Goal: Task Accomplishment & Management: Use online tool/utility

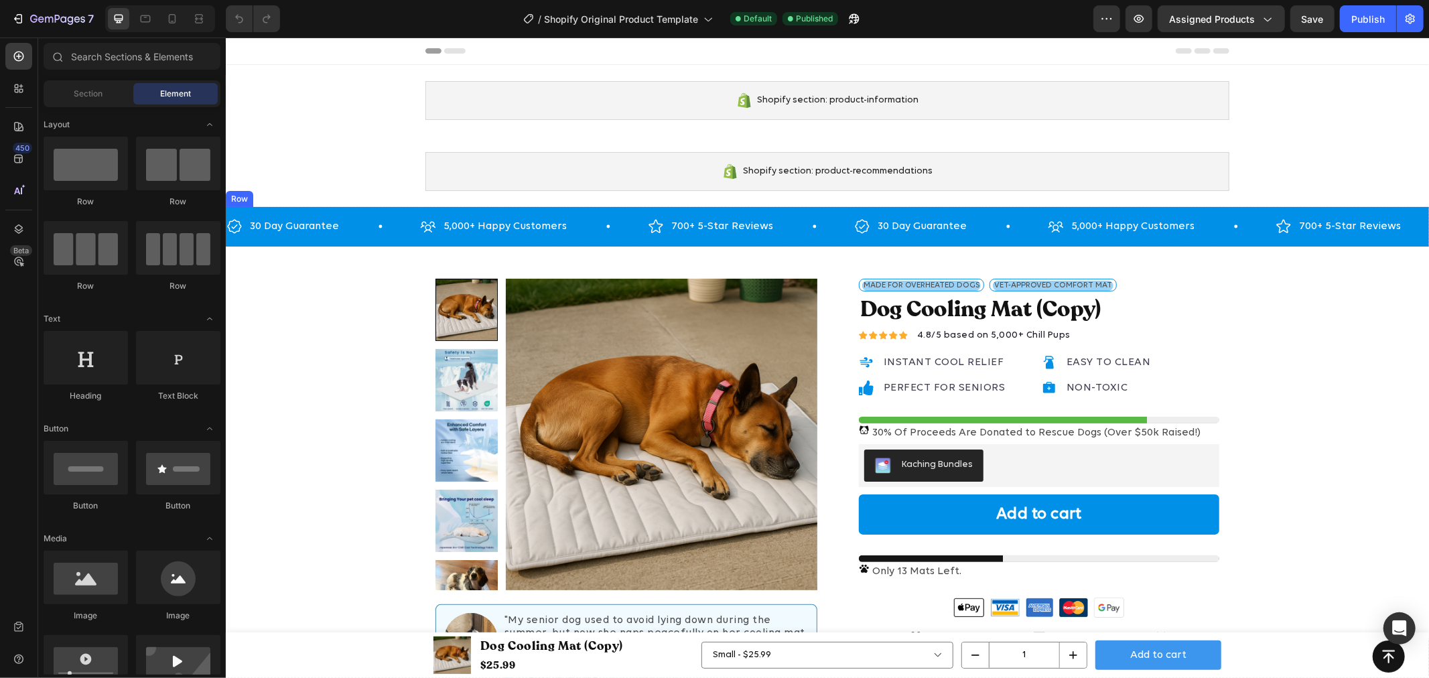
click at [366, 242] on div "30 Day Guarantee Item List 5,000+ Happy Customers Item List 700+ 5-Star Reviews…" at bounding box center [826, 226] width 1203 height 40
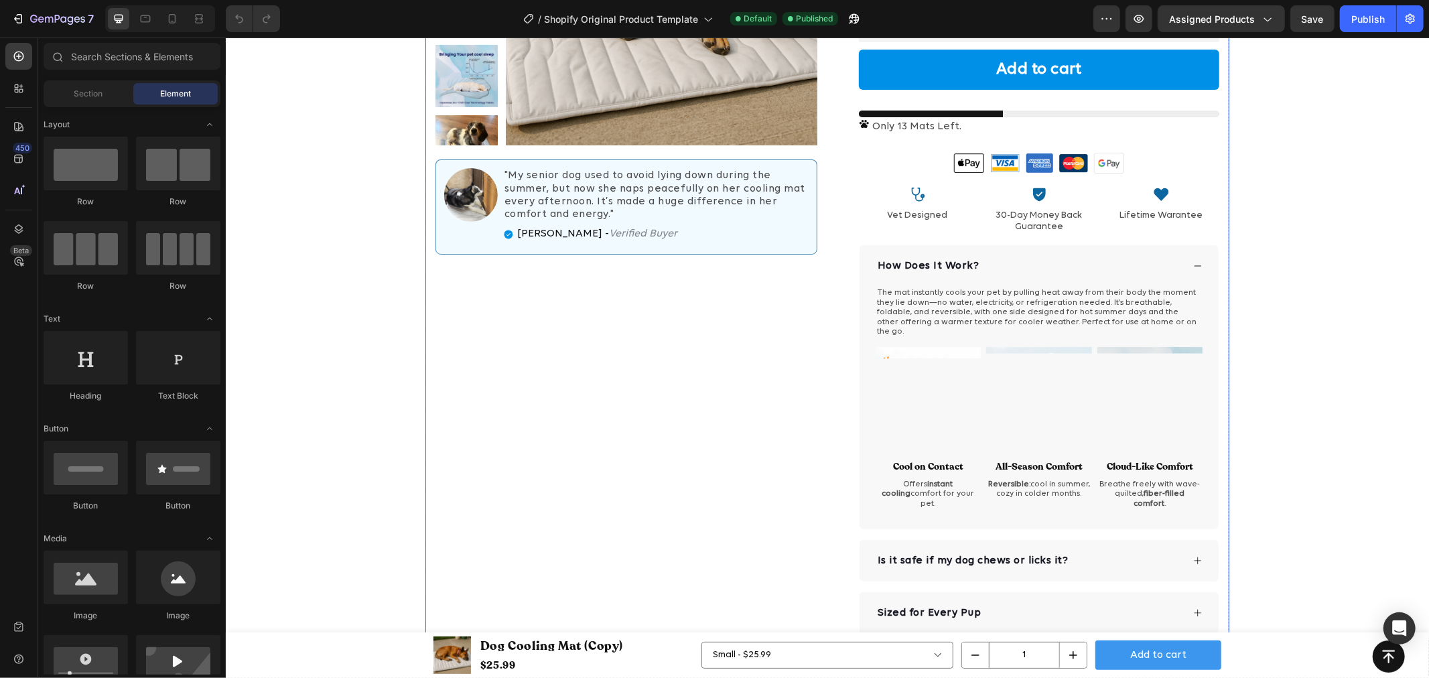
scroll to position [446, 0]
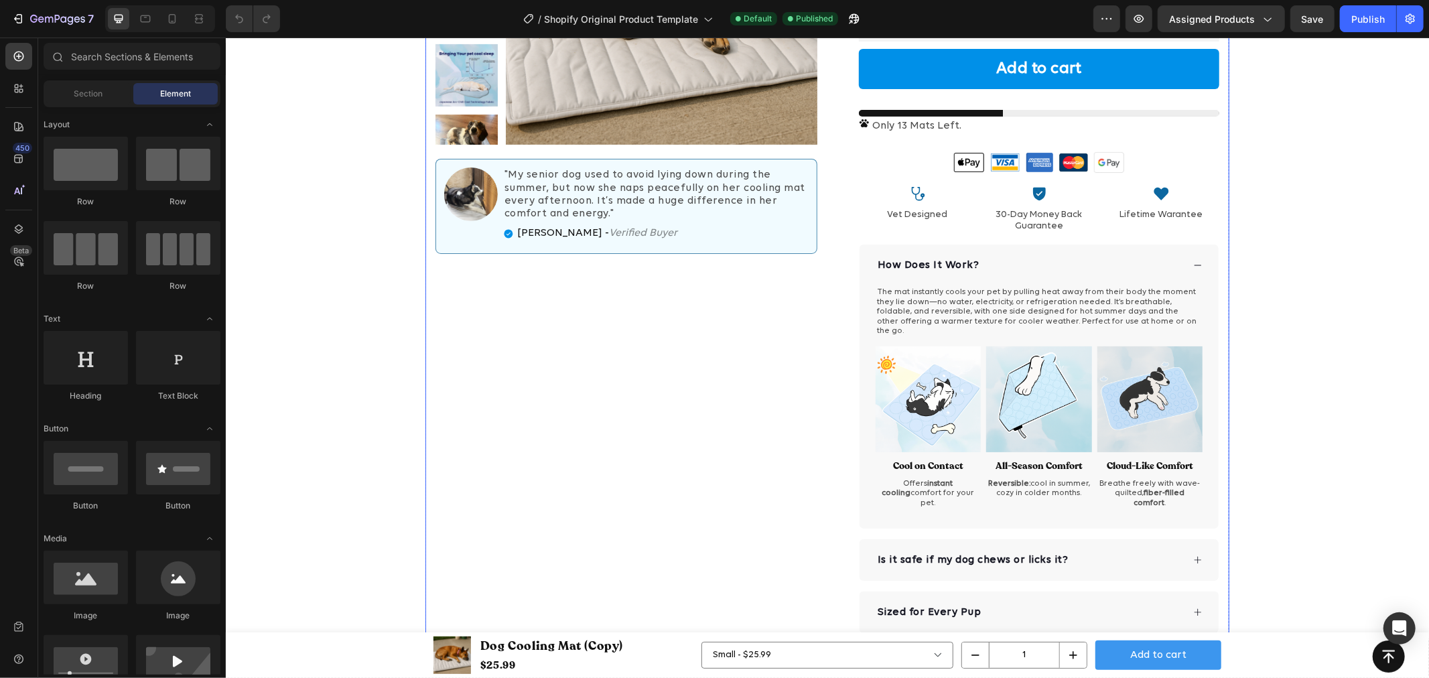
click at [537, 442] on div "Product Images Image "My senior dog used to avoid lying down during the summer,…" at bounding box center [626, 239] width 382 height 813
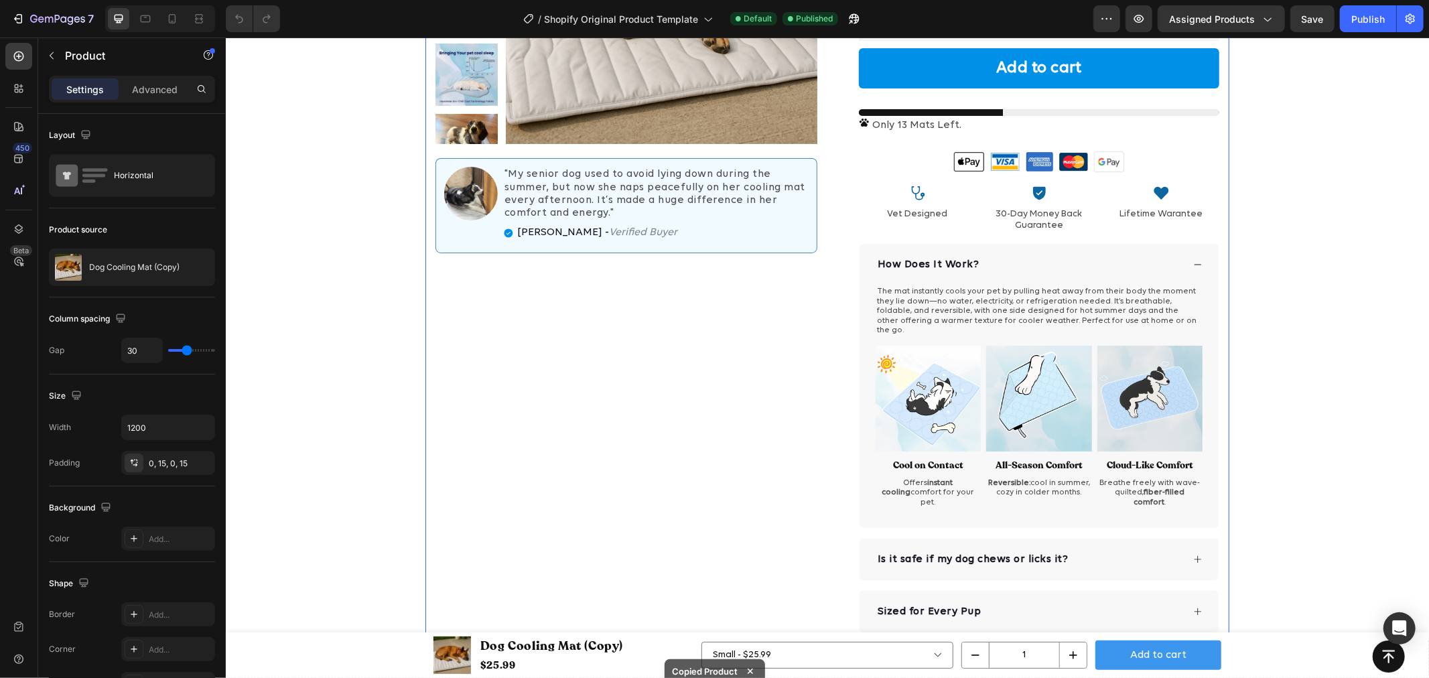
scroll to position [893, 0]
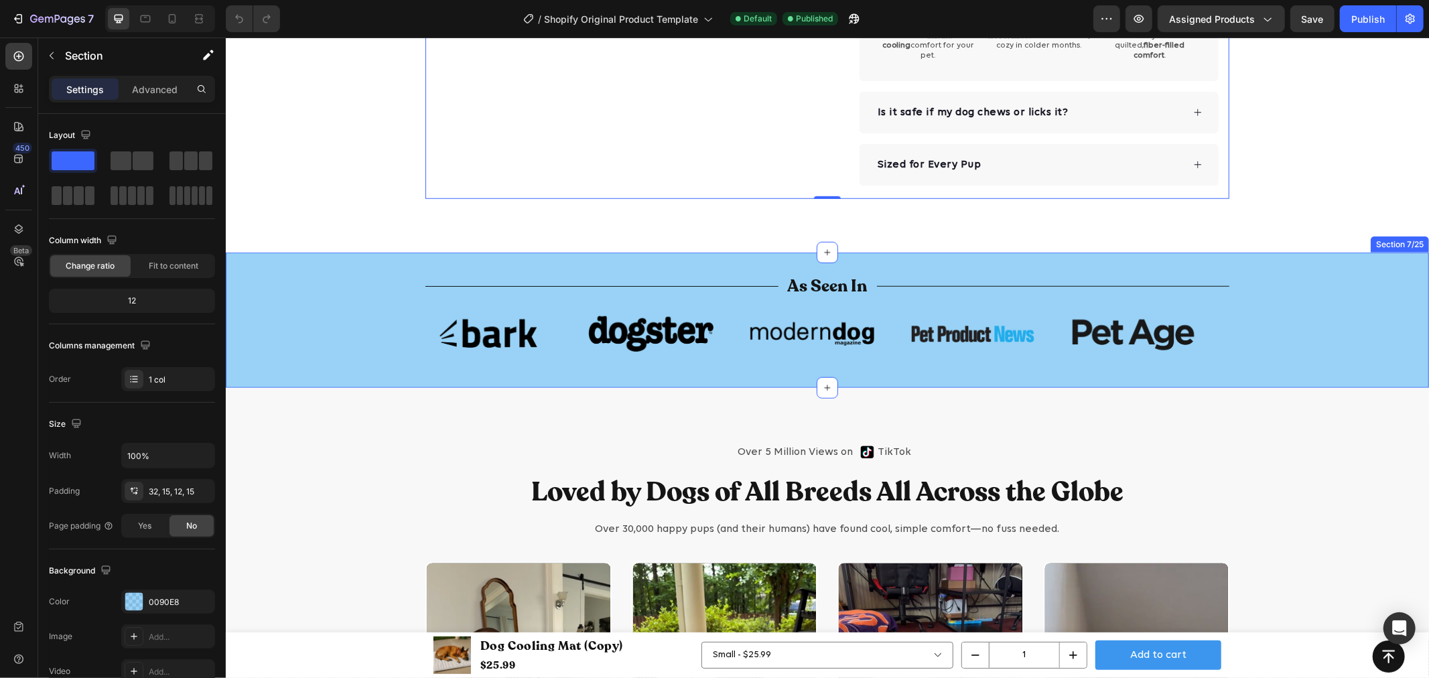
click at [309, 287] on div "Title Line As Seen In Text Block Title Line Row Image Image Image Image Image I…" at bounding box center [826, 326] width 1183 height 106
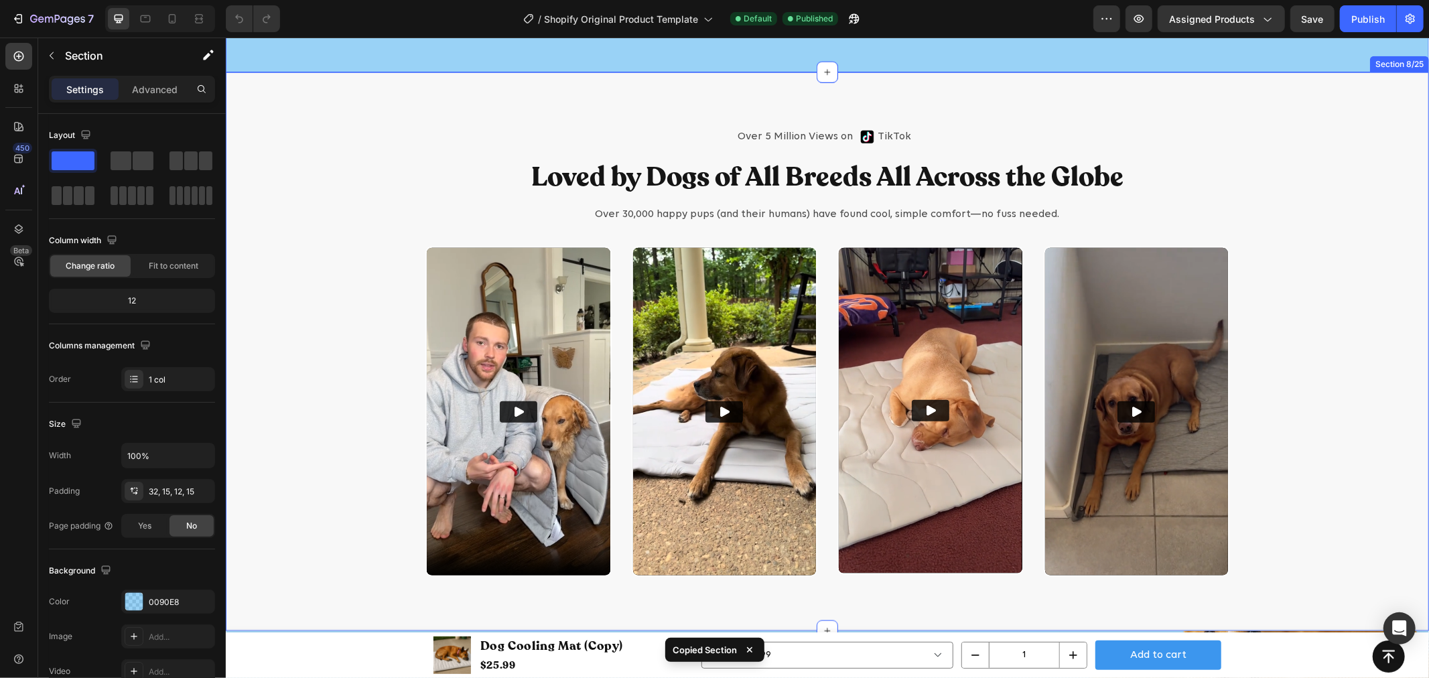
scroll to position [1190, 0]
click at [327, 186] on div "Over 5 Million Views on Text Block Image TikTok Text Block Advanced List Row Lo…" at bounding box center [826, 362] width 1183 height 474
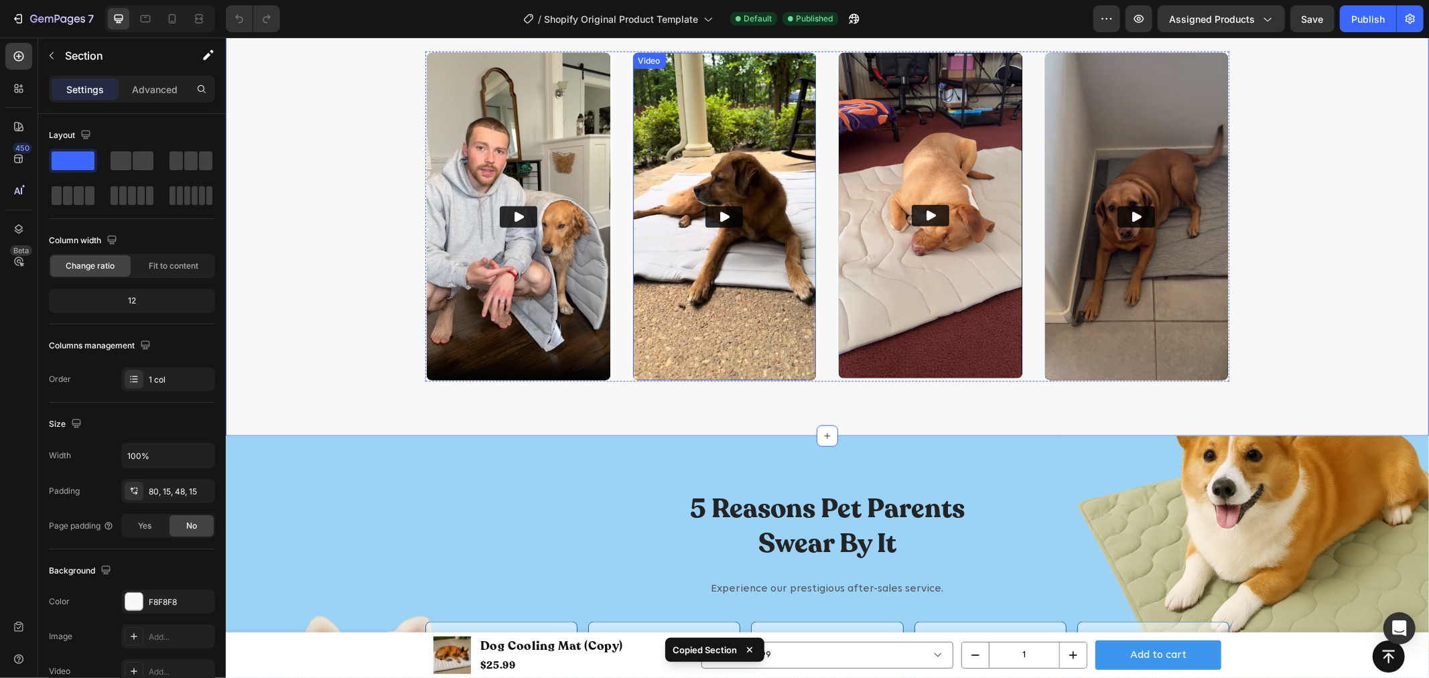
scroll to position [1637, 0]
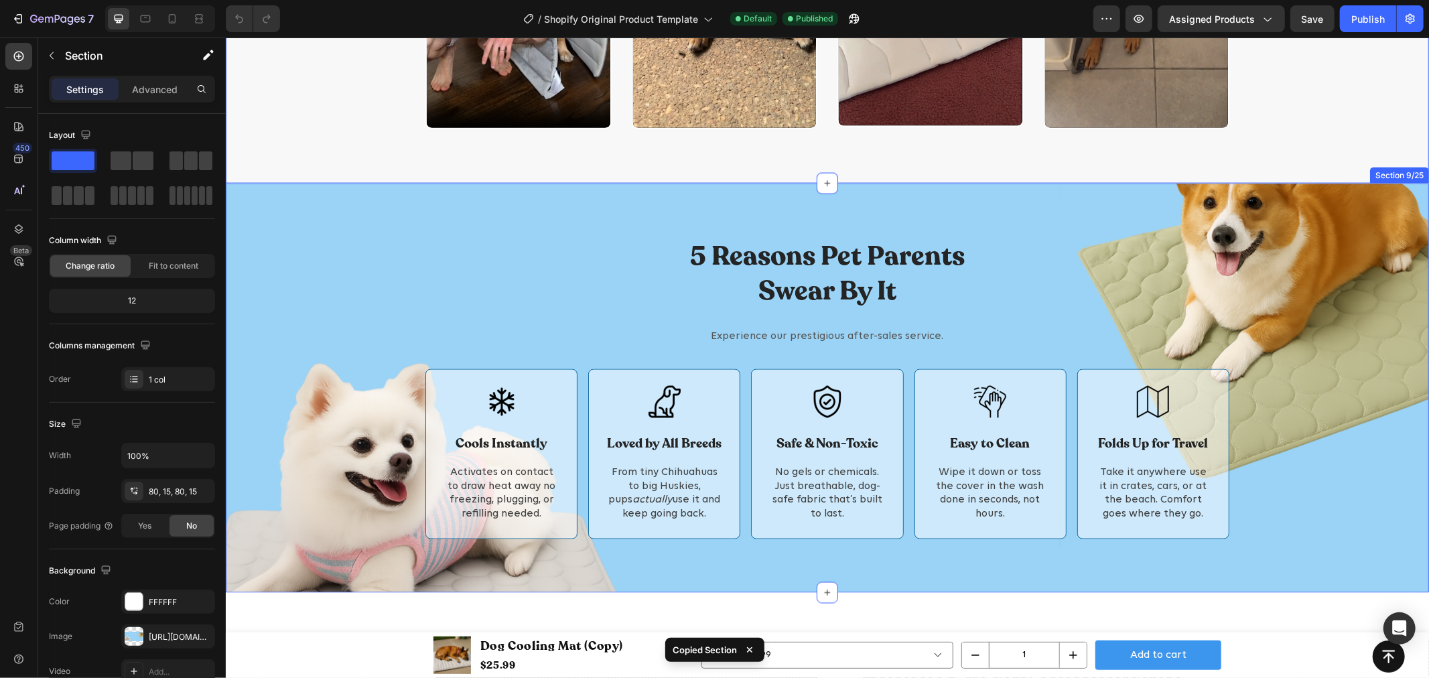
click at [407, 214] on div "5 Reasons Pet Parents Swear By It Heading Experience our prestigious after-sale…" at bounding box center [826, 387] width 1203 height 409
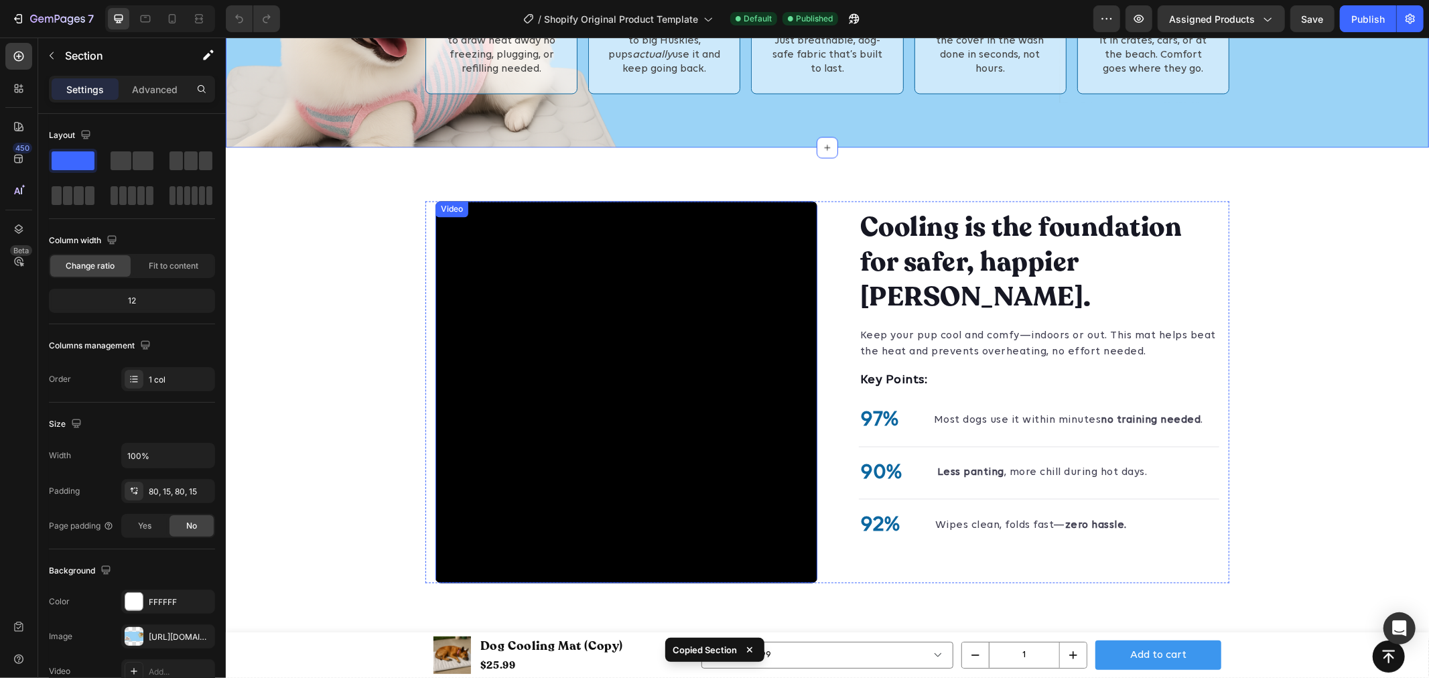
scroll to position [2084, 0]
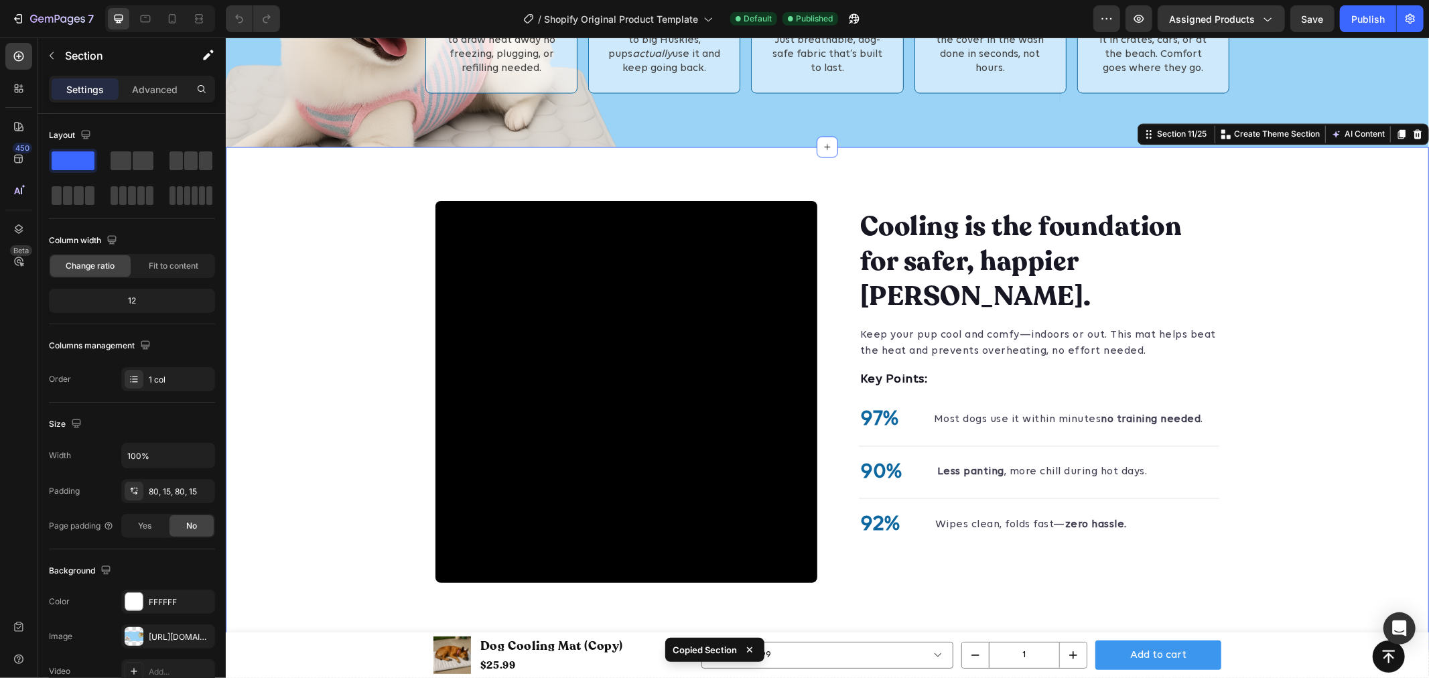
click at [347, 241] on div "Cooling is the foundation for safer, happier summers. Heading Keep your pup coo…" at bounding box center [826, 398] width 1203 height 396
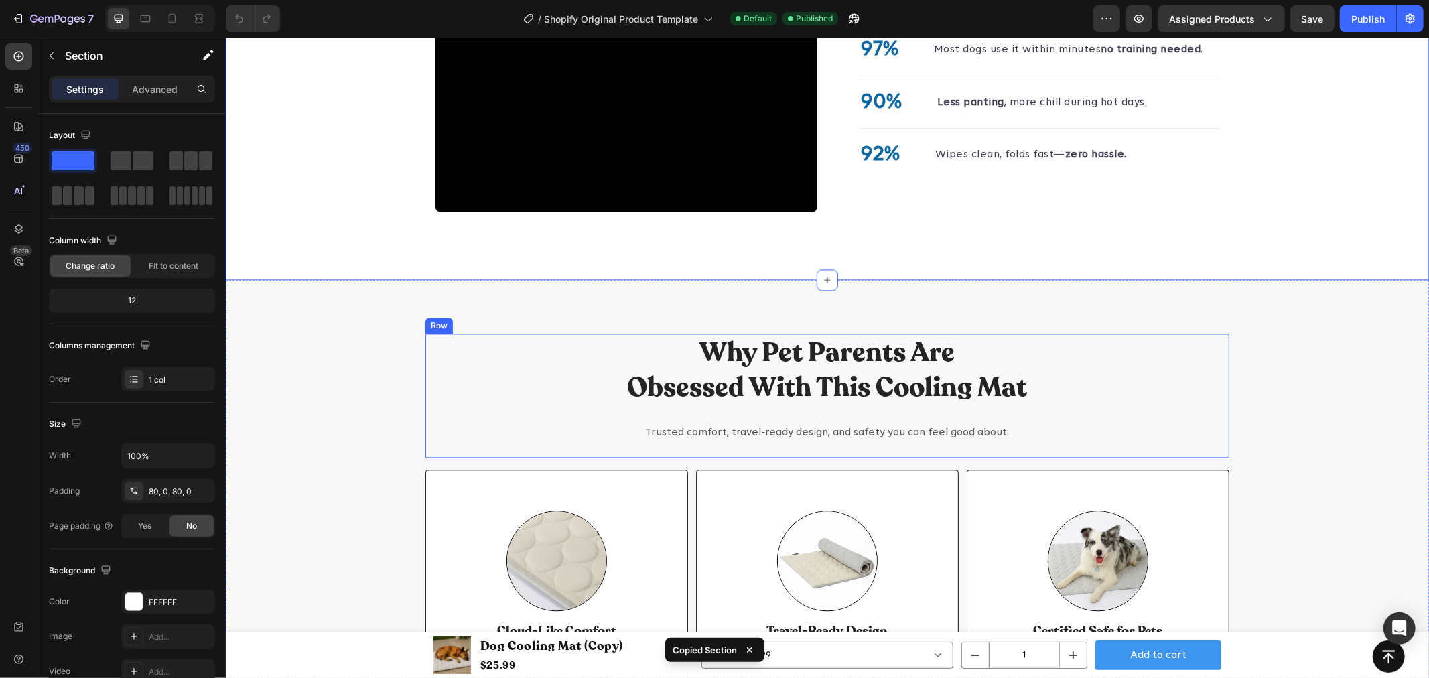
scroll to position [2455, 0]
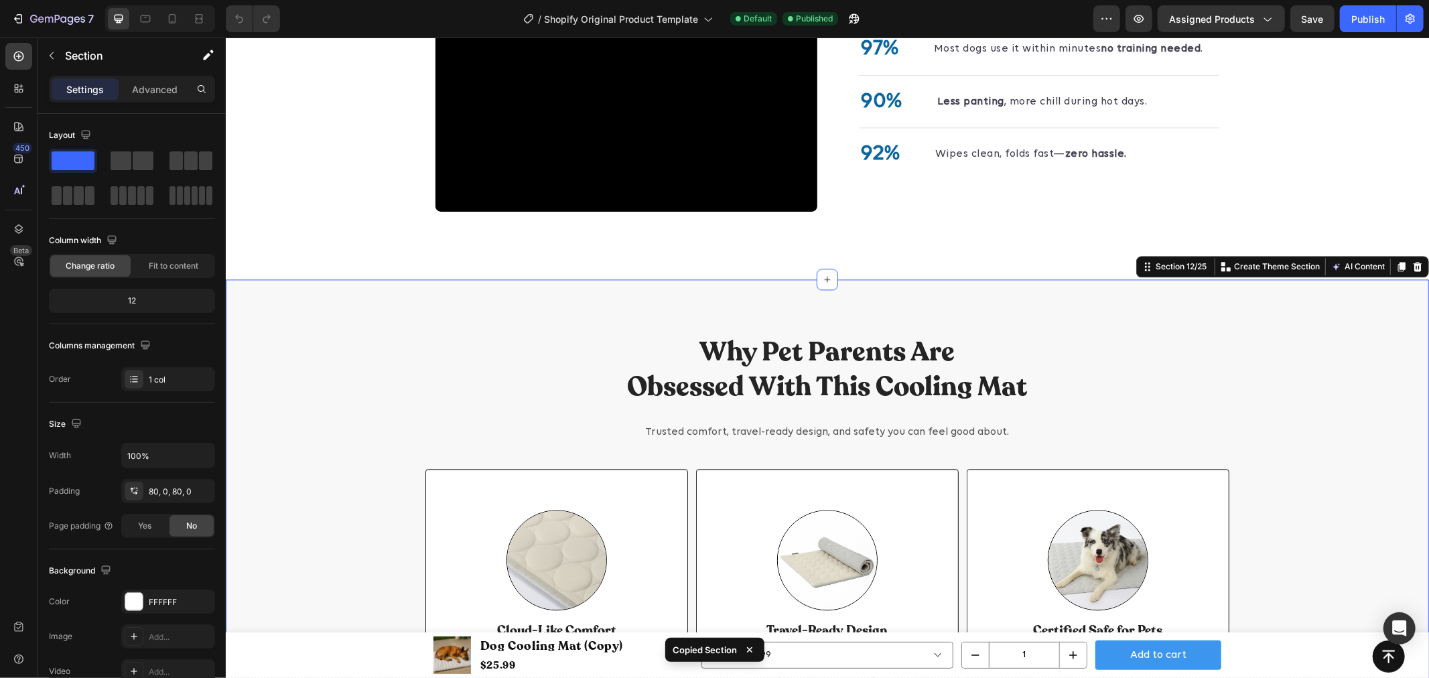
drag, startPoint x: 330, startPoint y: 344, endPoint x: 427, endPoint y: 167, distance: 201.5
click at [330, 344] on div "Why Pet Parents Are Obsessed With This Cooling Mat Heading Trusted comfort, tra…" at bounding box center [826, 522] width 1183 height 381
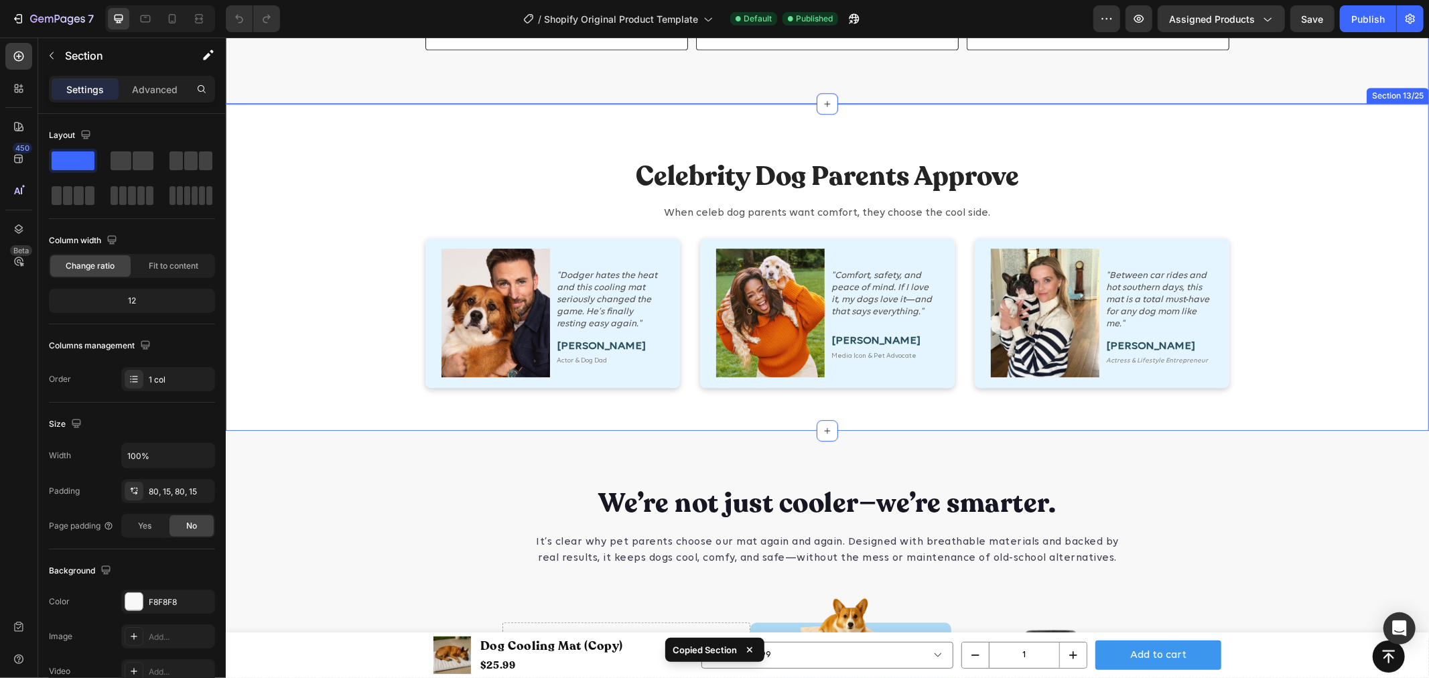
scroll to position [3125, 0]
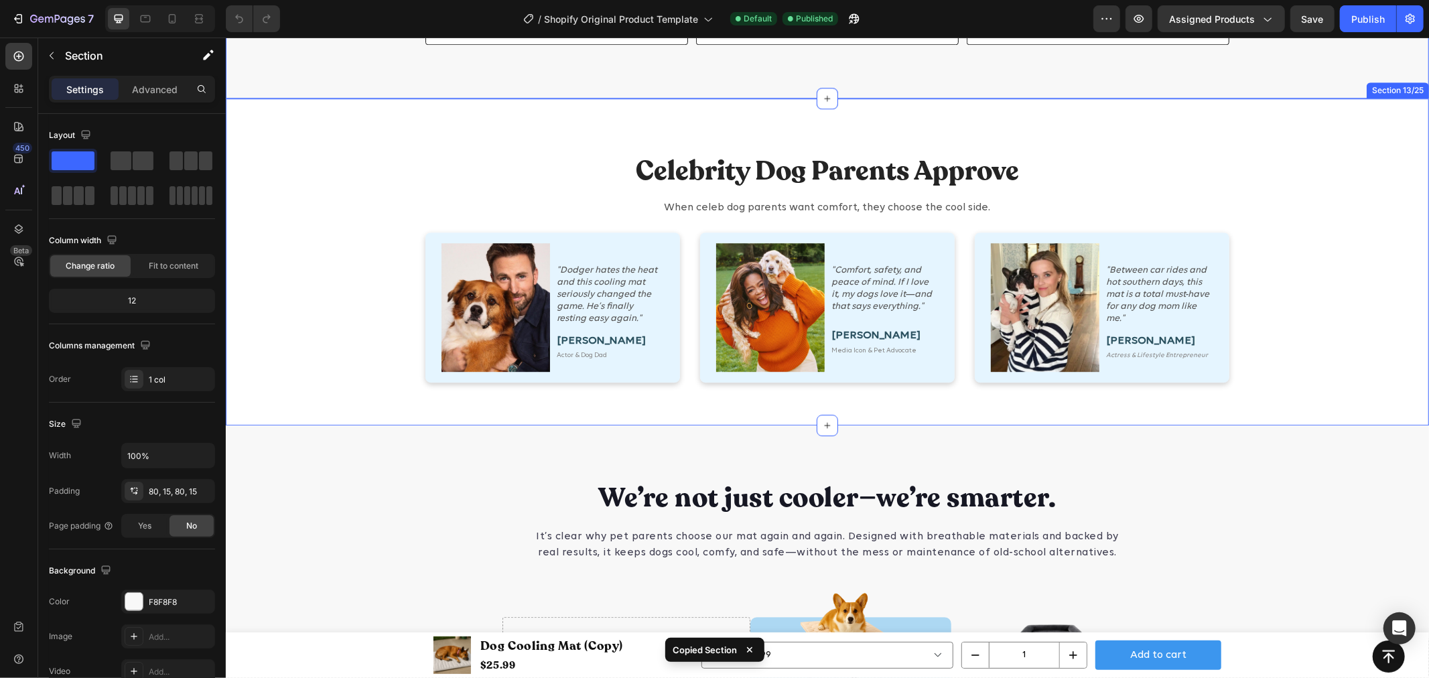
click at [349, 246] on div "Celebrity Dog Parents Approve Heading When celeb dog parents want comfort, they…" at bounding box center [826, 271] width 1183 height 241
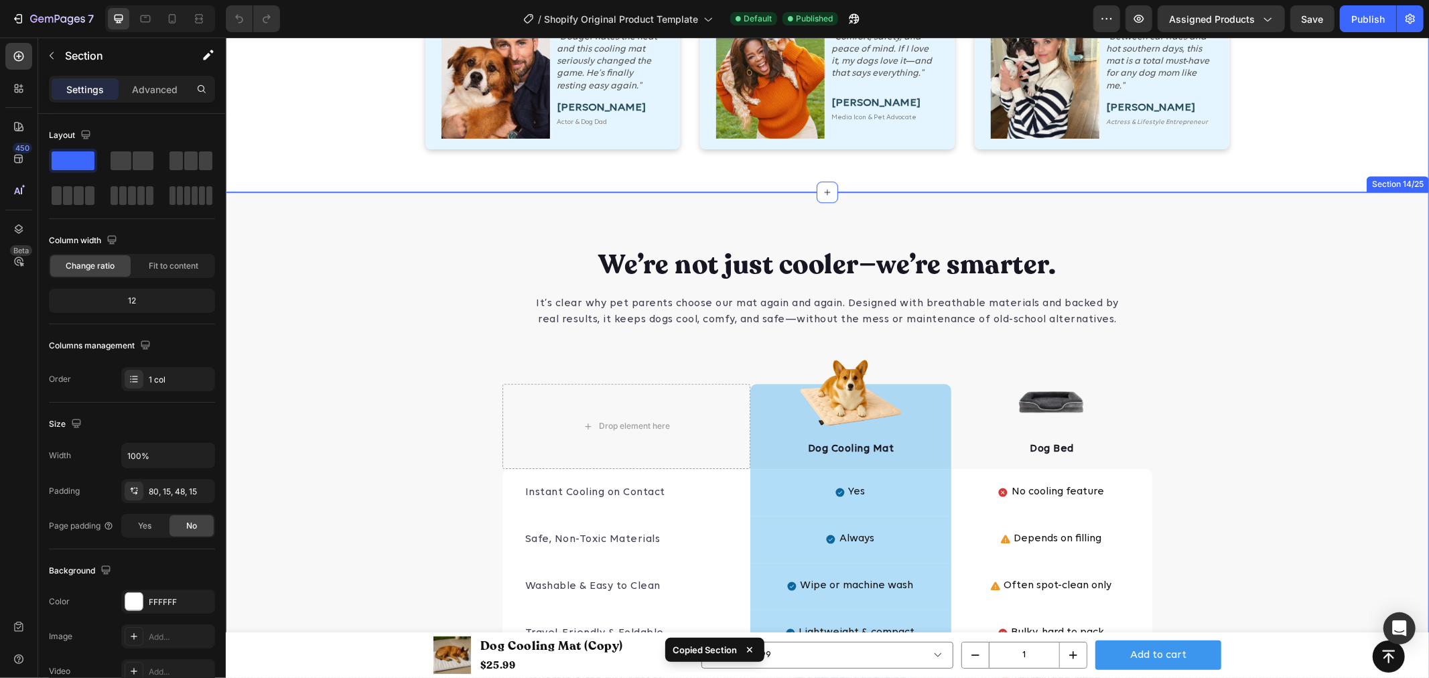
scroll to position [3421, 0]
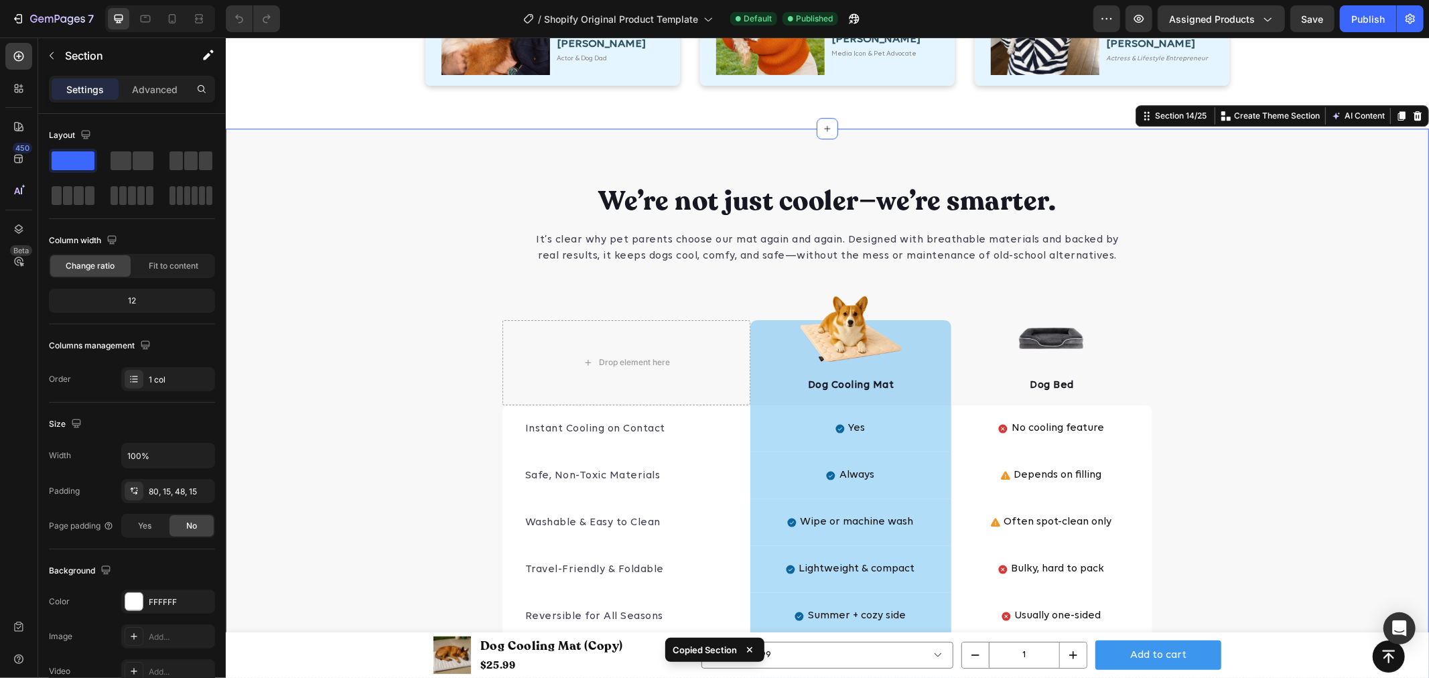
drag, startPoint x: 423, startPoint y: 212, endPoint x: 472, endPoint y: 78, distance: 142.4
click at [421, 212] on div "We’re not just cooler—we’re smarter. Heading It’s clear why pet parents choose …" at bounding box center [826, 434] width 1203 height 504
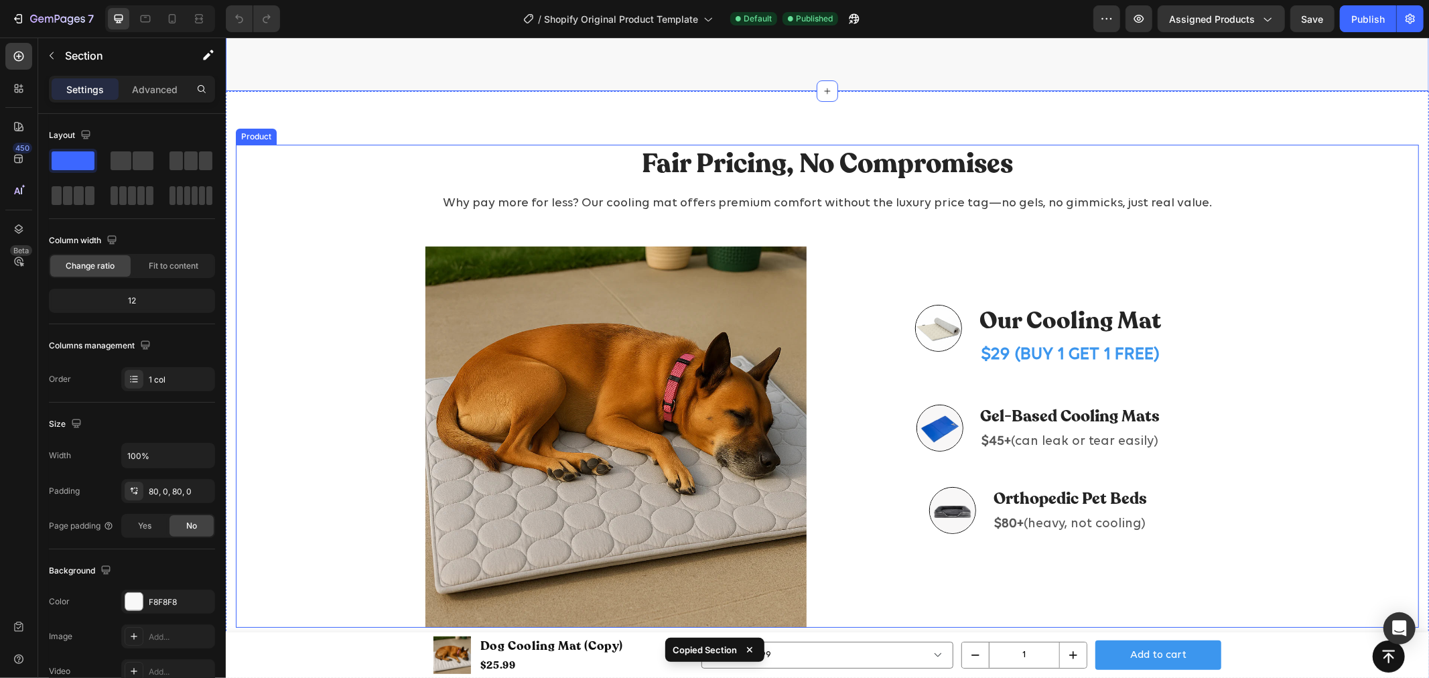
scroll to position [4071, 0]
click at [330, 259] on div "Fair Pricing, No Compromises Heading Why pay more for less? Our cooling mat off…" at bounding box center [826, 385] width 1183 height 484
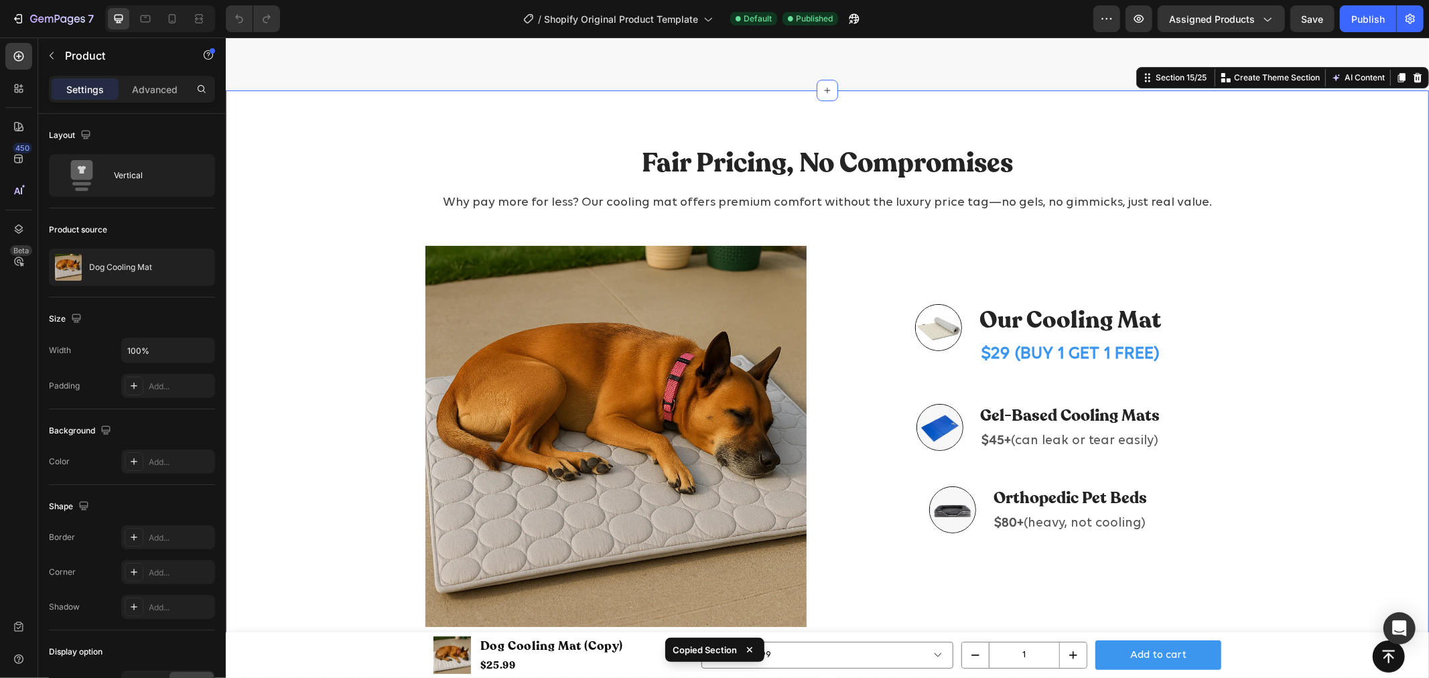
click at [364, 142] on div "Fair Pricing, No Compromises Heading Why pay more for less? Our cooling mat off…" at bounding box center [826, 385] width 1203 height 591
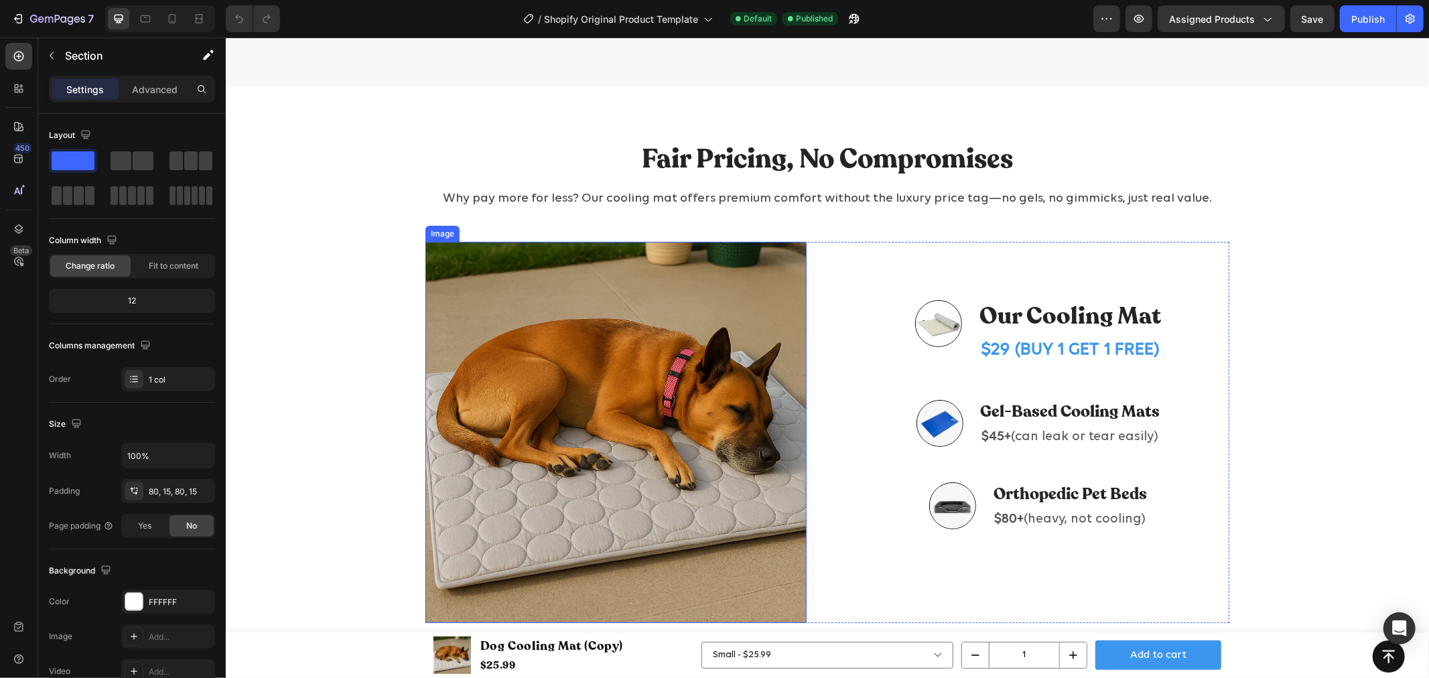
scroll to position [4105, 0]
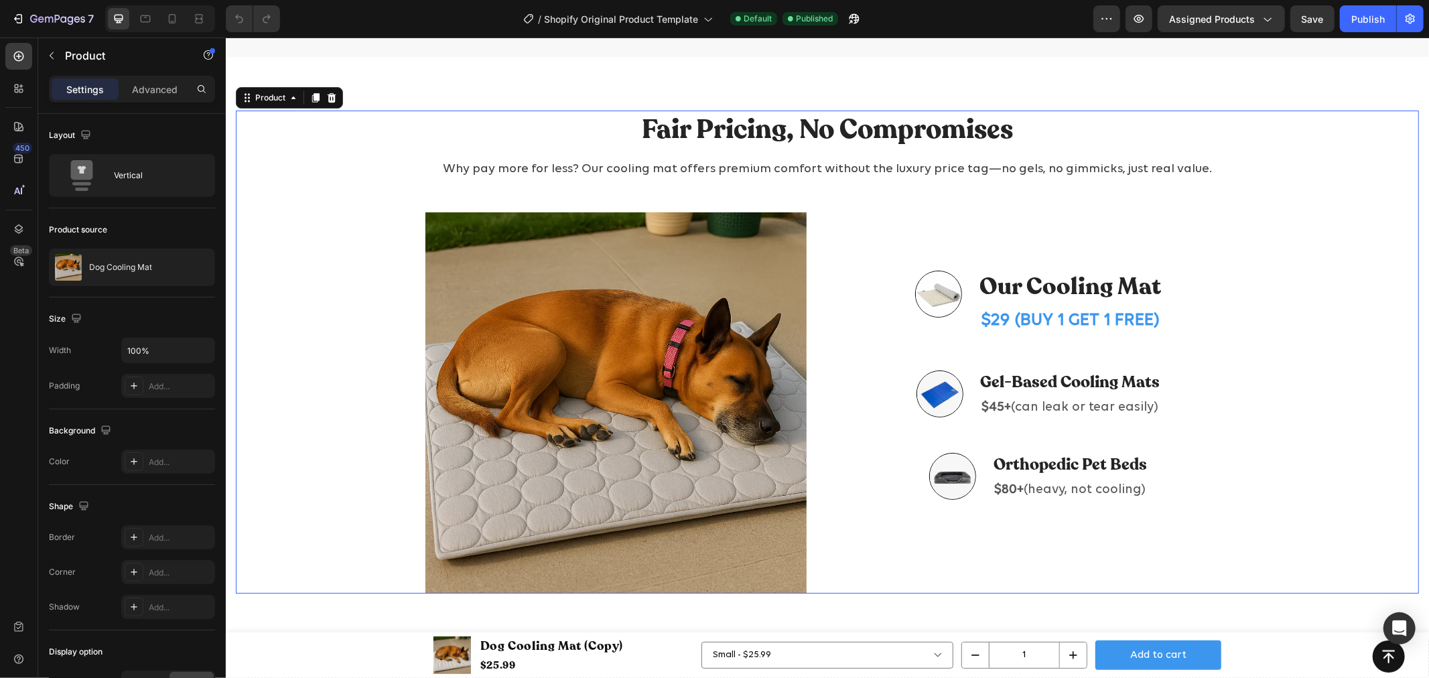
click at [310, 244] on div "Fair Pricing, No Compromises Heading Why pay more for less? Our cooling mat off…" at bounding box center [826, 352] width 1183 height 484
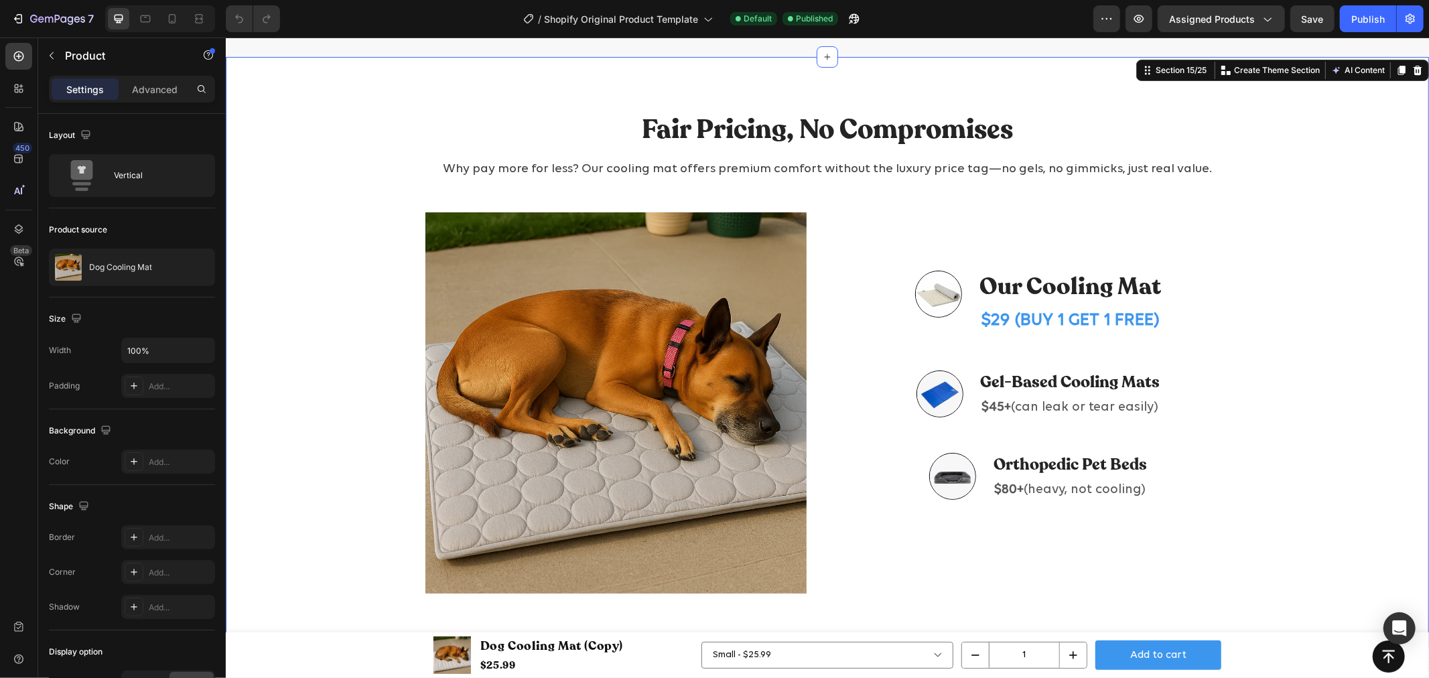
click at [399, 93] on div "Fair Pricing, No Compromises Heading Why pay more for less? Our cooling mat off…" at bounding box center [826, 351] width 1203 height 591
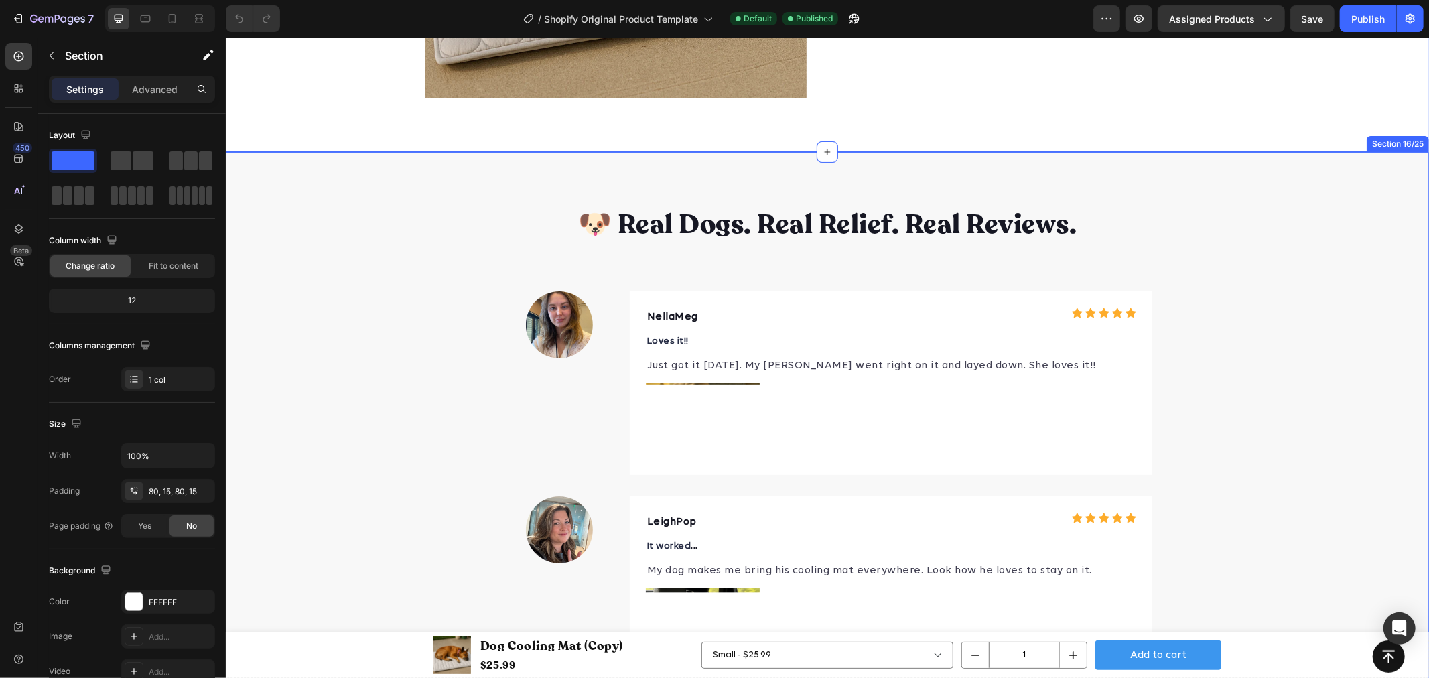
scroll to position [4626, 0]
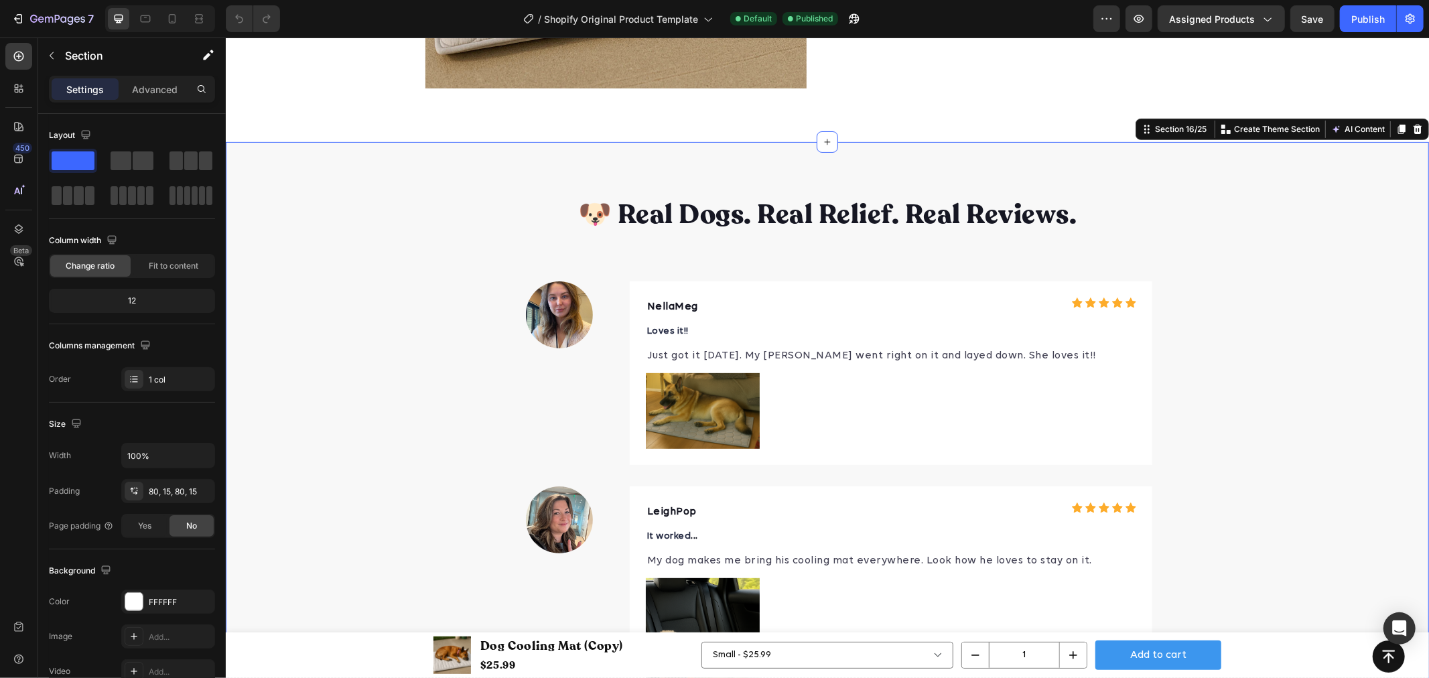
click at [306, 302] on div "🐶 Real Dogs. Real Relief. Real Reviews. Heading Image NellaMeg Text block Icon …" at bounding box center [826, 637] width 1203 height 884
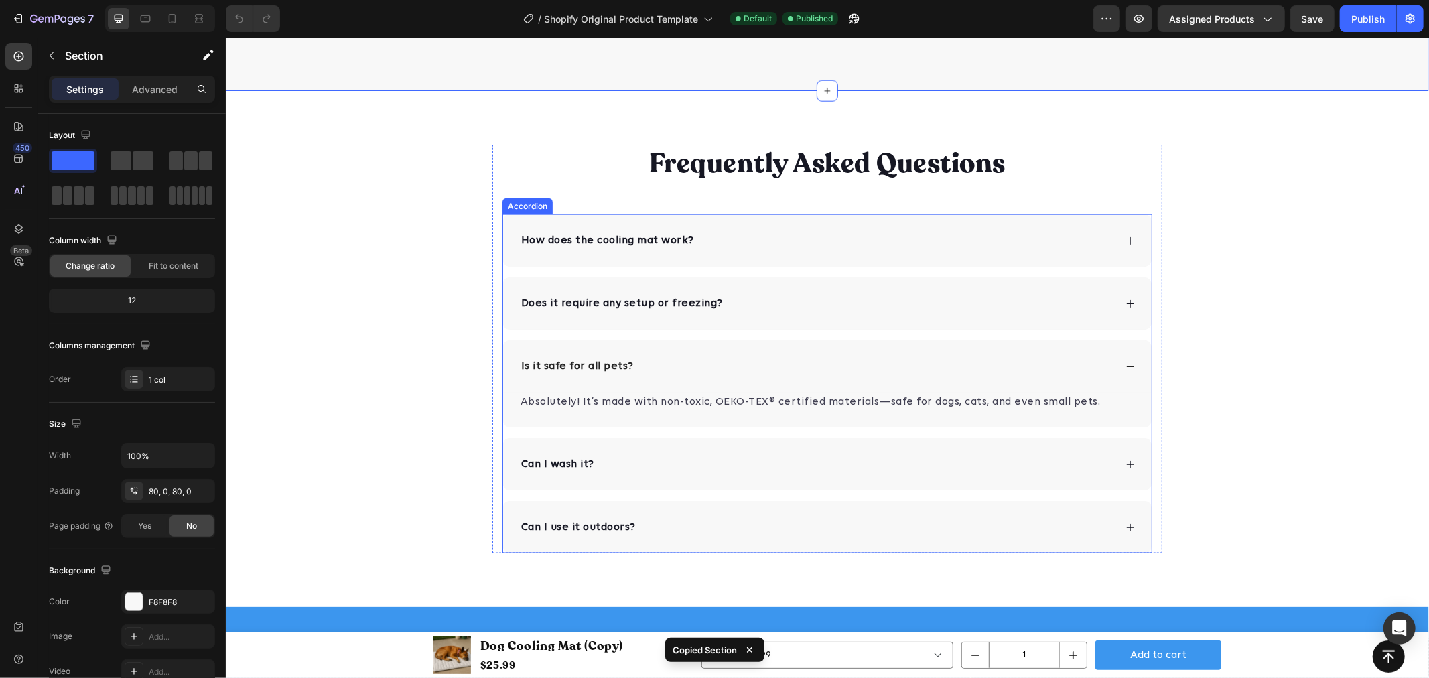
scroll to position [5668, 0]
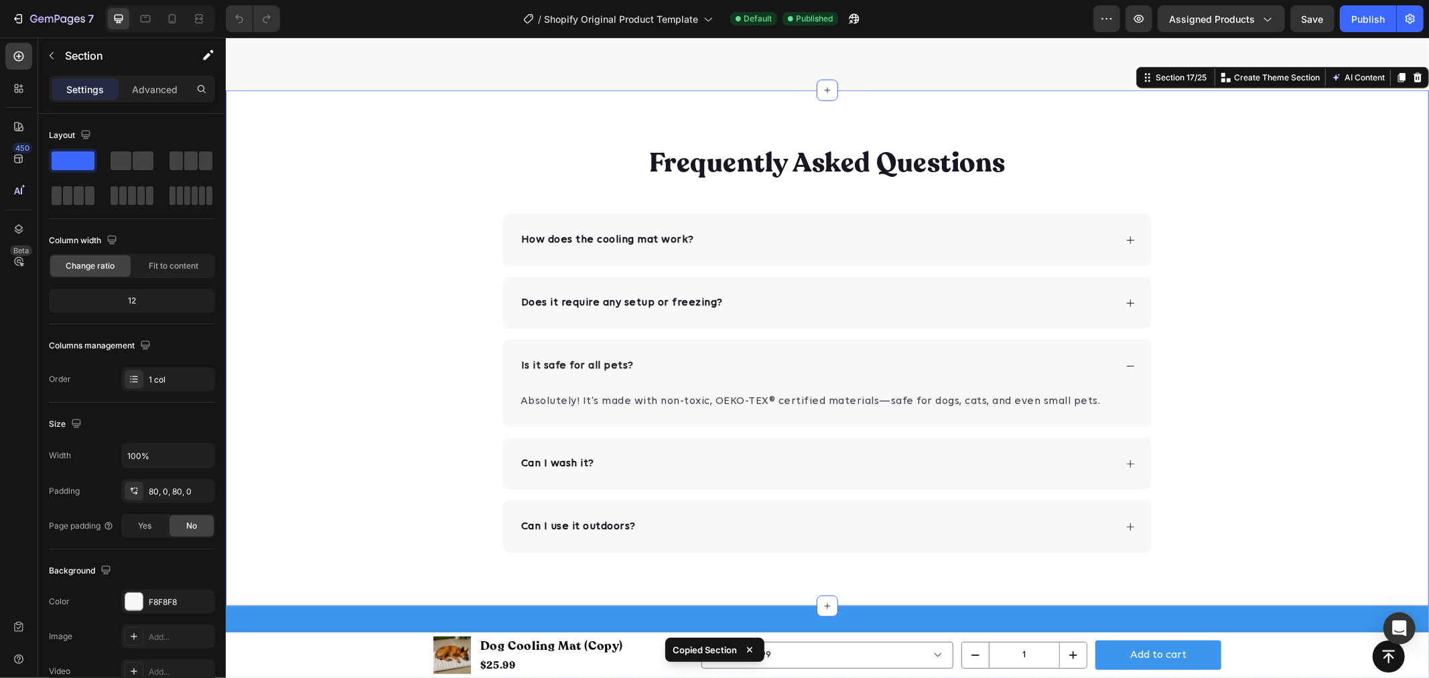
click at [403, 136] on div "Frequently Asked Questions Heading How does the cooling mat work? Does it requi…" at bounding box center [826, 348] width 1203 height 516
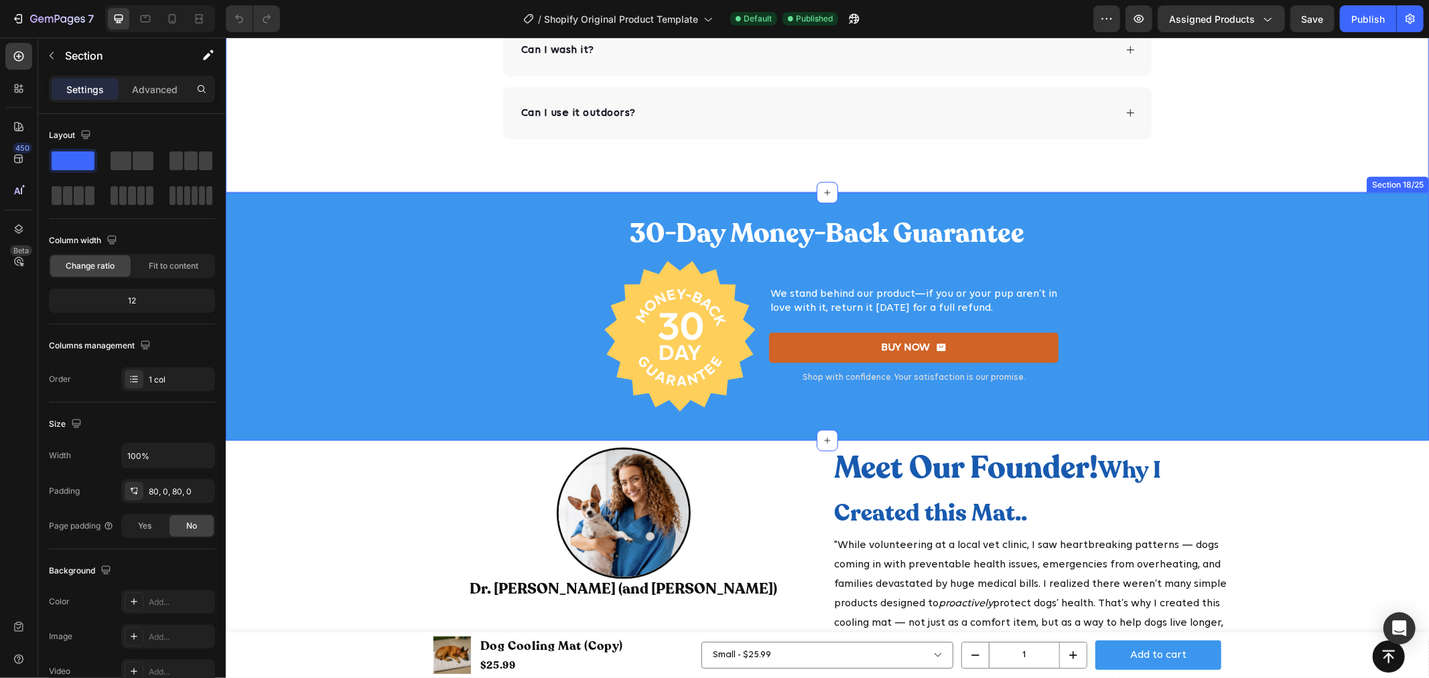
scroll to position [6080, 0]
click at [364, 238] on h2 "30-Day Money-Back Guarantee" at bounding box center [826, 233] width 1203 height 38
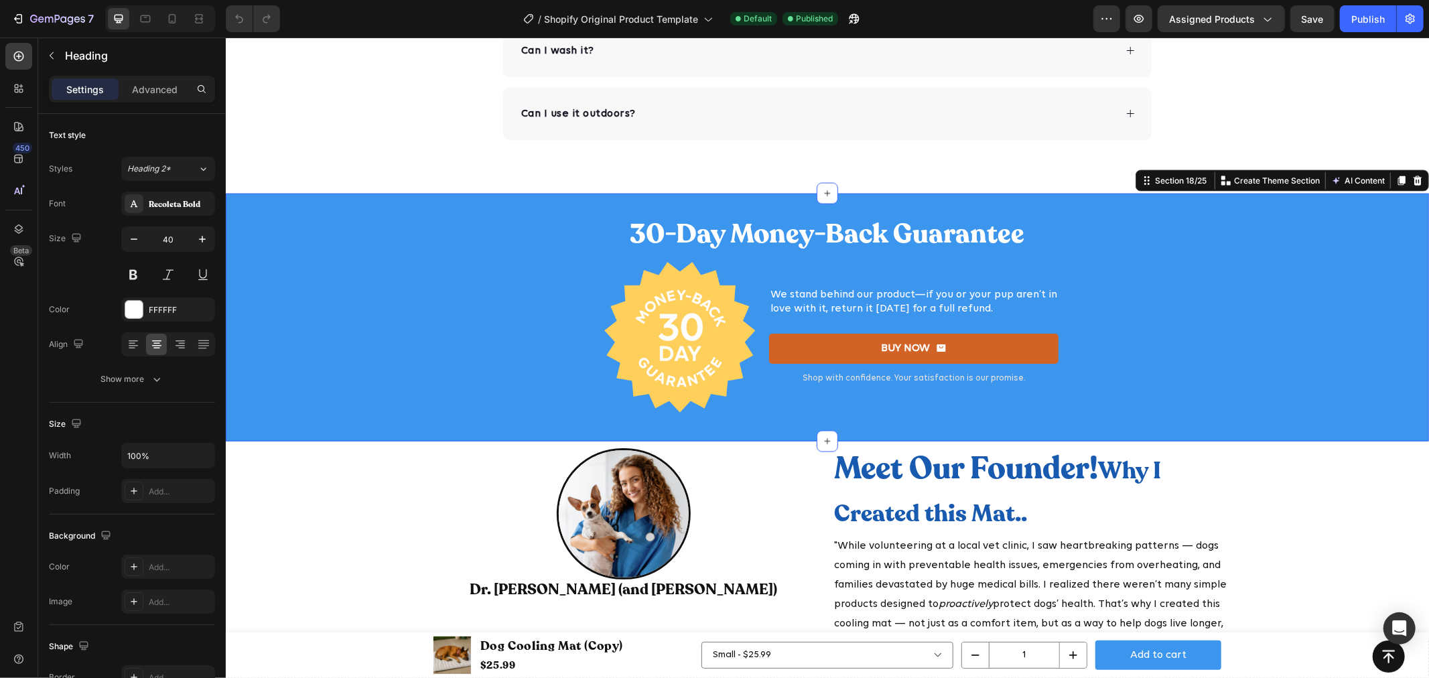
click at [310, 319] on div "30-Day Money-Back Guarantee Heading Image We stand behind our product—if you or…" at bounding box center [826, 316] width 1203 height 205
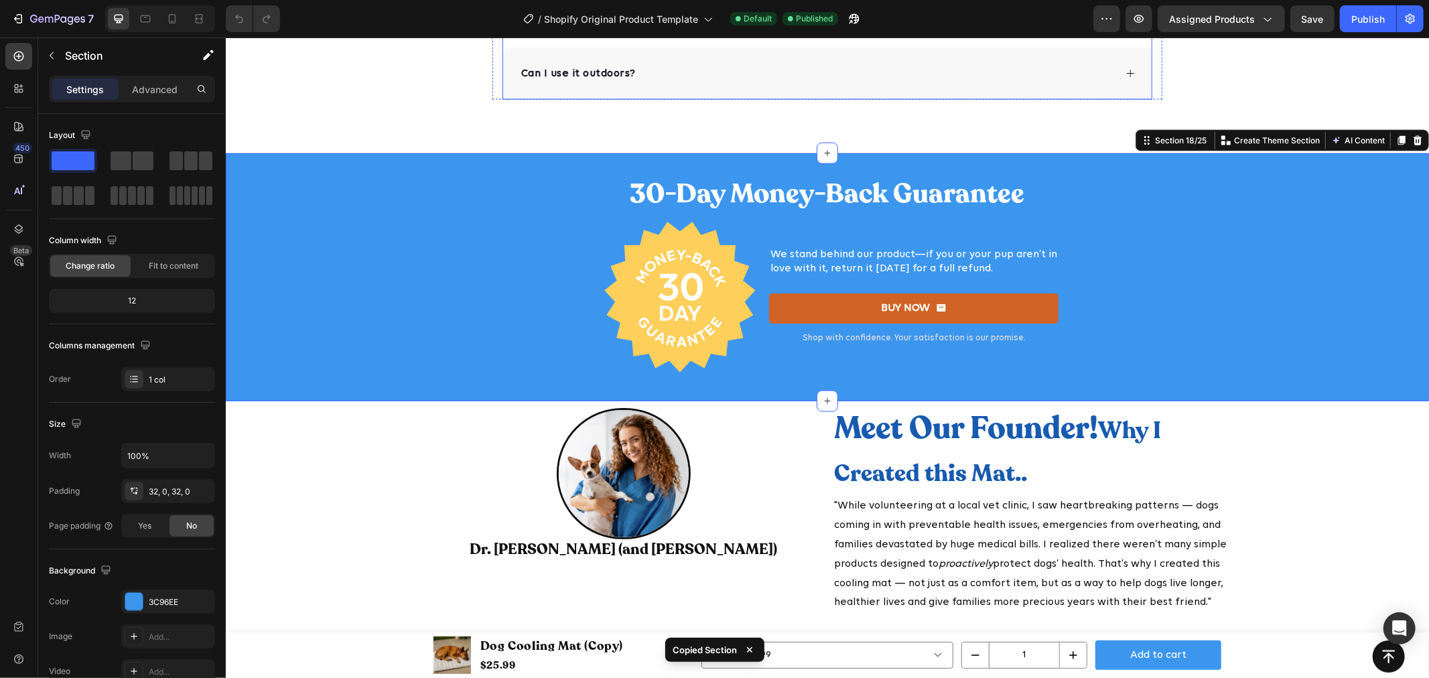
scroll to position [6227, 0]
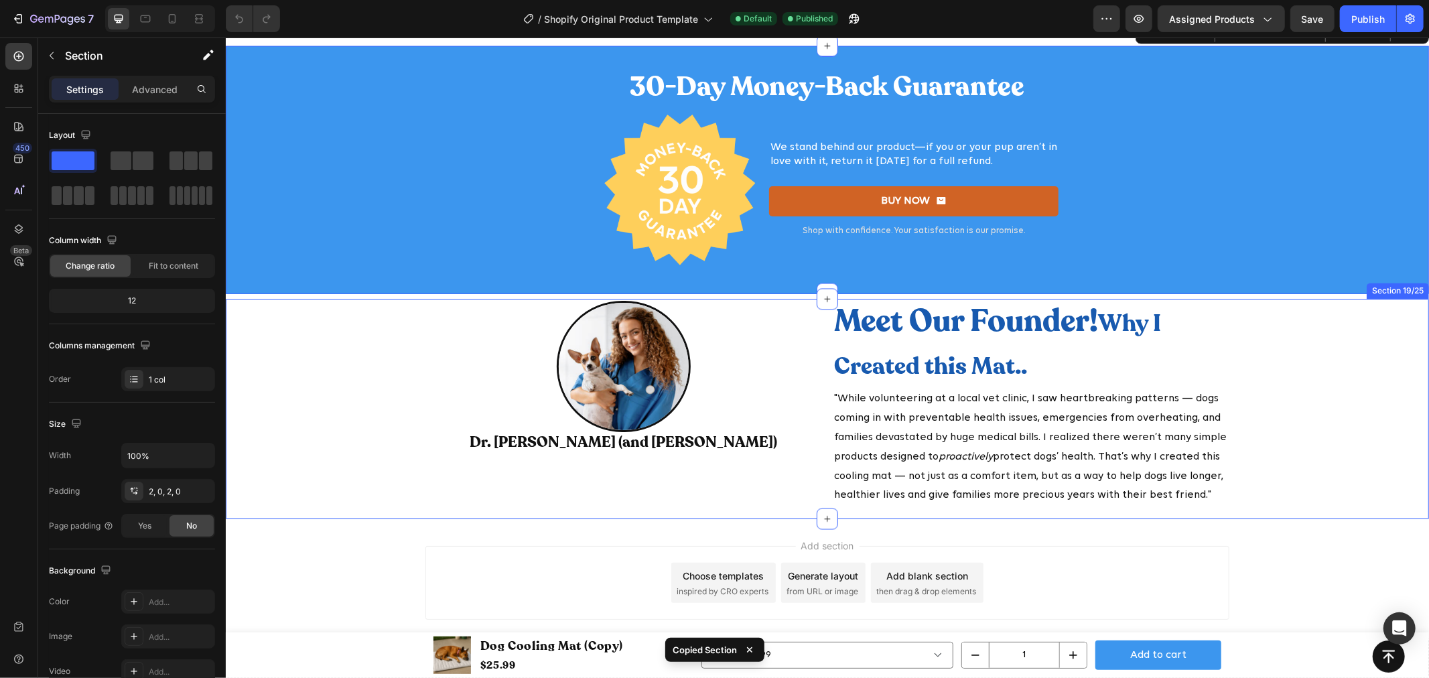
click at [356, 350] on div "Image Dr. Sara Mitchell (and Daisy) Heading Meet Our Founder! Why I Created thi…" at bounding box center [826, 408] width 1203 height 217
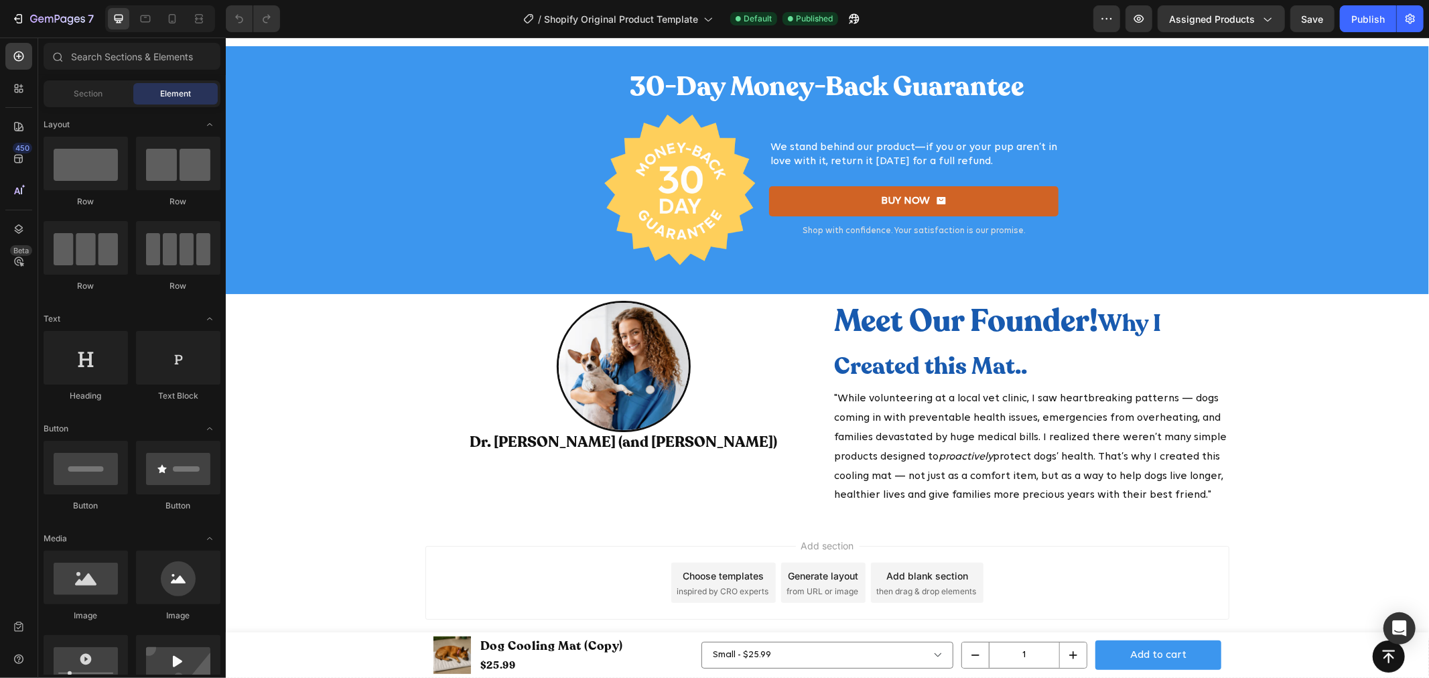
click at [1331, 539] on div "Add section Choose templates inspired by CRO experts Generate layout from URL o…" at bounding box center [826, 585] width 1203 height 133
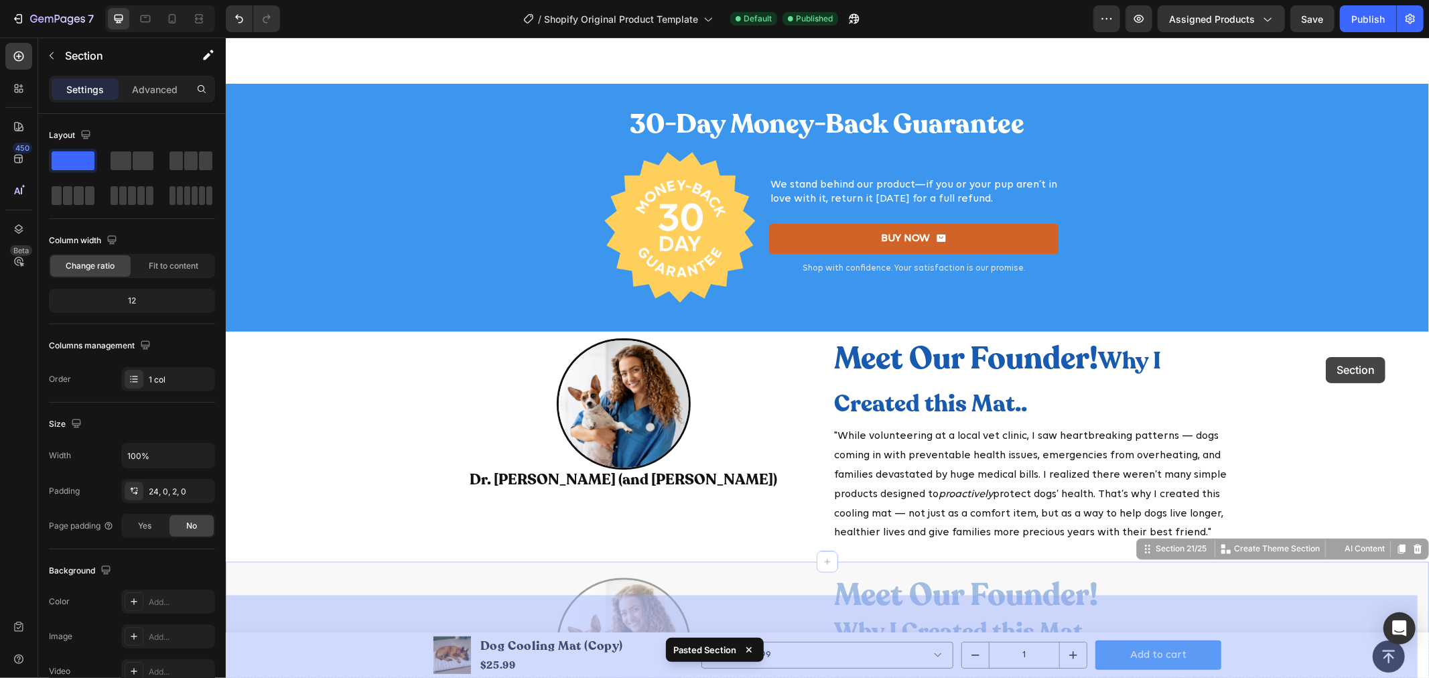
scroll to position [6154, 0]
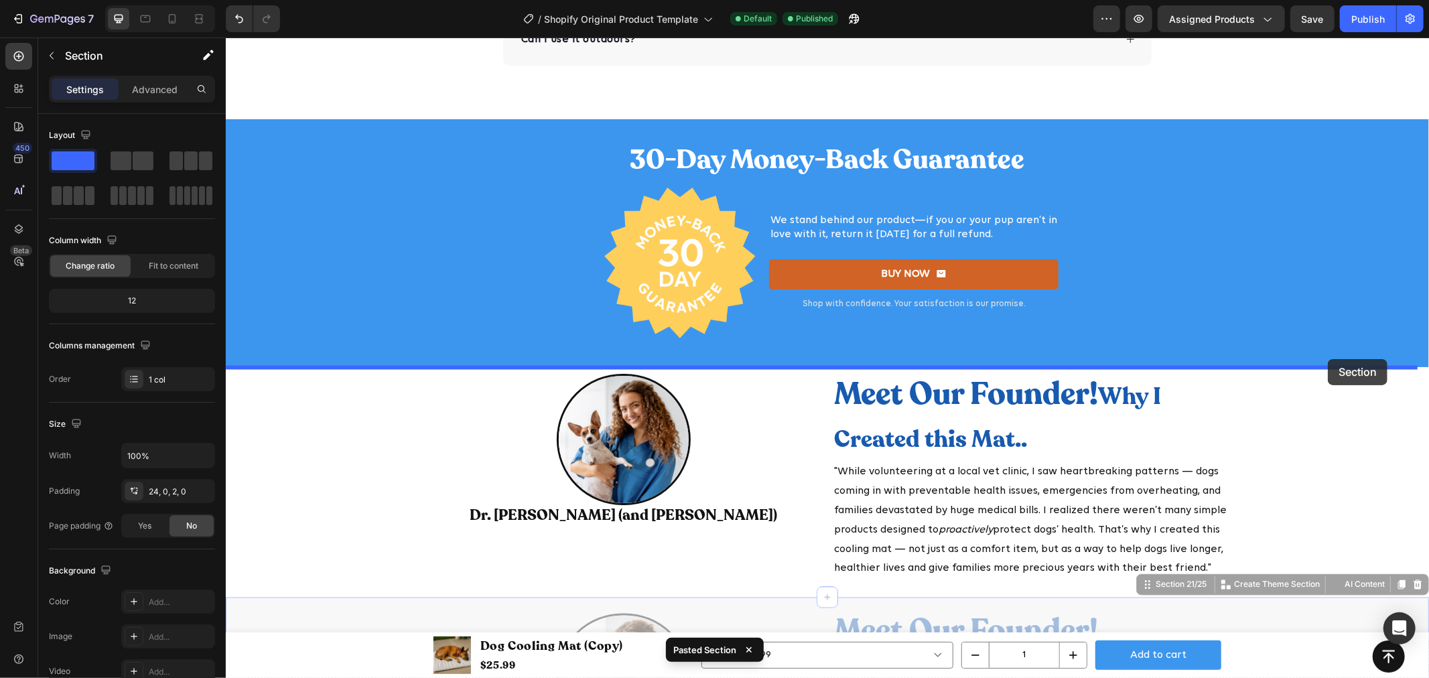
drag, startPoint x: 1335, startPoint y: 444, endPoint x: 1327, endPoint y: 358, distance: 86.1
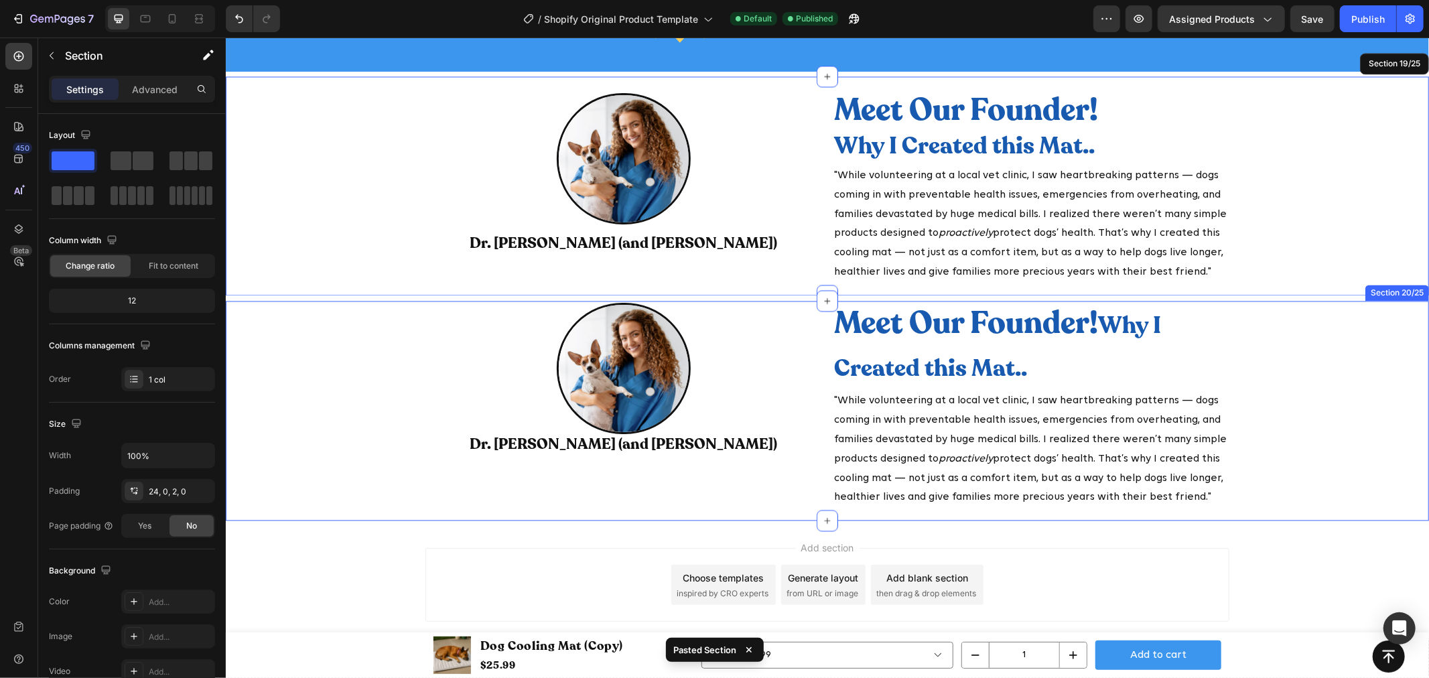
scroll to position [6451, 0]
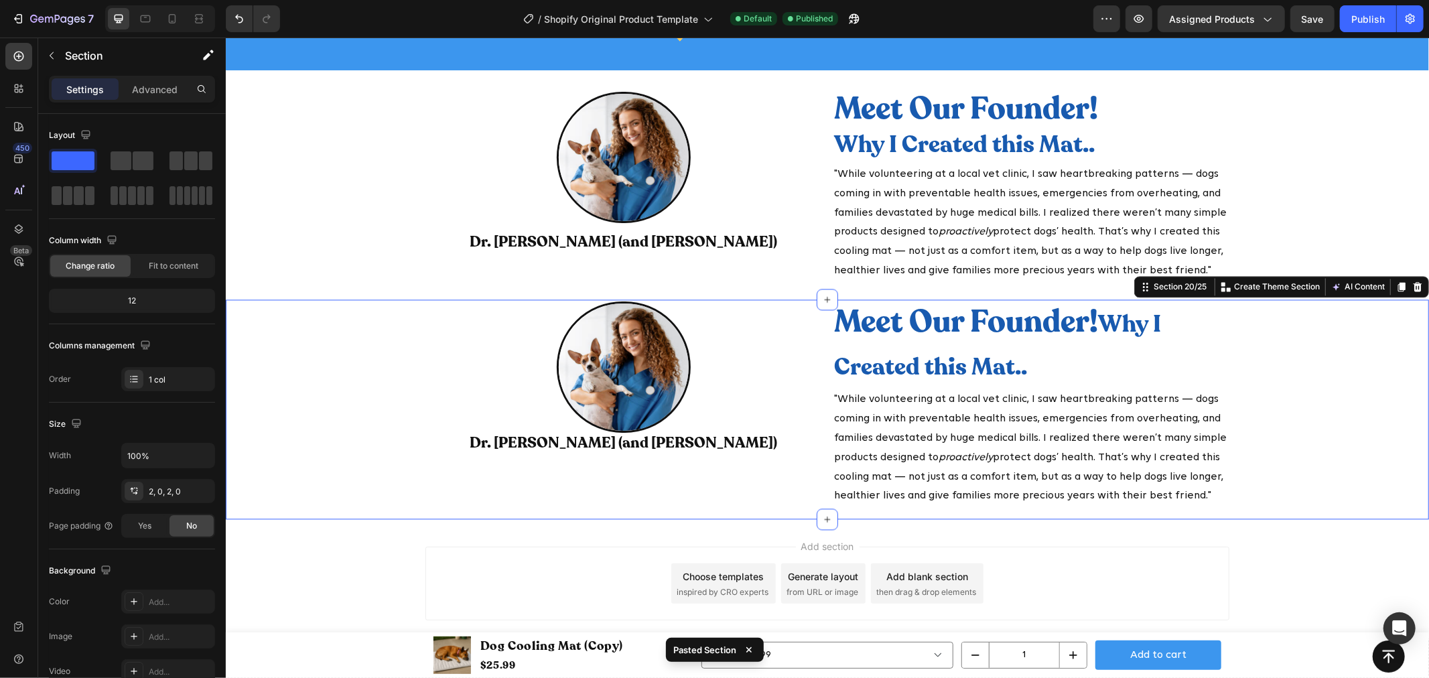
click at [1353, 424] on div "Image Dr. Sara Mitchell (and Daisy) Heading Meet Our Founder! Why I Created thi…" at bounding box center [826, 409] width 1203 height 217
click at [1413, 289] on icon at bounding box center [1417, 286] width 9 height 9
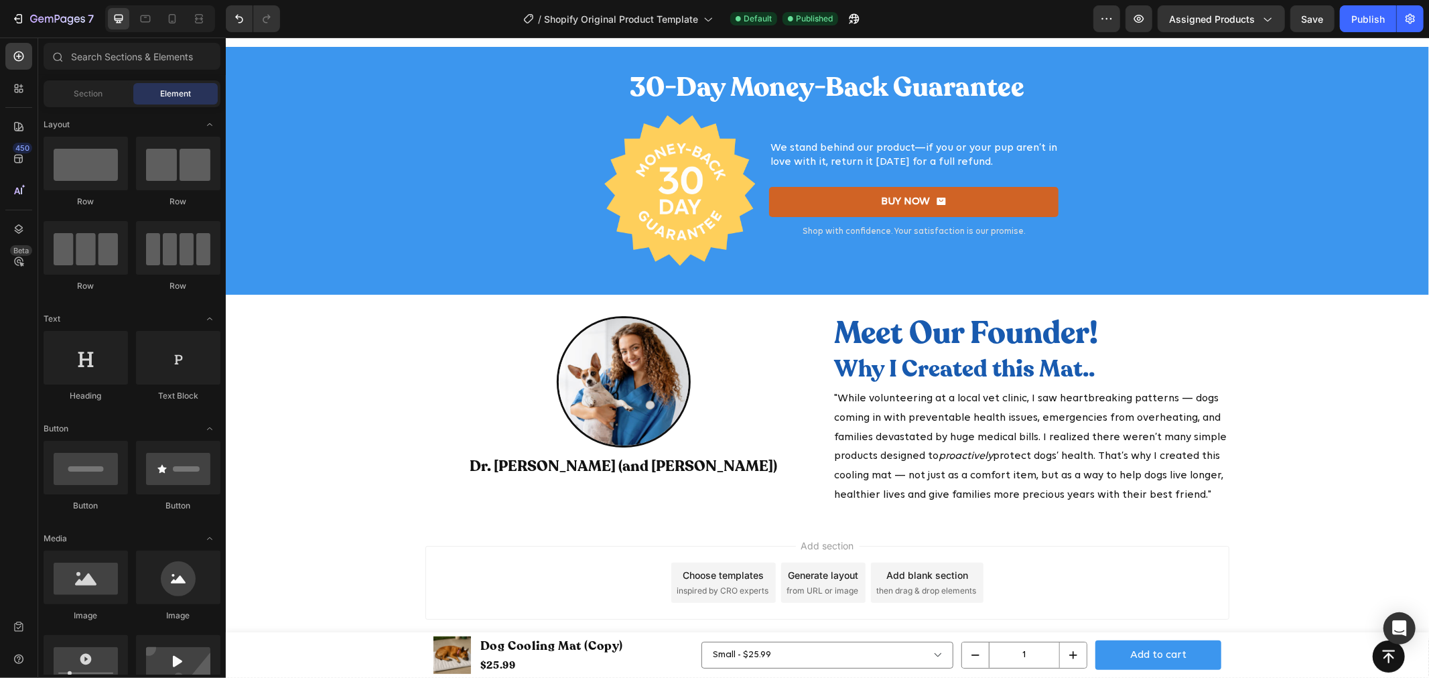
scroll to position [6228, 0]
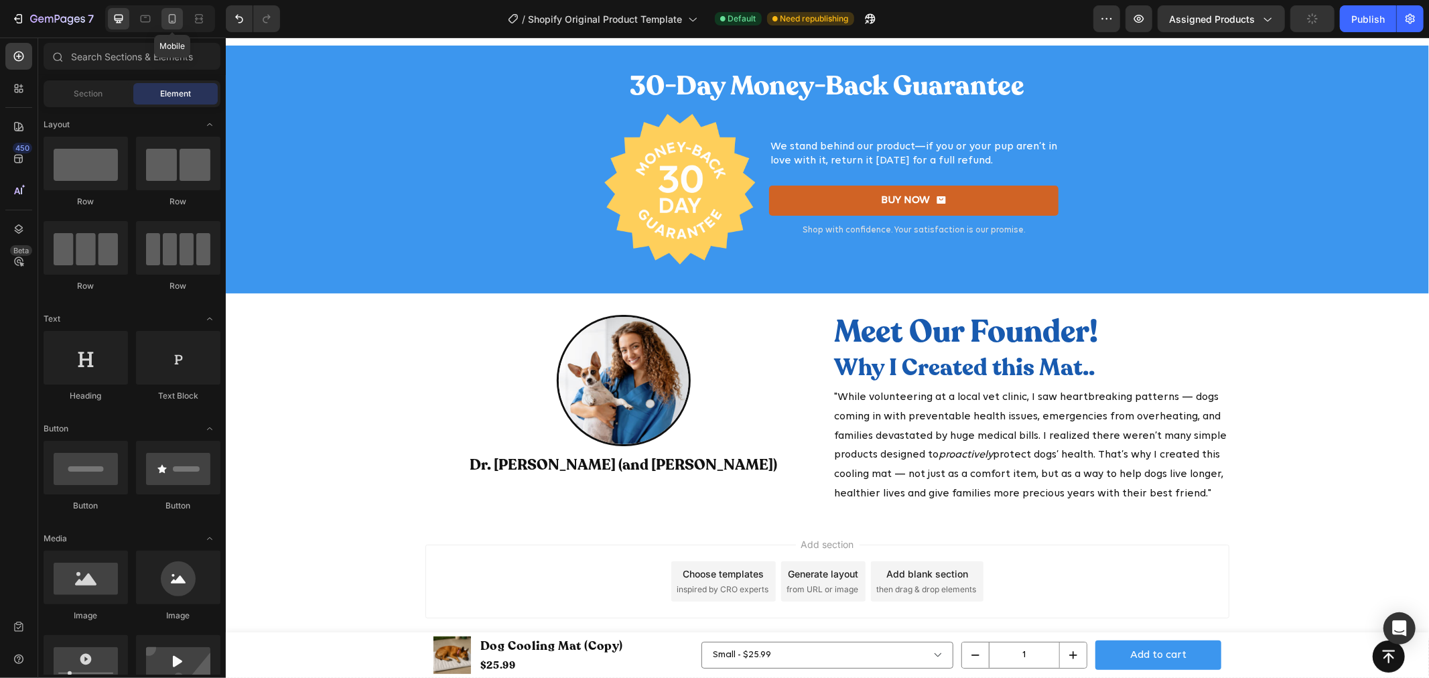
click at [169, 17] on icon at bounding box center [172, 18] width 7 height 9
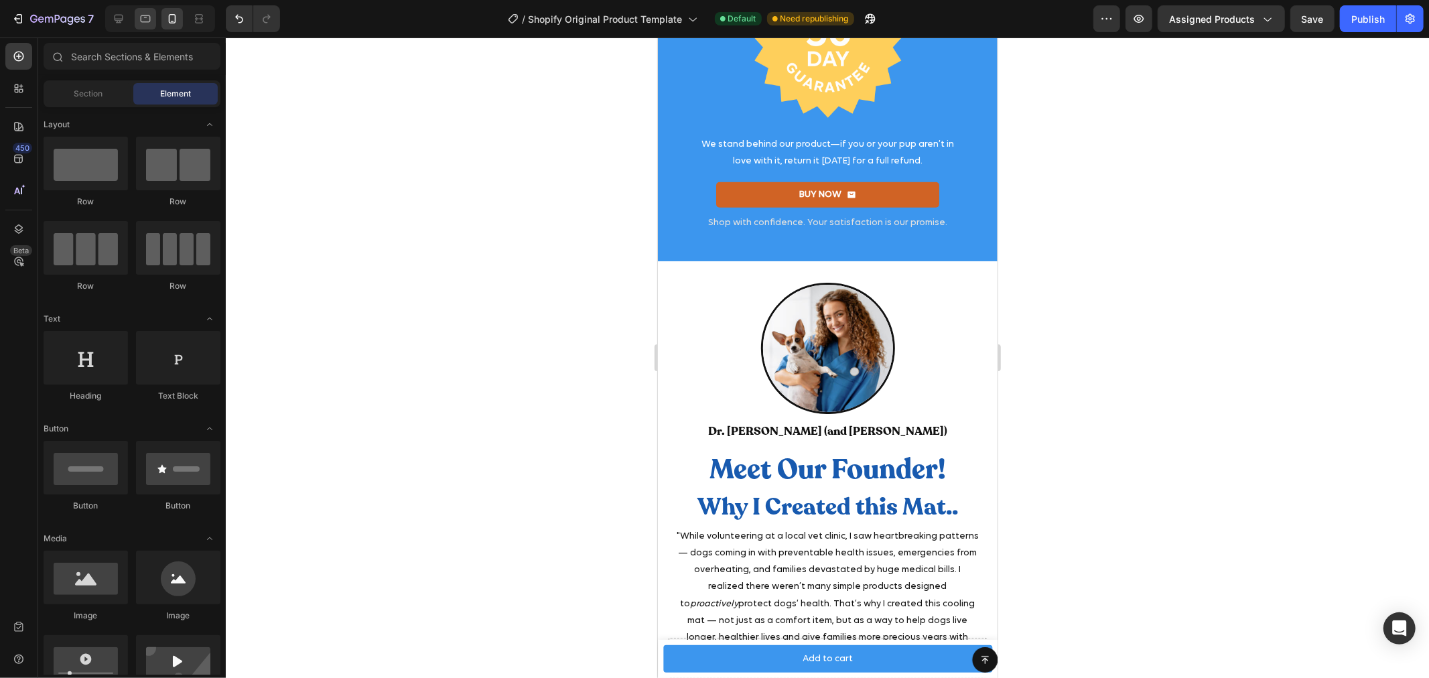
scroll to position [5522, 0]
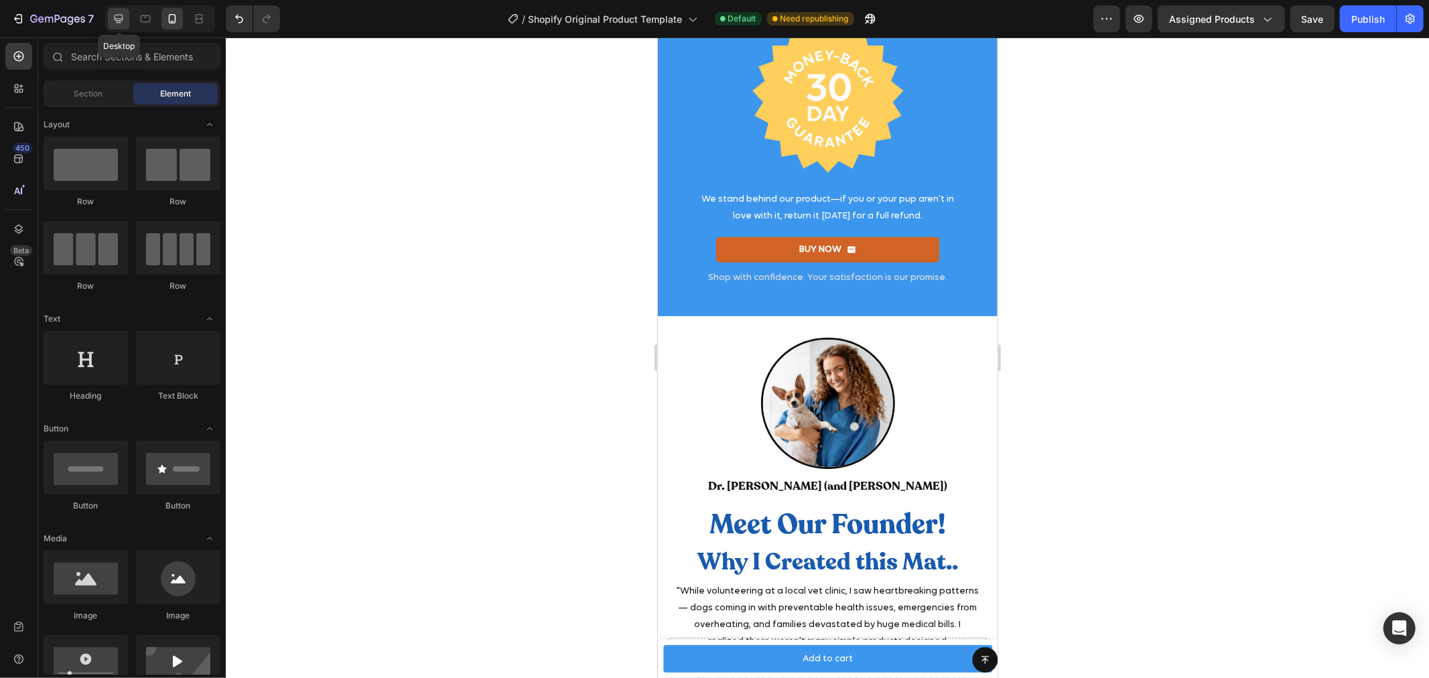
click at [123, 14] on icon at bounding box center [118, 18] width 13 height 13
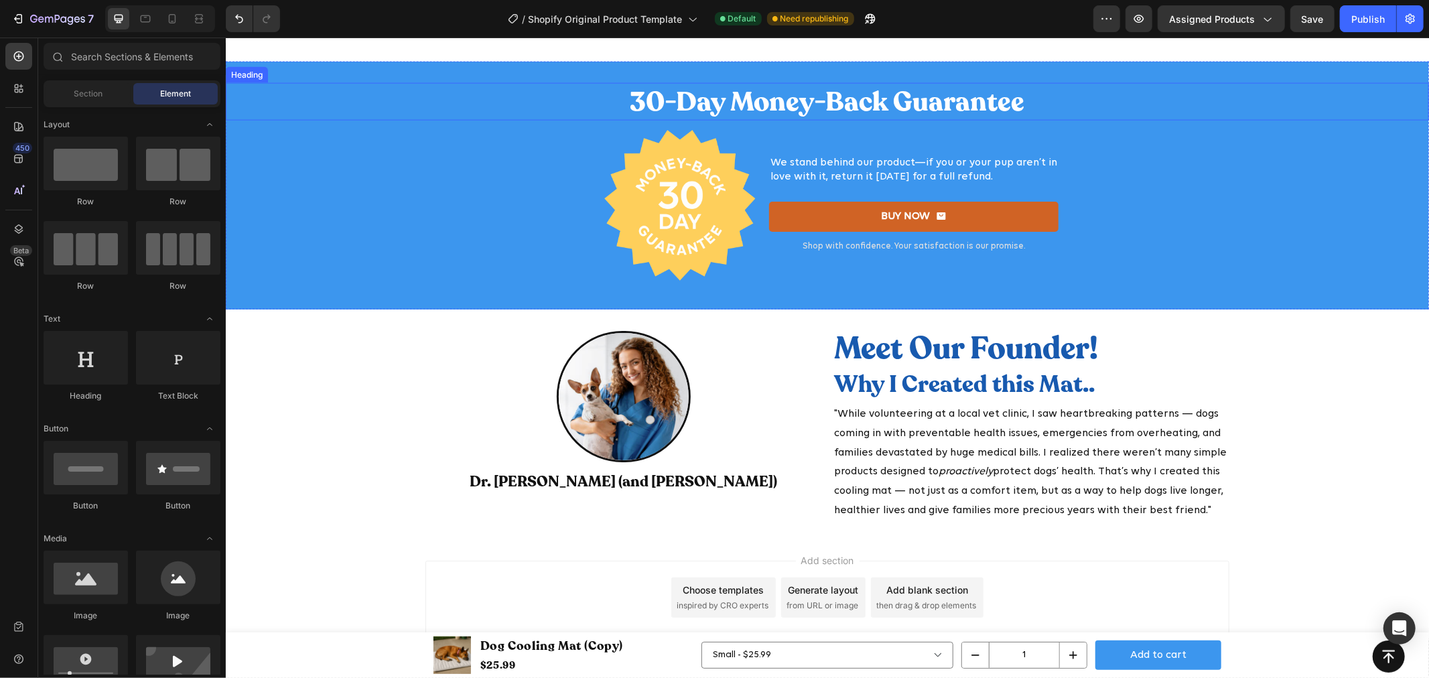
scroll to position [5959, 0]
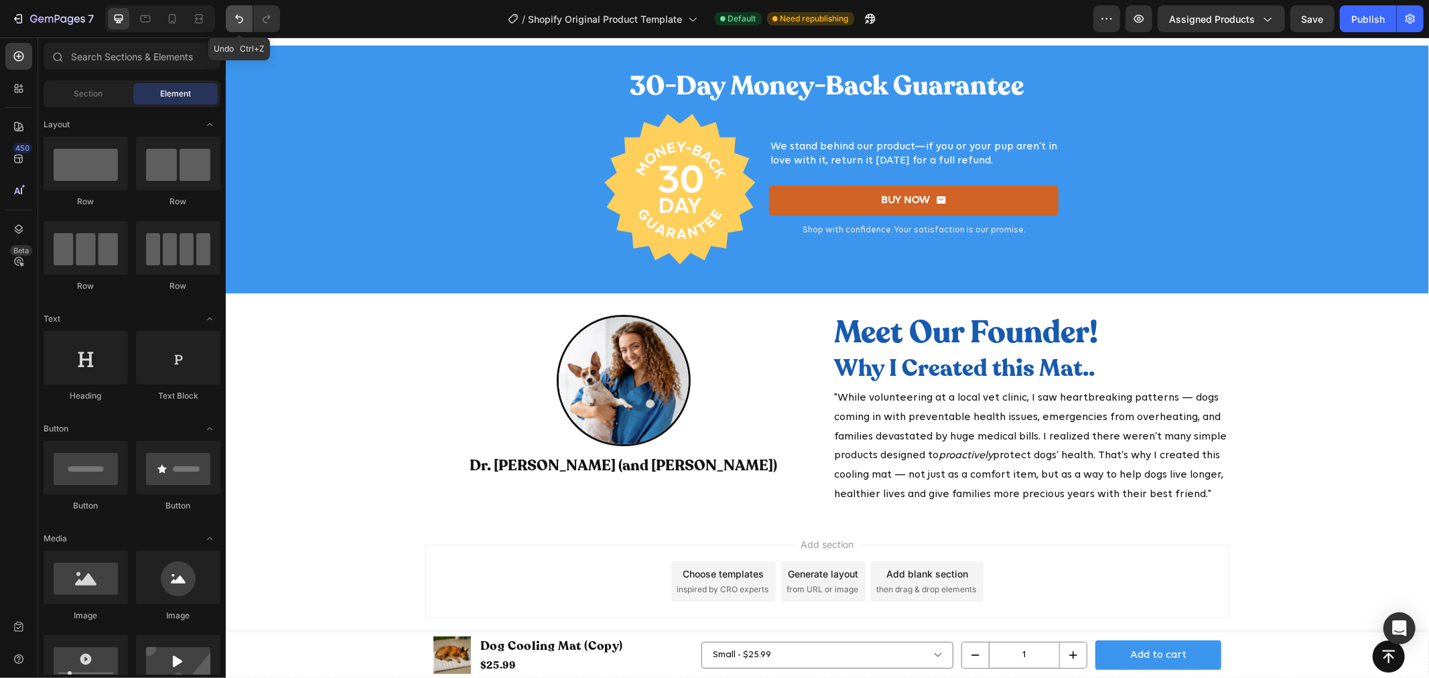
click at [249, 15] on button "Undo/Redo" at bounding box center [239, 18] width 27 height 27
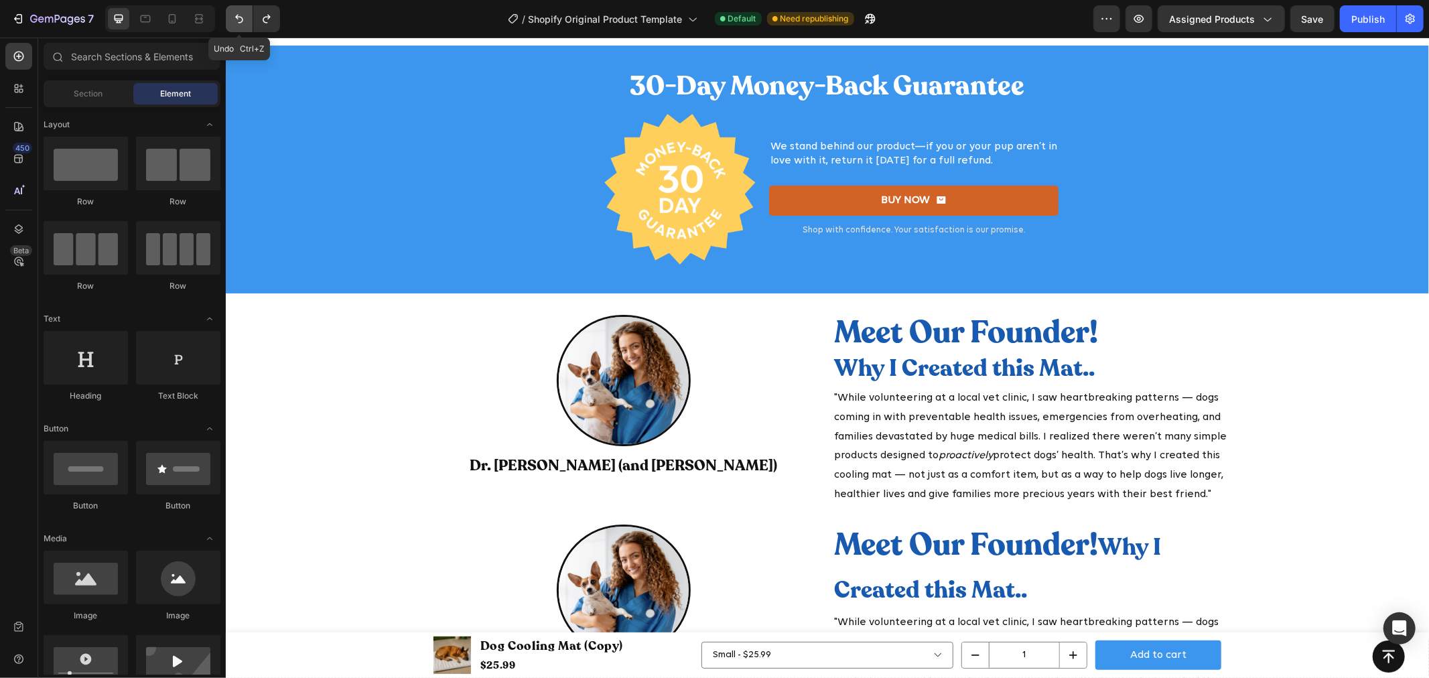
click at [245, 15] on icon "Undo/Redo" at bounding box center [238, 18] width 13 height 13
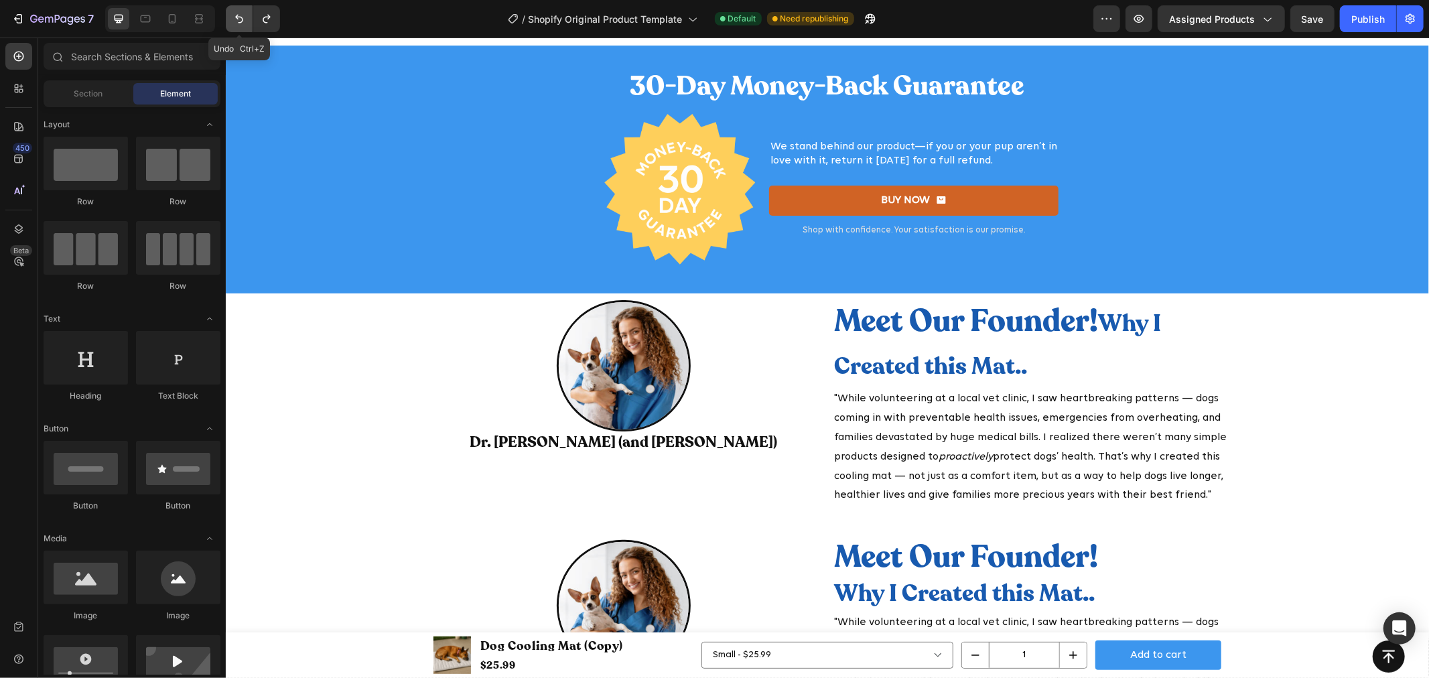
click at [245, 15] on icon "Undo/Redo" at bounding box center [238, 18] width 13 height 13
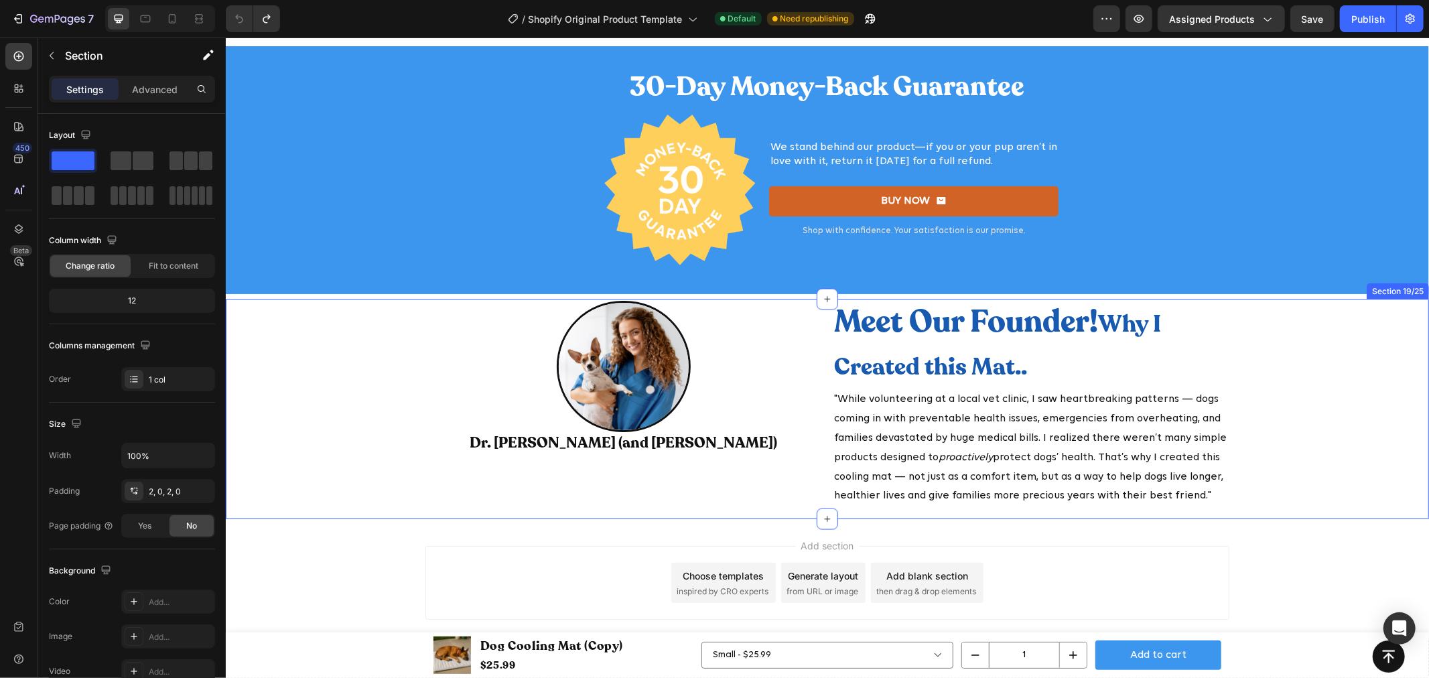
click at [1387, 358] on div "Image Dr. Sara Mitchell (and Daisy) Heading Meet Our Founder! Why I Created thi…" at bounding box center [826, 408] width 1203 height 217
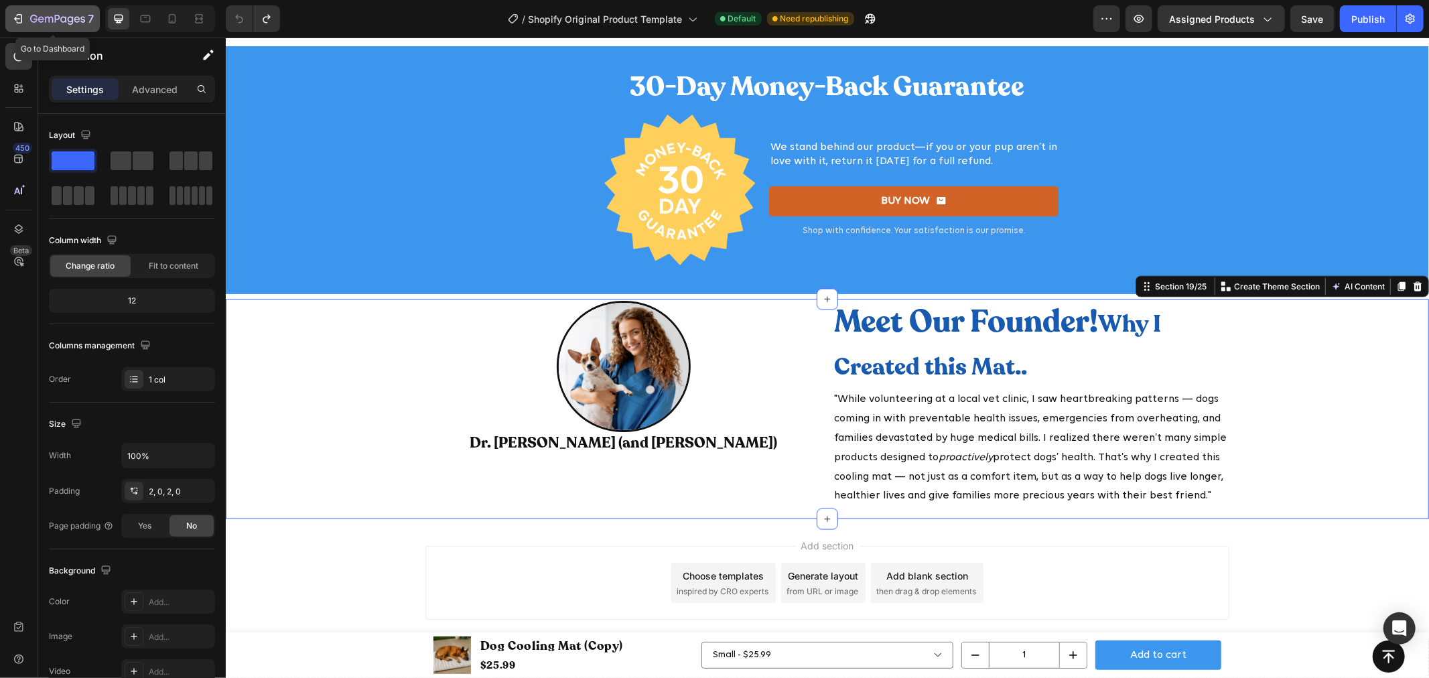
click at [18, 13] on icon "button" at bounding box center [17, 18] width 13 height 13
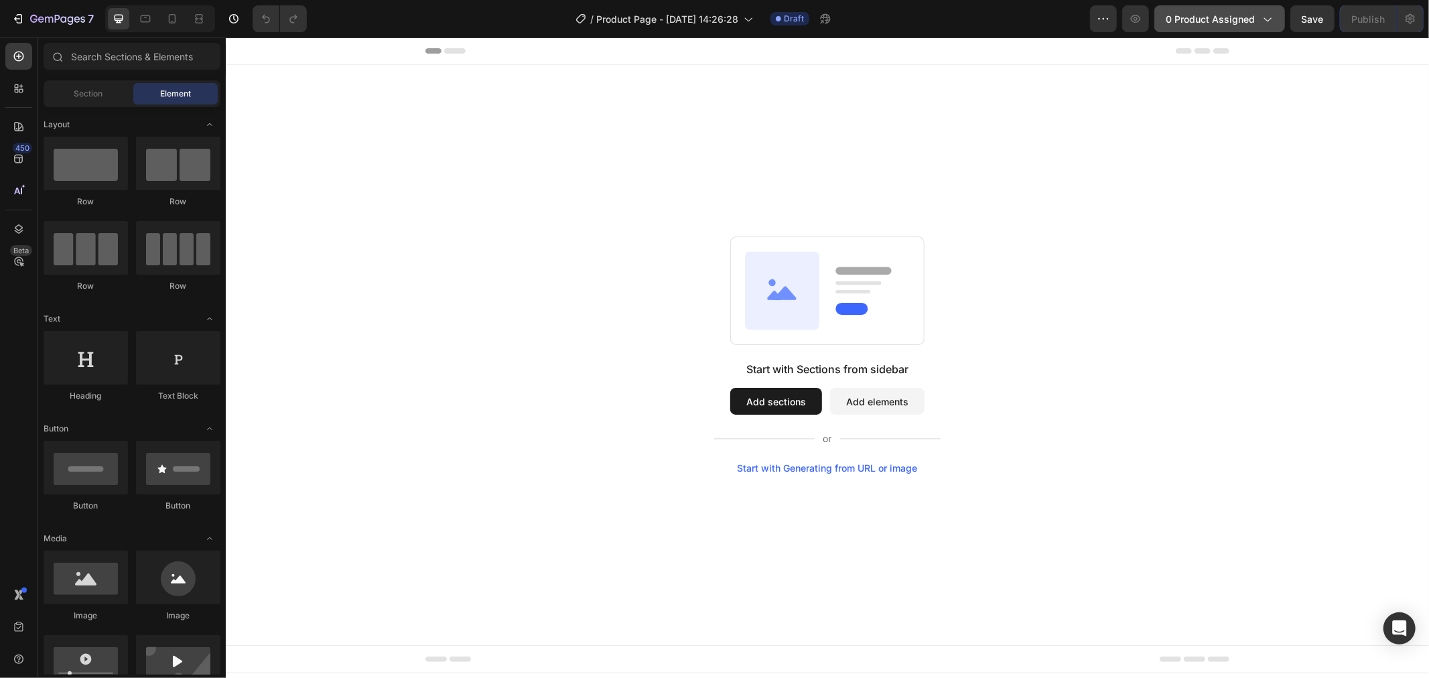
click at [1223, 18] on span "0 product assigned" at bounding box center [1210, 19] width 89 height 14
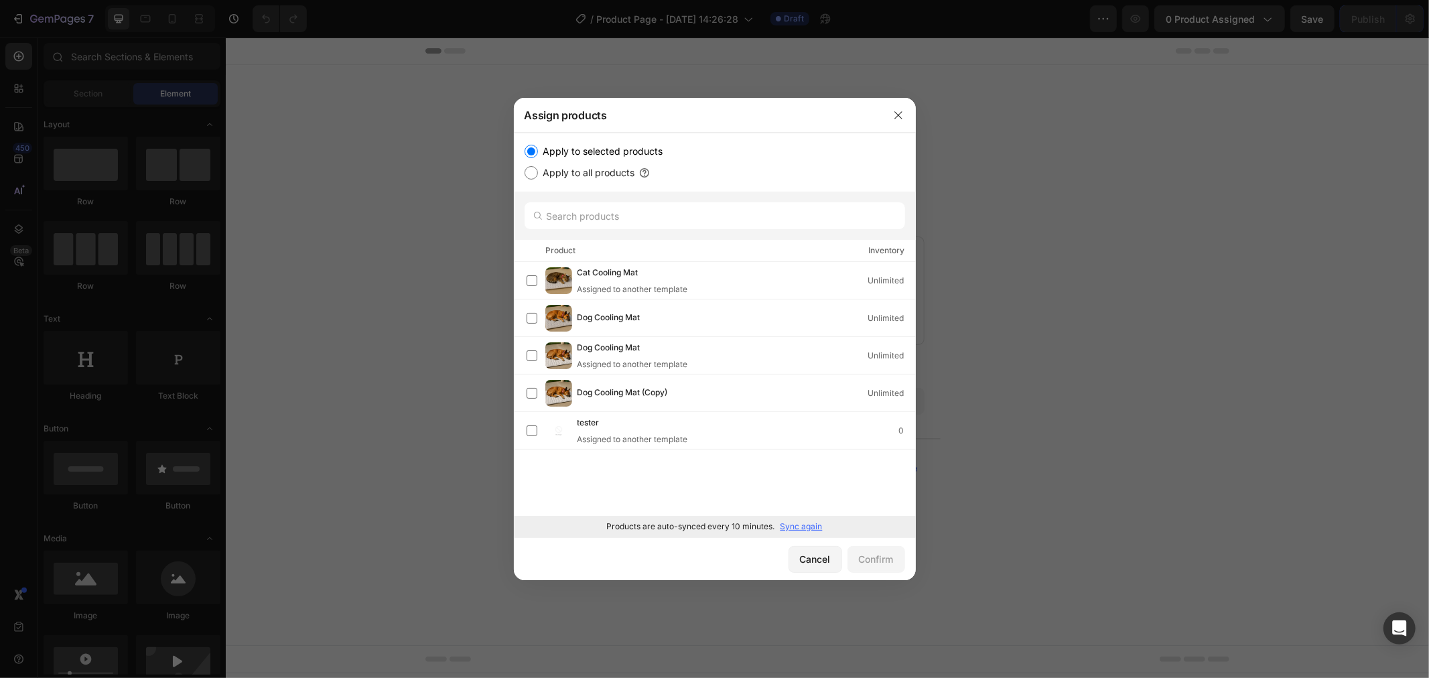
click at [799, 526] on p "Sync again" at bounding box center [801, 527] width 42 height 12
click at [720, 394] on div "Dog Cooling Mat 2 0" at bounding box center [746, 393] width 338 height 15
click at [884, 559] on div "Confirm" at bounding box center [876, 559] width 35 height 14
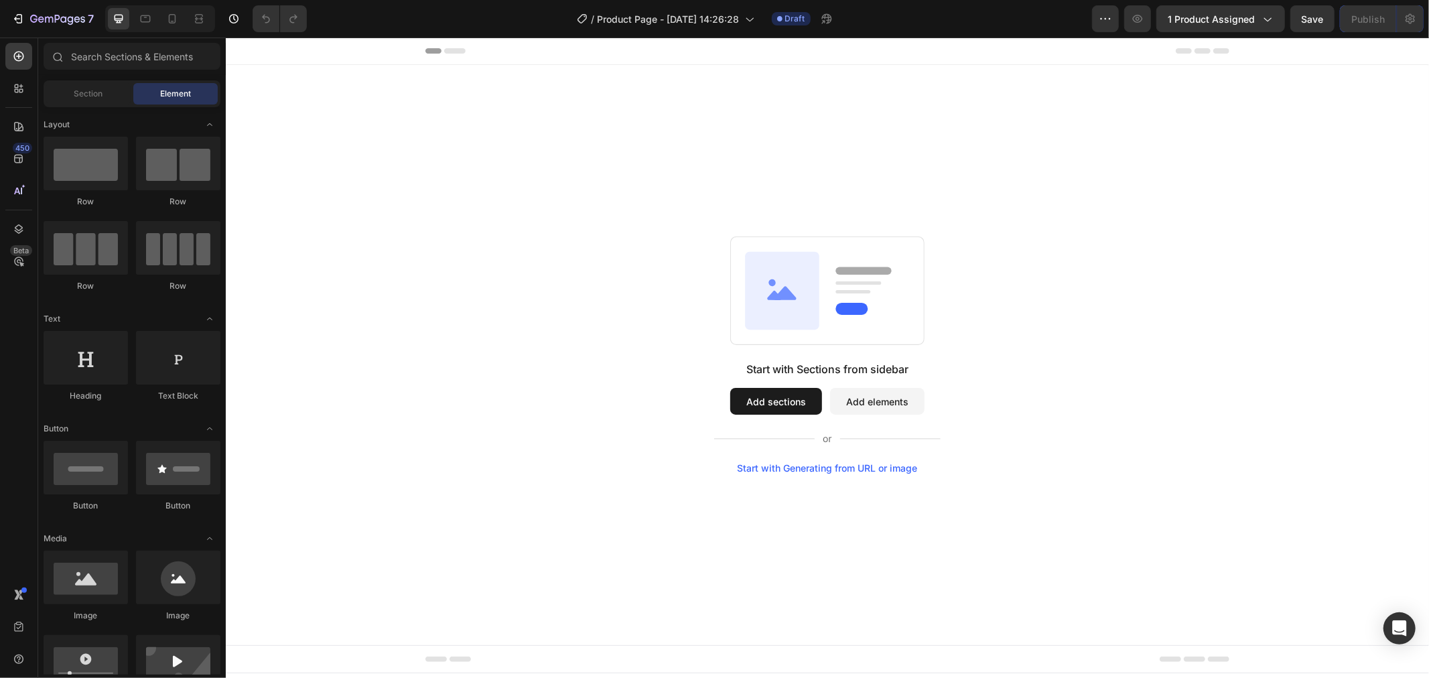
click at [507, 168] on div "Start with Sections from sidebar Add sections Add elements Start with Generatin…" at bounding box center [826, 354] width 1203 height 580
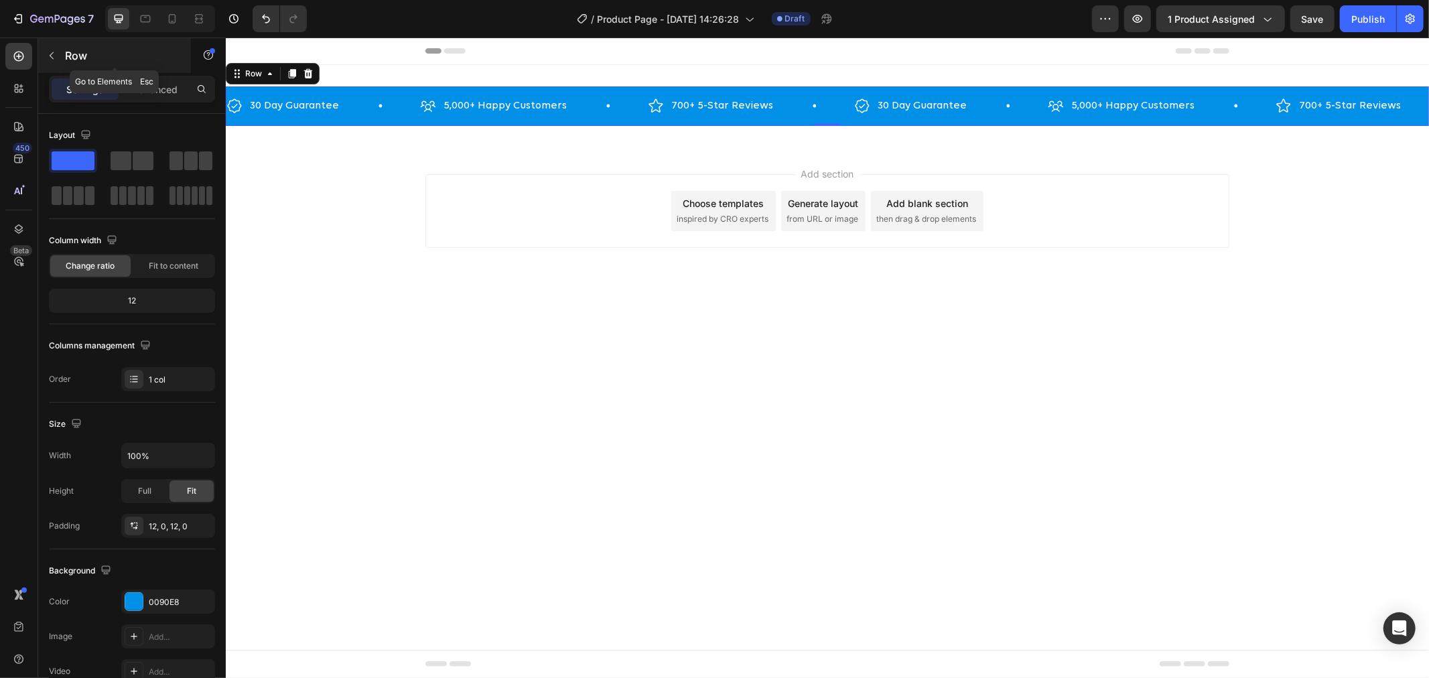
click at [51, 51] on icon "button" at bounding box center [51, 55] width 11 height 11
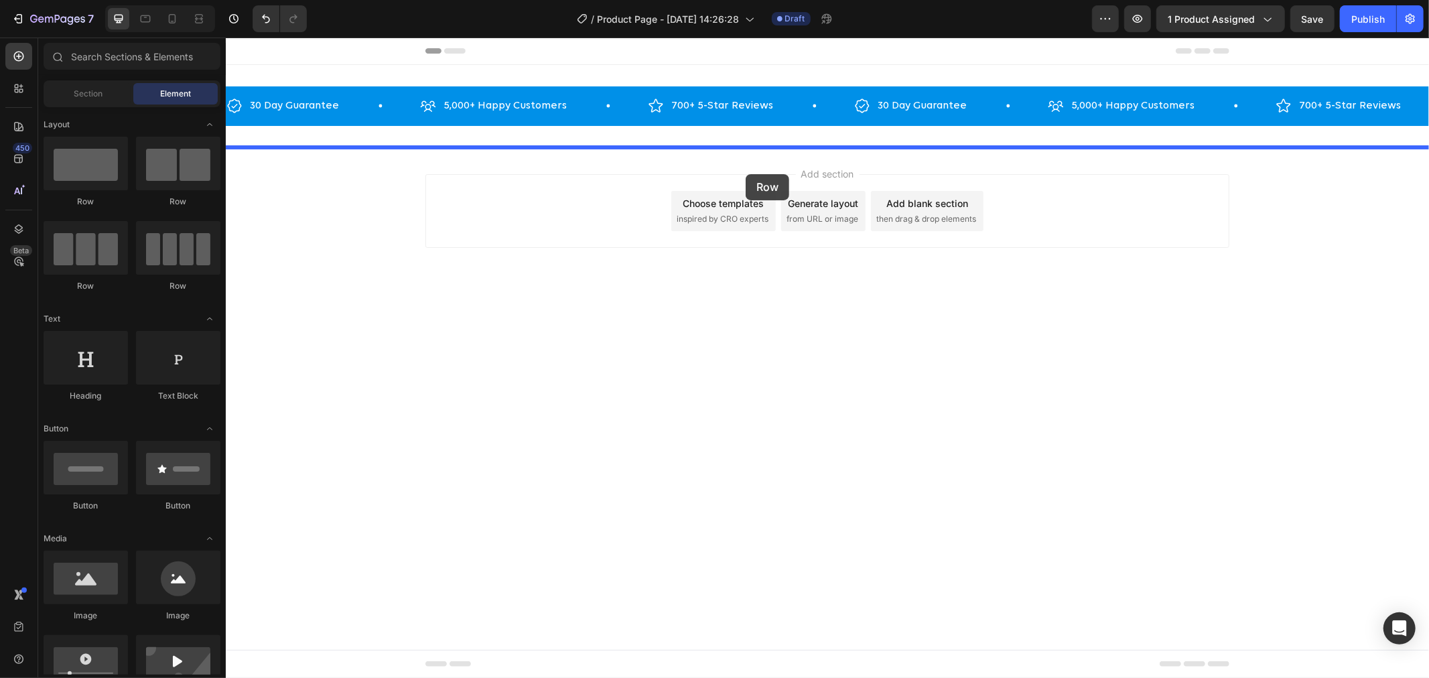
drag, startPoint x: 334, startPoint y: 212, endPoint x: 745, endPoint y: 174, distance: 413.2
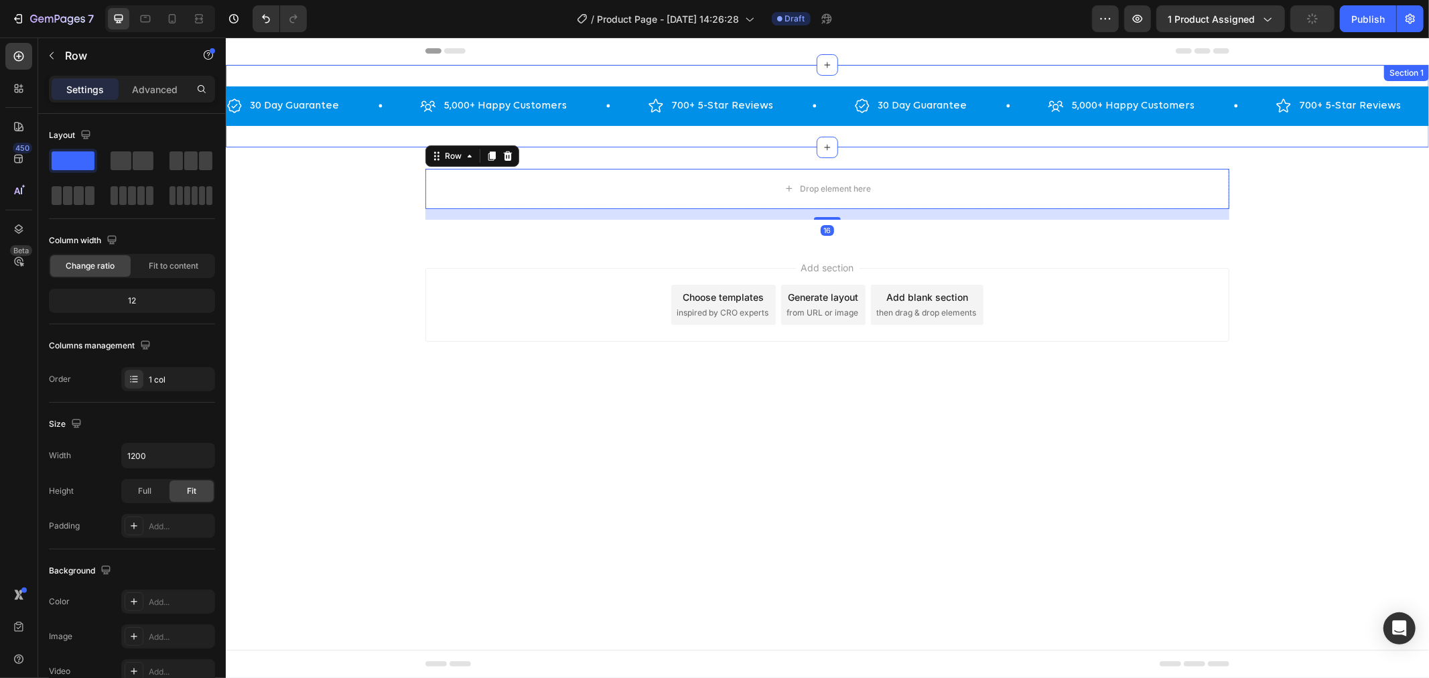
click at [957, 141] on div "30 Day Guarantee Item List 5,000+ Happy Customers Item List 700+ 5-Star Reviews…" at bounding box center [826, 105] width 1203 height 82
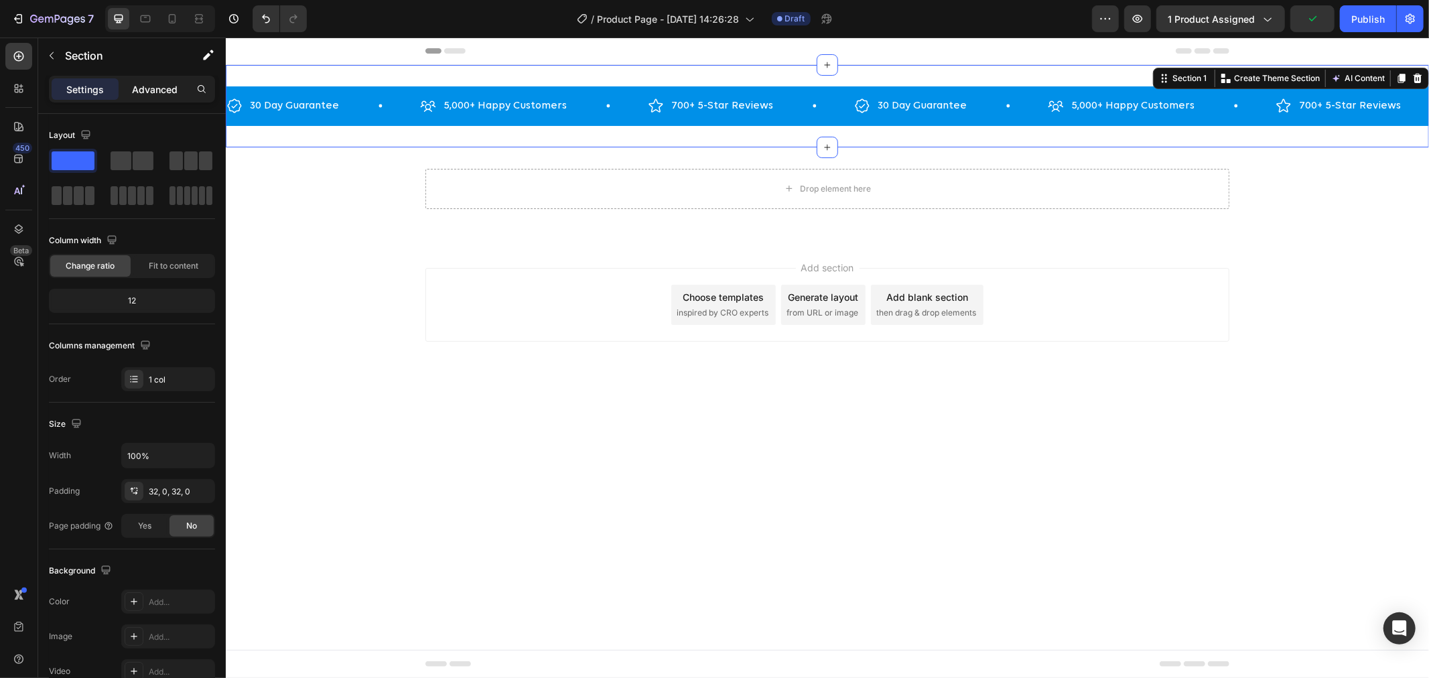
click at [152, 90] on p "Advanced" at bounding box center [155, 89] width 46 height 14
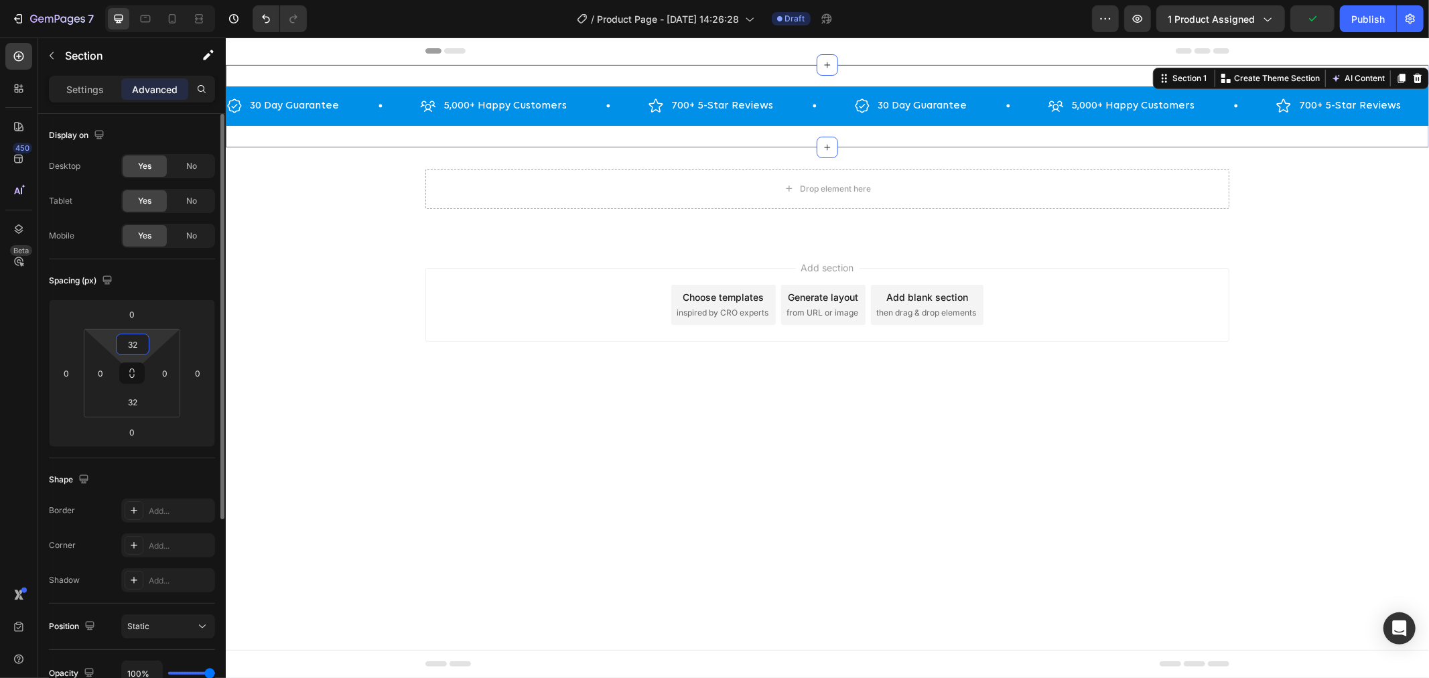
click at [145, 342] on input "32" at bounding box center [132, 344] width 27 height 20
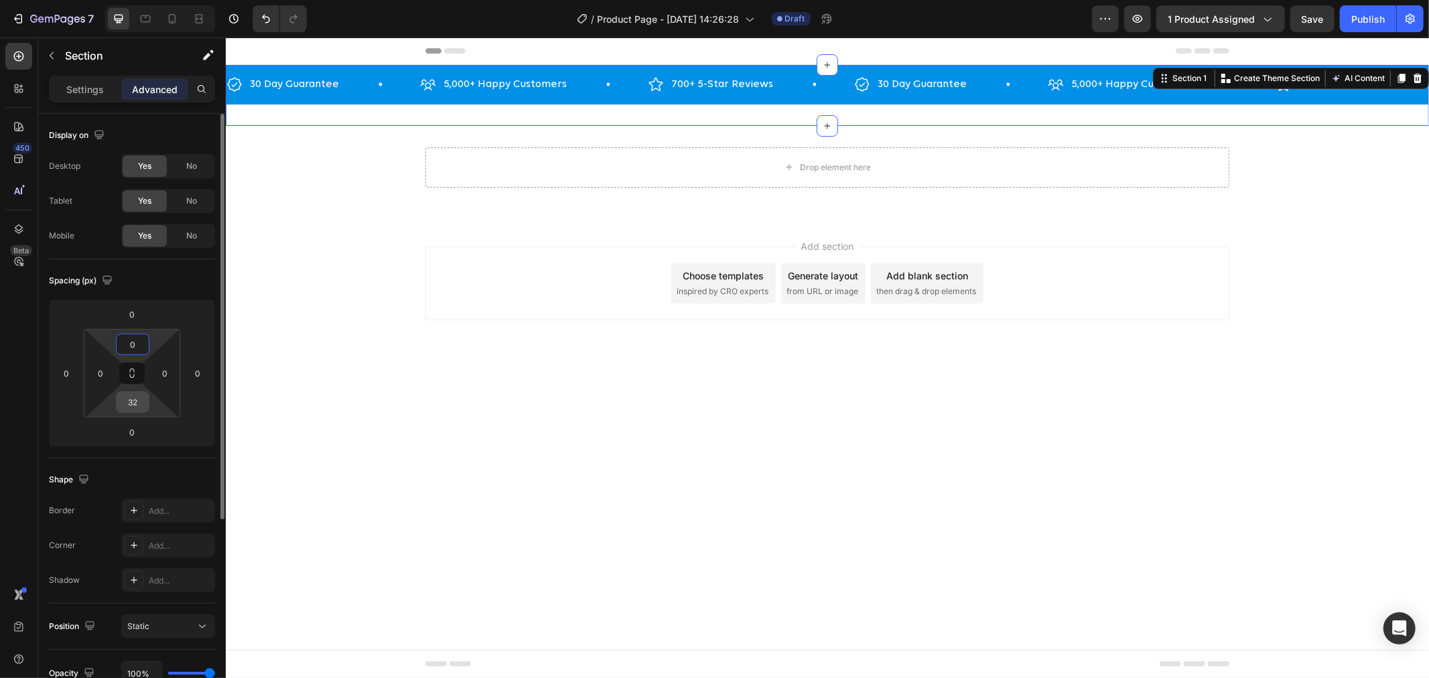
type input "0"
click at [128, 409] on input "32" at bounding box center [132, 402] width 27 height 20
type input "0"
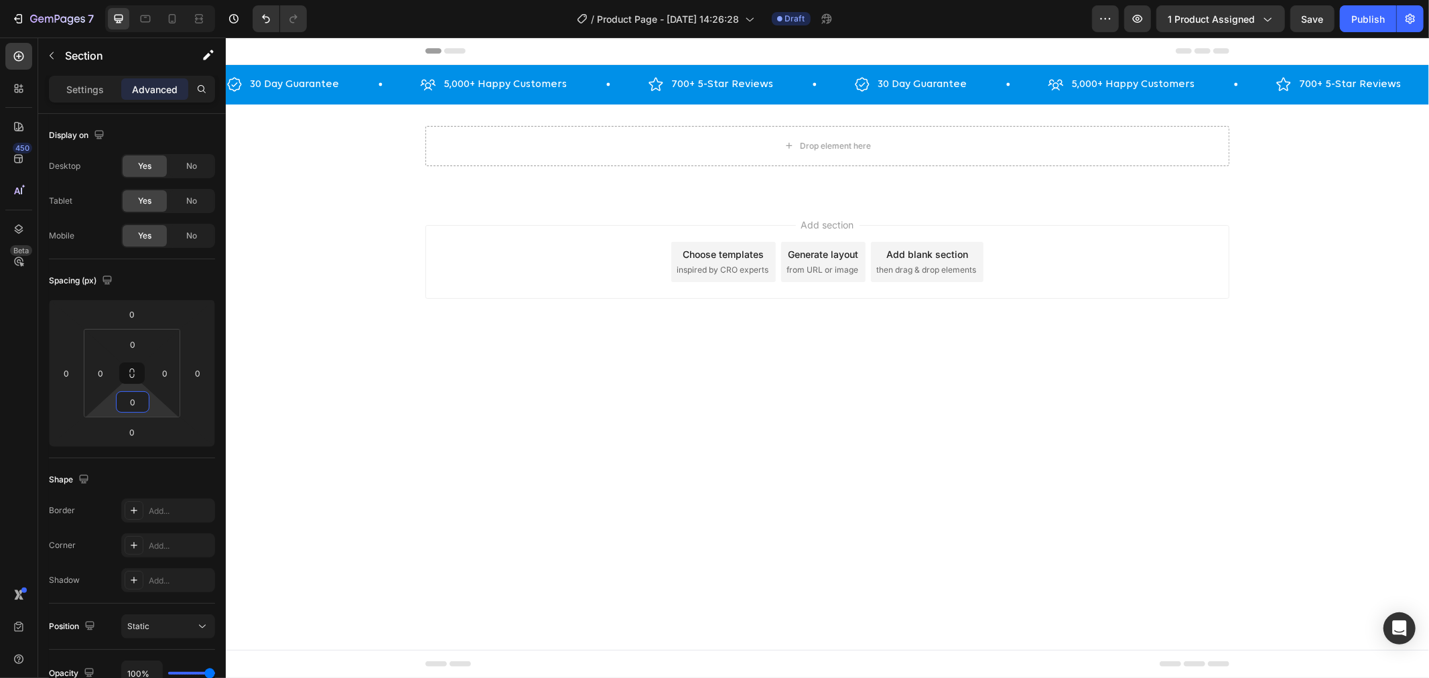
click at [685, 365] on body "Header 30 Day Guarantee Item List 5,000+ Happy Customers Item List 700+ 5-Star …" at bounding box center [826, 357] width 1203 height 640
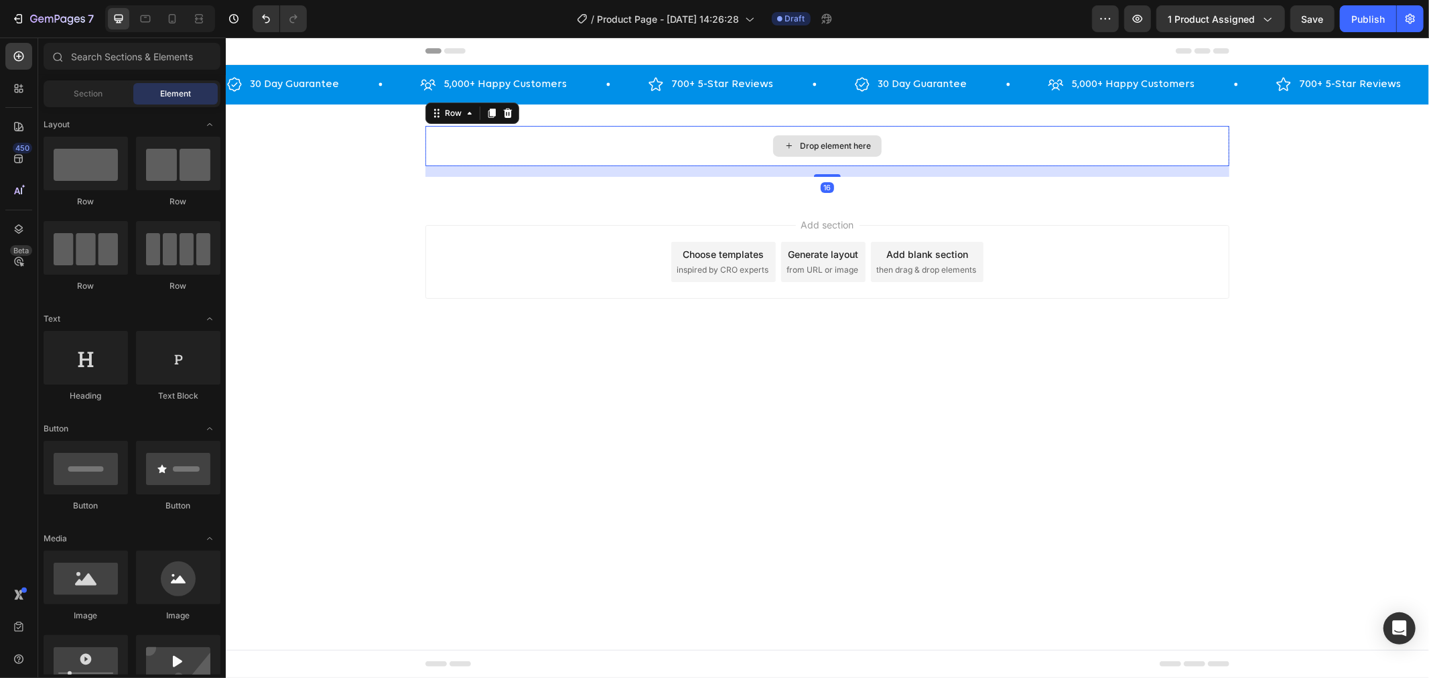
click at [565, 153] on div "Drop element here" at bounding box center [827, 145] width 804 height 40
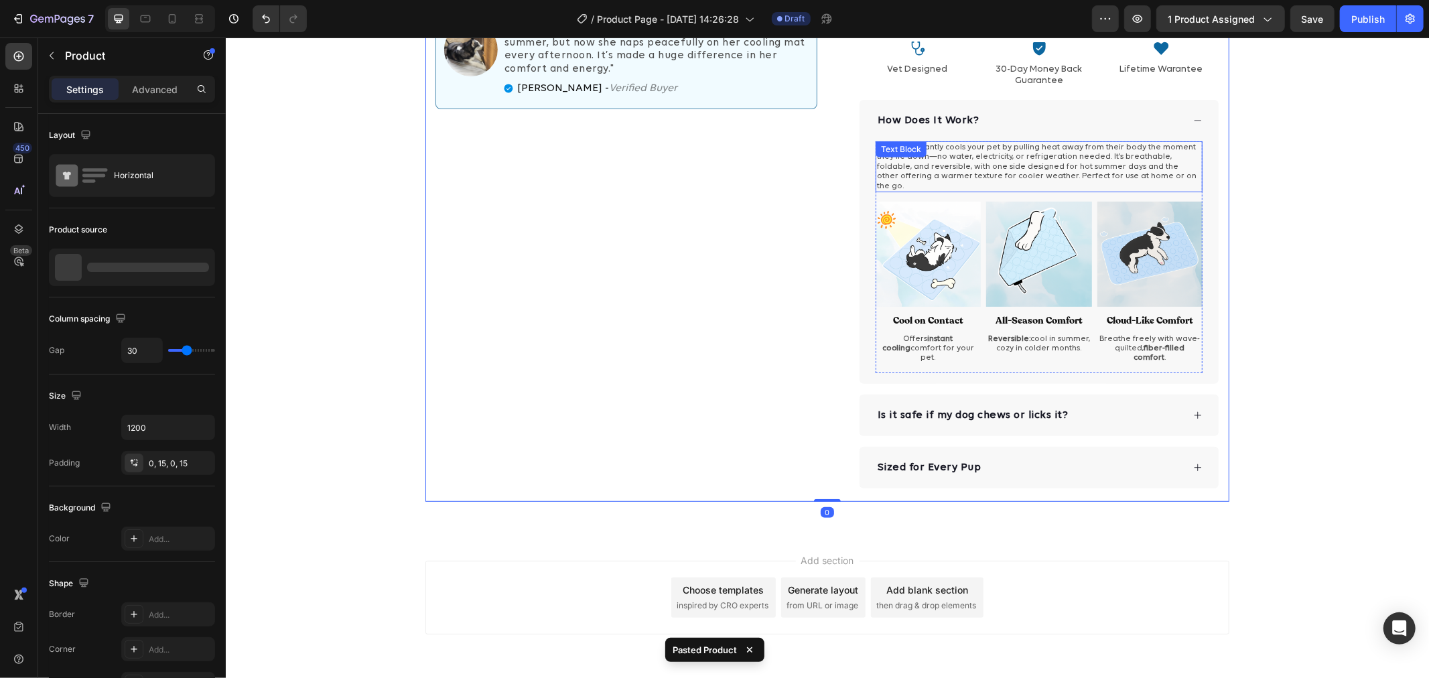
scroll to position [467, 0]
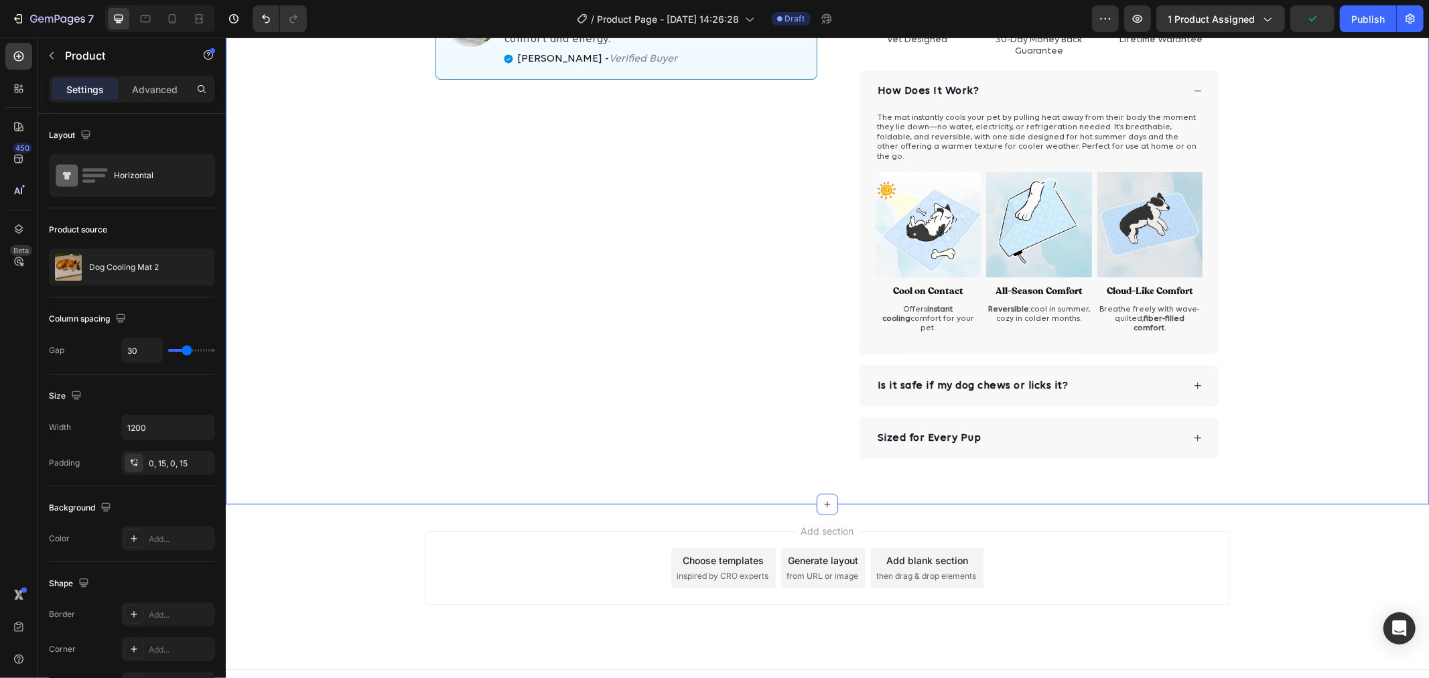
click at [387, 456] on div "Product Images Image "My senior dog used to avoid lying down during the summer,…" at bounding box center [826, 70] width 1203 height 824
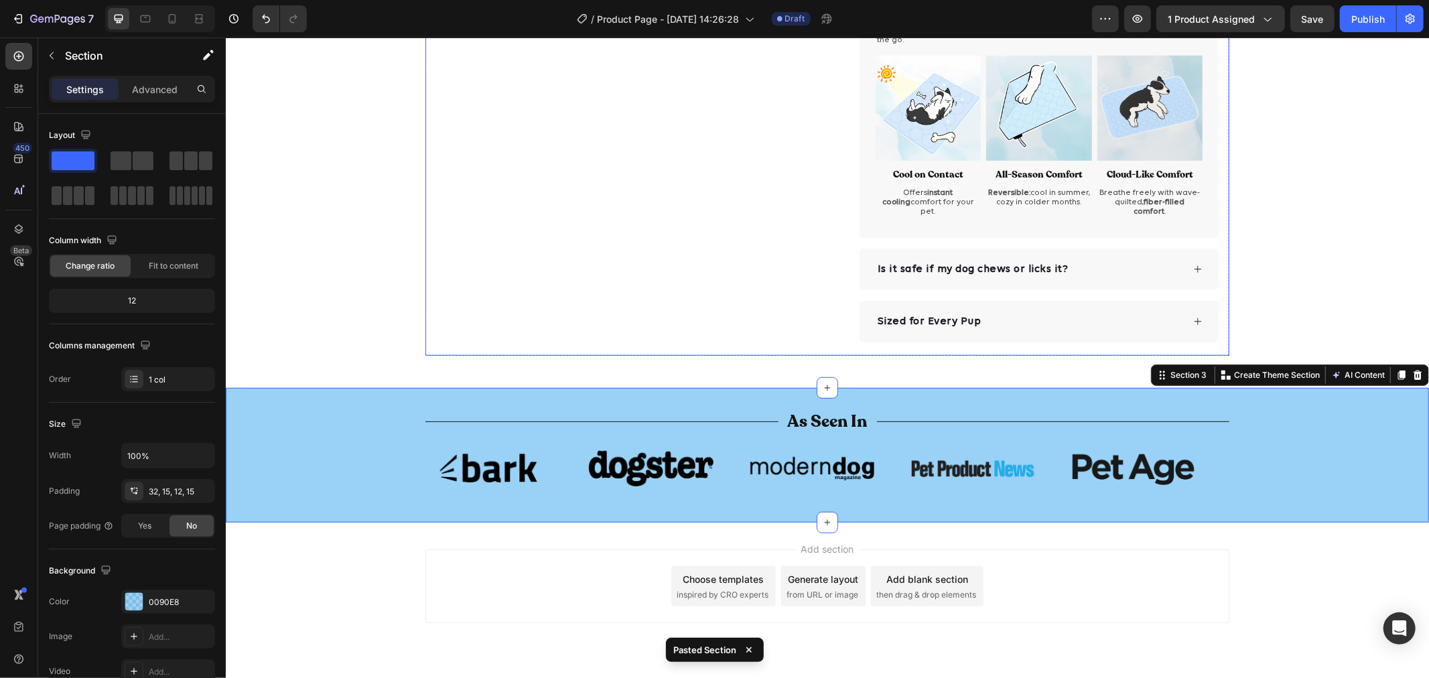
scroll to position [602, 0]
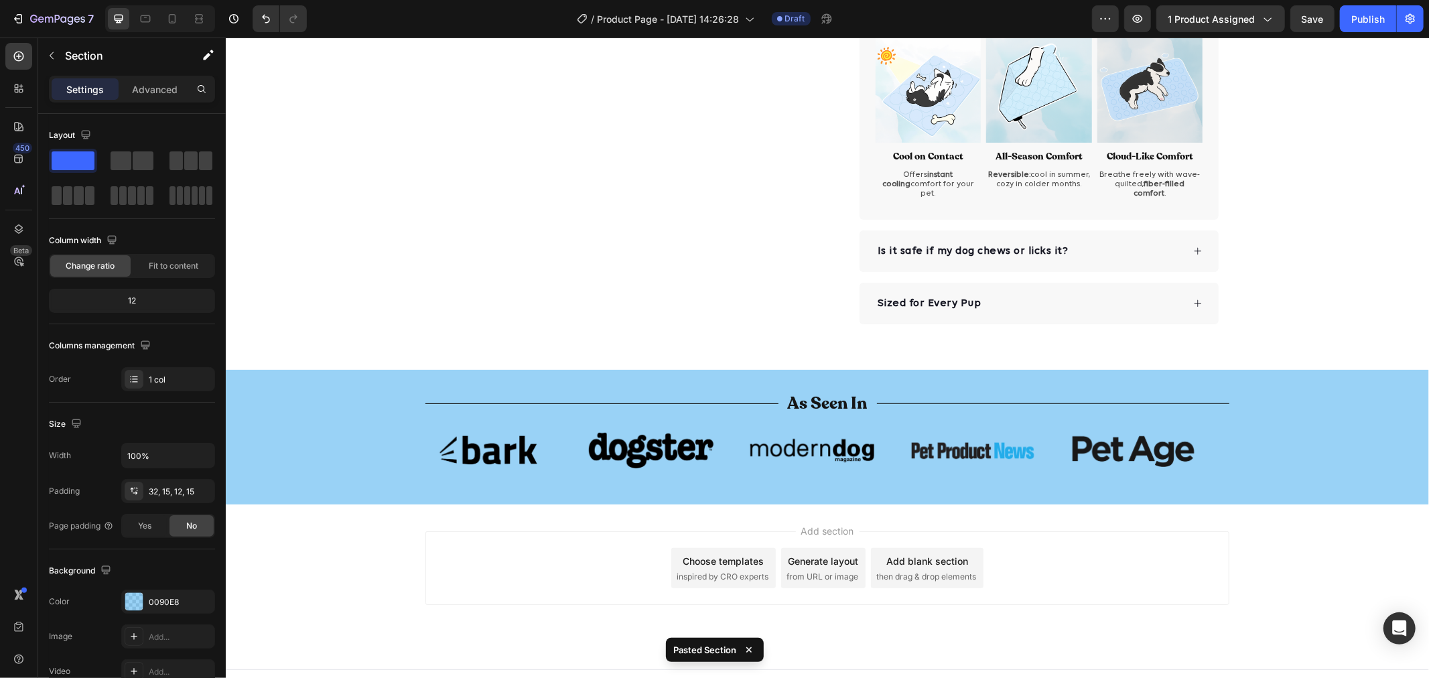
click at [291, 516] on div "Add section Choose templates inspired by CRO experts Generate layout from URL o…" at bounding box center [826, 586] width 1203 height 165
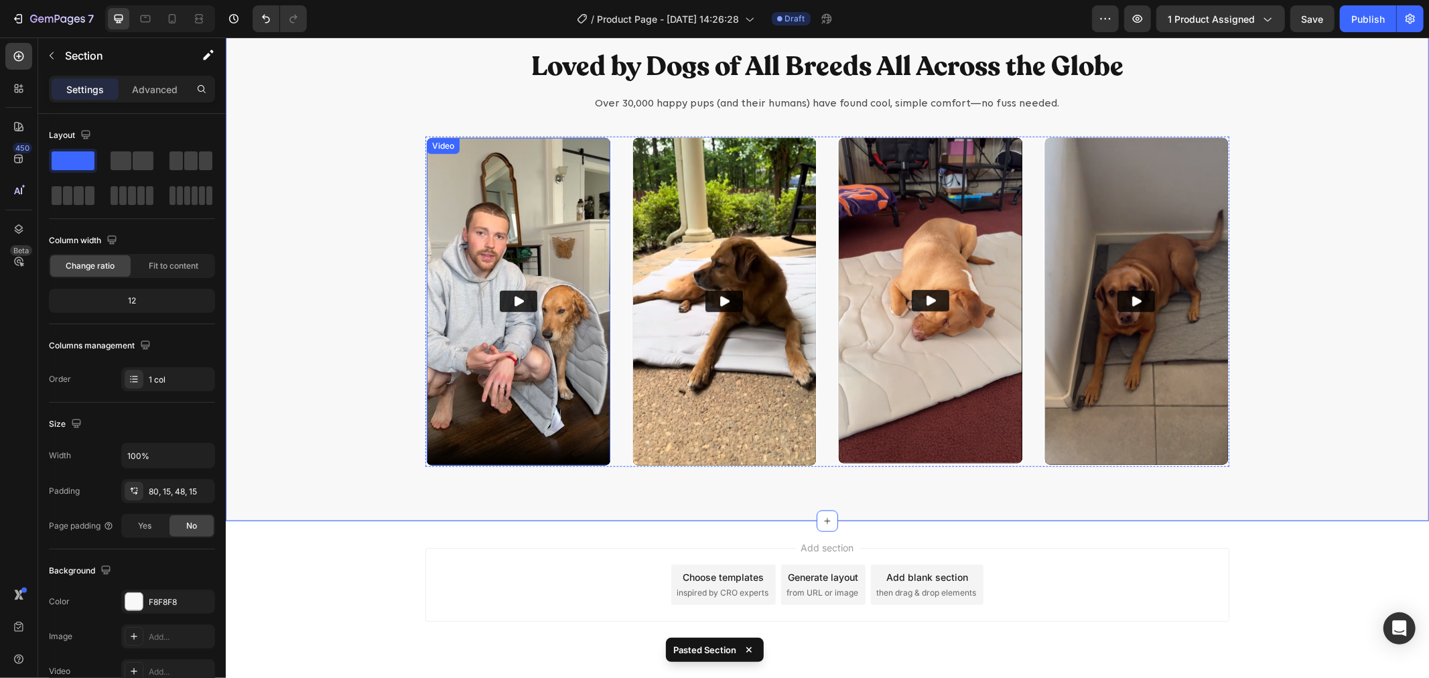
scroll to position [1162, 0]
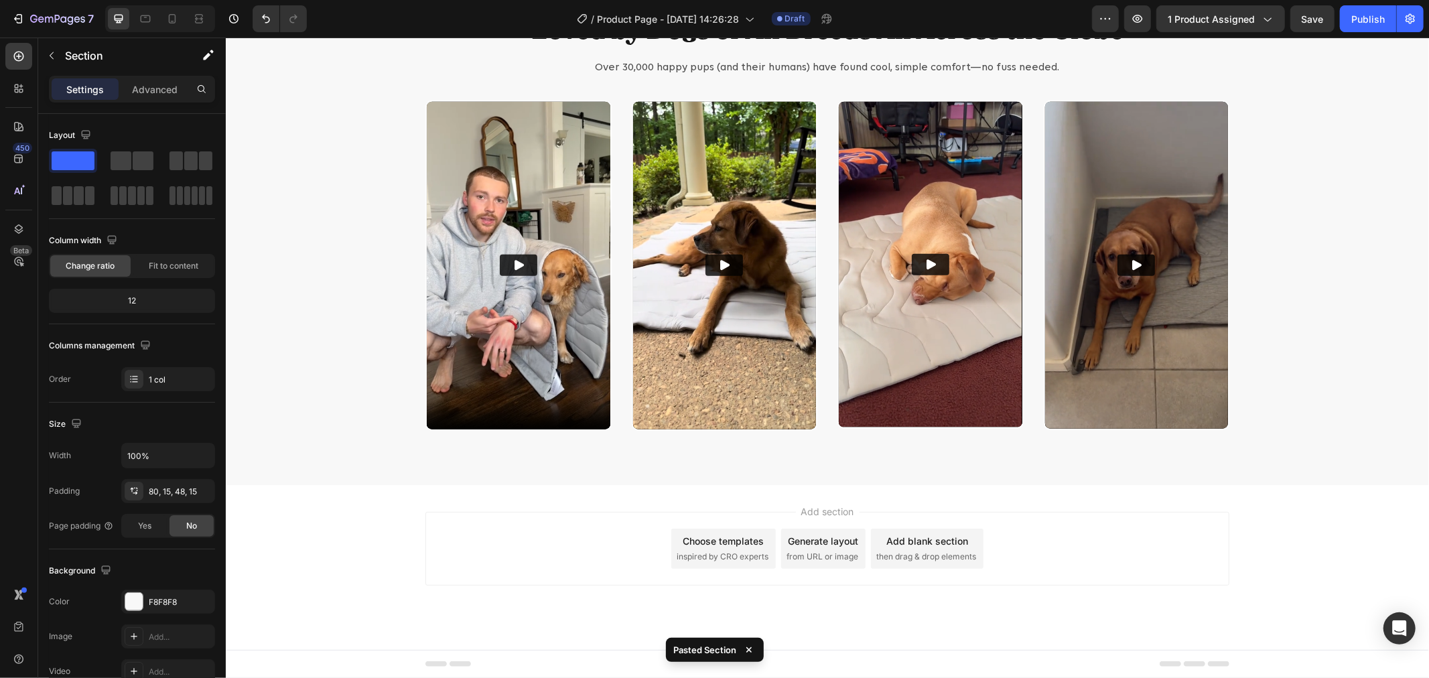
click at [334, 499] on div "Add section Choose templates inspired by CRO experts Generate layout from URL o…" at bounding box center [826, 566] width 1203 height 165
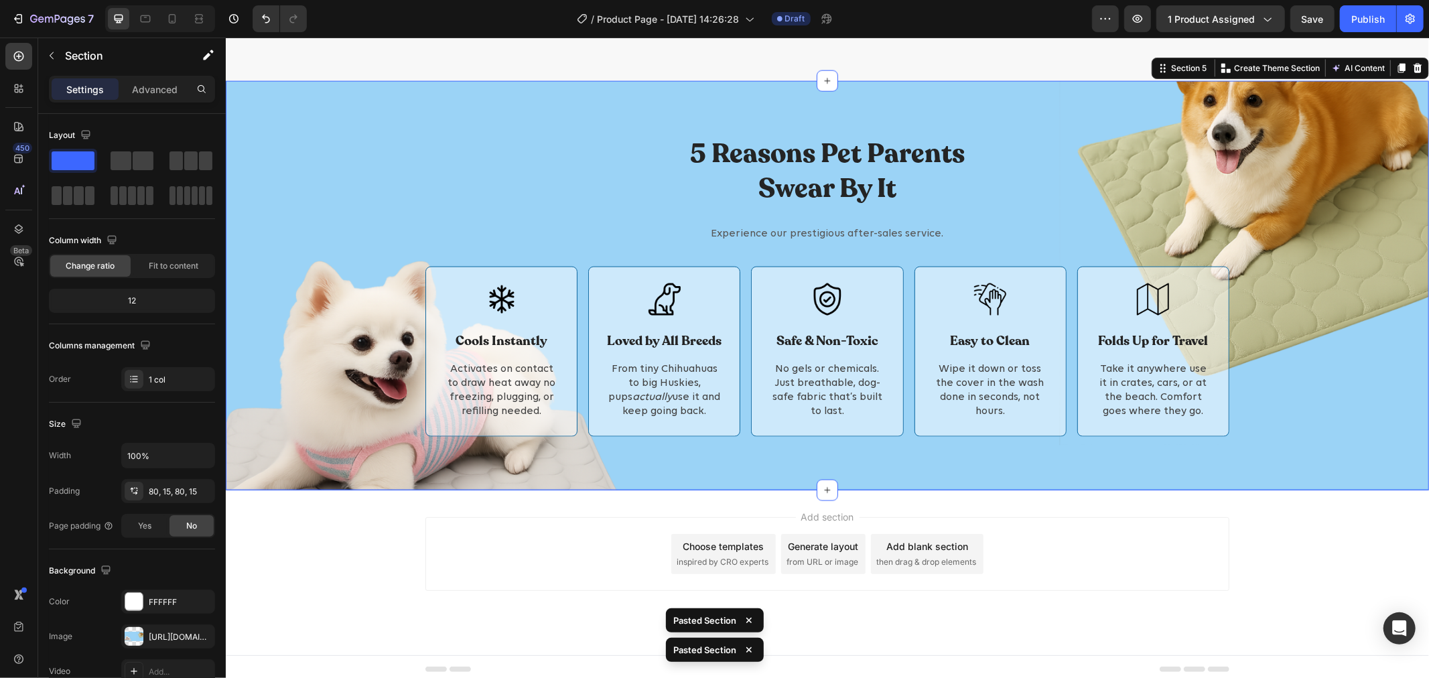
scroll to position [1572, 0]
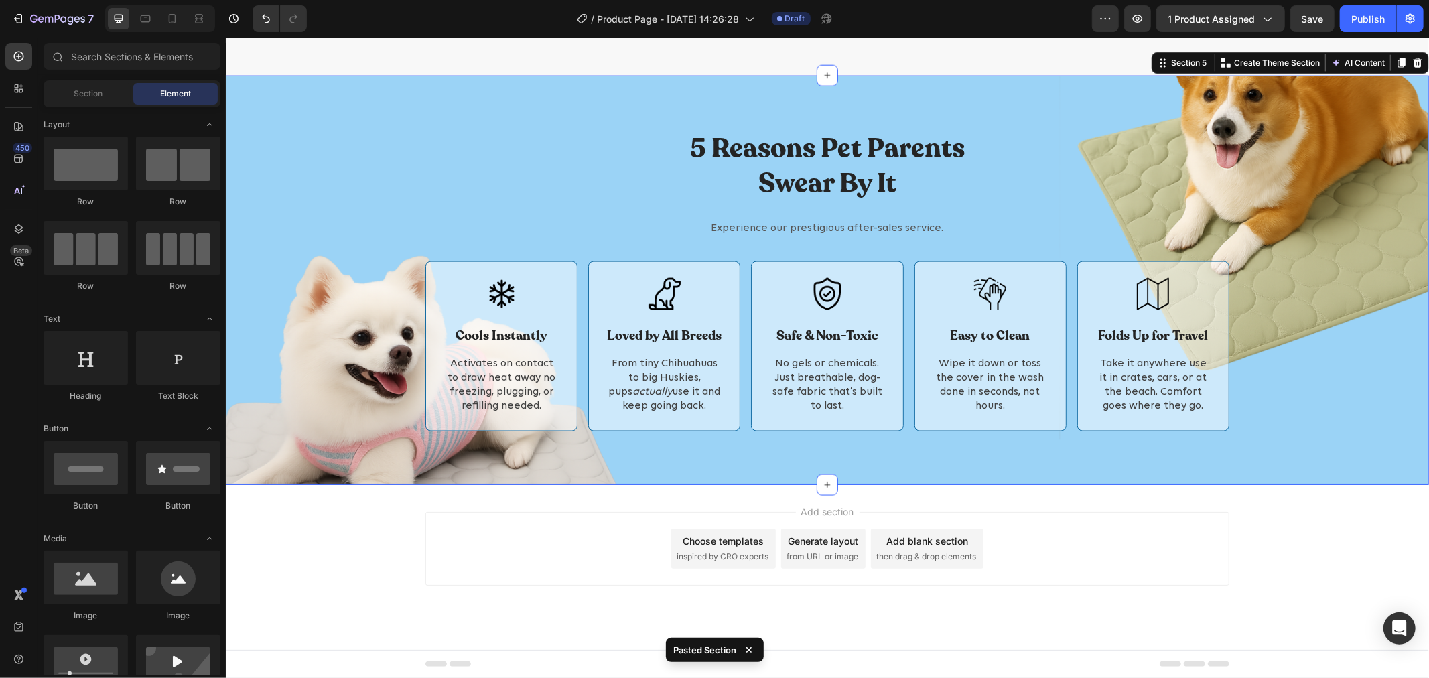
click at [387, 494] on div "Add section Choose templates inspired by CRO experts Generate layout from URL o…" at bounding box center [826, 566] width 1203 height 165
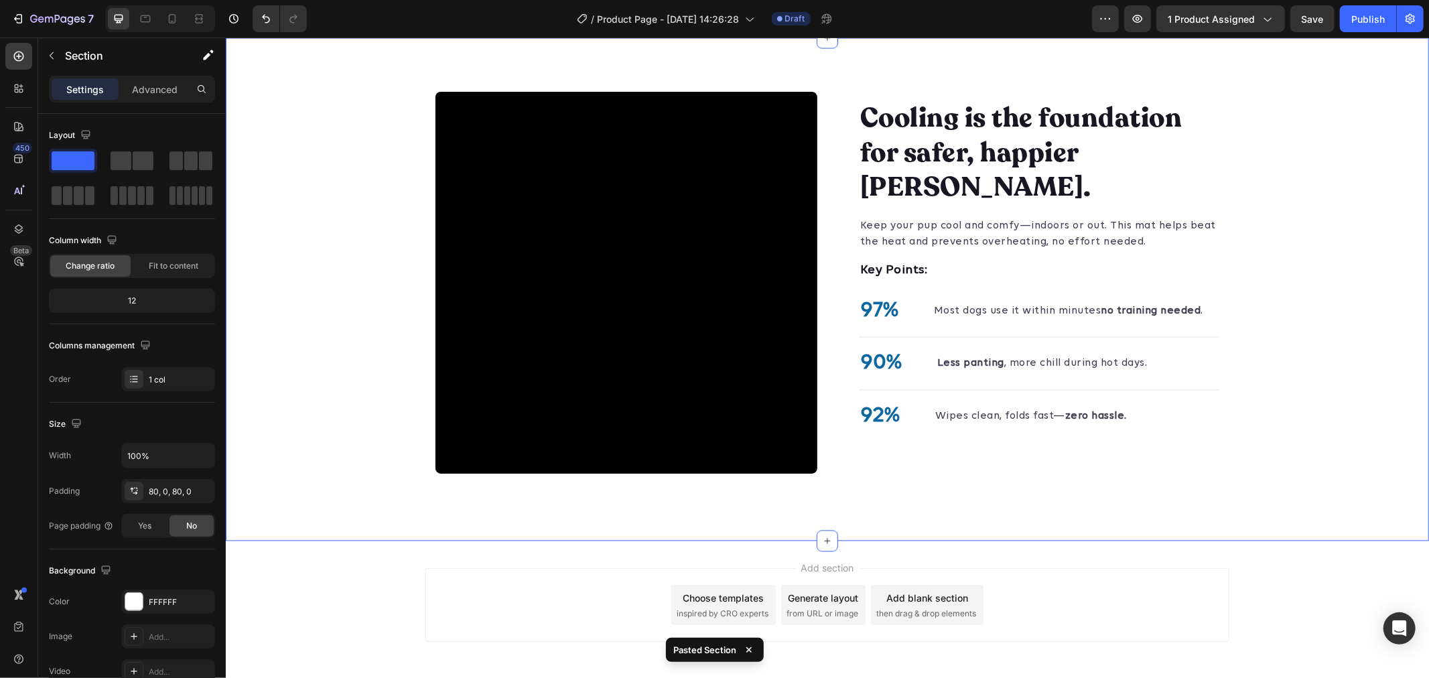
scroll to position [2075, 0]
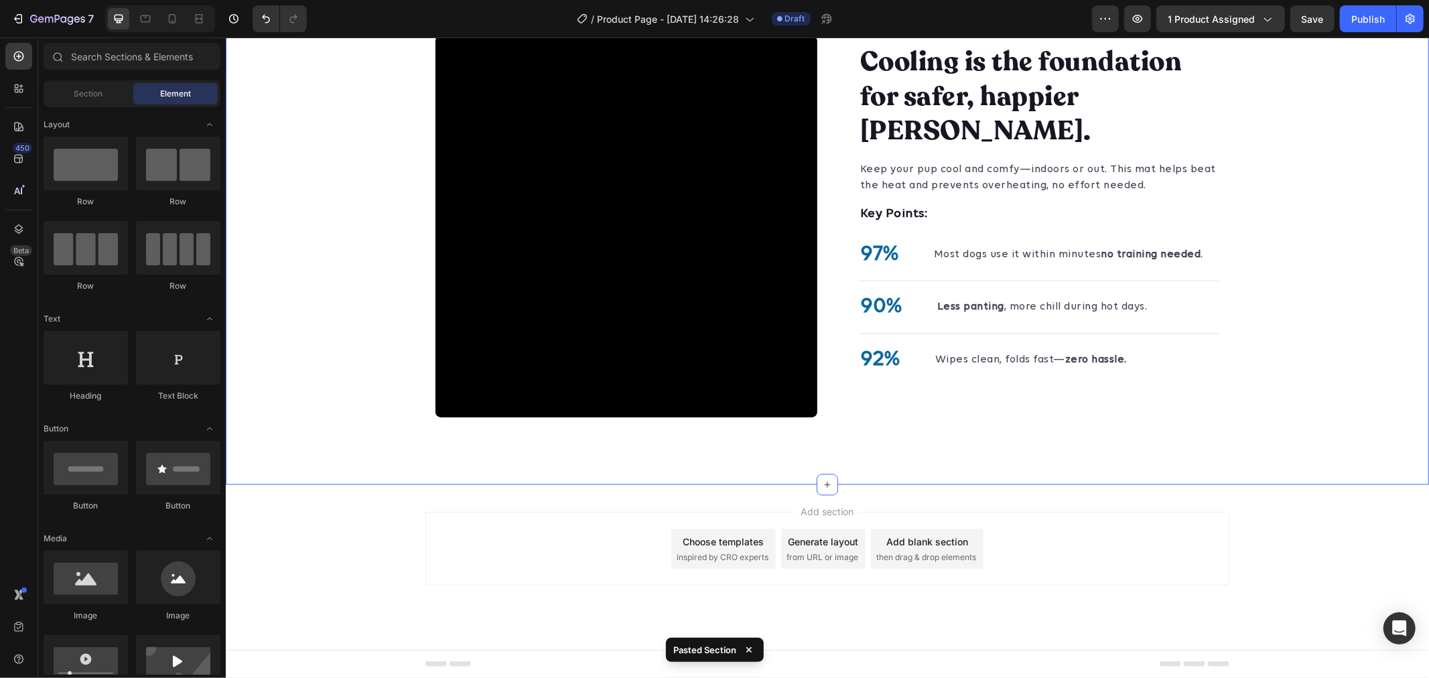
click at [347, 499] on div "Add section Choose templates inspired by CRO experts Generate layout from URL o…" at bounding box center [826, 566] width 1203 height 165
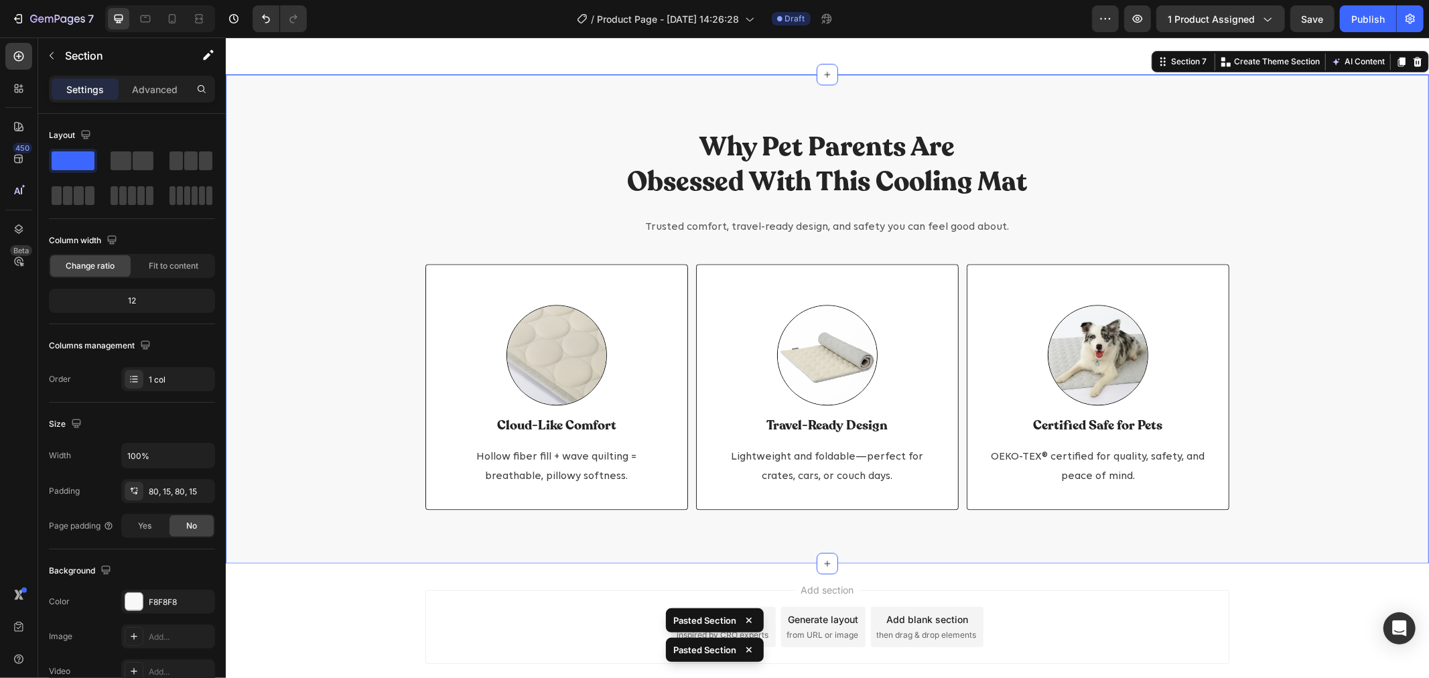
scroll to position [2486, 0]
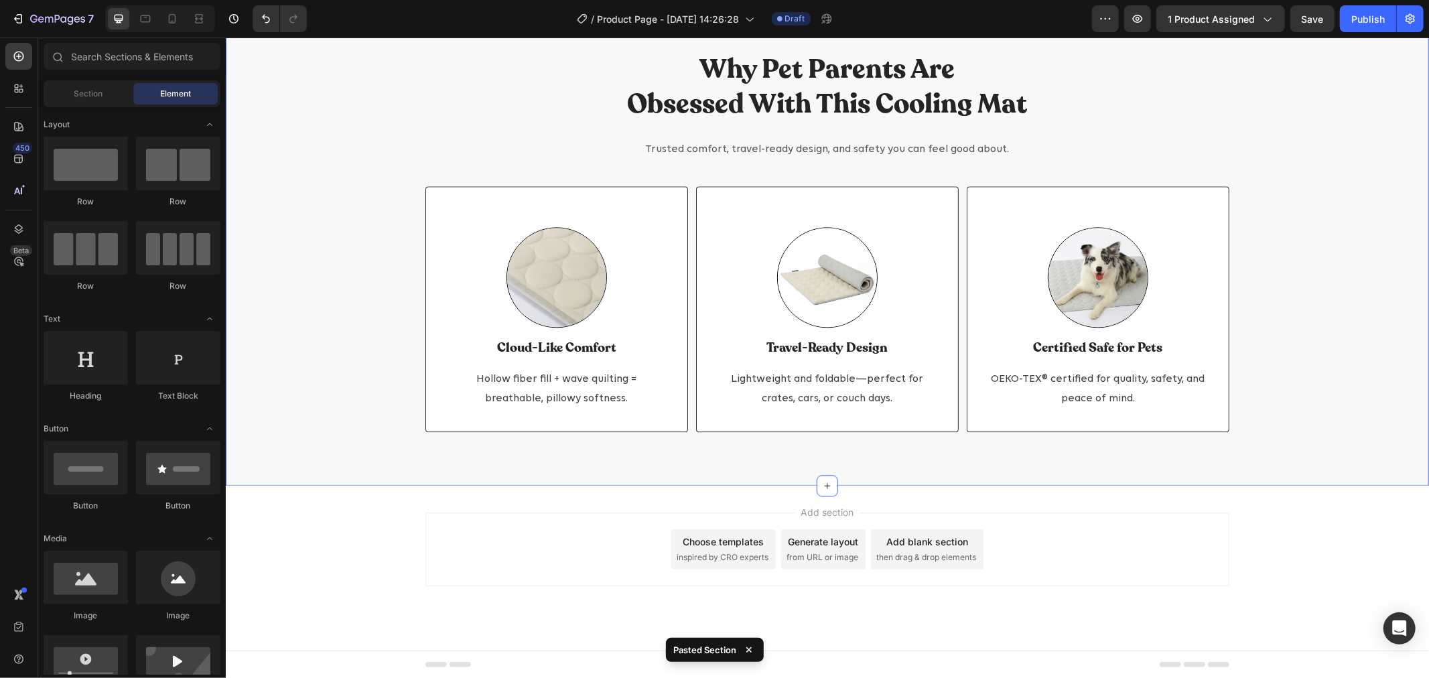
click at [358, 515] on div "Add section Choose templates inspired by CRO experts Generate layout from URL o…" at bounding box center [826, 567] width 1203 height 165
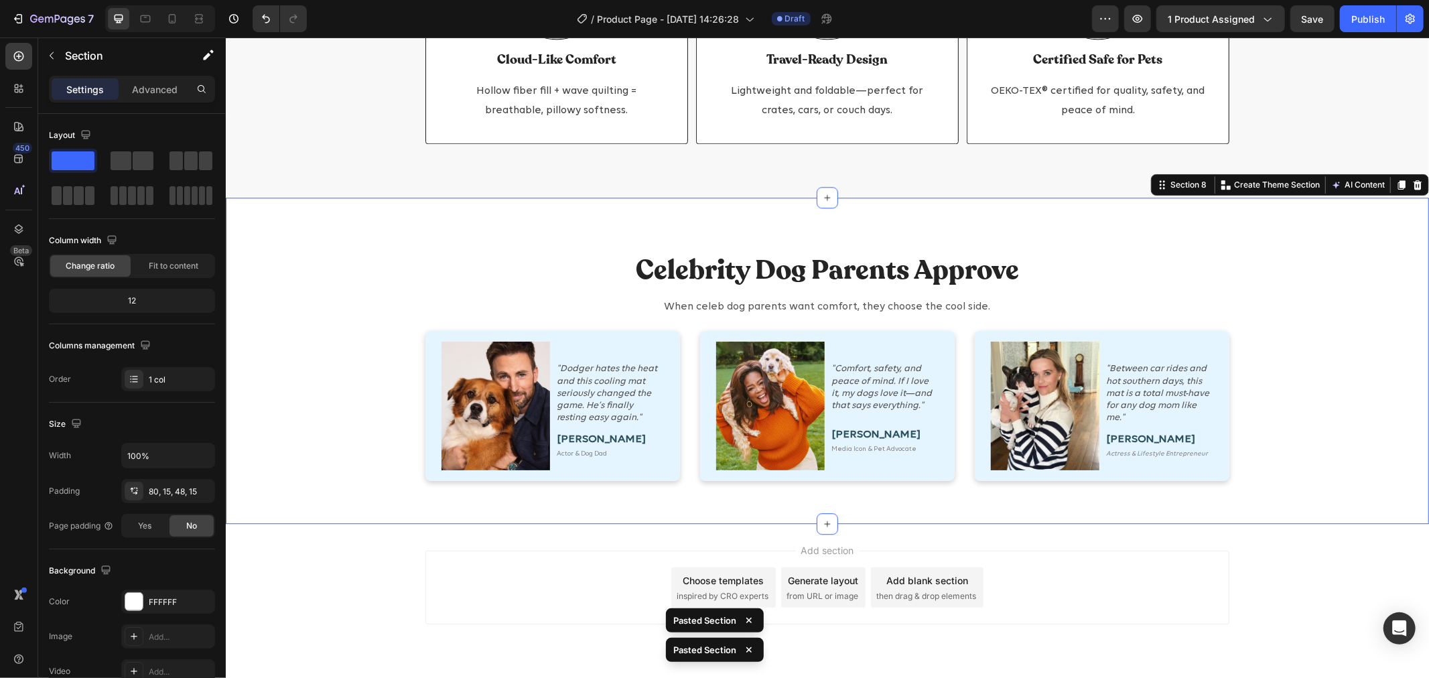
scroll to position [2890, 0]
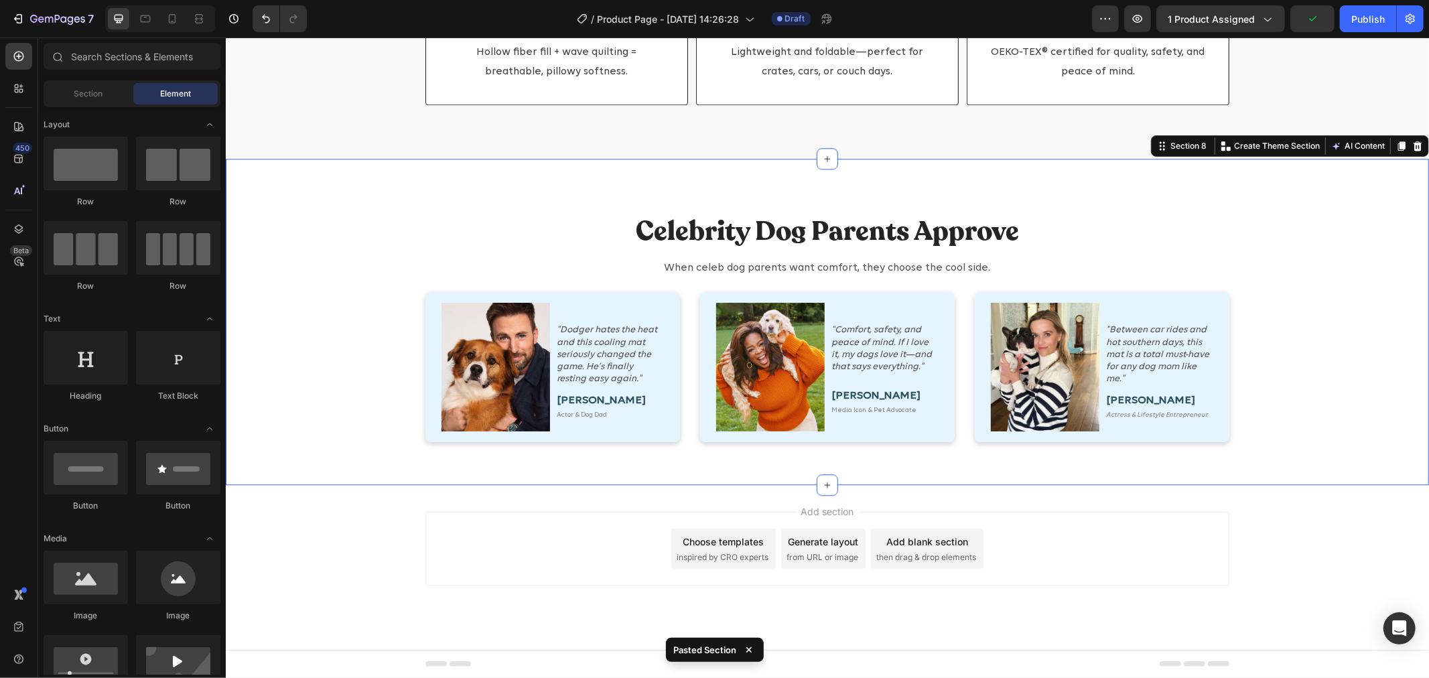
click at [333, 498] on div "Add section Choose templates inspired by CRO experts Generate layout from URL o…" at bounding box center [826, 566] width 1203 height 165
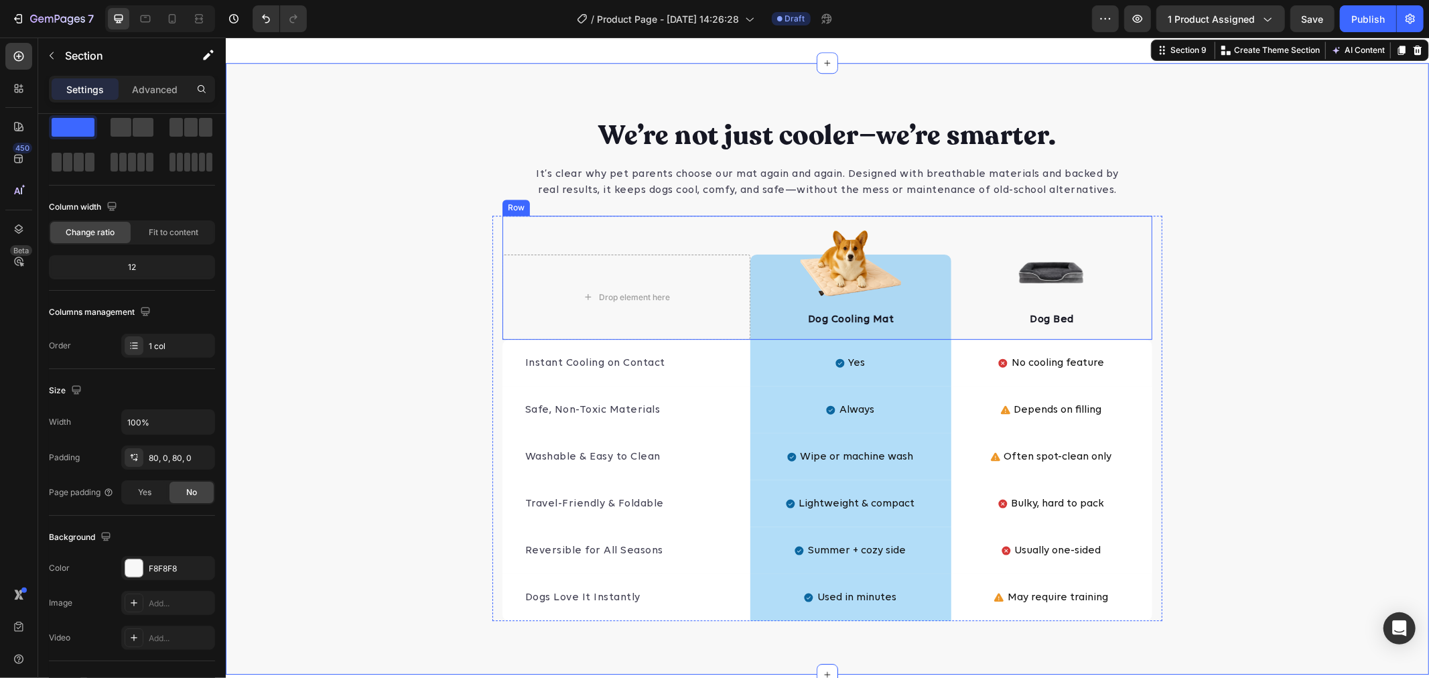
scroll to position [3518, 0]
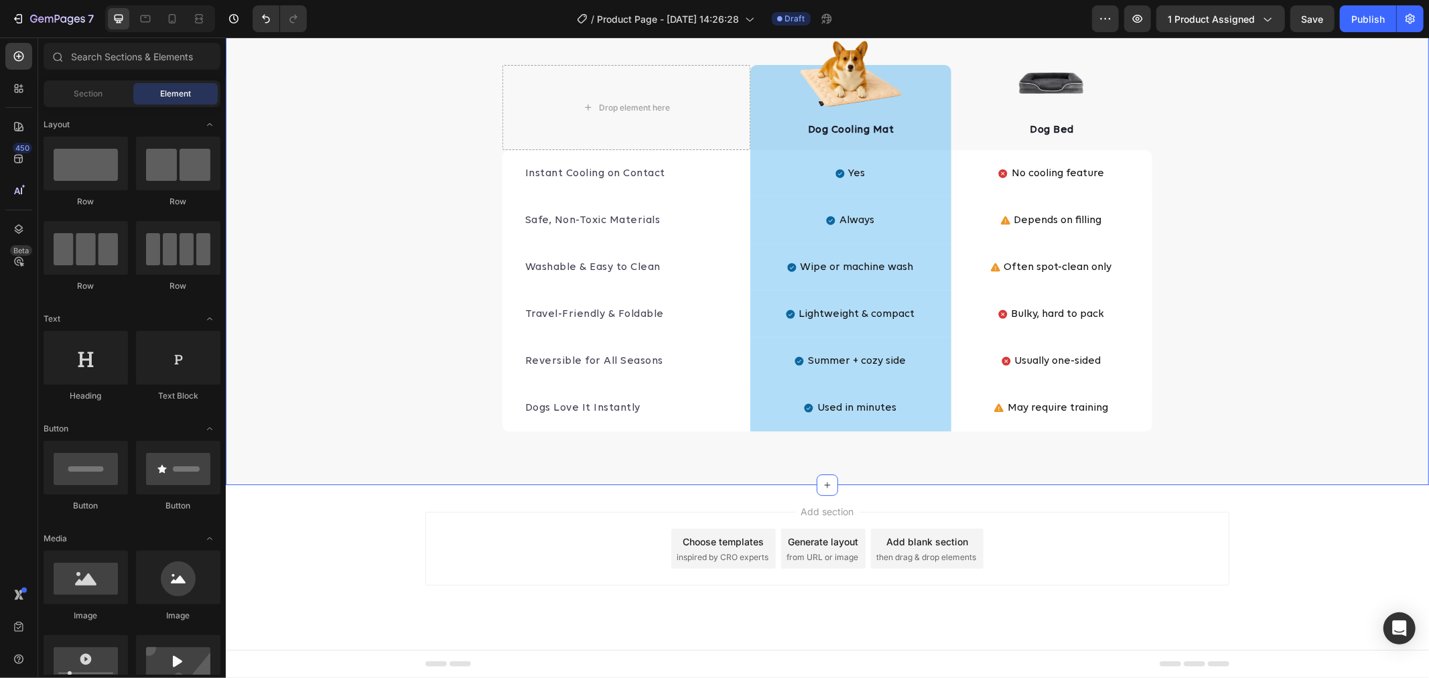
click at [360, 506] on div "Add section Choose templates inspired by CRO experts Generate layout from URL o…" at bounding box center [826, 566] width 1203 height 165
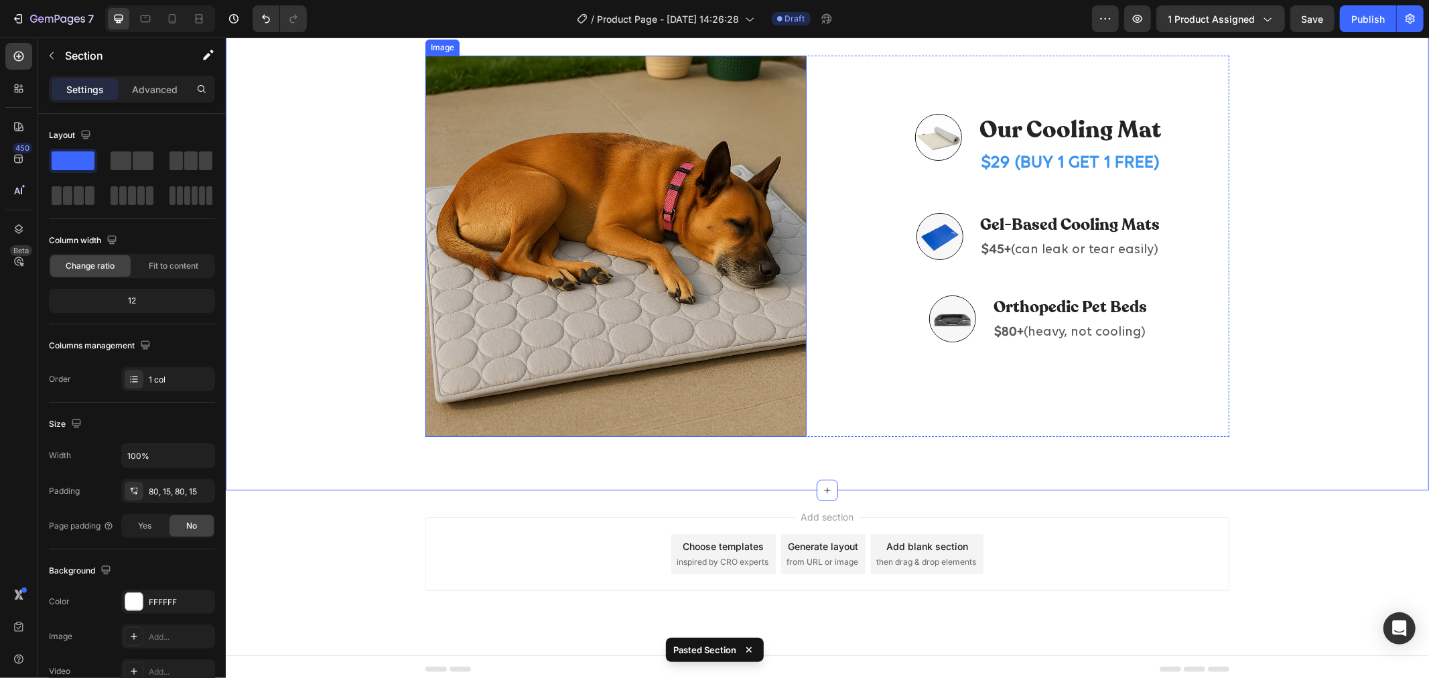
scroll to position [4108, 0]
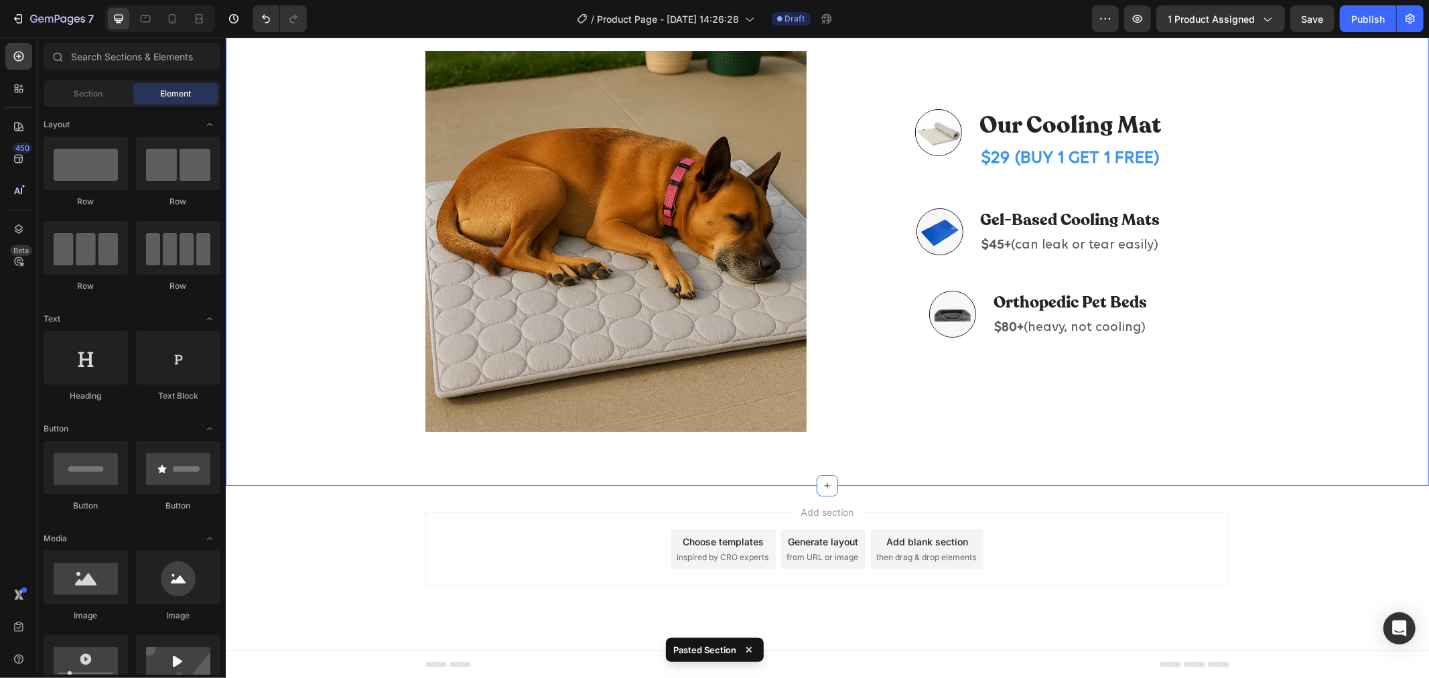
click at [339, 493] on div "Add section Choose templates inspired by CRO experts Generate layout from URL o…" at bounding box center [826, 567] width 1203 height 165
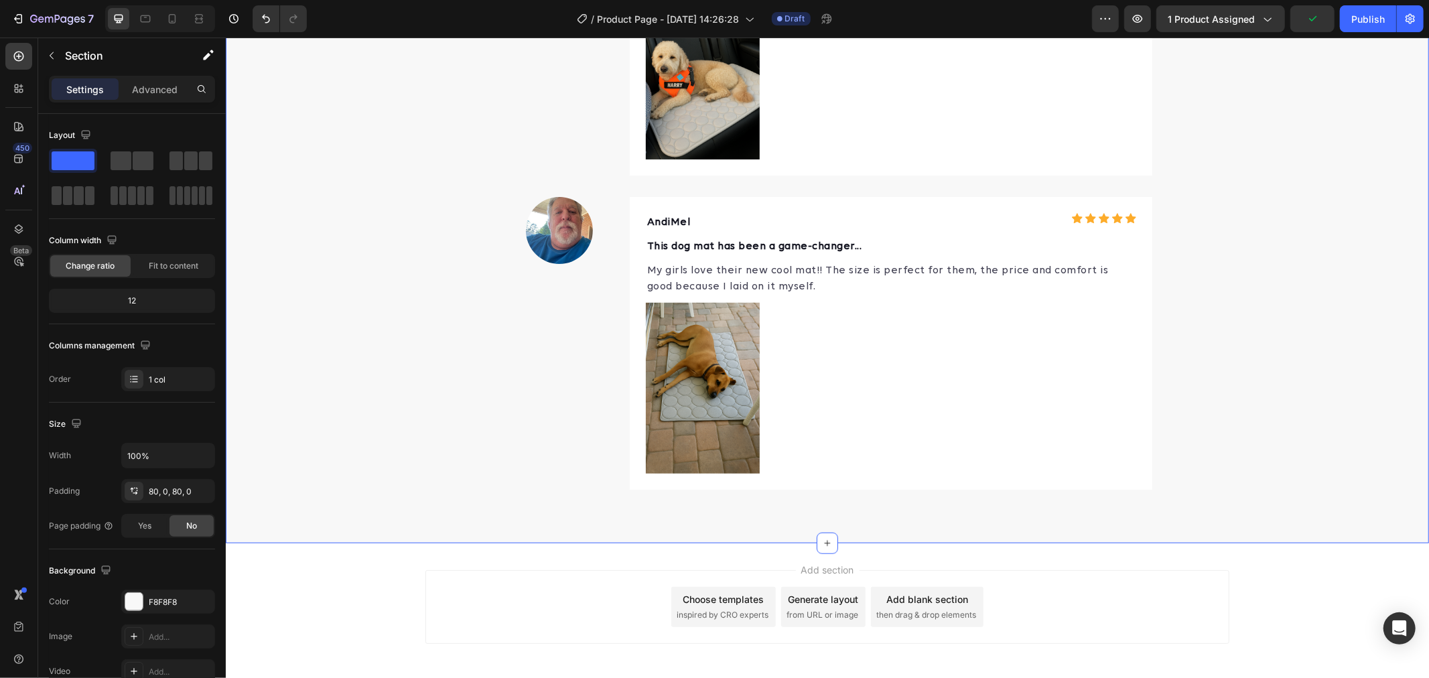
scroll to position [5097, 0]
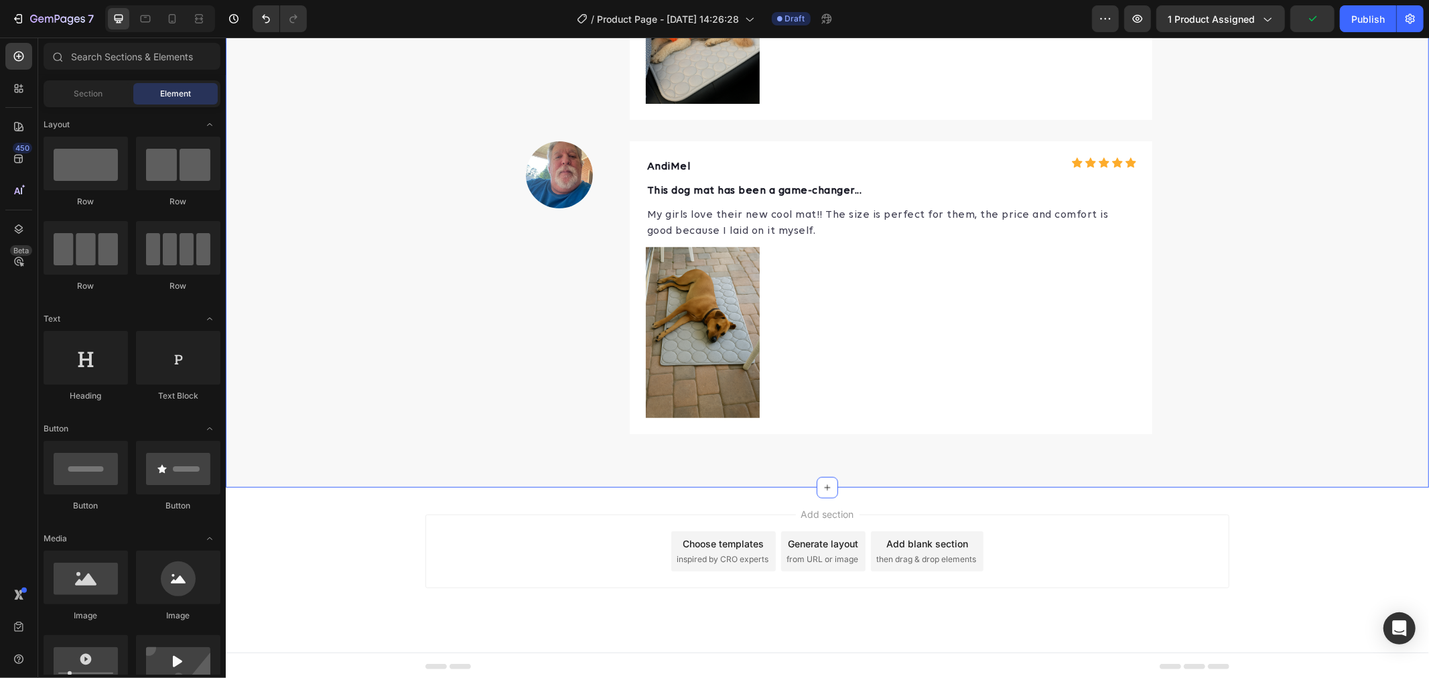
click at [338, 500] on div "Add section Choose templates inspired by CRO experts Generate layout from URL o…" at bounding box center [826, 569] width 1203 height 165
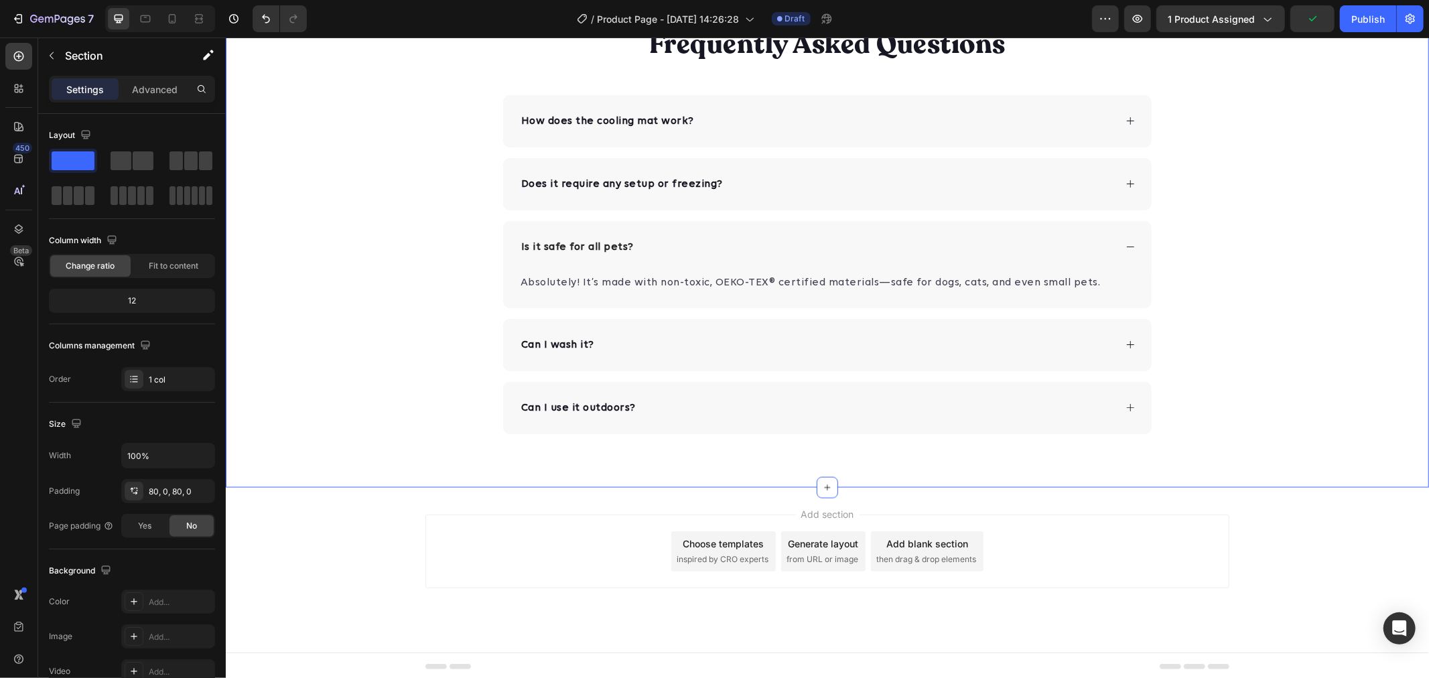
scroll to position [5614, 0]
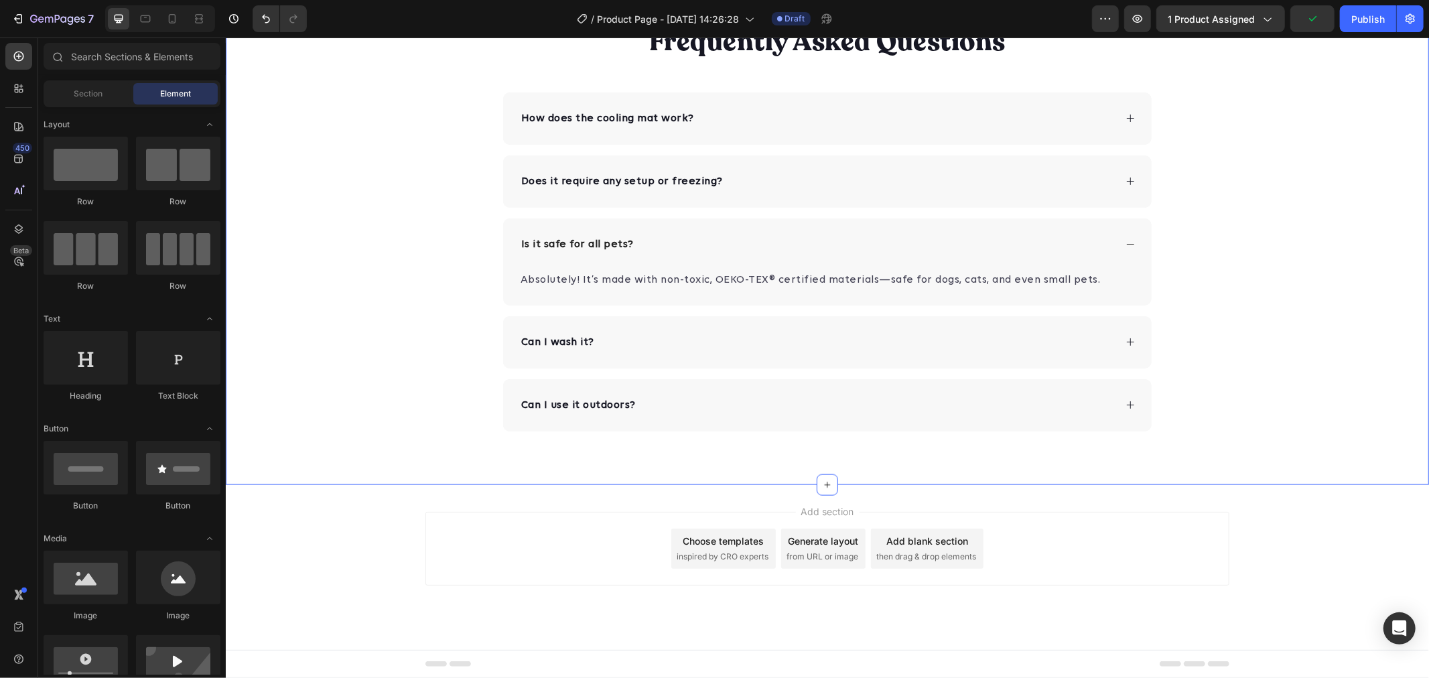
click at [344, 504] on div "Add section Choose templates inspired by CRO experts Generate layout from URL o…" at bounding box center [826, 566] width 1203 height 165
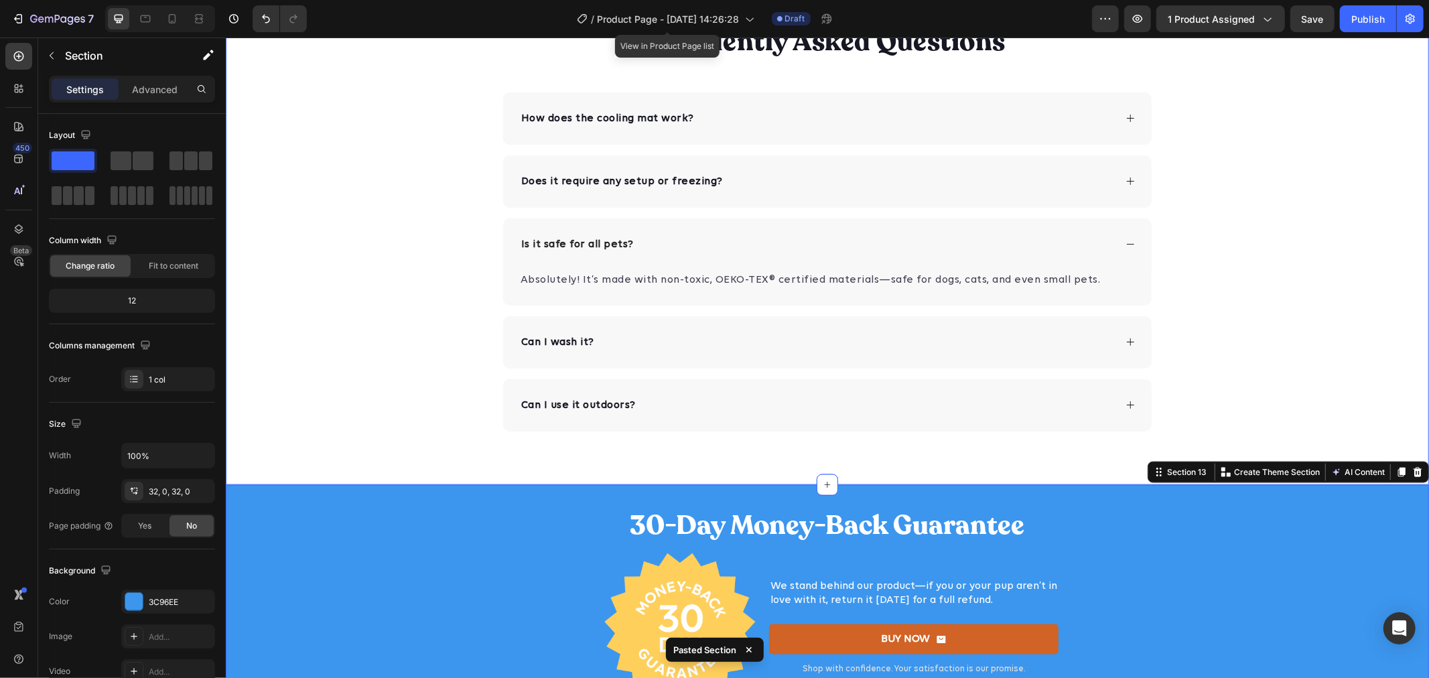
scroll to position [5862, 0]
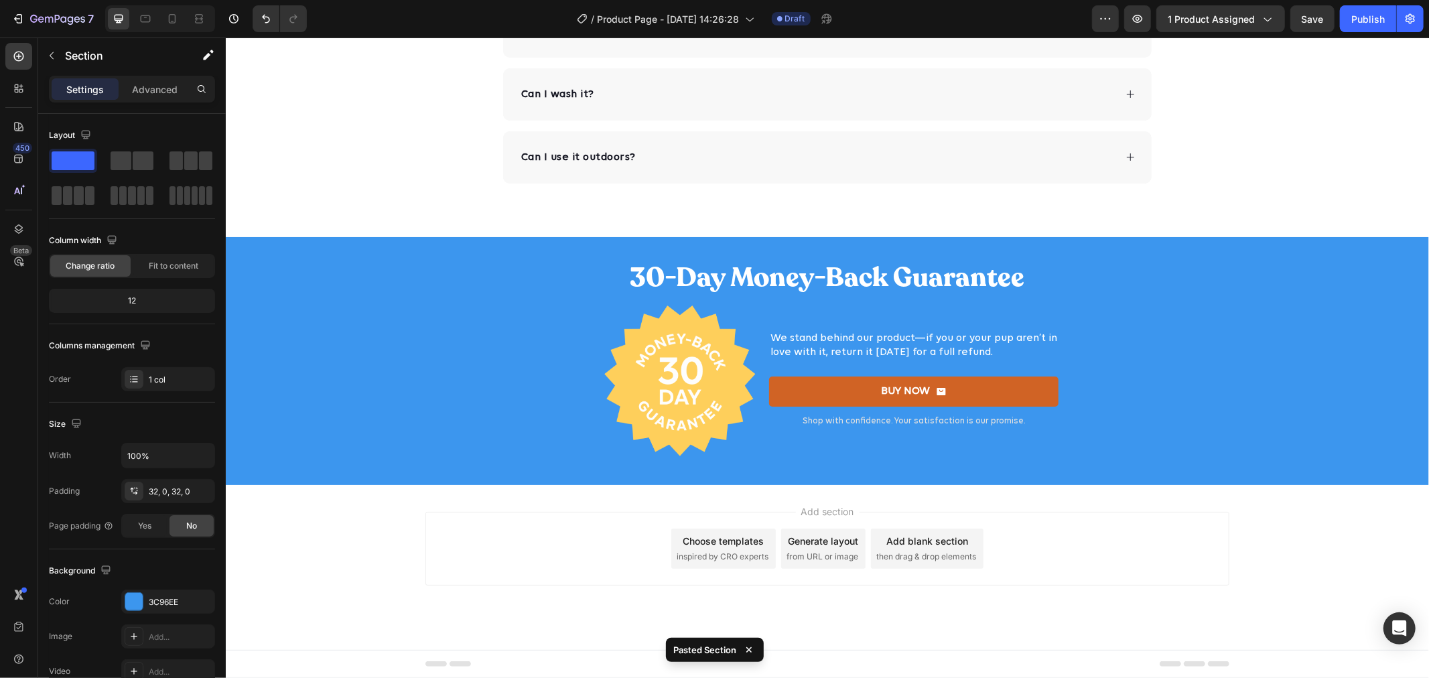
click at [356, 552] on div "Add section Choose templates inspired by CRO experts Generate layout from URL o…" at bounding box center [826, 566] width 1203 height 165
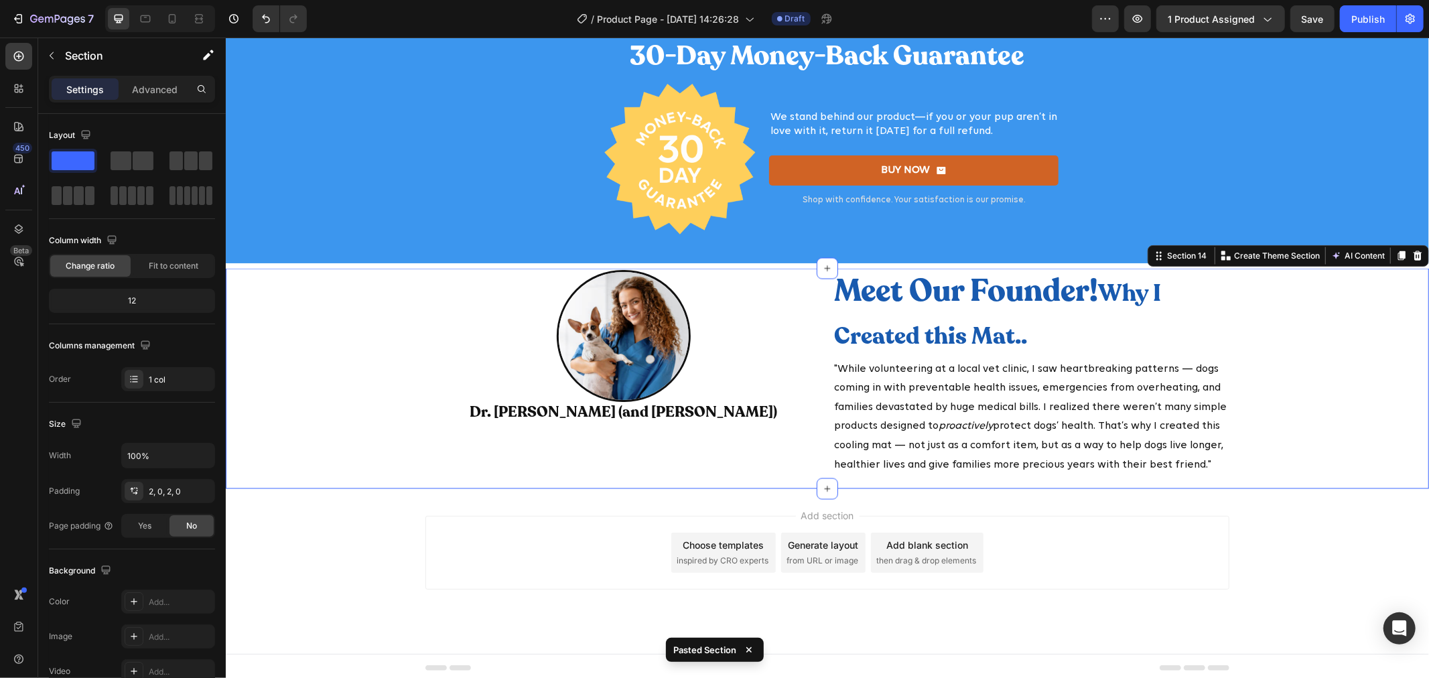
scroll to position [6084, 0]
click at [1294, 439] on div "Image Dr. Sara Mitchell (and Daisy) Heading Meet Our Founder! Why I Created thi…" at bounding box center [826, 377] width 1203 height 217
click at [143, 15] on icon at bounding box center [145, 18] width 13 height 13
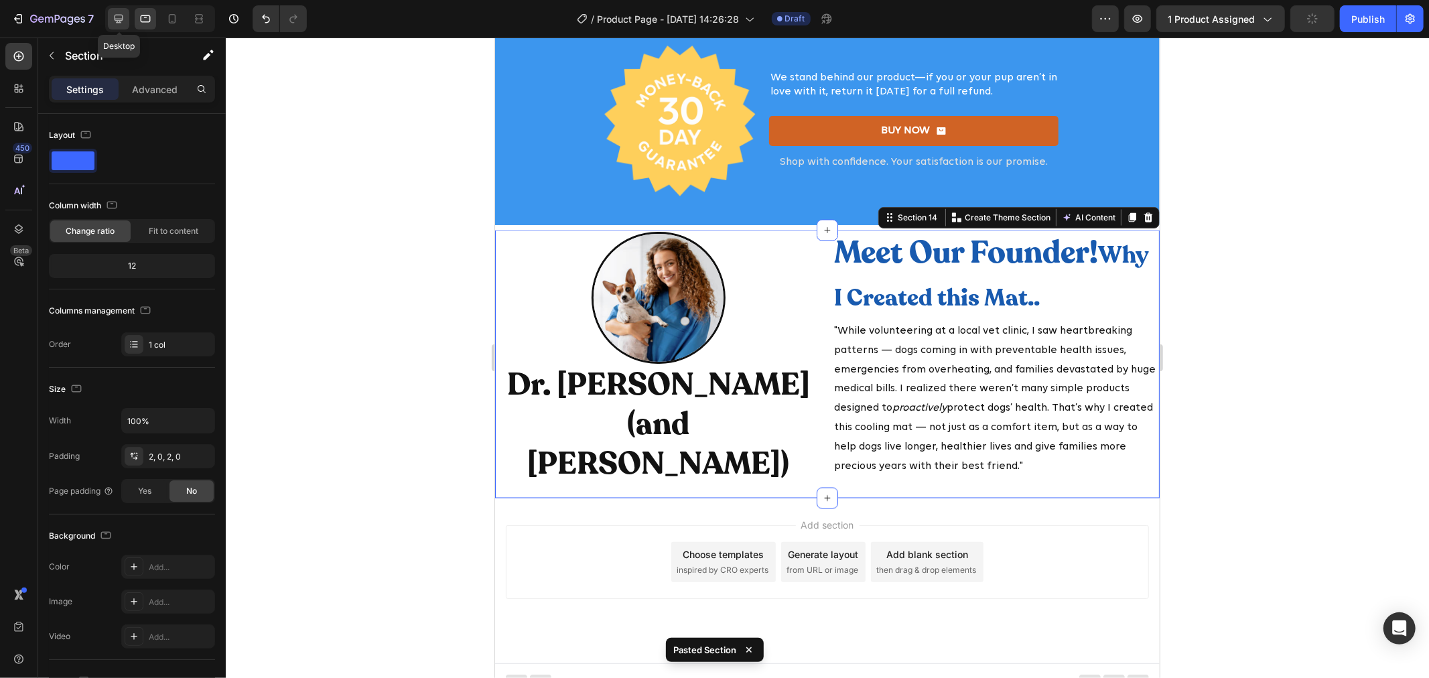
click at [109, 23] on div at bounding box center [118, 18] width 21 height 21
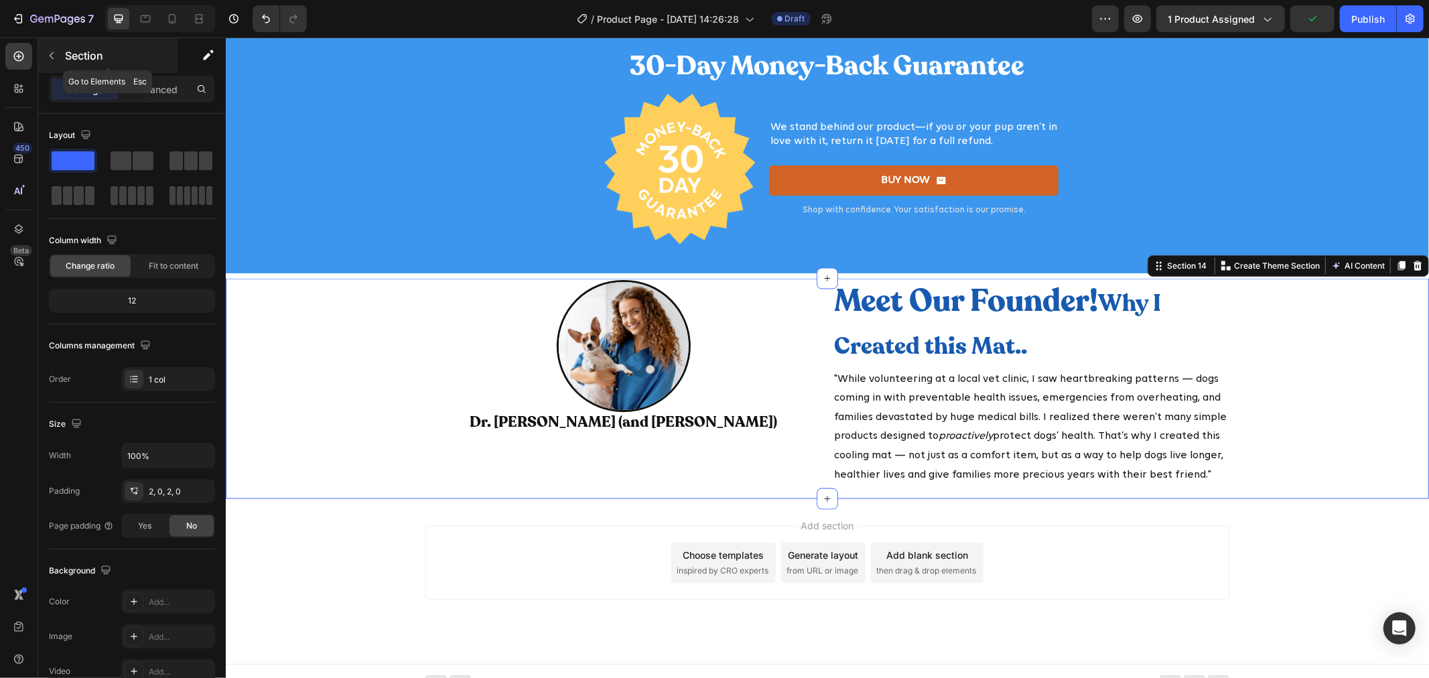
scroll to position [6085, 0]
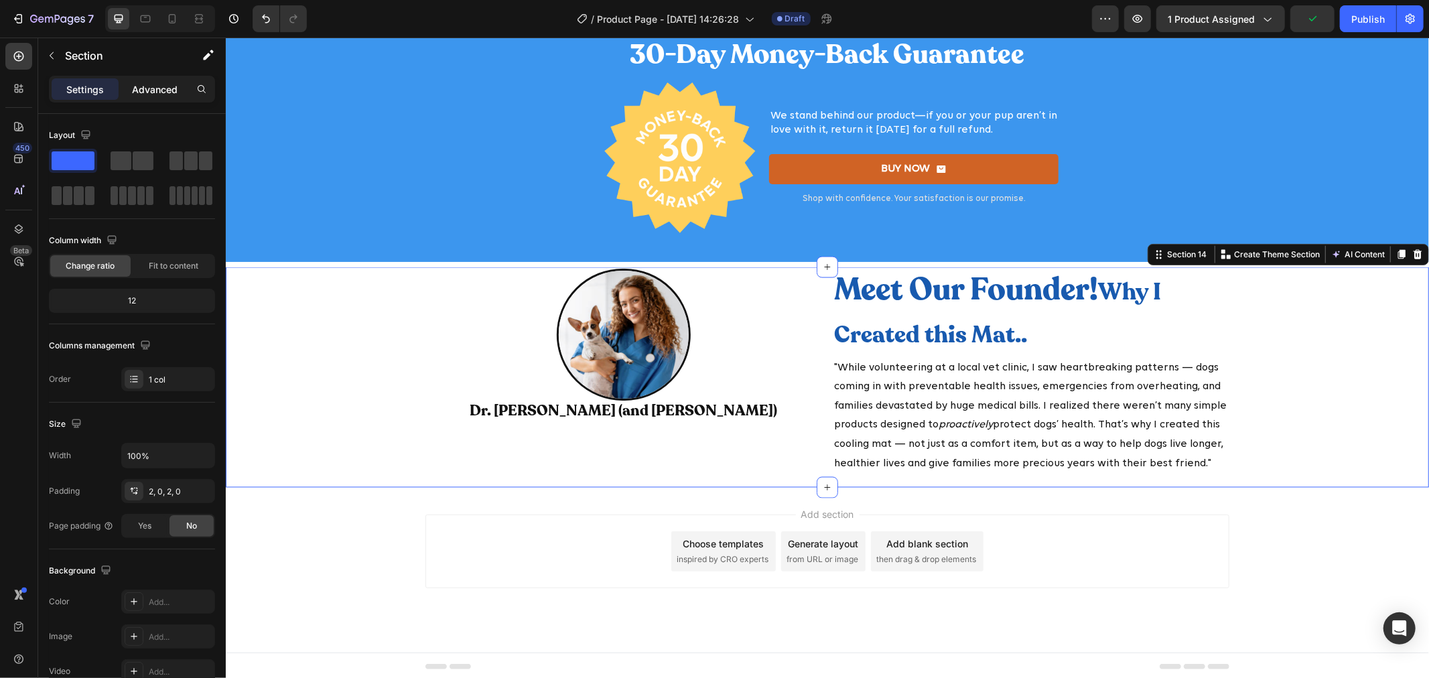
click at [152, 96] on div "Advanced" at bounding box center [154, 88] width 67 height 21
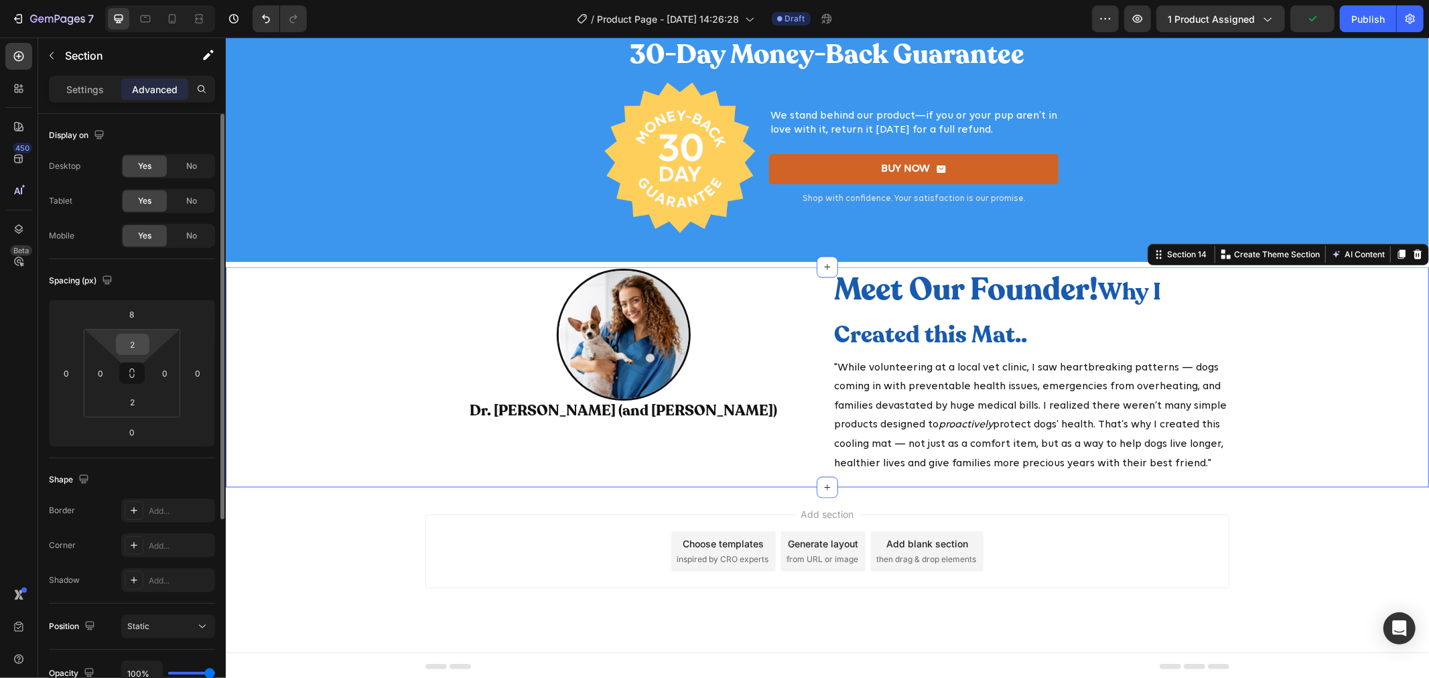
click at [134, 344] on input "2" at bounding box center [132, 344] width 27 height 20
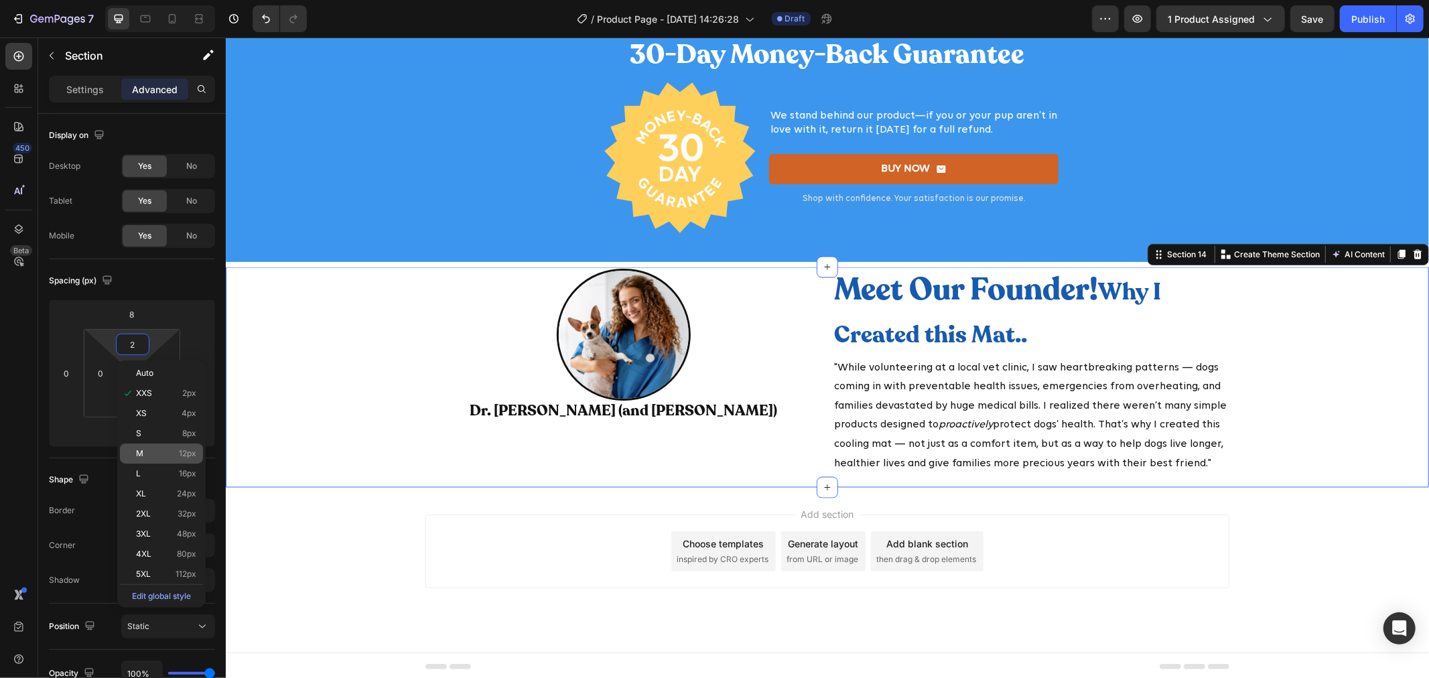
click at [153, 446] on div "M 12px" at bounding box center [161, 453] width 83 height 20
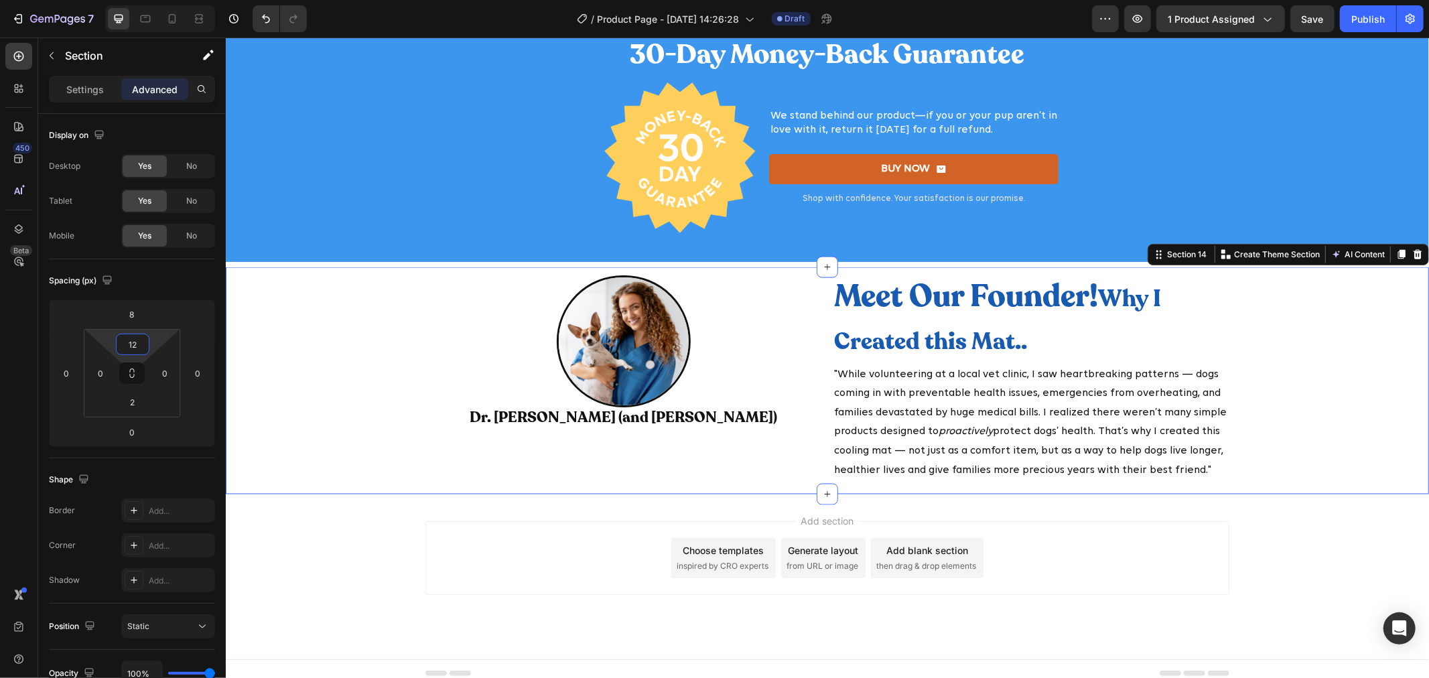
drag, startPoint x: 129, startPoint y: 343, endPoint x: 130, endPoint y: 393, distance: 49.6
click at [129, 344] on input "12" at bounding box center [132, 344] width 27 height 20
click at [151, 488] on div "XL 24px" at bounding box center [161, 494] width 83 height 20
type input "24"
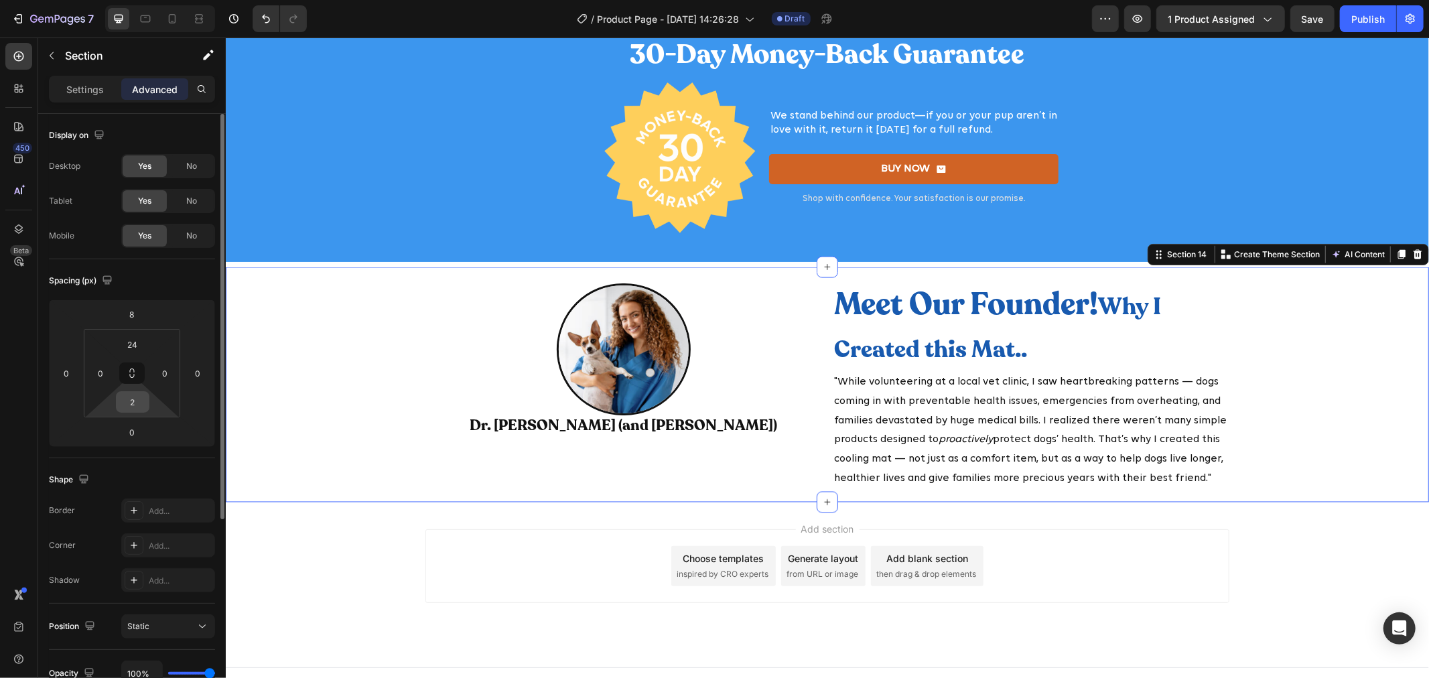
click at [131, 410] on input "2" at bounding box center [132, 402] width 27 height 20
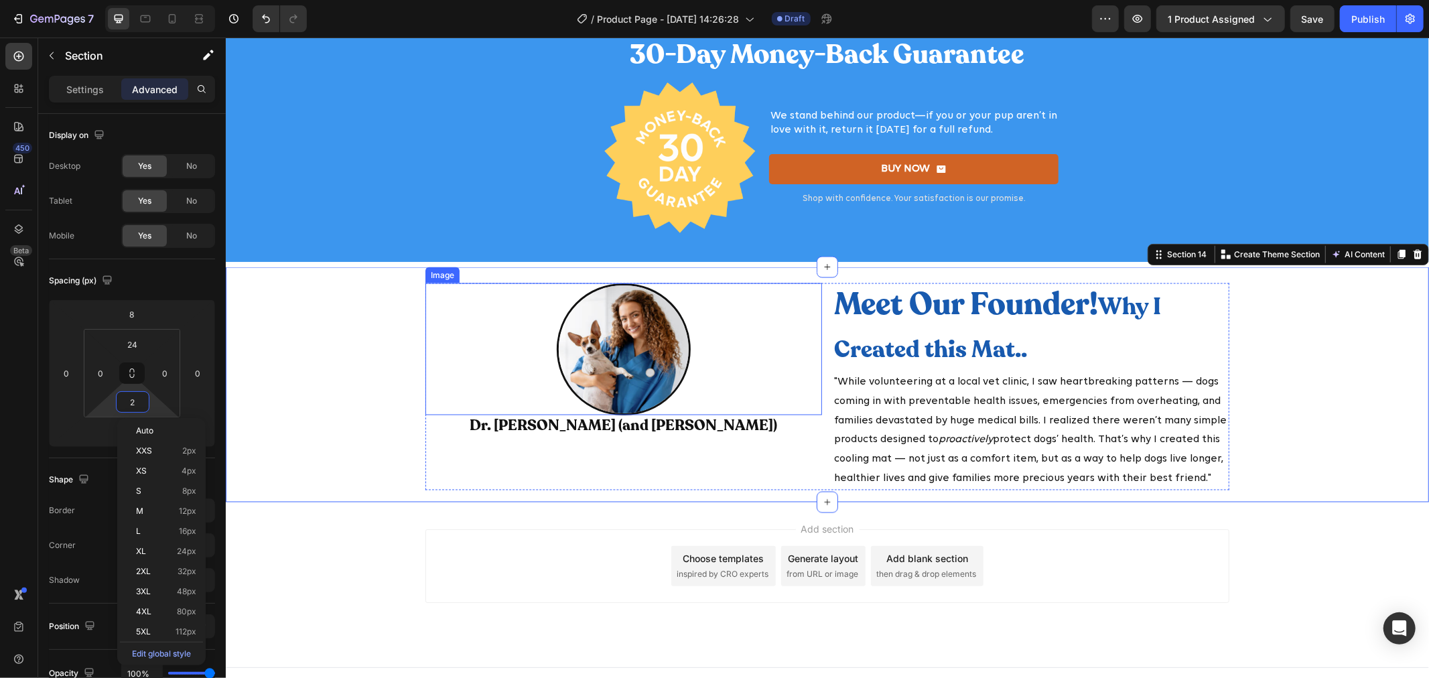
click at [674, 379] on img at bounding box center [623, 348] width 134 height 131
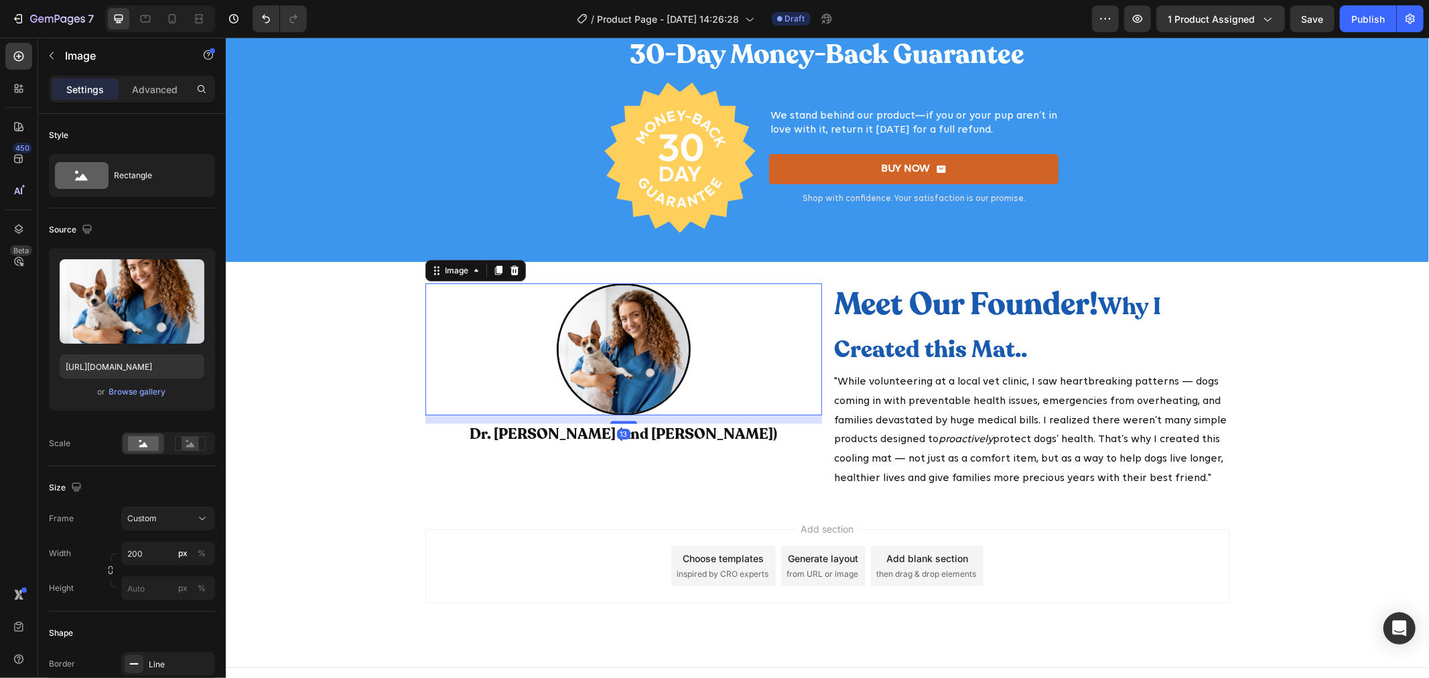
drag, startPoint x: 630, startPoint y: 411, endPoint x: 631, endPoint y: 420, distance: 8.7
click at [631, 415] on div "13" at bounding box center [623, 415] width 397 height 0
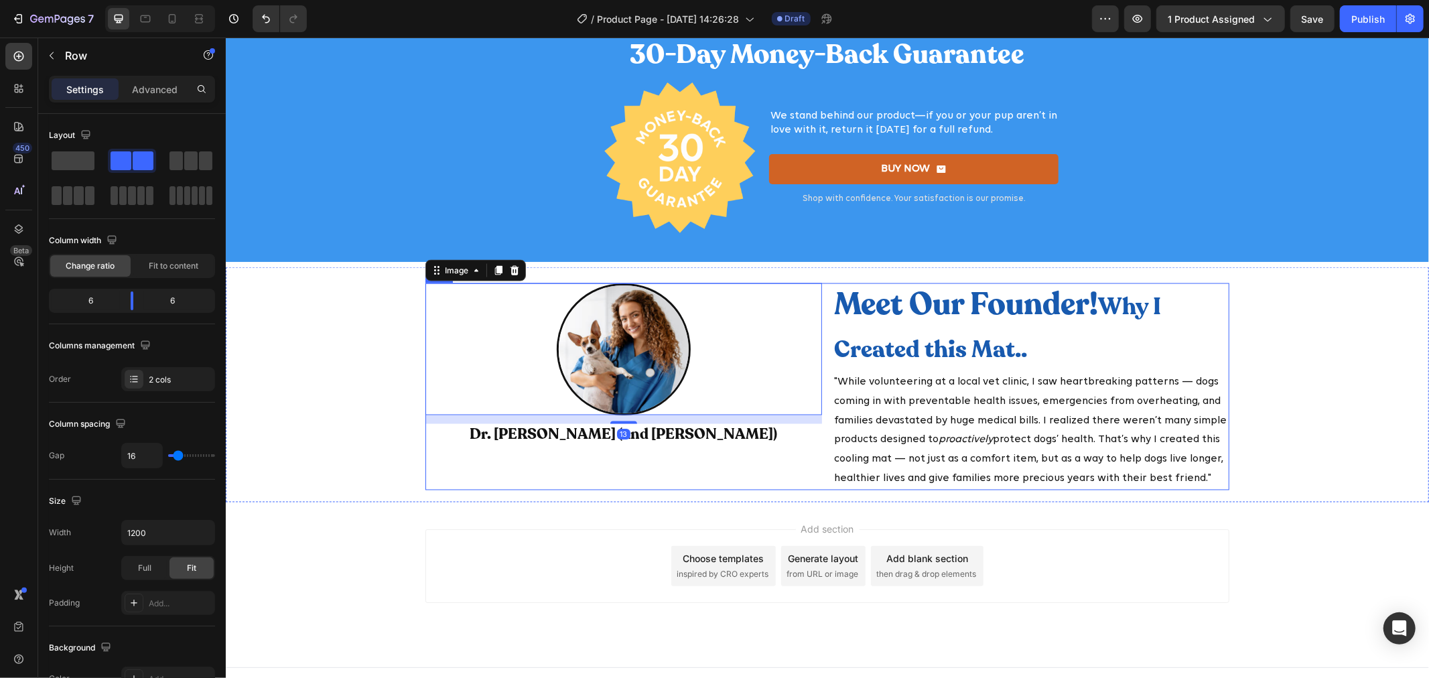
click at [722, 460] on div "Image 13 Dr. Sara Mitchell (and Daisy) Heading" at bounding box center [623, 386] width 397 height 206
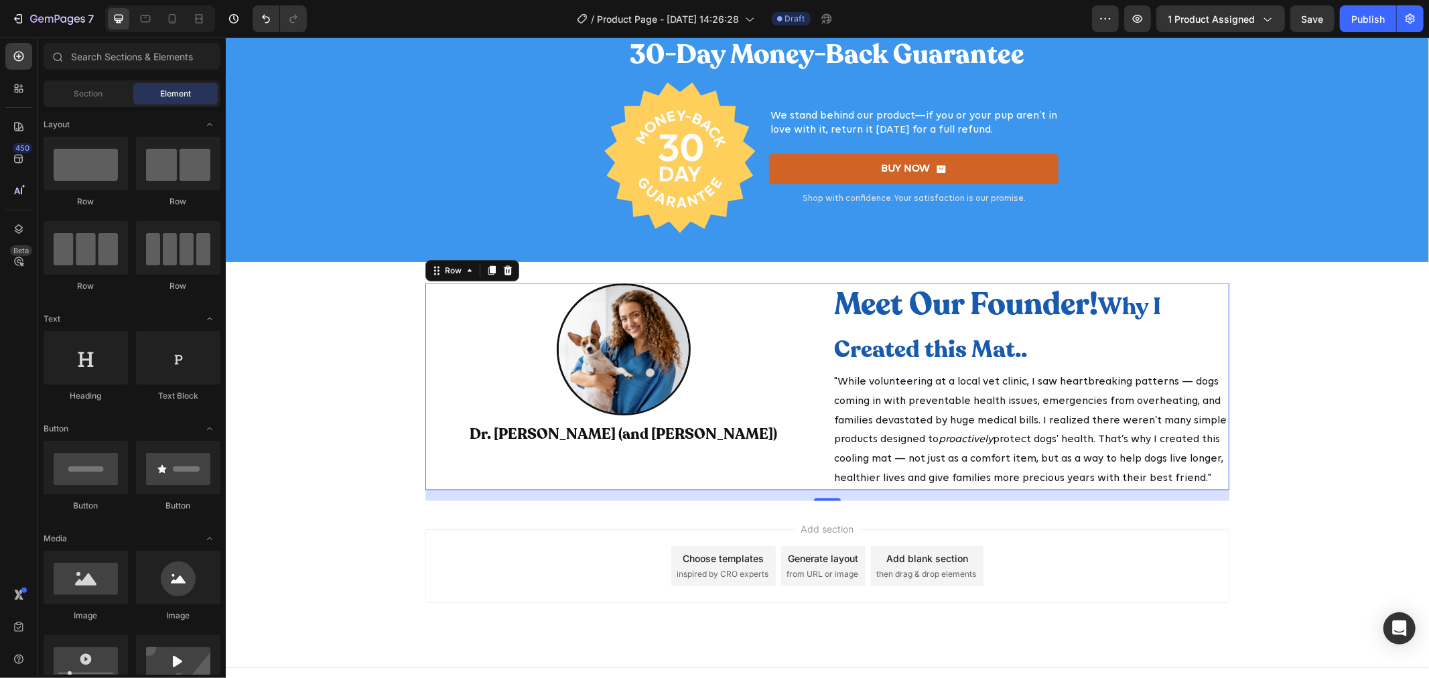
click at [1308, 523] on div "Add section Choose templates inspired by CRO experts Generate layout from URL o…" at bounding box center [826, 584] width 1203 height 165
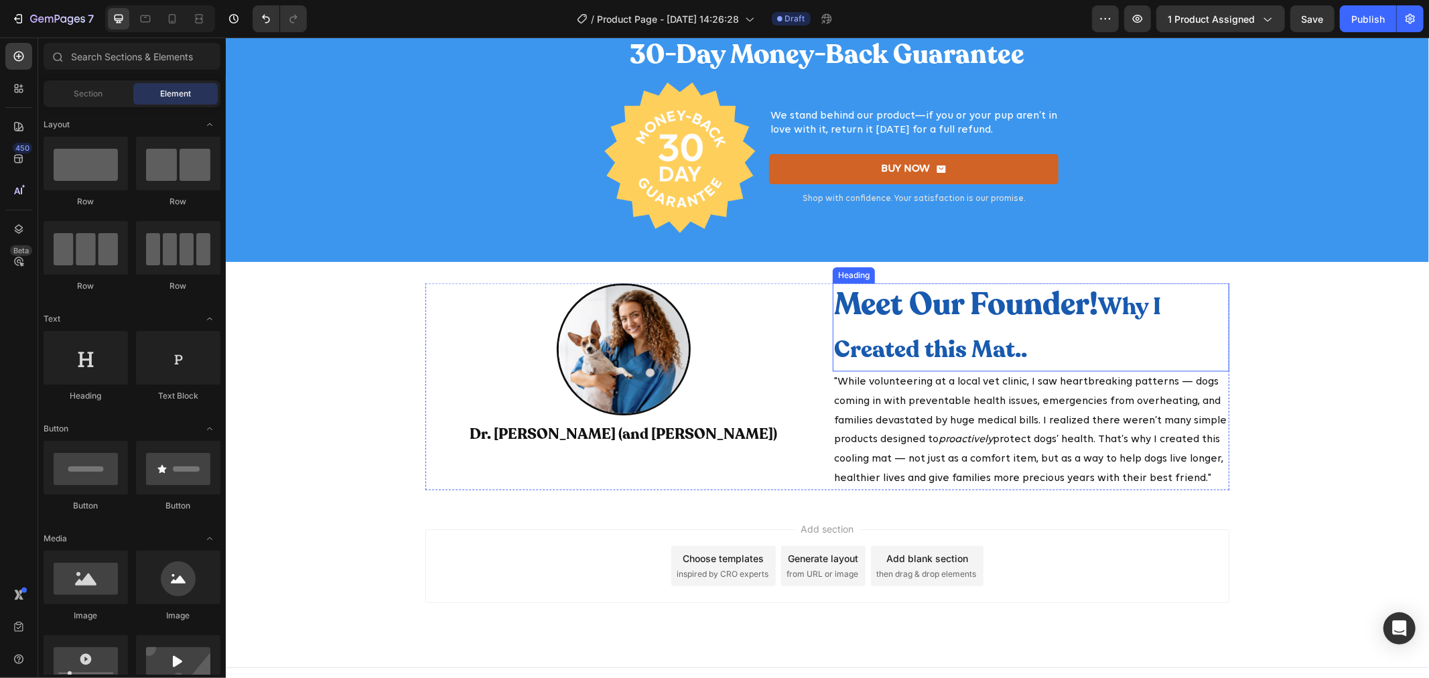
click at [1100, 297] on span "Why I Created this Mat.." at bounding box center [996, 327] width 327 height 75
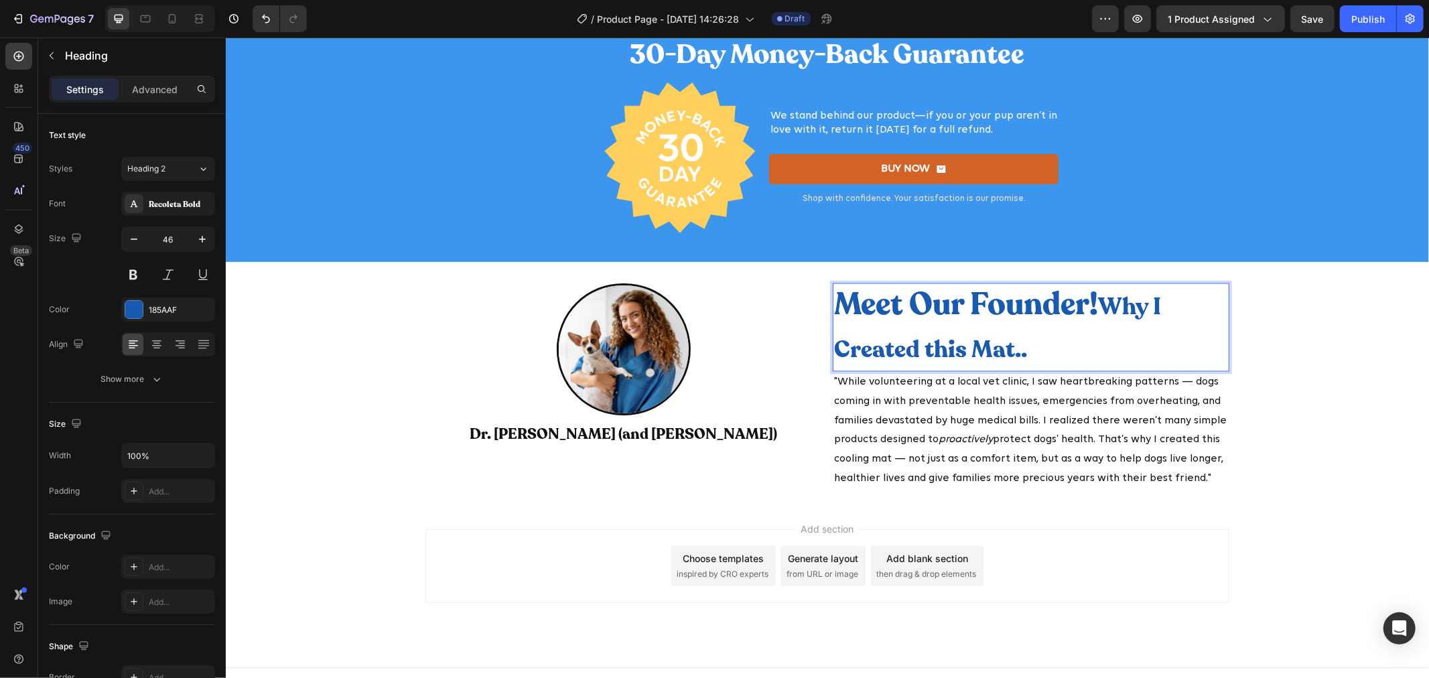
click at [1104, 301] on span "Why I Created this Mat.." at bounding box center [996, 327] width 327 height 75
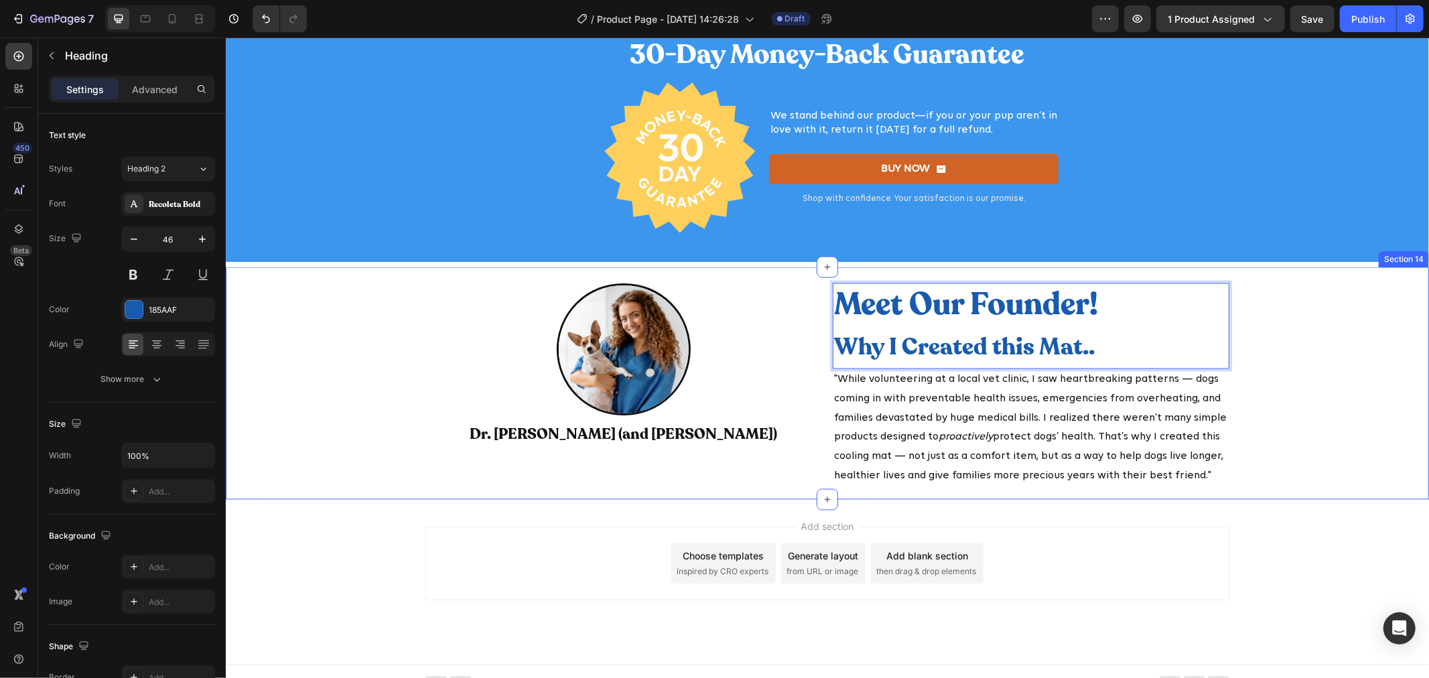
click at [1270, 368] on div "Image Dr. Sara Mitchell (and Daisy) Heading Meet Our Founder! ⁠⁠⁠⁠⁠⁠⁠ Why I Cre…" at bounding box center [826, 390] width 1203 height 214
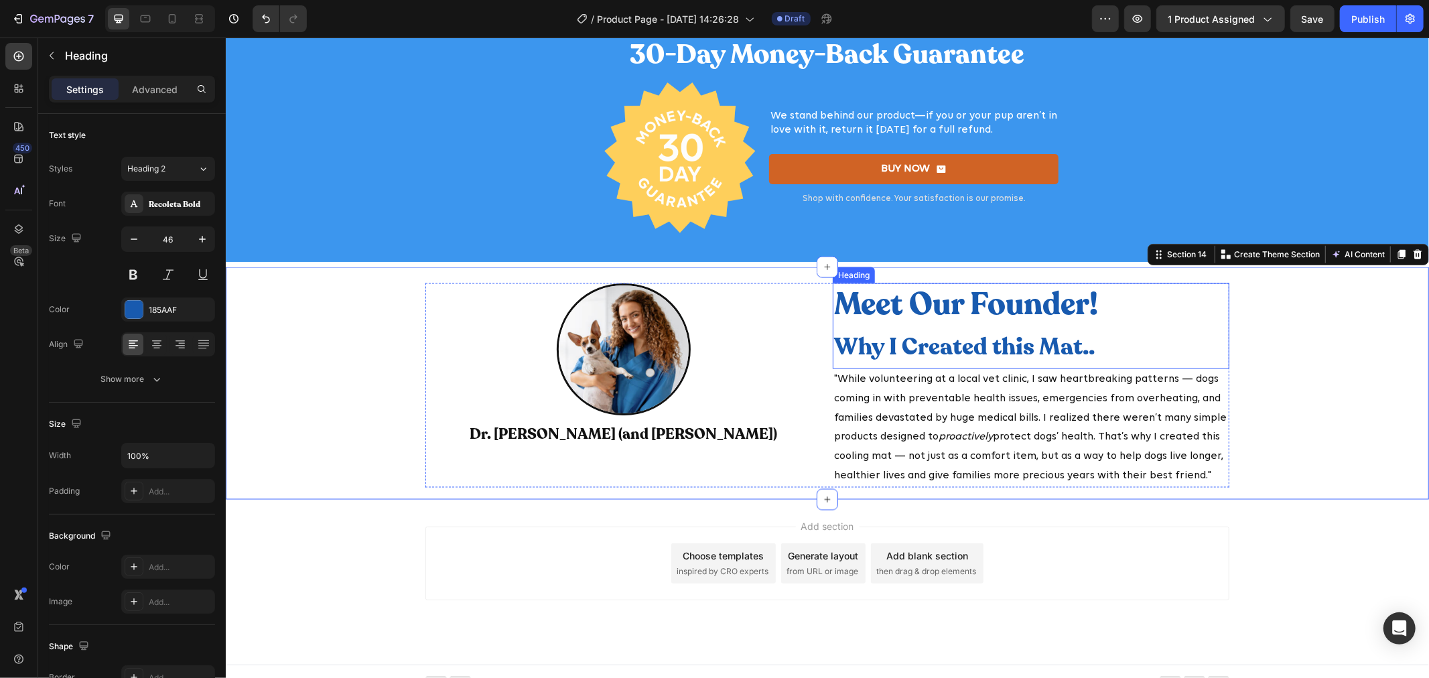
click at [1081, 312] on p "Meet Our Founder! Why I Created this Mat.." at bounding box center [1030, 325] width 394 height 83
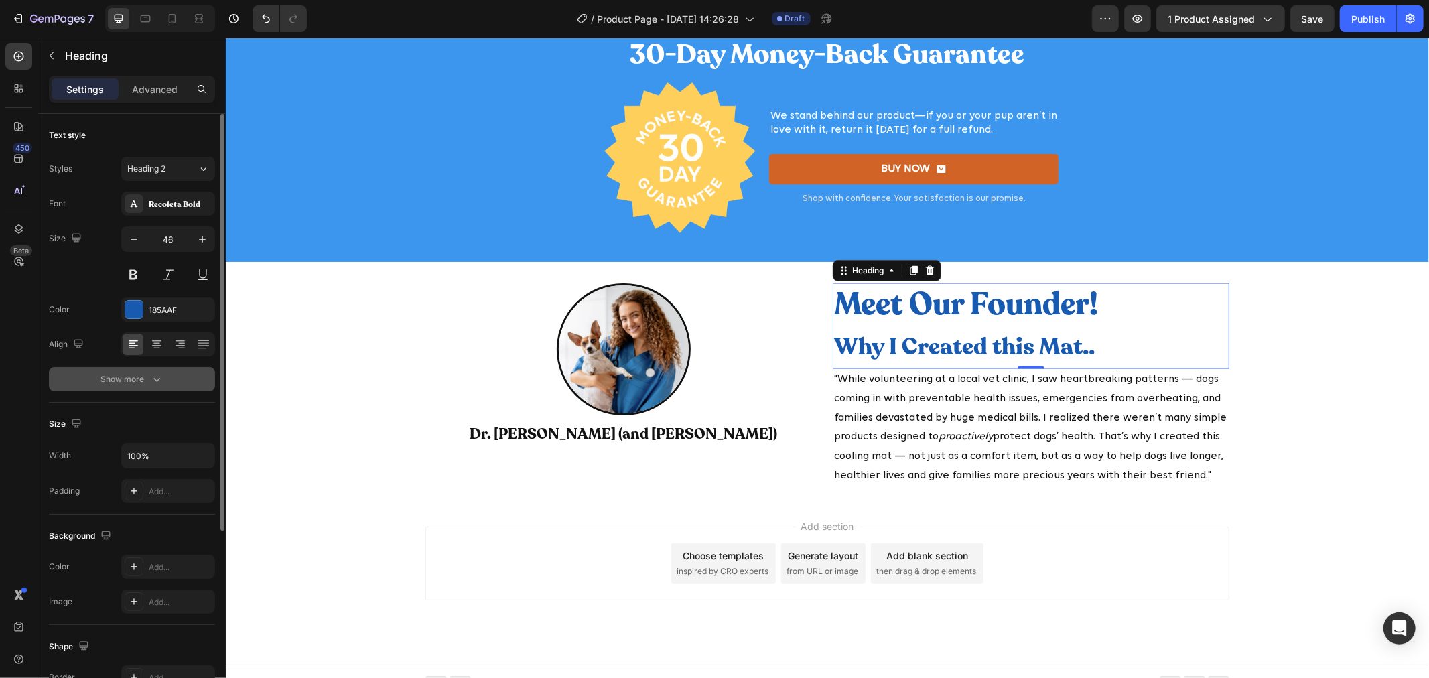
click at [163, 379] on button "Show more" at bounding box center [132, 379] width 166 height 24
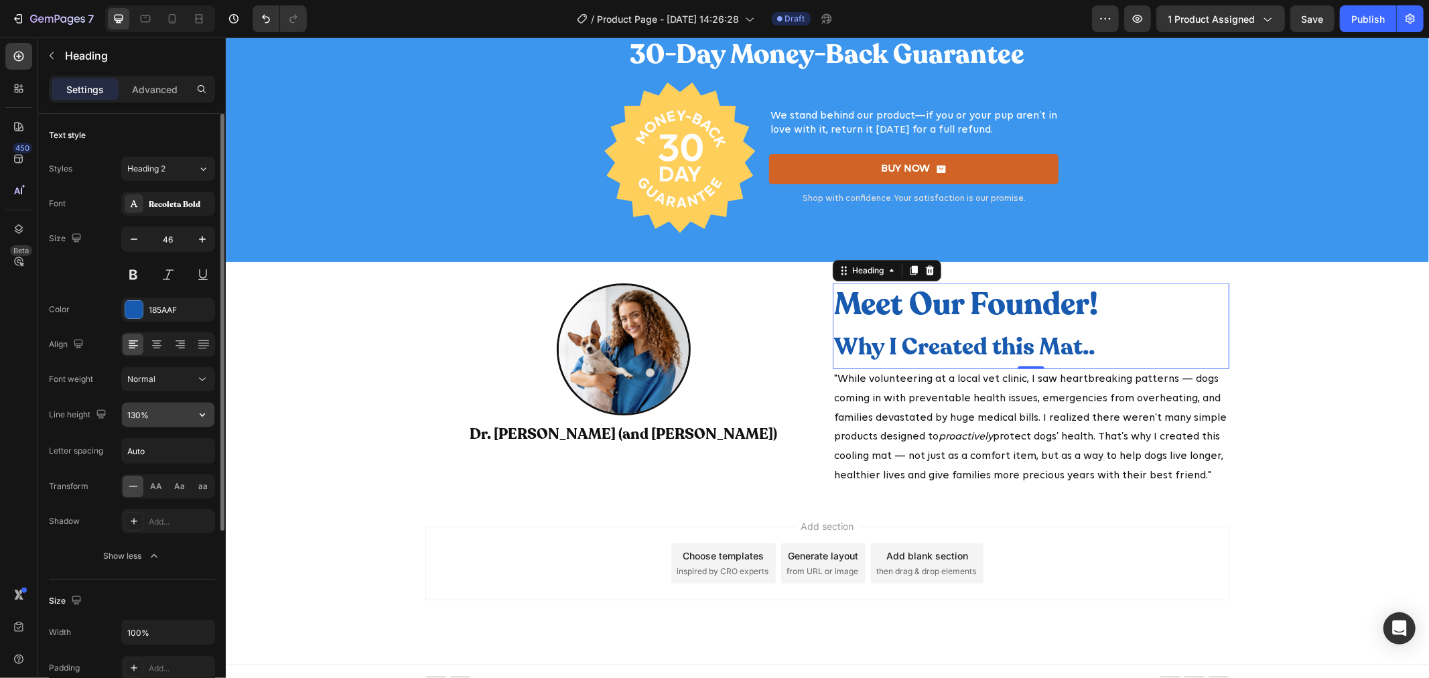
click at [151, 411] on input "130%" at bounding box center [168, 415] width 92 height 24
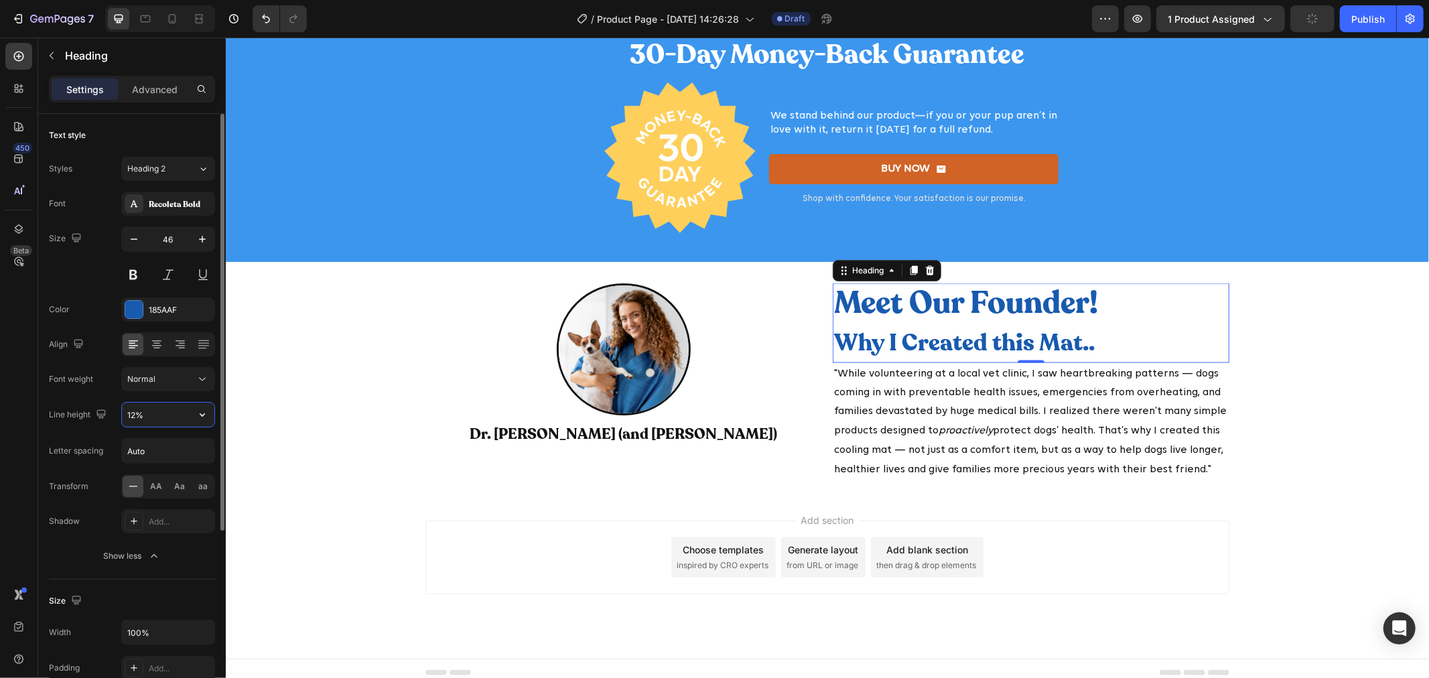
scroll to position [6058, 0]
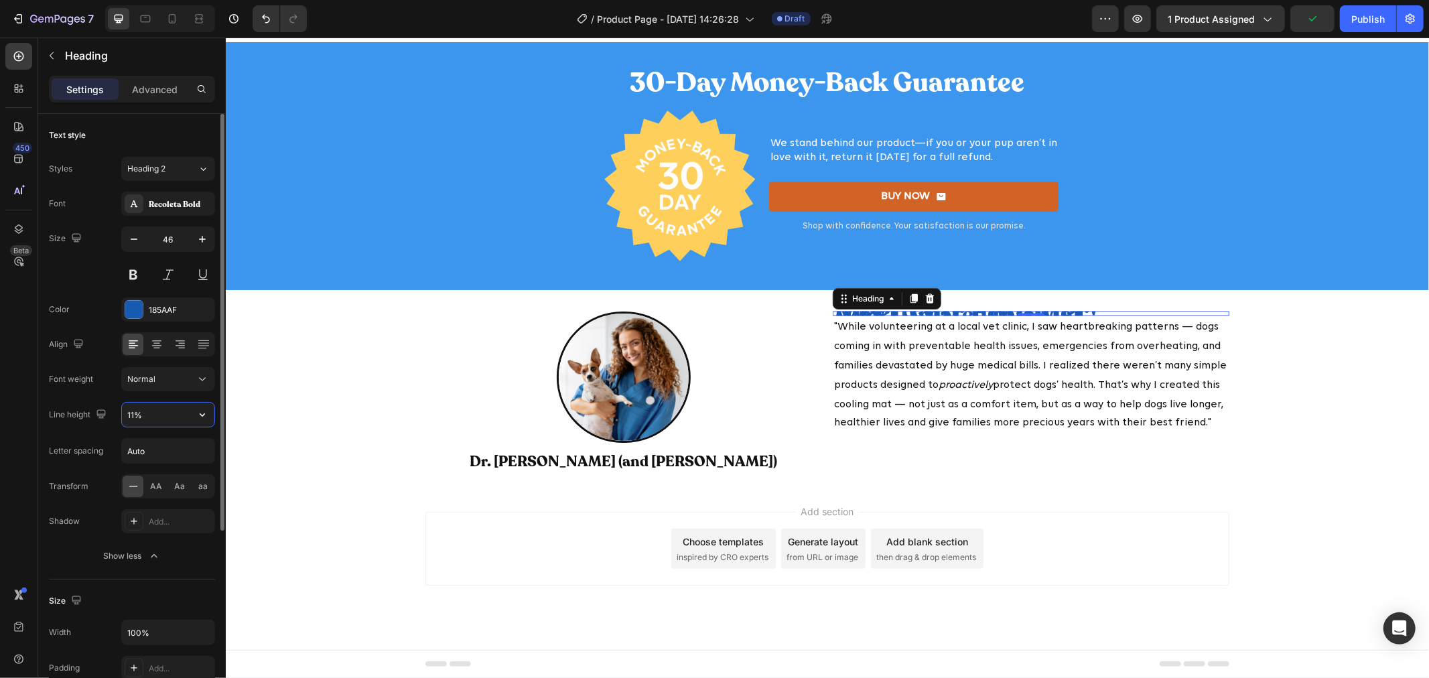
type input "110%"
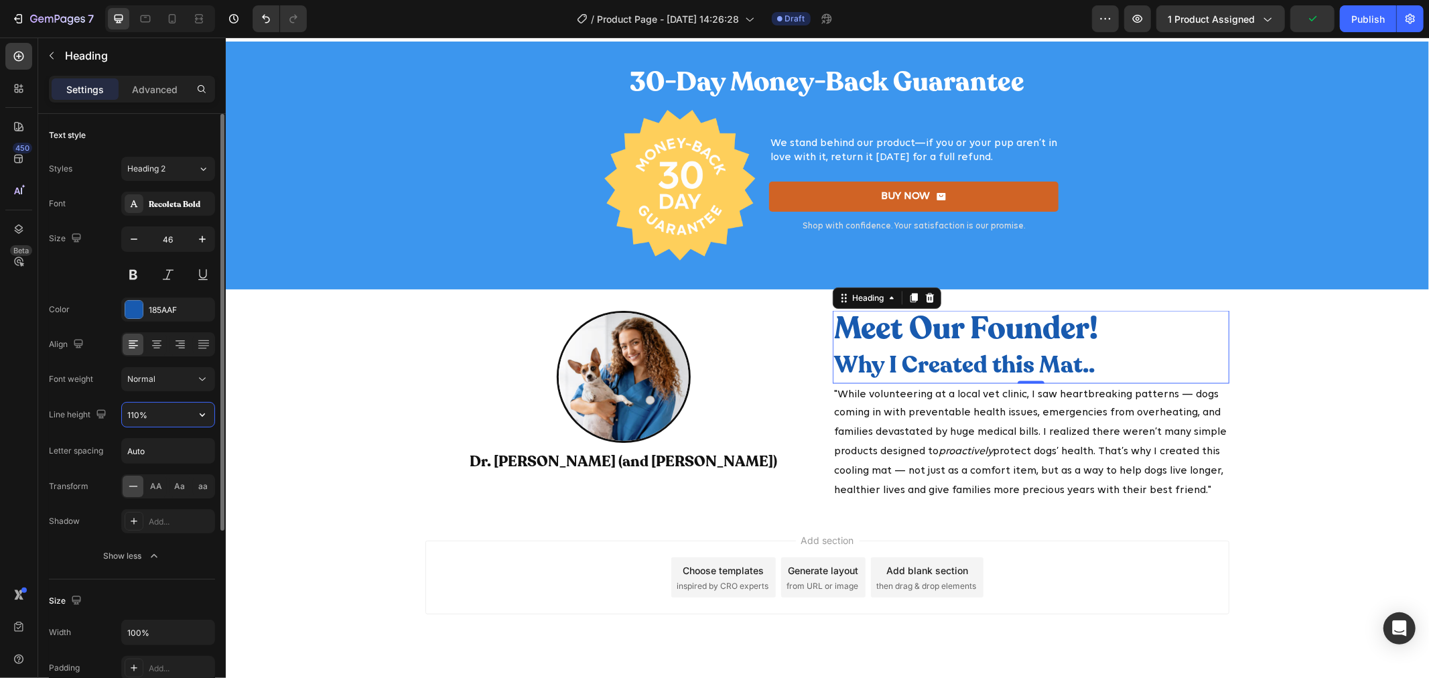
scroll to position [6085, 0]
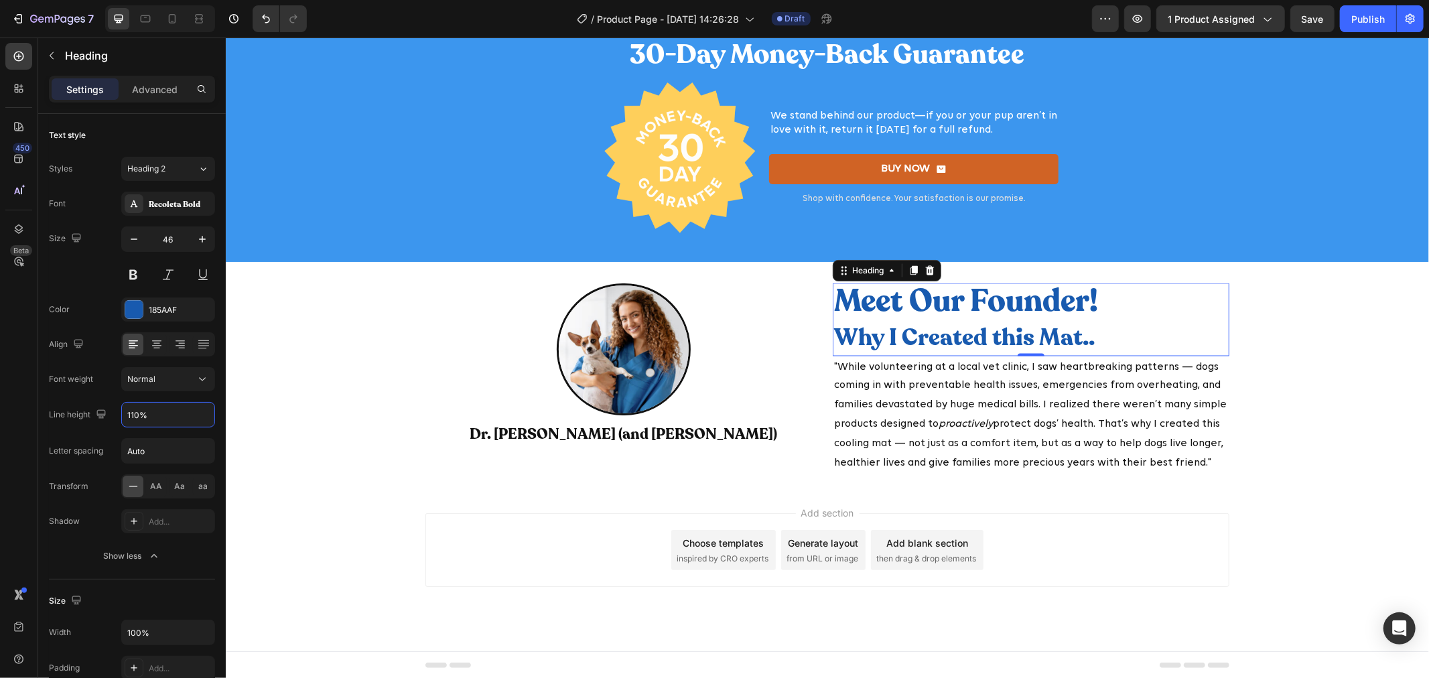
drag, startPoint x: 417, startPoint y: 549, endPoint x: 447, endPoint y: 549, distance: 30.1
click at [417, 549] on div "Add section Choose templates inspired by CRO experts Generate layout from URL o…" at bounding box center [826, 568] width 1203 height 165
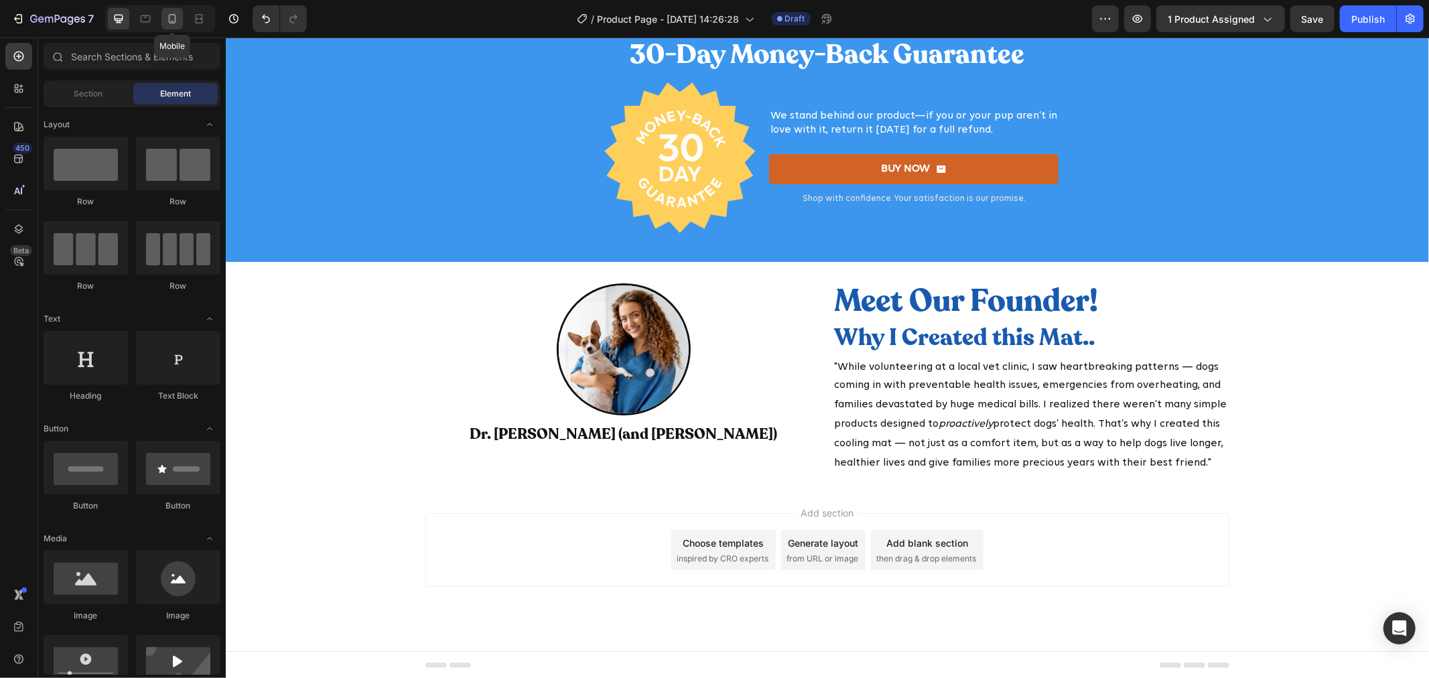
click at [181, 17] on div at bounding box center [171, 18] width 21 height 21
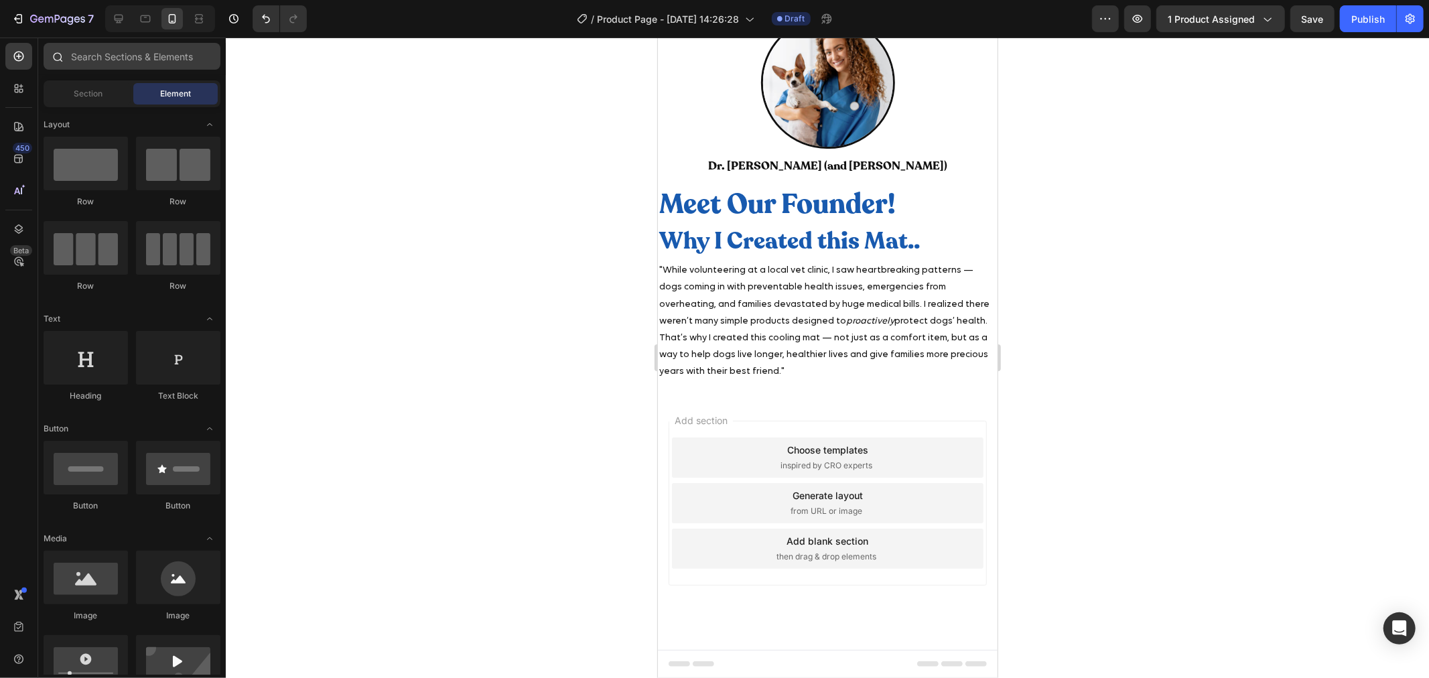
scroll to position [5581, 0]
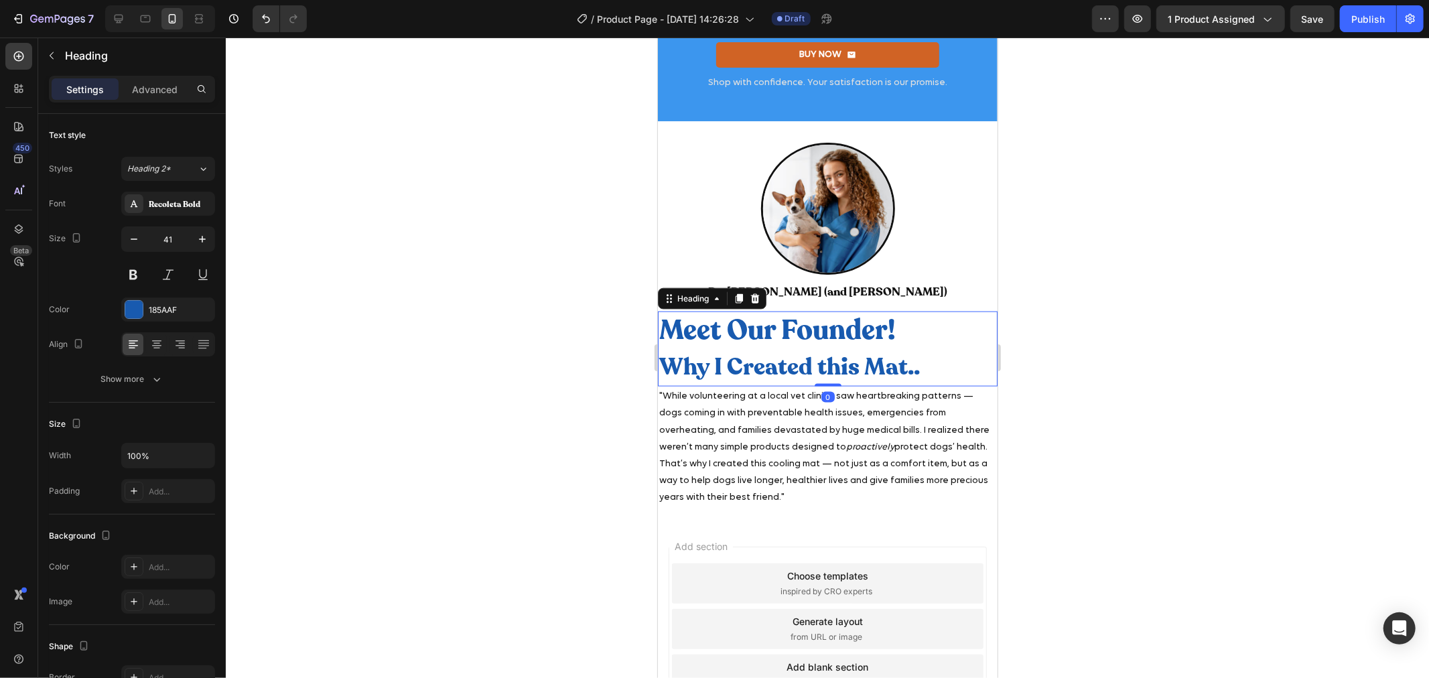
click at [974, 369] on p "Meet Our Founder! Why I Created this Mat.." at bounding box center [827, 348] width 337 height 73
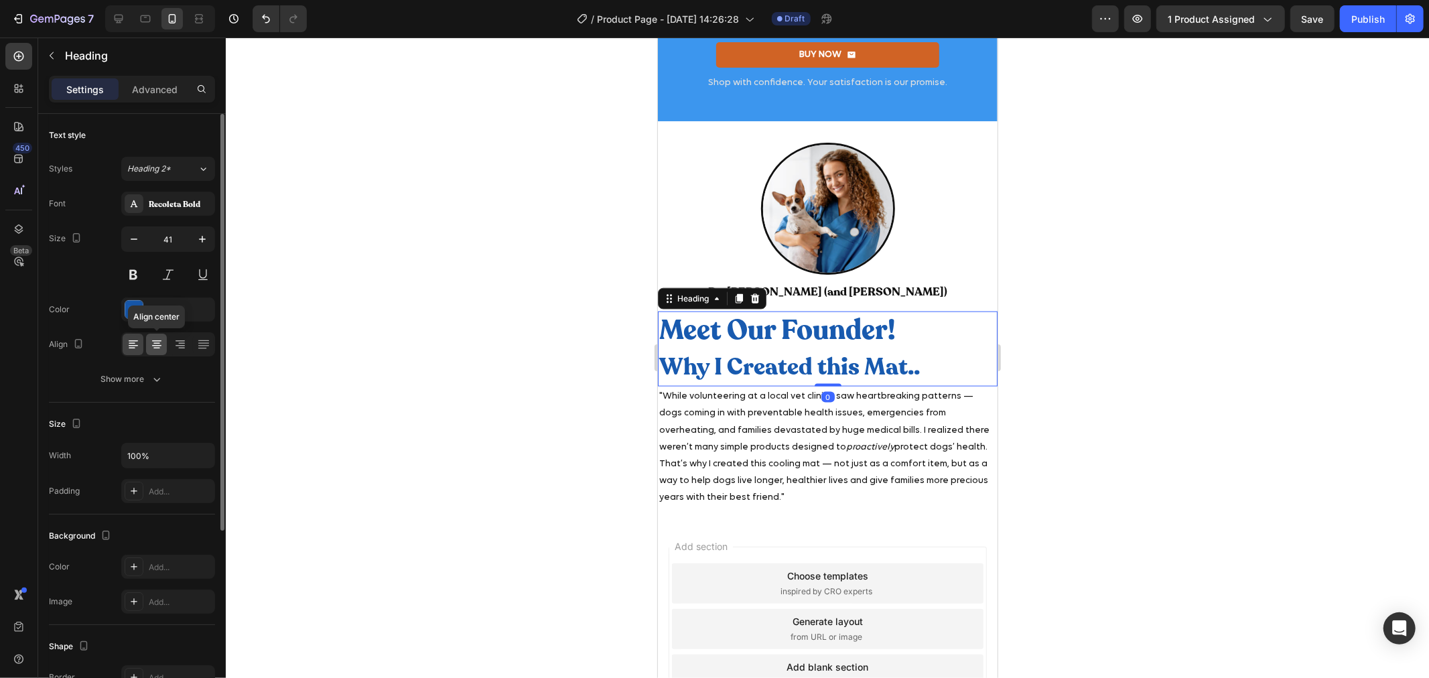
click at [148, 346] on div at bounding box center [156, 344] width 21 height 21
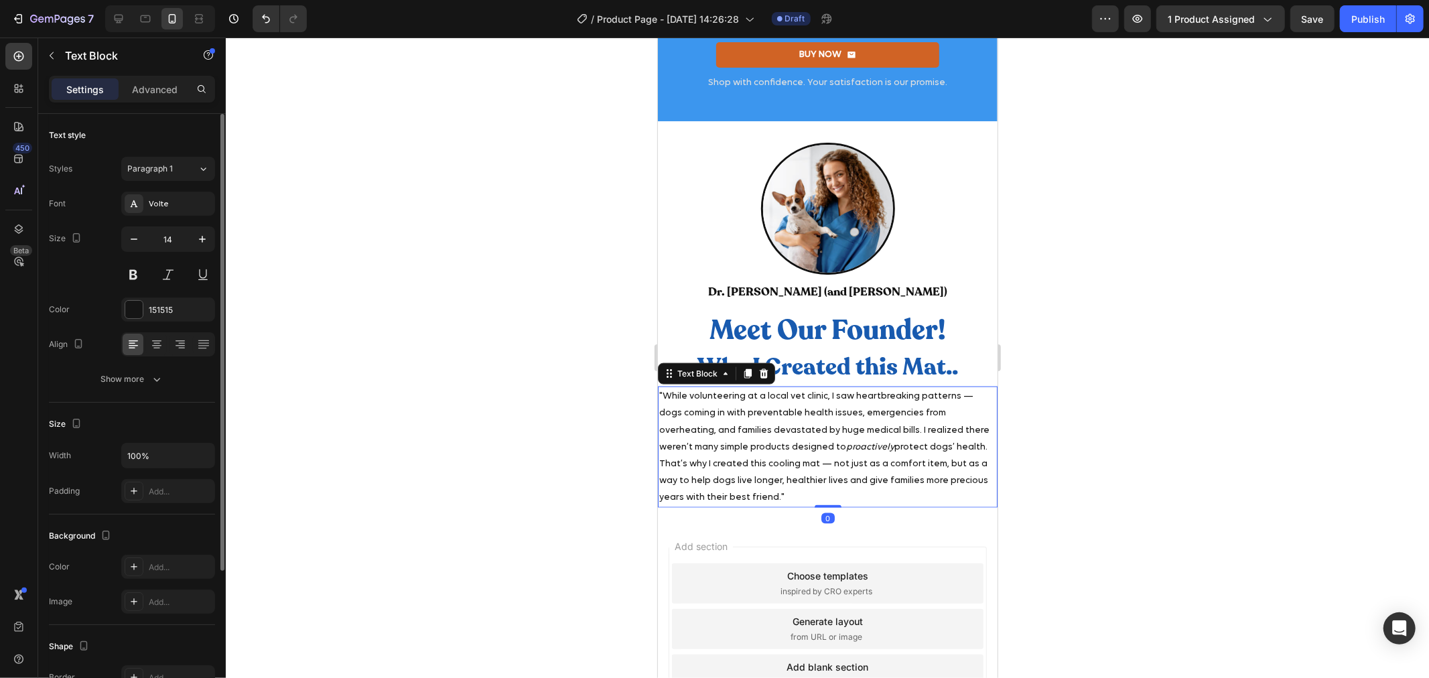
click at [772, 448] on p ""While volunteering at a local vet clinic, I saw heartbreaking patterns — dogs …" at bounding box center [827, 446] width 337 height 118
click at [151, 347] on icon at bounding box center [156, 344] width 13 height 13
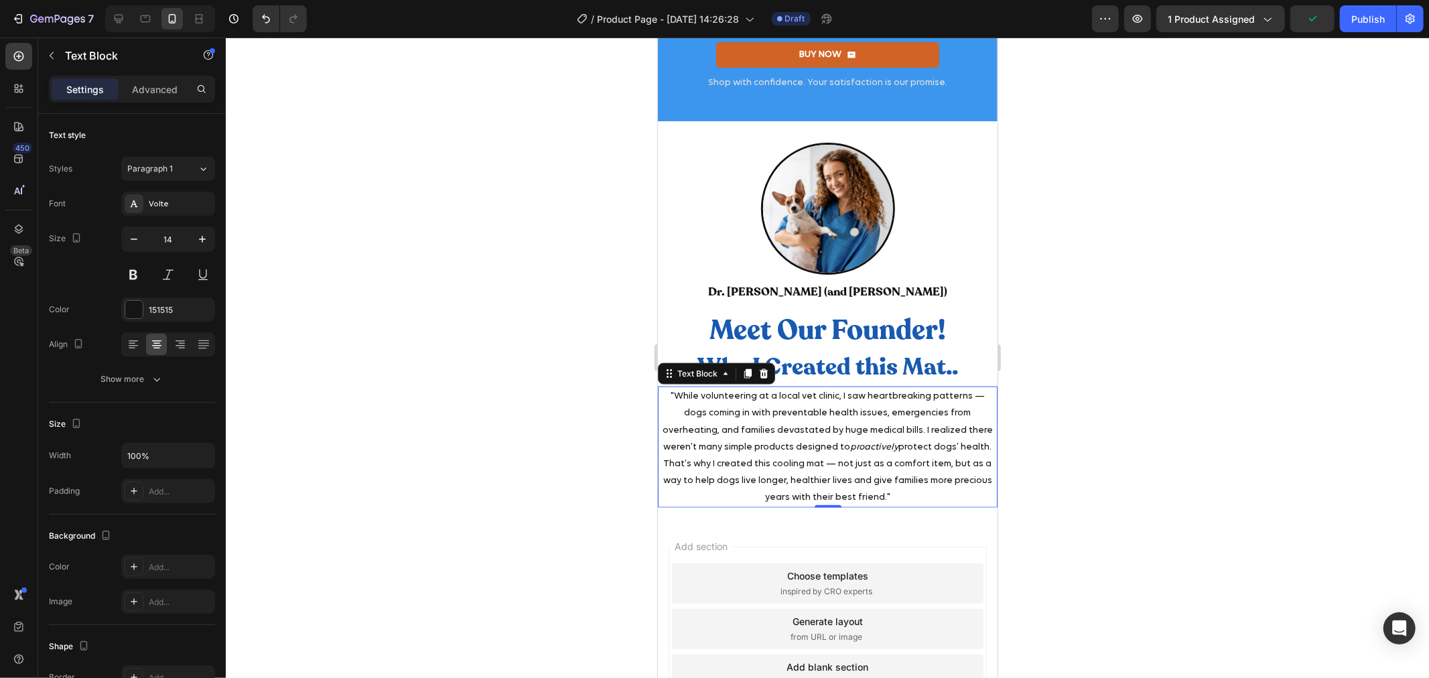
click at [170, 101] on div "Settings Advanced" at bounding box center [132, 89] width 166 height 27
click at [169, 95] on p "Advanced" at bounding box center [155, 89] width 46 height 14
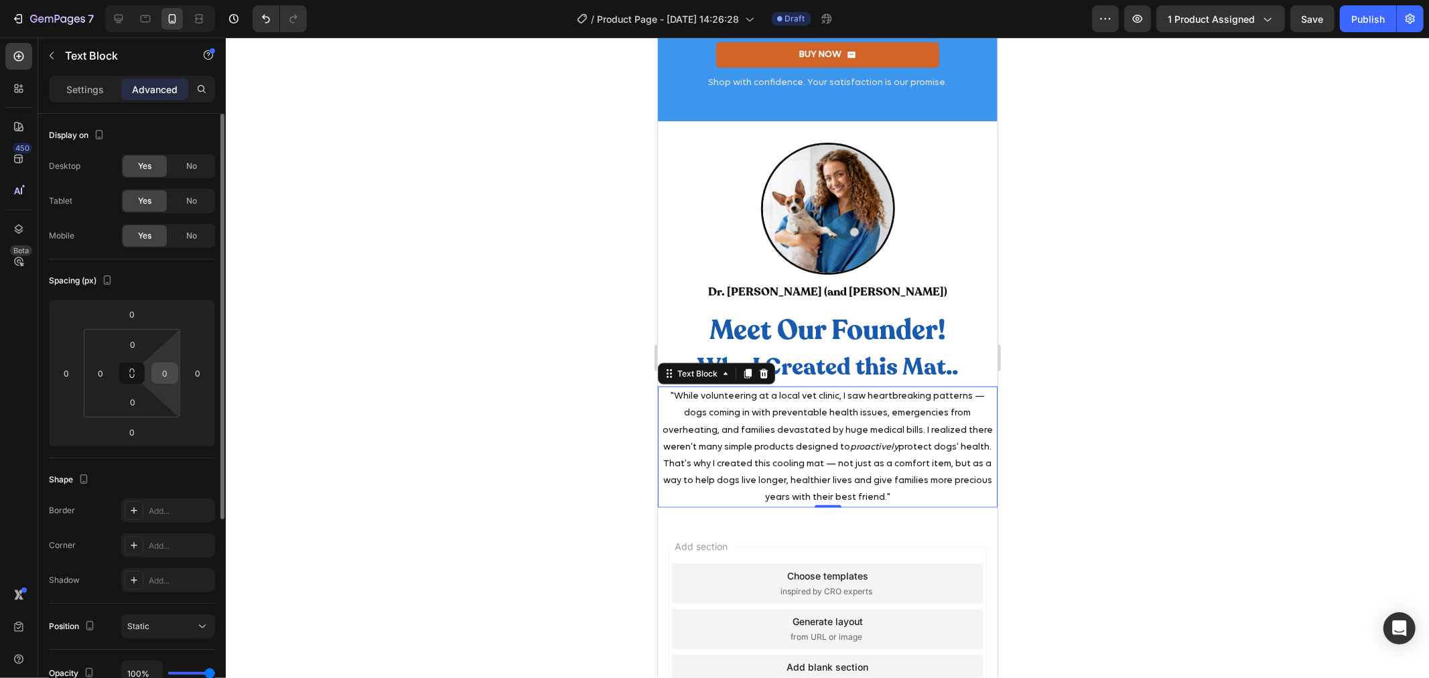
click at [165, 378] on input "0" at bounding box center [165, 373] width 20 height 20
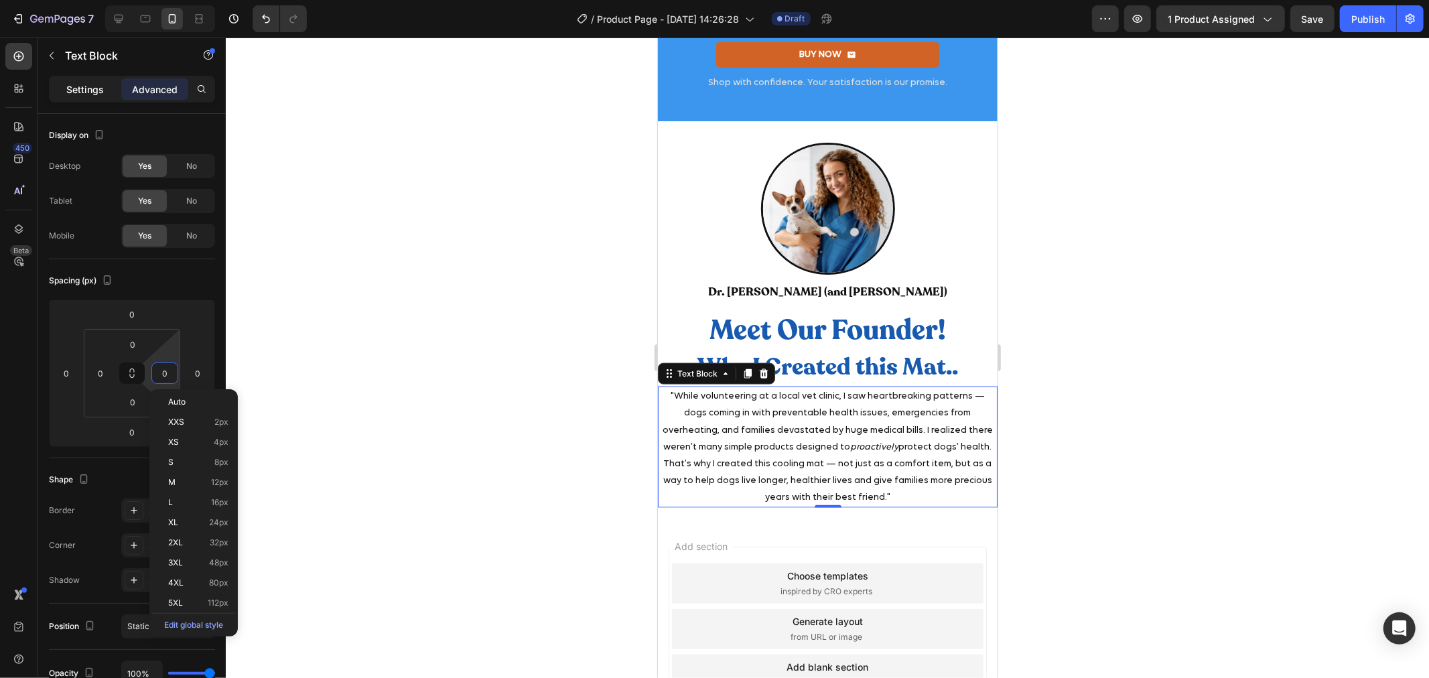
click at [78, 83] on p "Settings" at bounding box center [85, 89] width 38 height 14
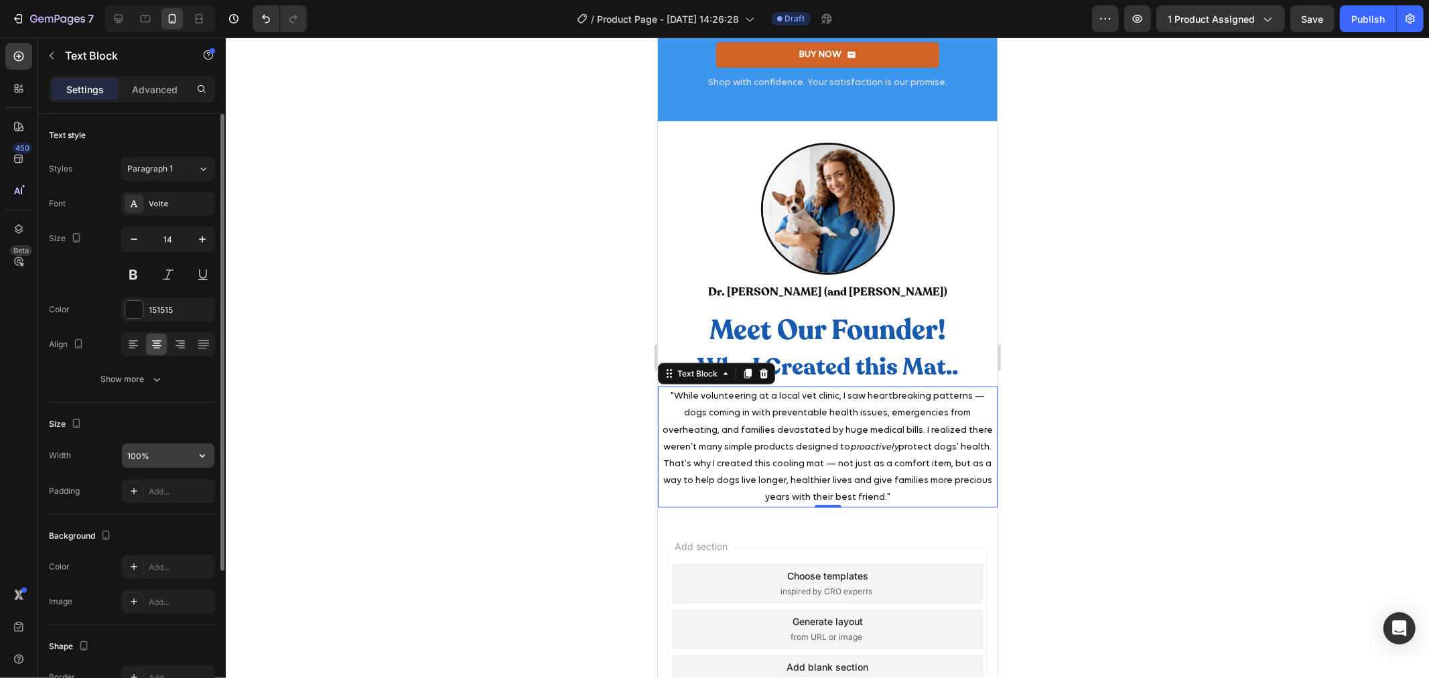
click at [154, 457] on input "100%" at bounding box center [168, 455] width 92 height 24
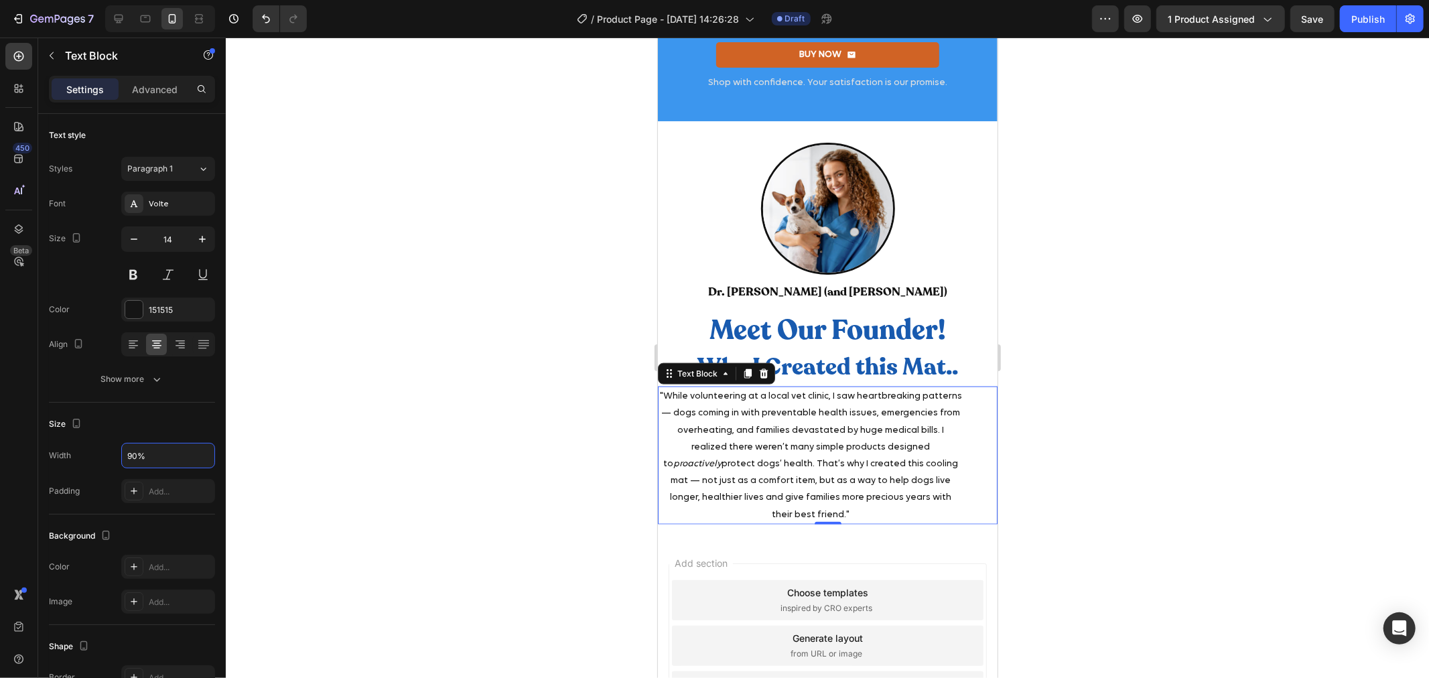
type input "90%"
drag, startPoint x: 458, startPoint y: 519, endPoint x: 470, endPoint y: 518, distance: 12.1
click at [459, 519] on div at bounding box center [827, 358] width 1203 height 640
click at [957, 517] on div ""While volunteering at a local vet clinic, I saw heartbreaking patterns — dogs …" at bounding box center [827, 455] width 340 height 138
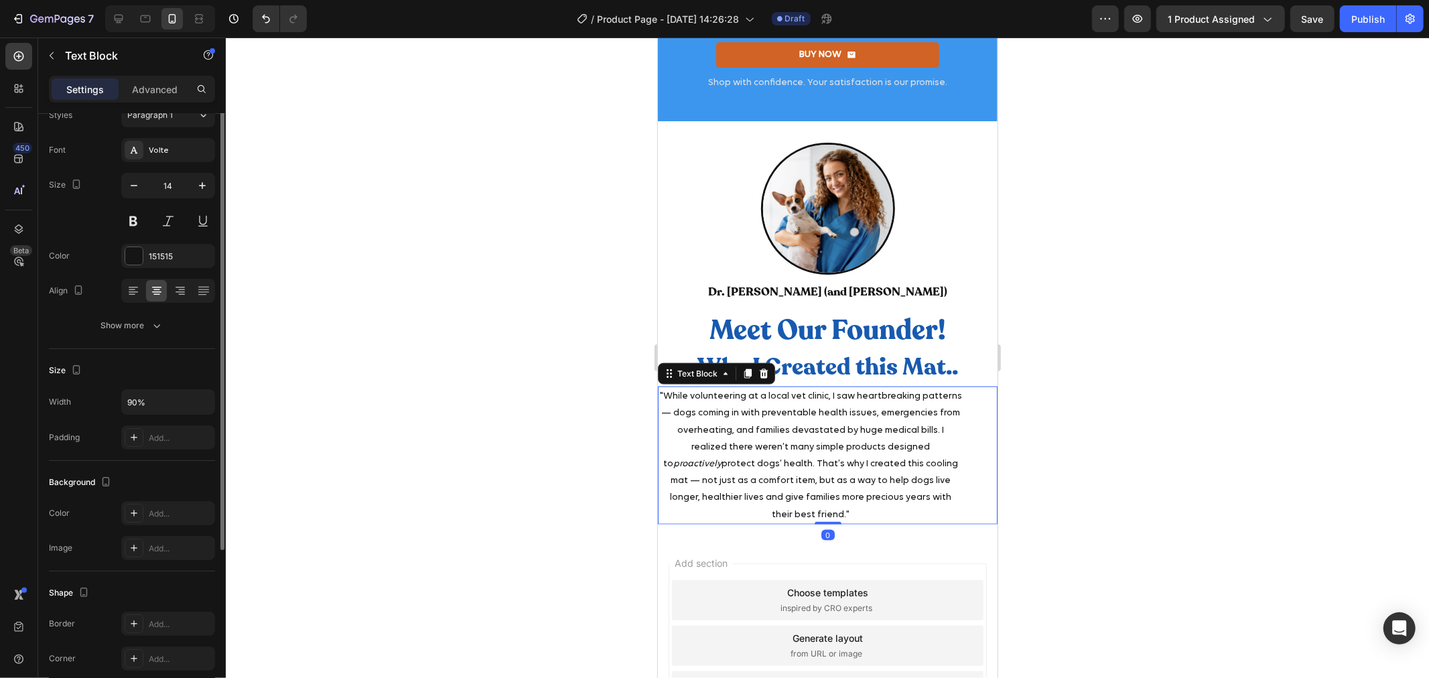
scroll to position [192, 0]
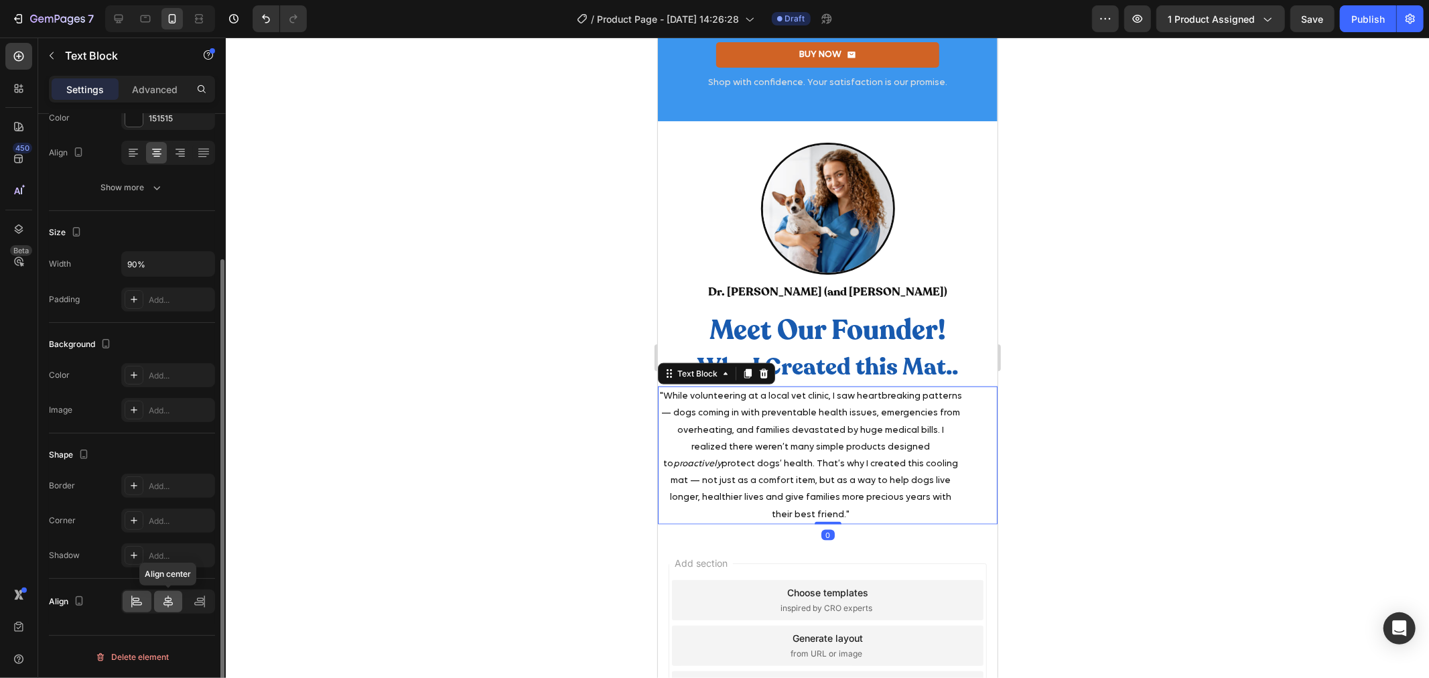
click at [163, 603] on icon at bounding box center [167, 601] width 13 height 13
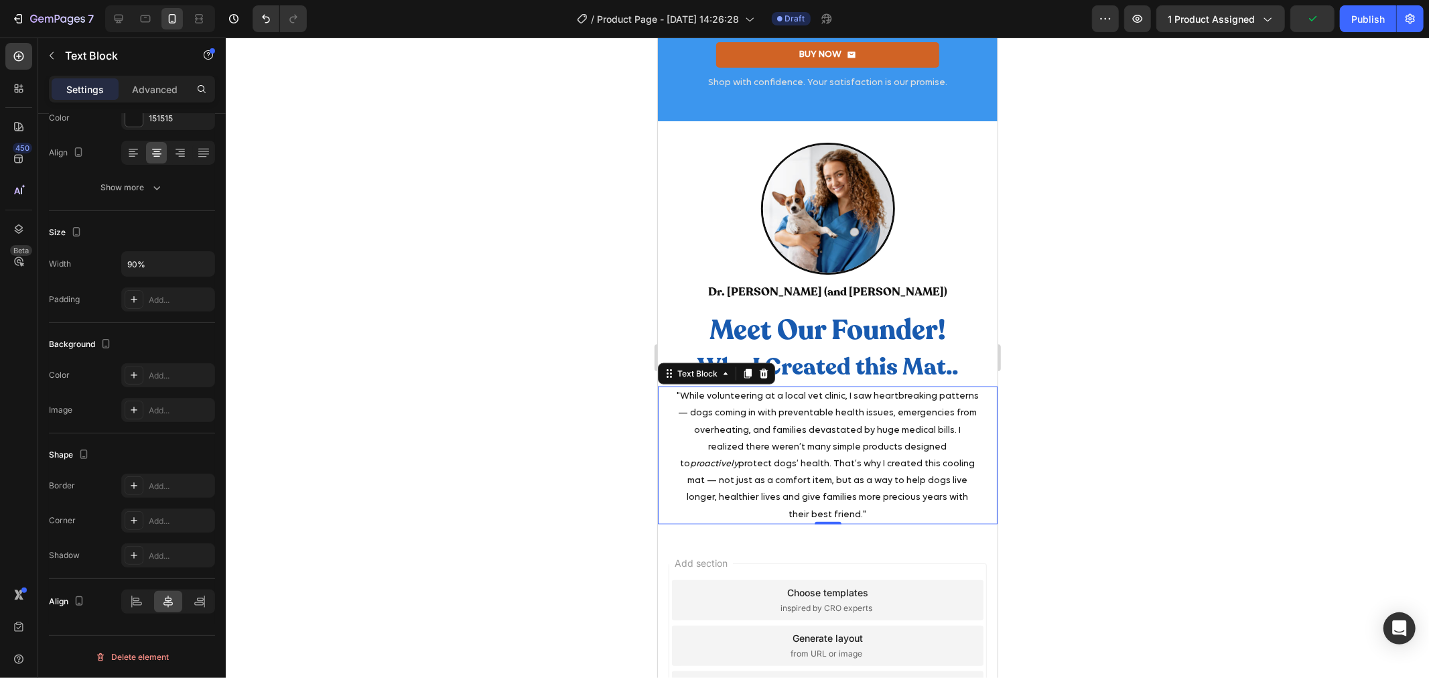
click at [1153, 387] on div at bounding box center [827, 358] width 1203 height 640
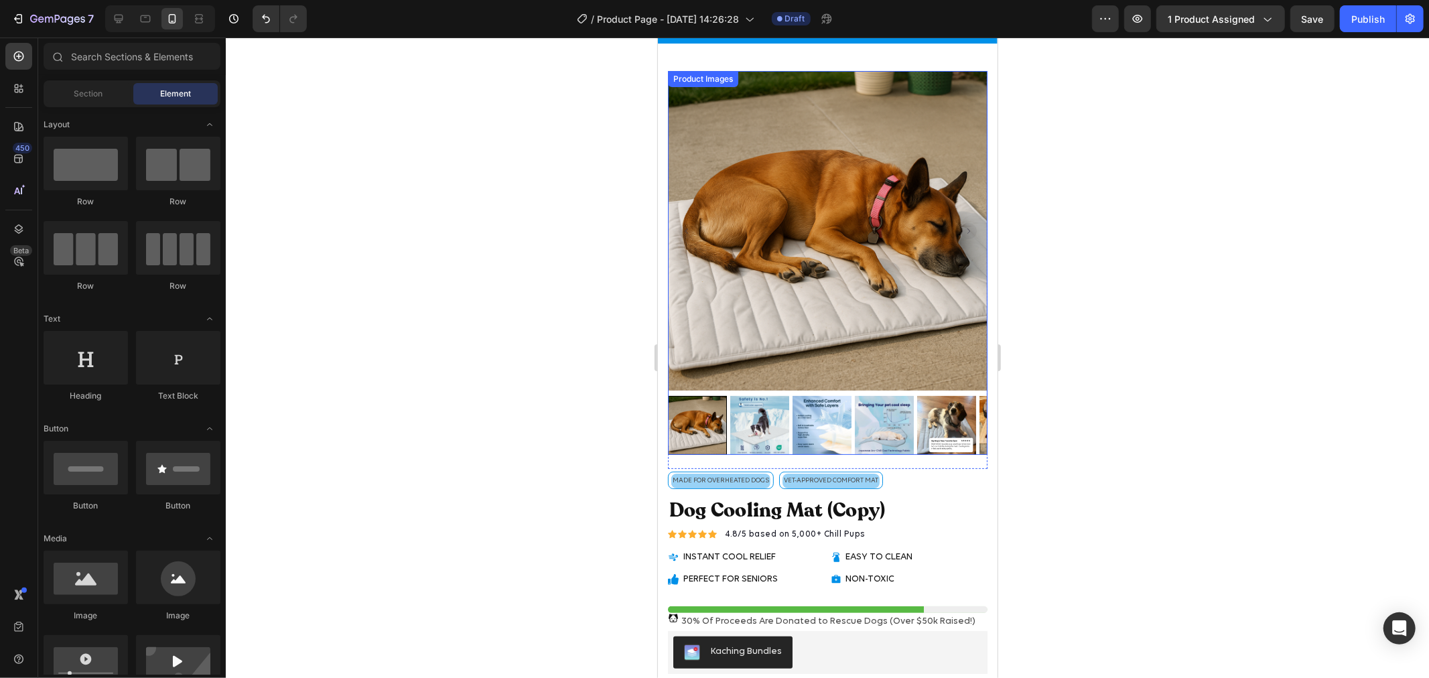
scroll to position [0, 0]
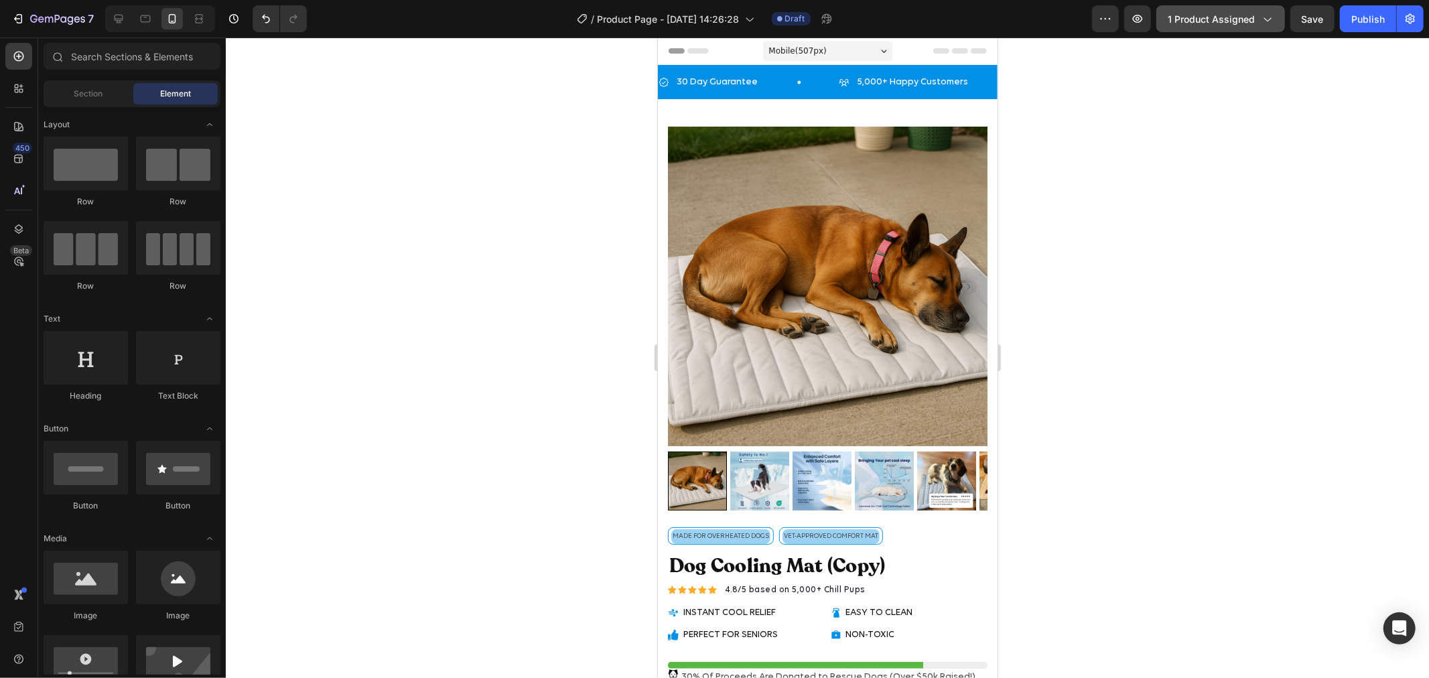
click at [1234, 14] on span "1 product assigned" at bounding box center [1211, 19] width 87 height 14
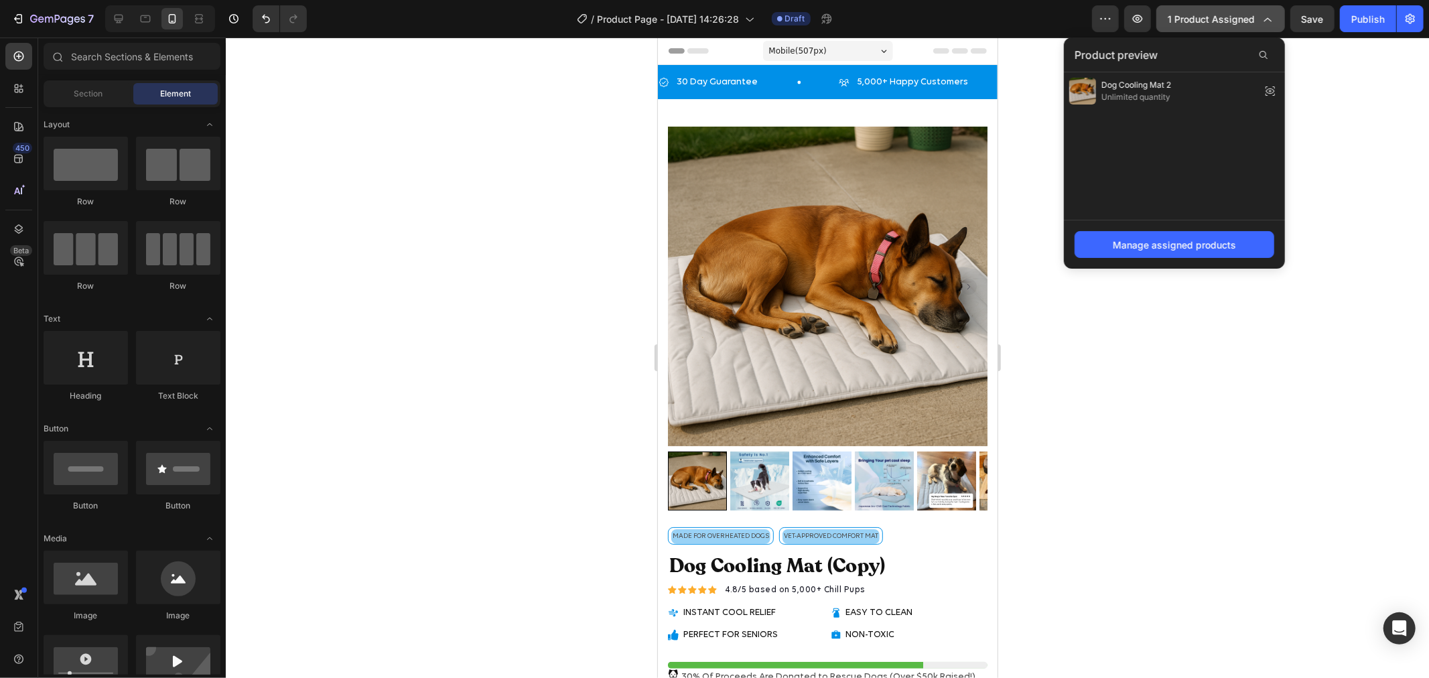
click at [1234, 14] on span "1 product assigned" at bounding box center [1211, 19] width 87 height 14
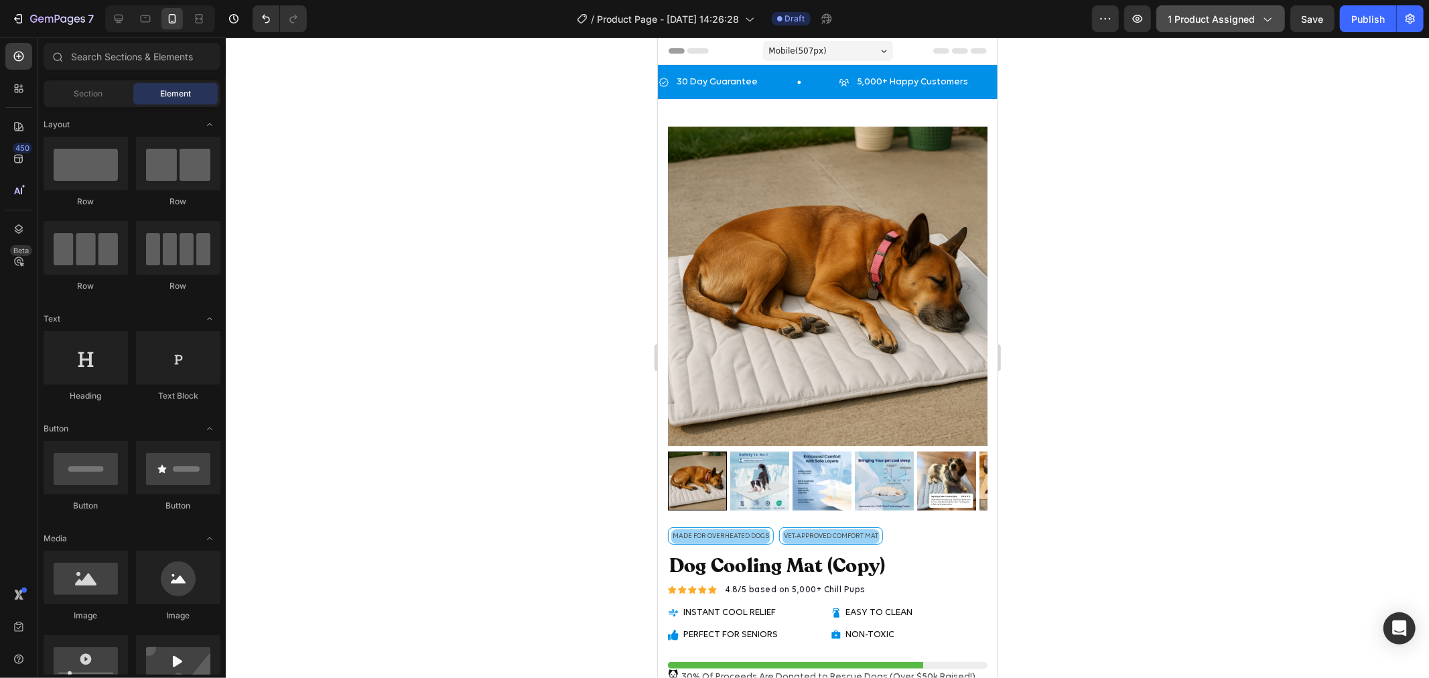
click at [1261, 29] on button "1 product assigned" at bounding box center [1220, 18] width 129 height 27
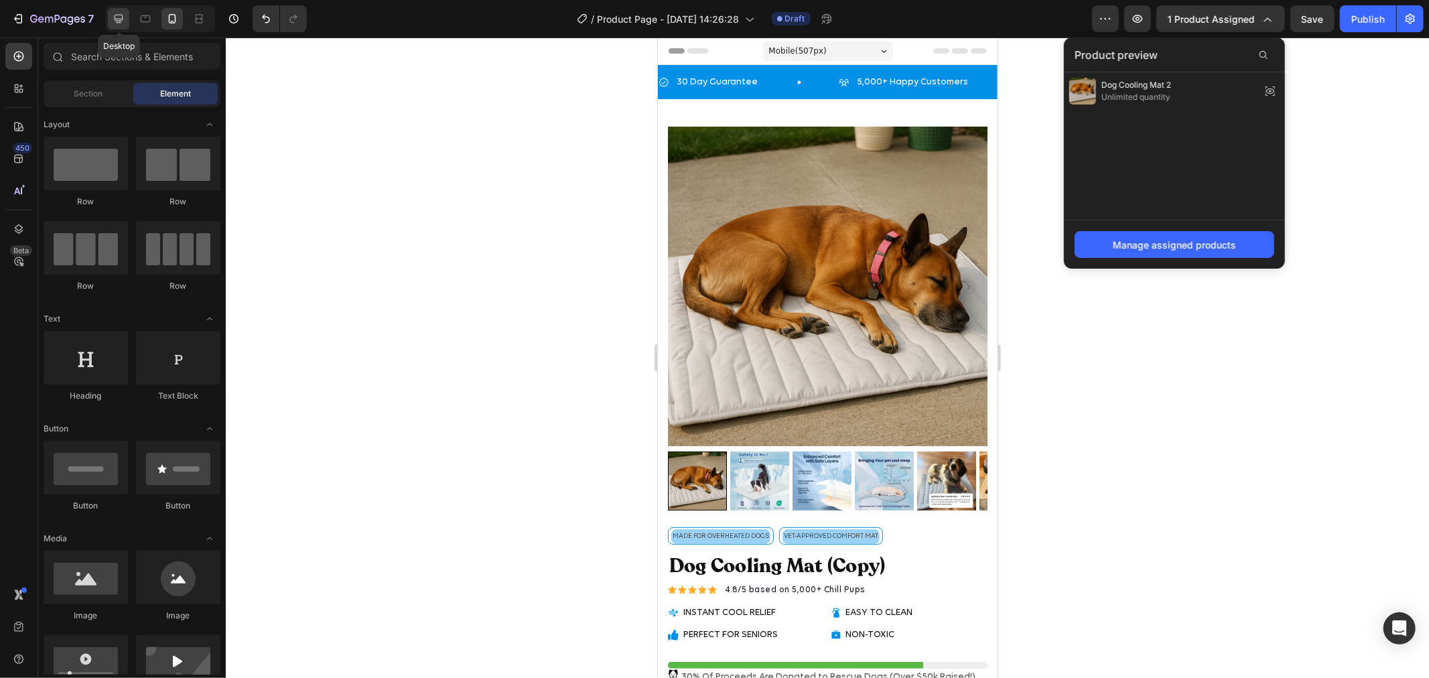
click at [114, 23] on icon at bounding box center [118, 18] width 13 height 13
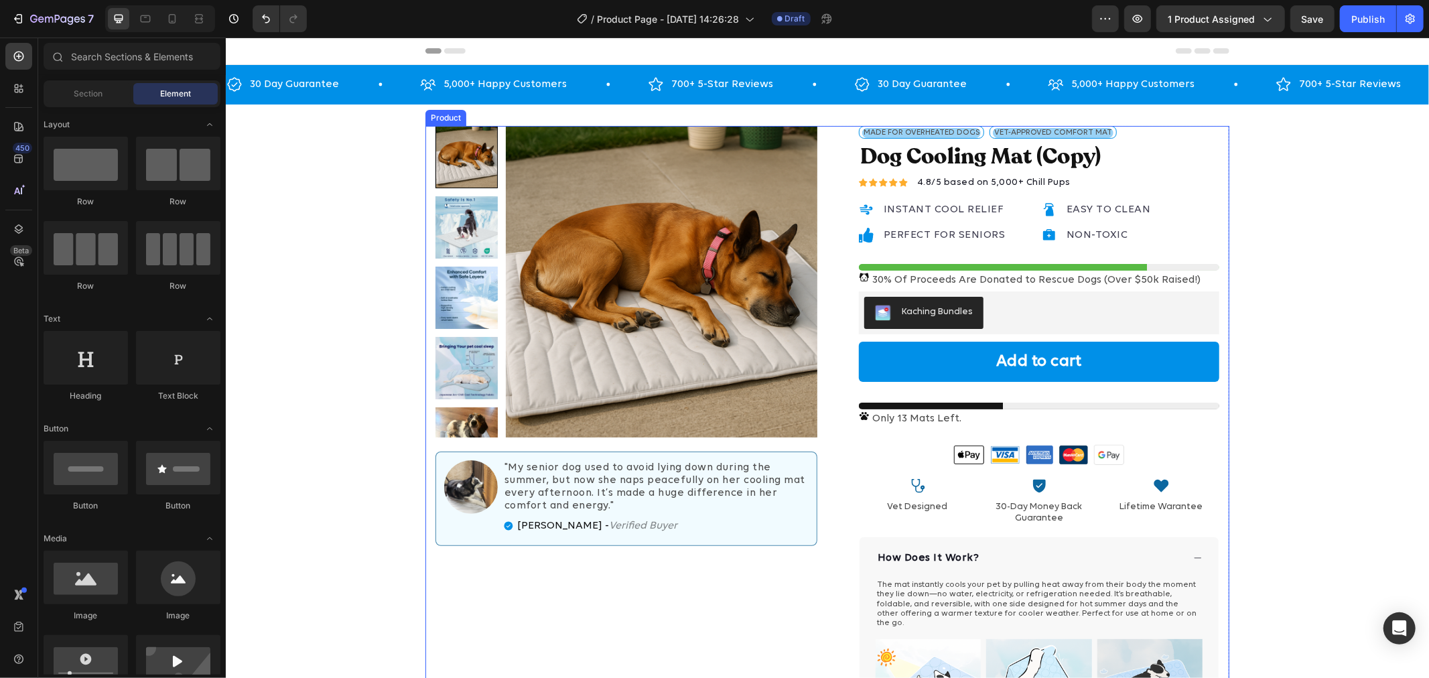
click at [825, 329] on div "Product Images Image "My senior dog used to avoid lying down during the summer,…" at bounding box center [827, 531] width 804 height 813
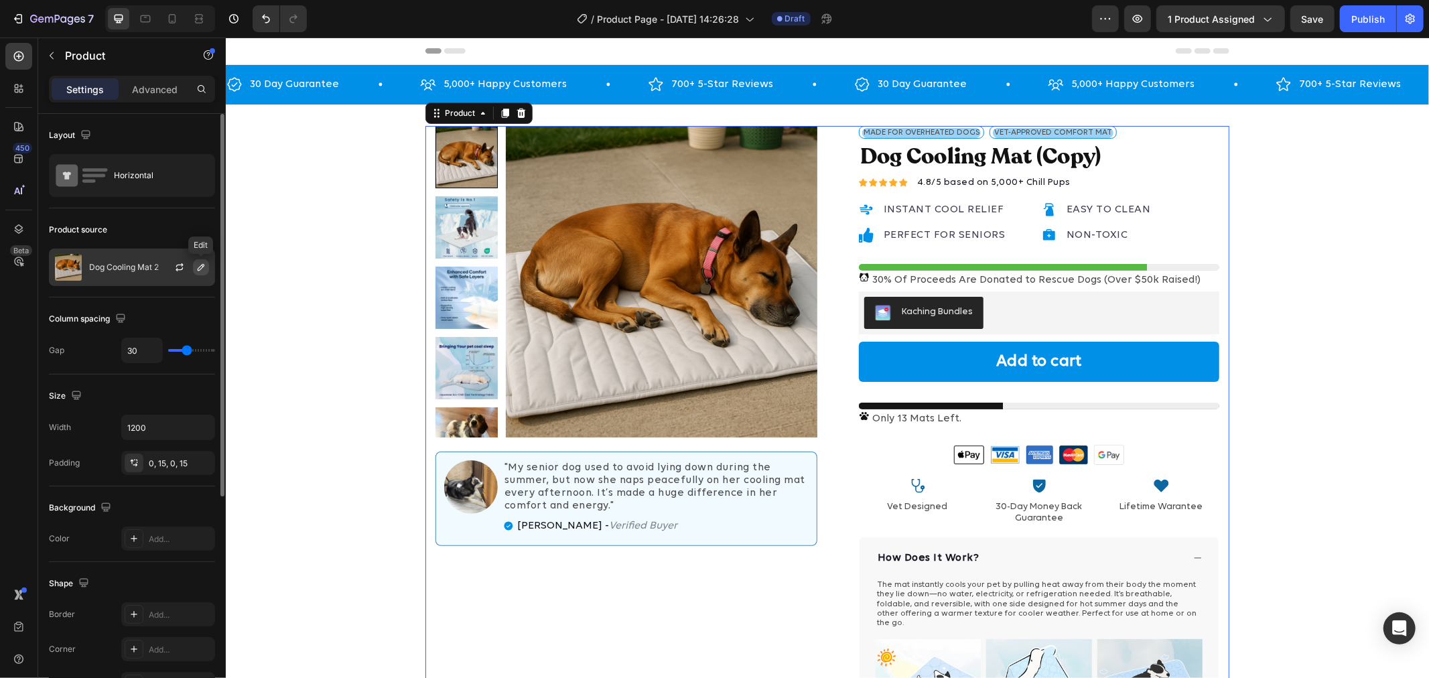
click at [198, 267] on icon "button" at bounding box center [201, 267] width 11 height 11
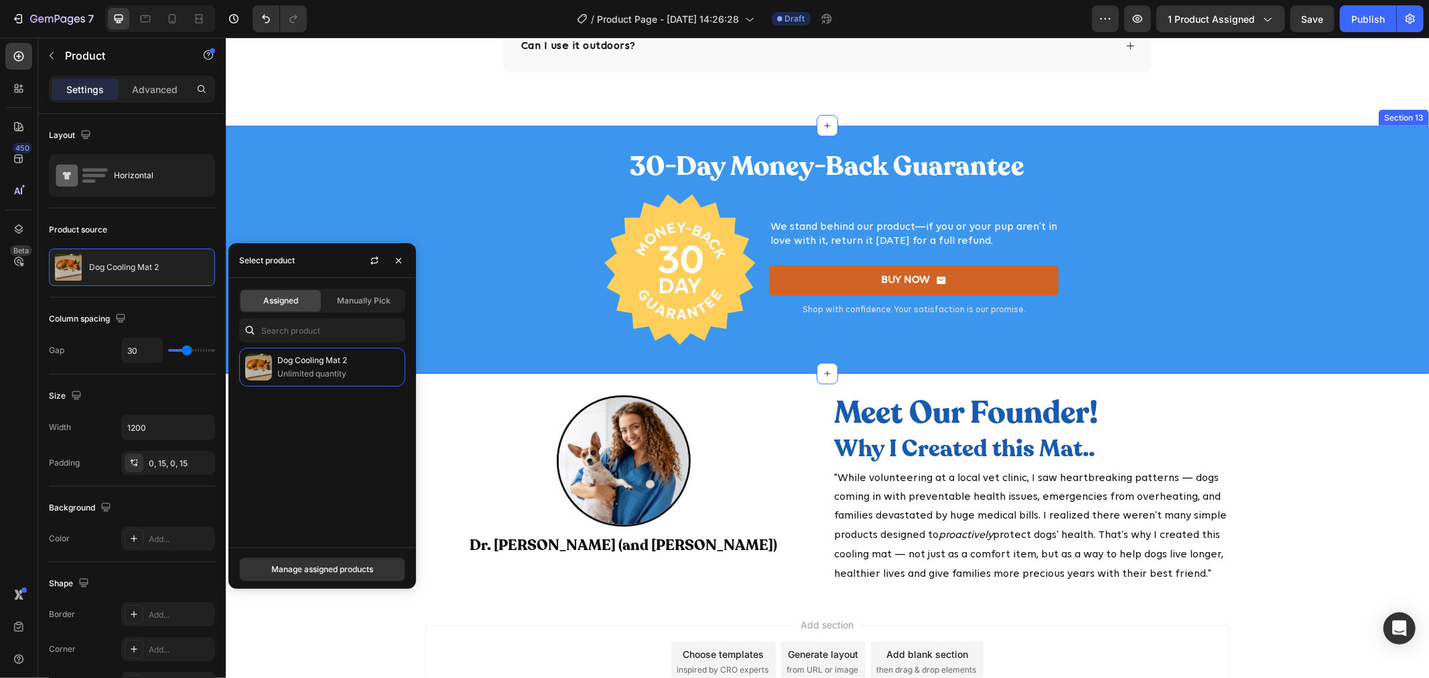
scroll to position [6086, 0]
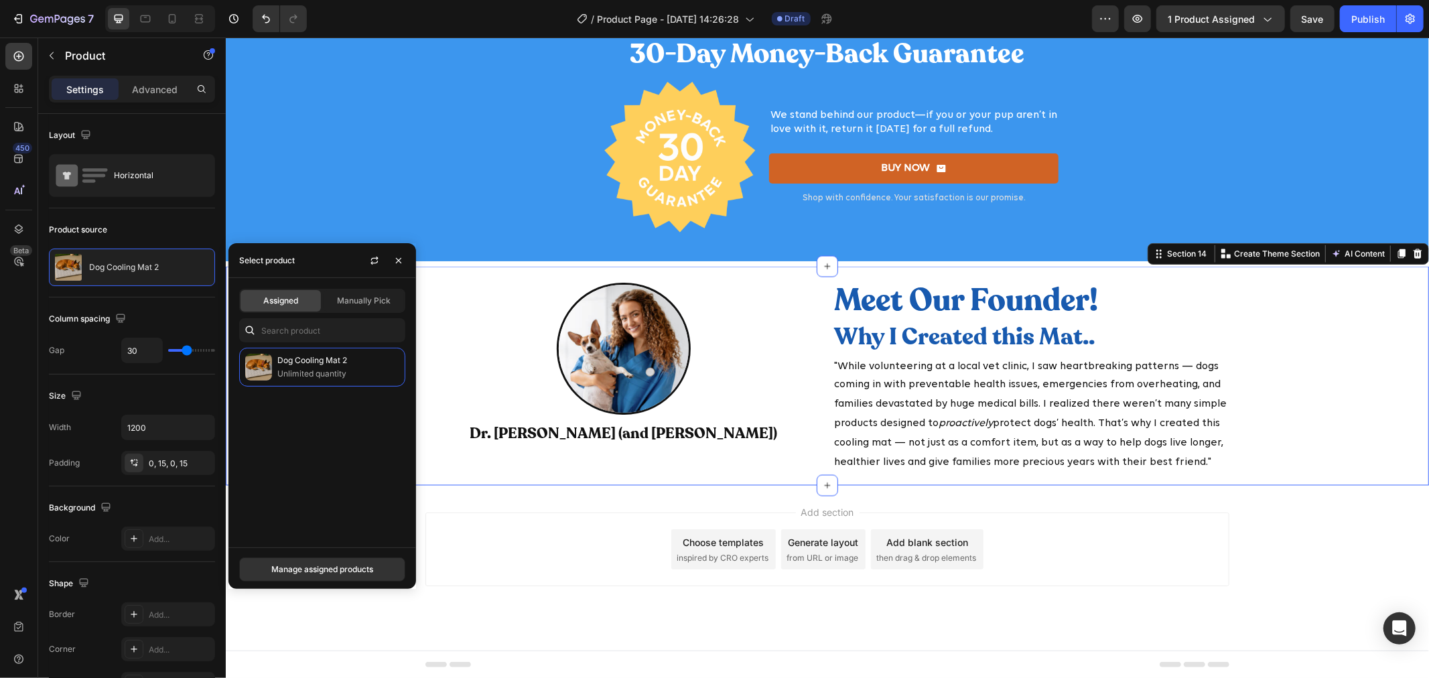
click at [1330, 307] on div "Image Dr. Sara Mitchell (and Daisy) Heading Meet Our Founder! Why I Created thi…" at bounding box center [826, 383] width 1203 height 202
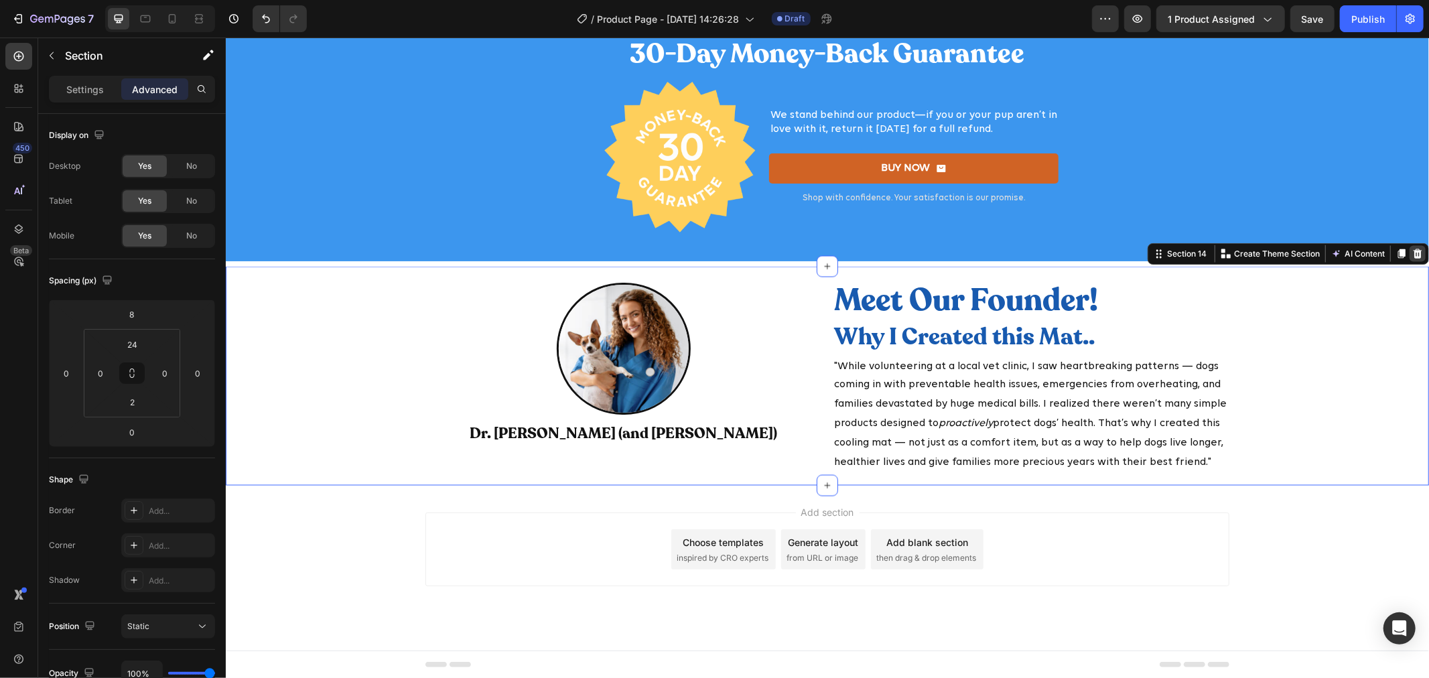
click at [1412, 254] on icon at bounding box center [1417, 253] width 11 height 11
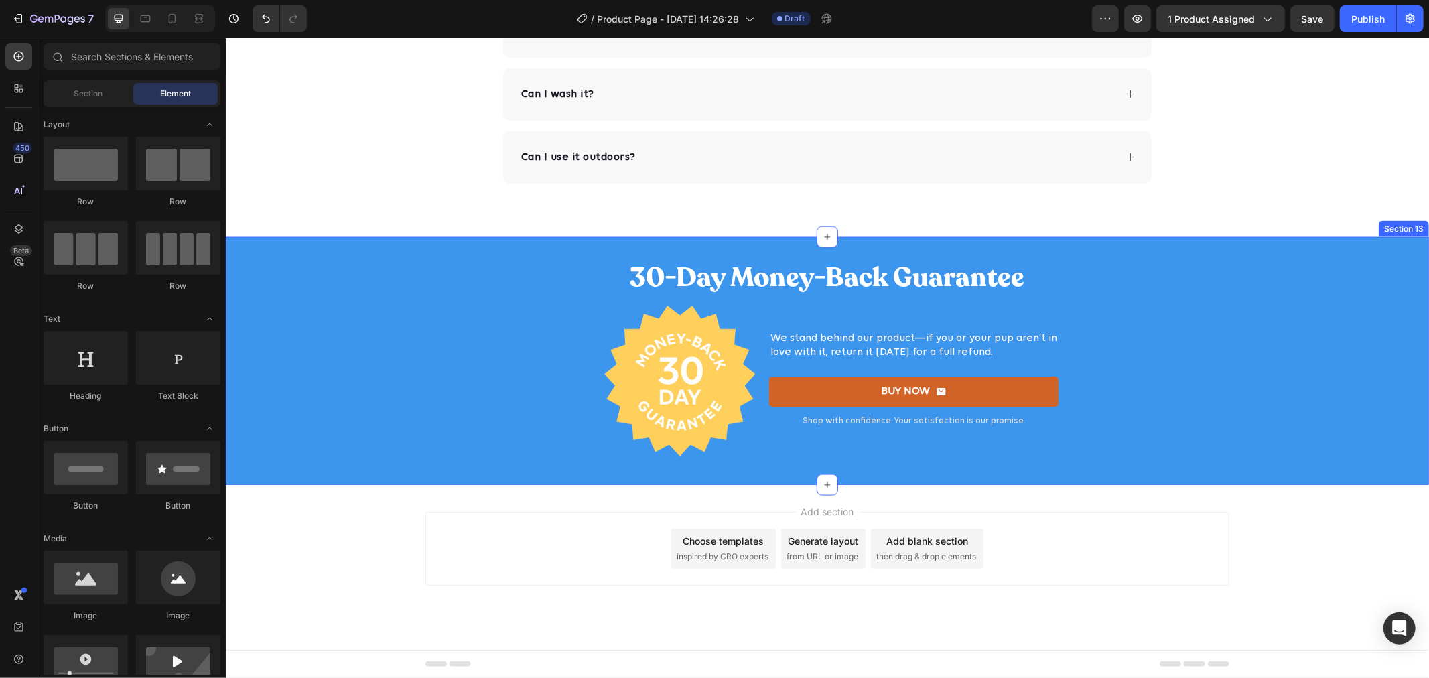
scroll to position [5862, 0]
click at [1299, 521] on div "Add section Choose templates inspired by CRO experts Generate layout from URL o…" at bounding box center [826, 566] width 1203 height 165
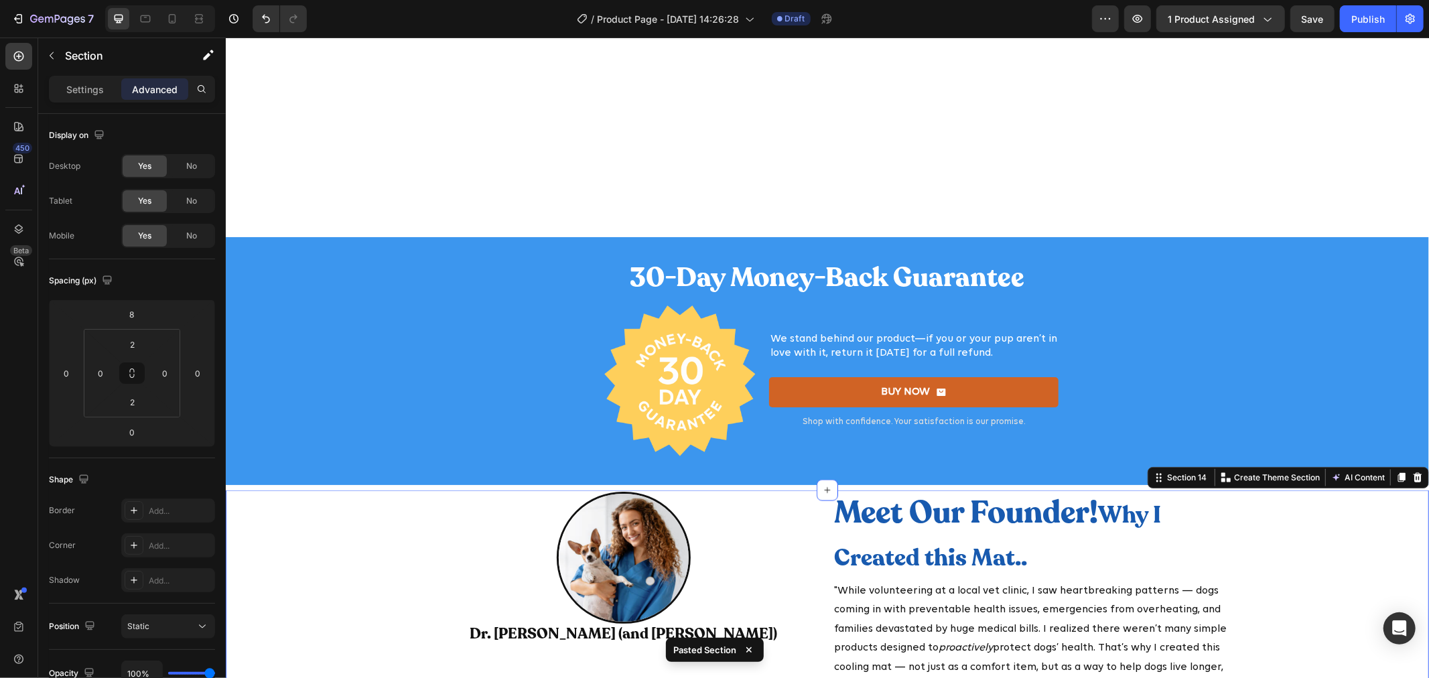
scroll to position [6085, 0]
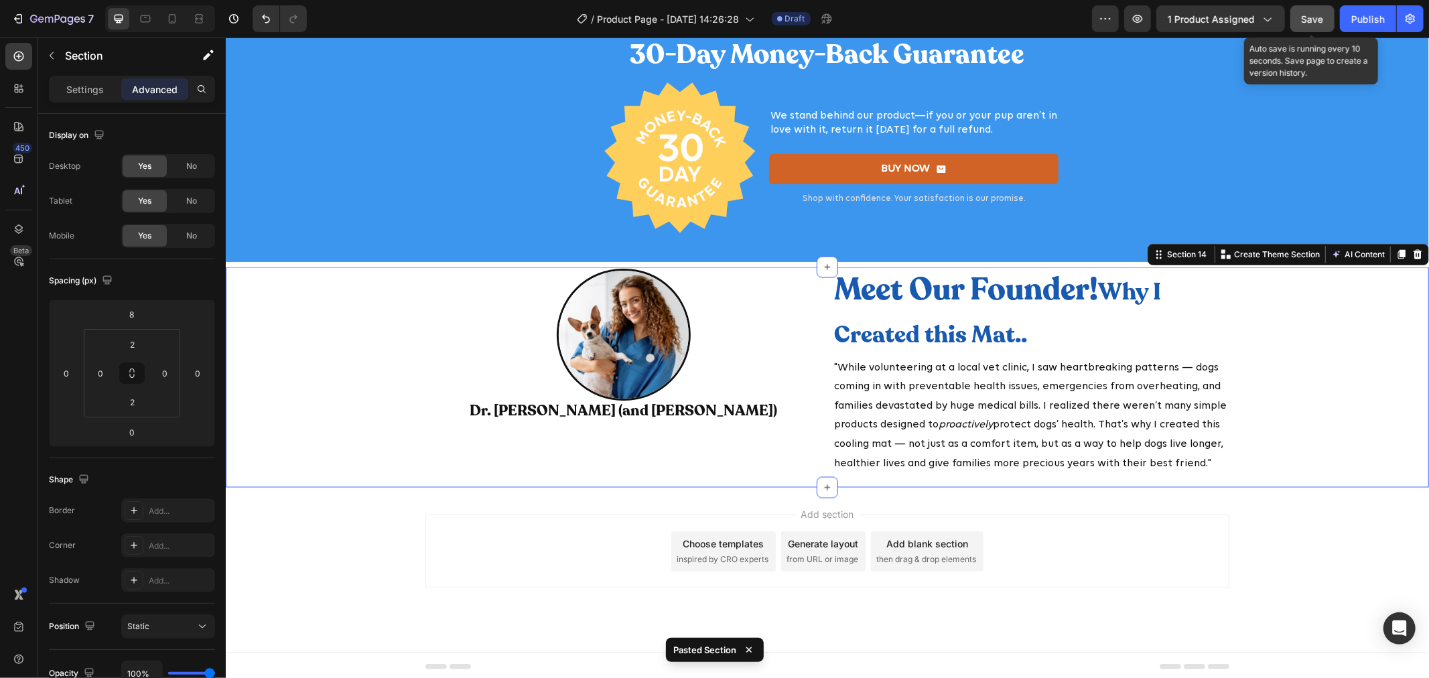
click at [1297, 21] on button "Save" at bounding box center [1312, 18] width 44 height 27
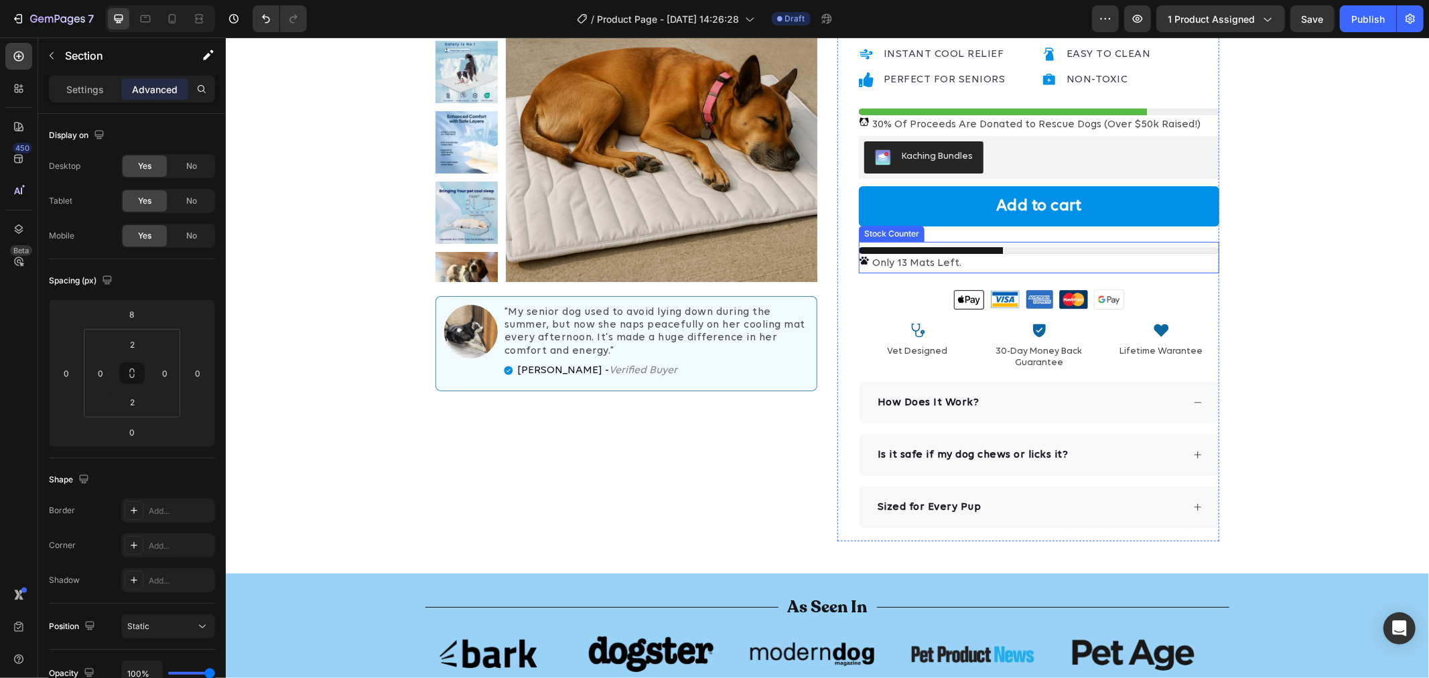
scroll to position [0, 0]
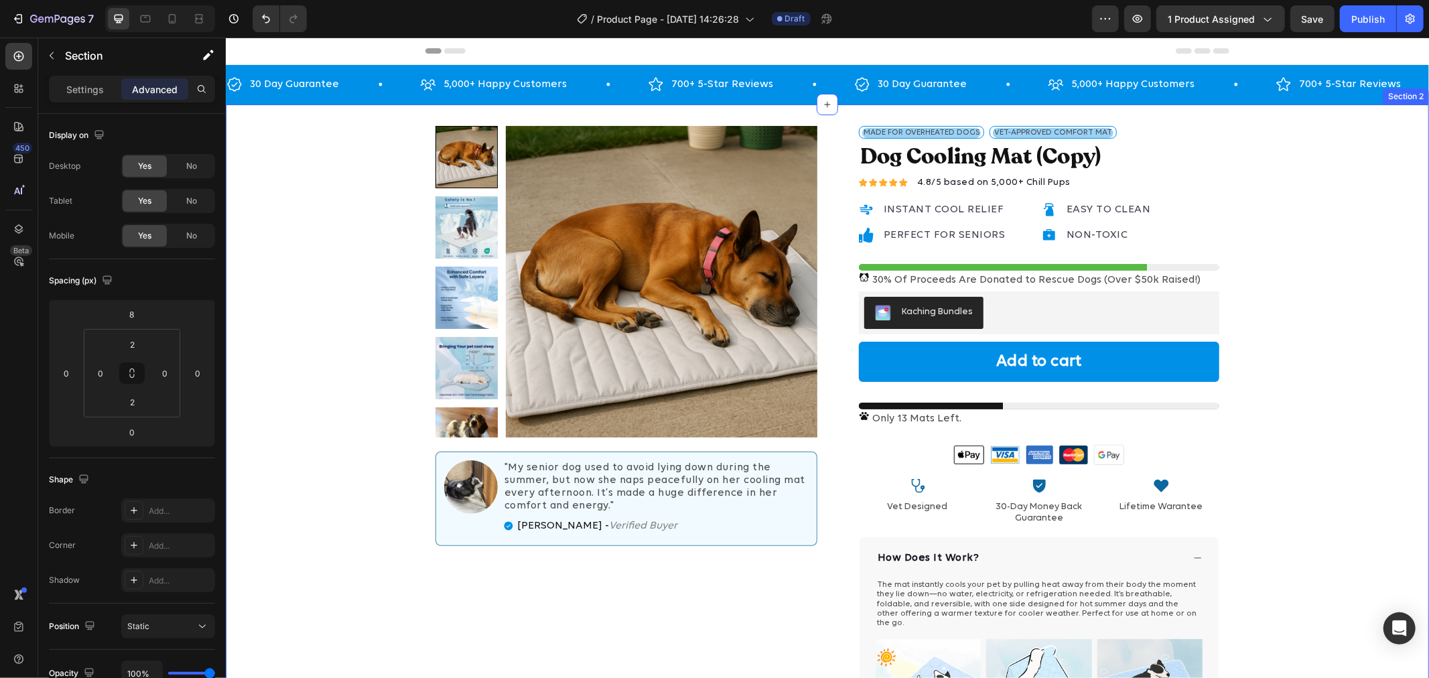
click at [1304, 218] on div "Product Images Image "My senior dog used to avoid lying down during the summer,…" at bounding box center [826, 537] width 1203 height 824
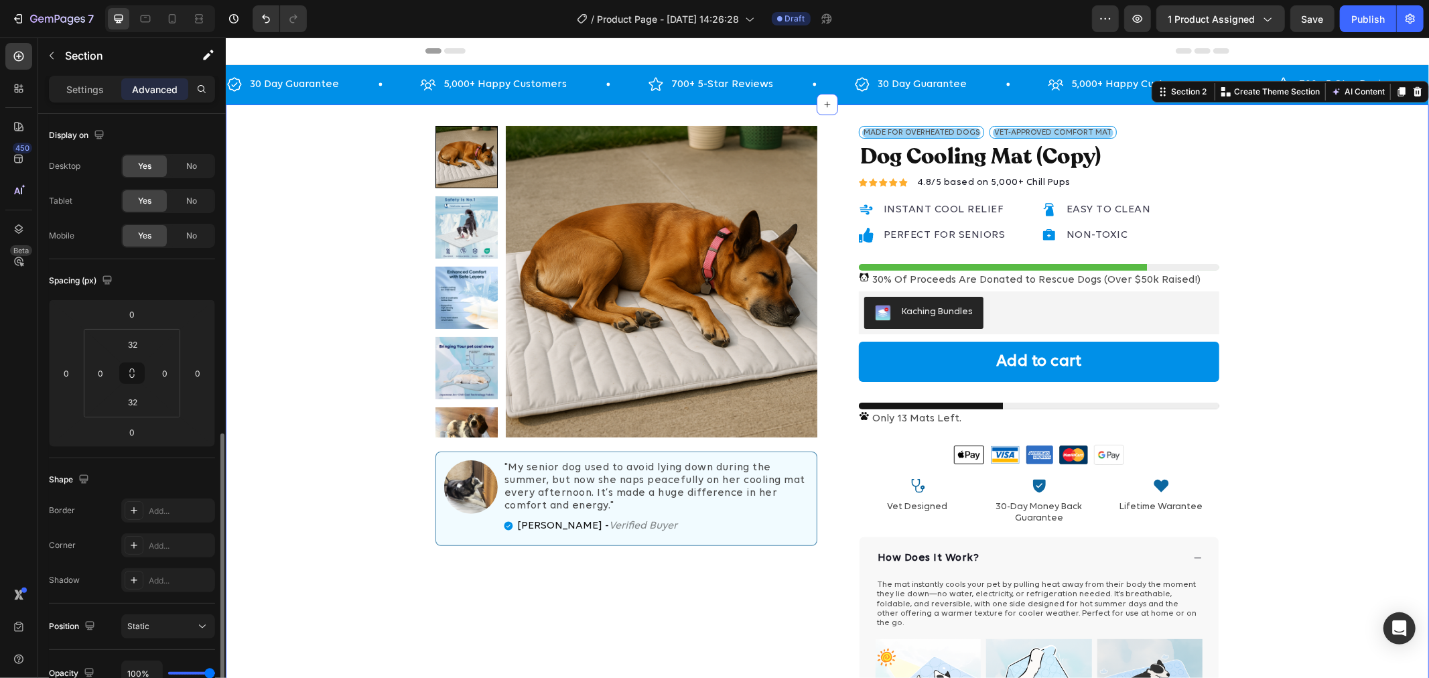
scroll to position [191, 0]
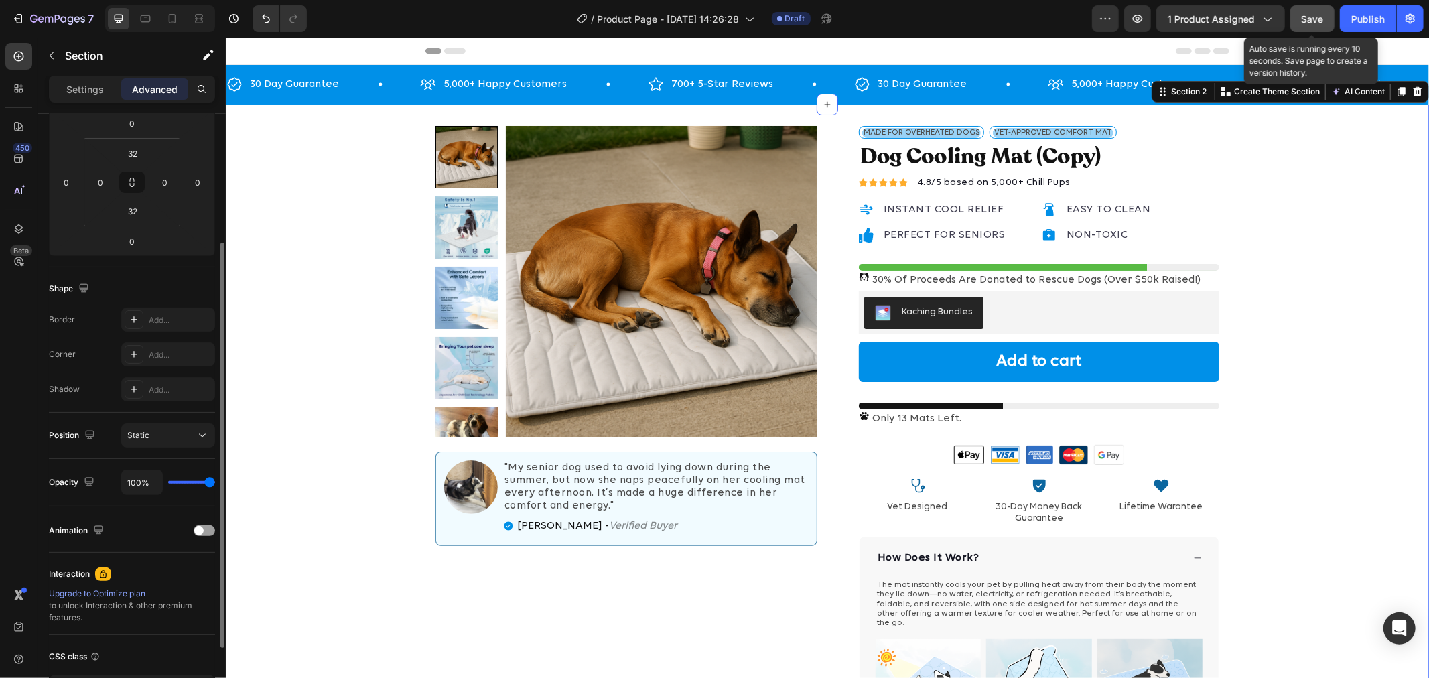
click at [1318, 18] on span "Save" at bounding box center [1313, 18] width 22 height 11
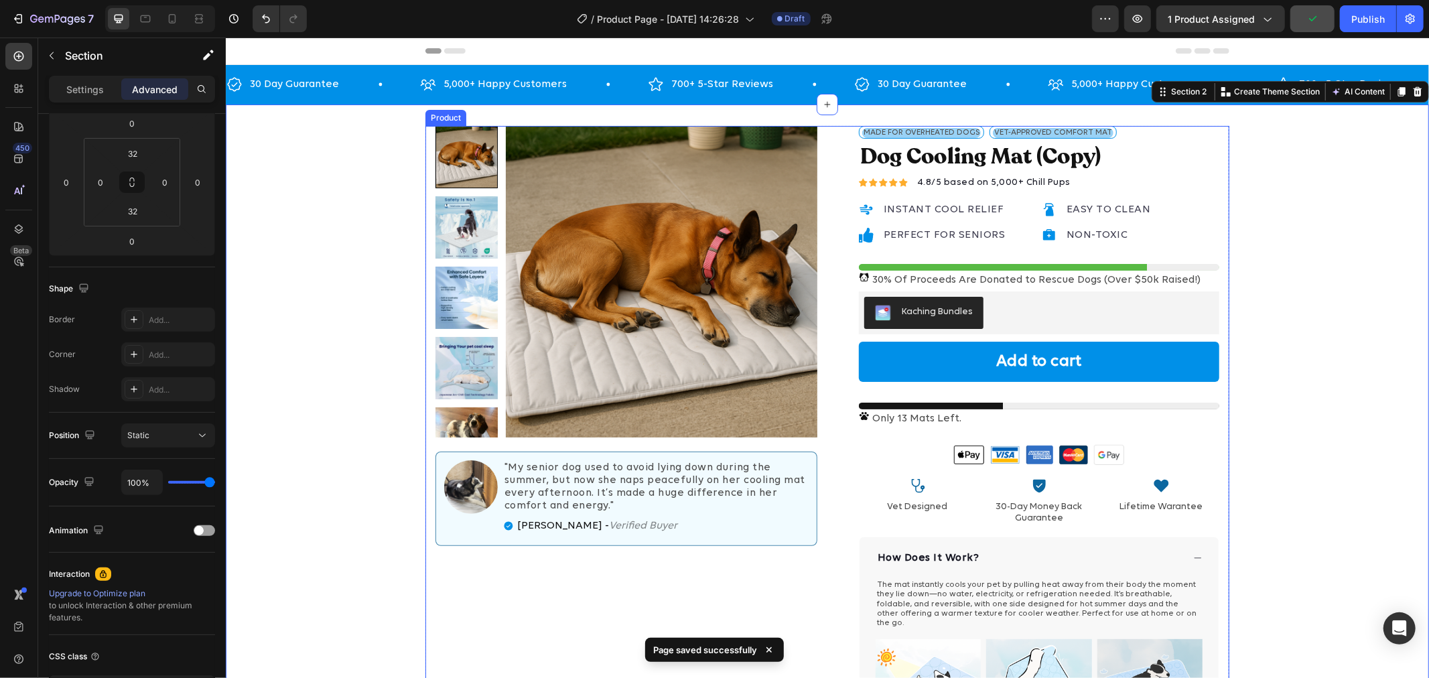
click at [827, 255] on div "Product Images Image "My senior dog used to avoid lying down during the summer,…" at bounding box center [827, 531] width 804 height 813
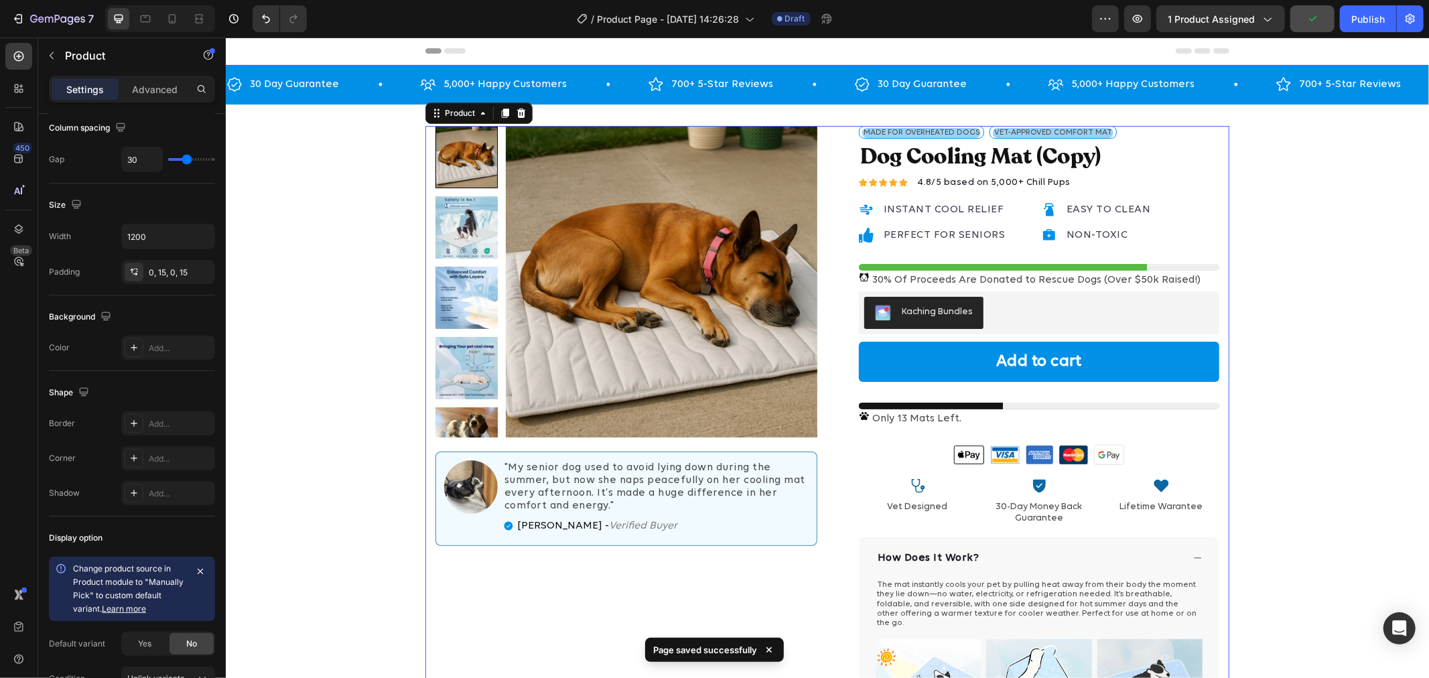
scroll to position [0, 0]
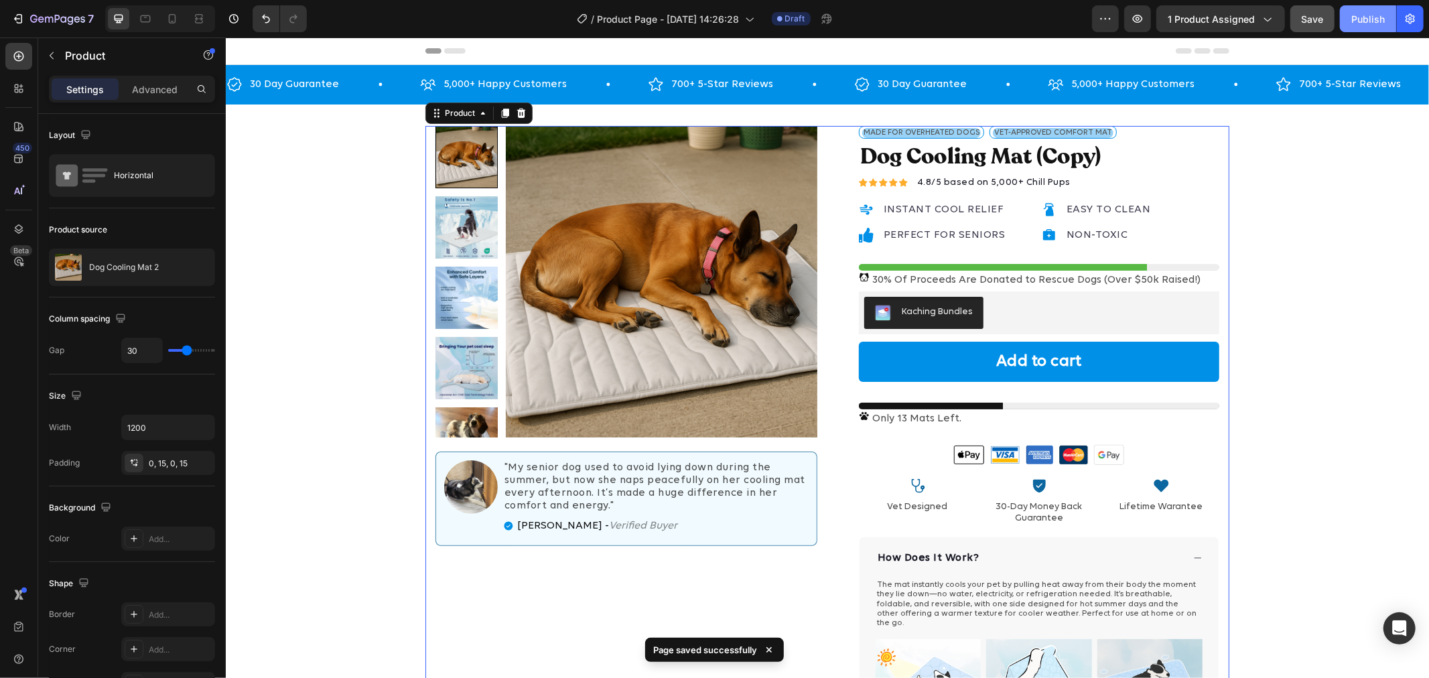
click at [1373, 21] on div "Publish" at bounding box center [1367, 19] width 33 height 14
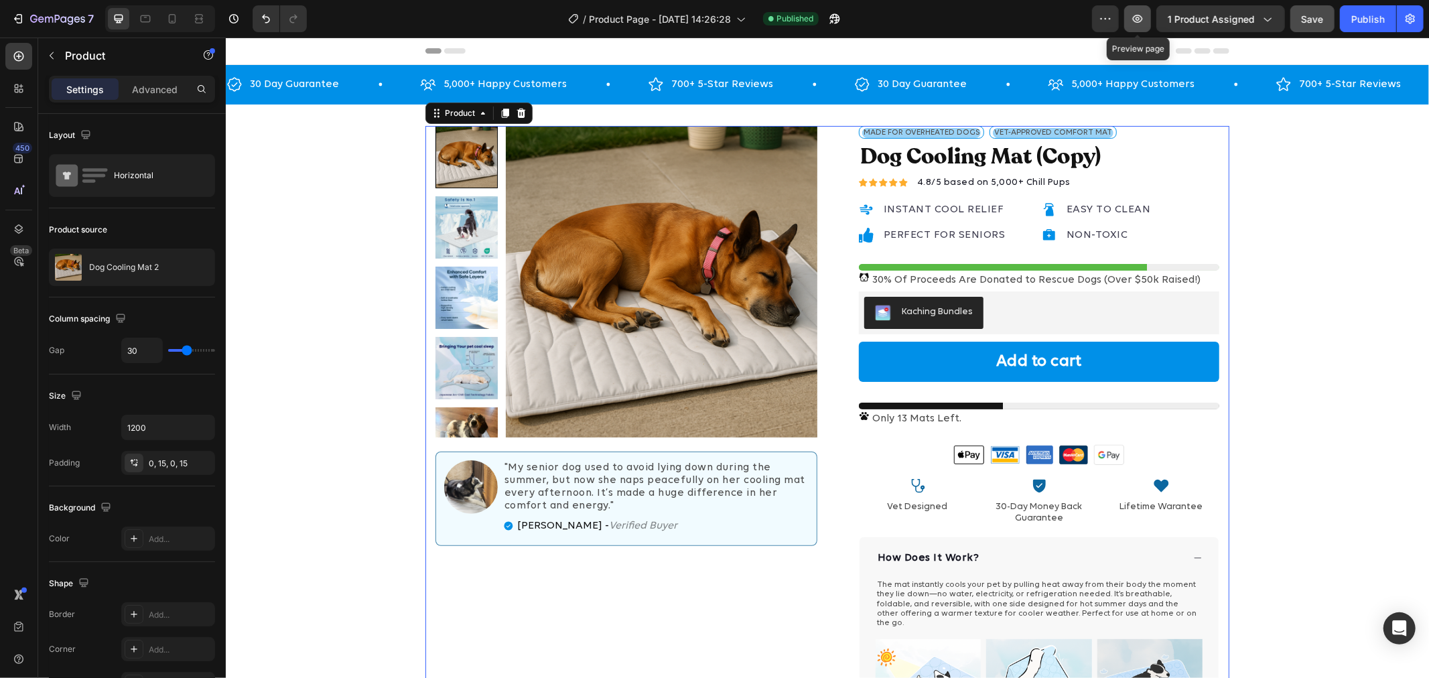
click at [1136, 15] on icon "button" at bounding box center [1137, 18] width 13 height 13
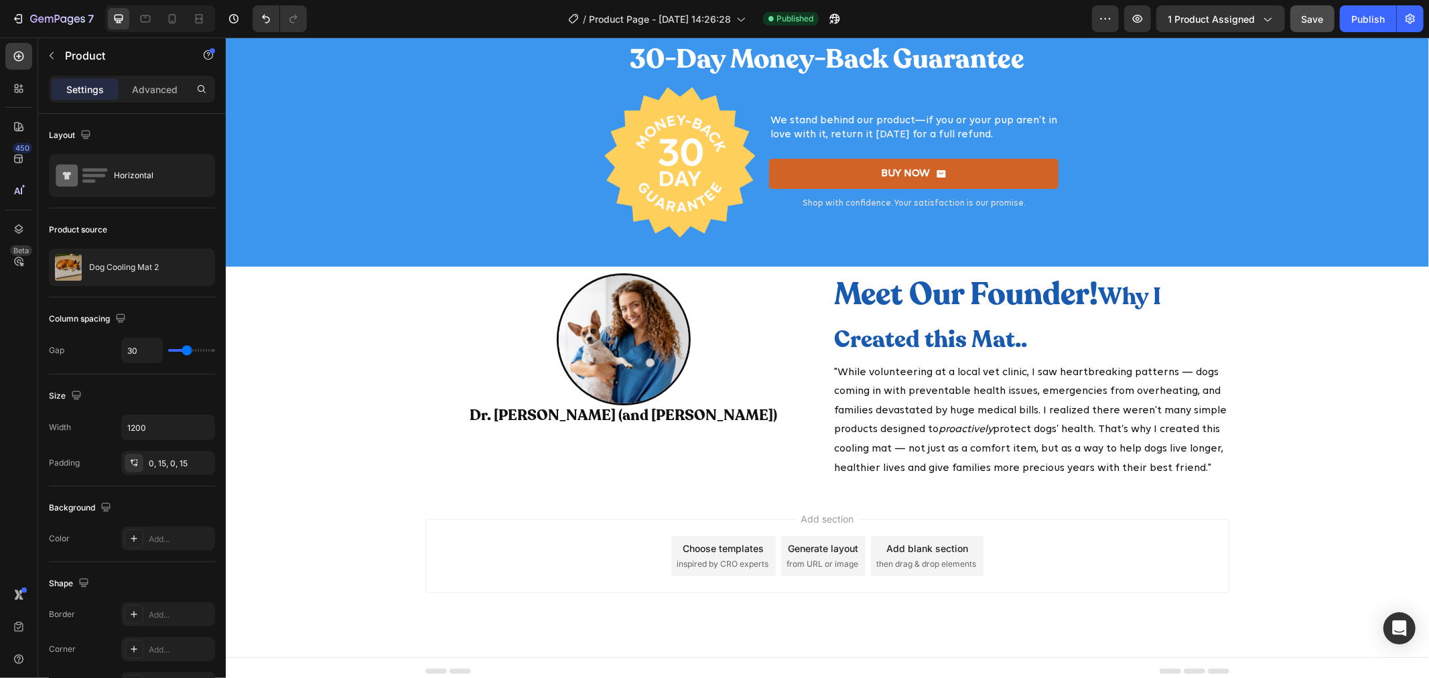
scroll to position [6080, 0]
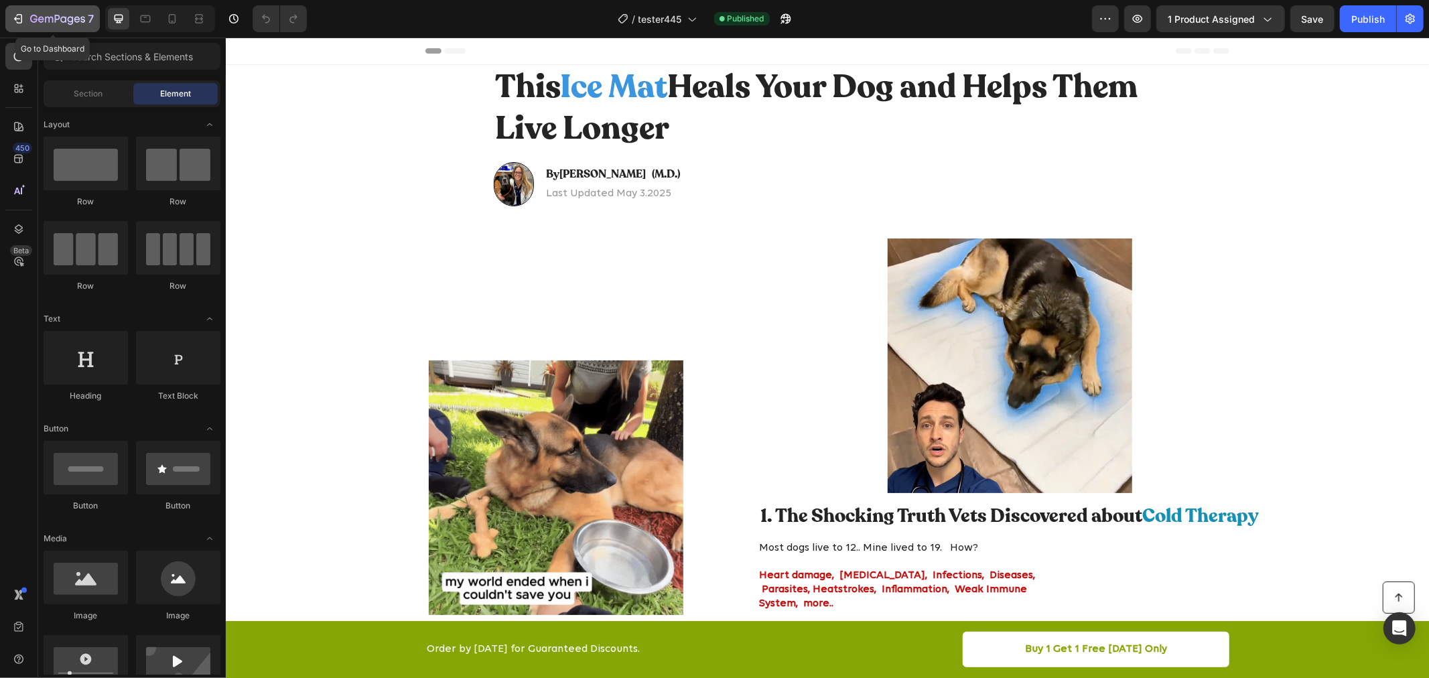
click at [20, 17] on icon "button" at bounding box center [17, 18] width 13 height 13
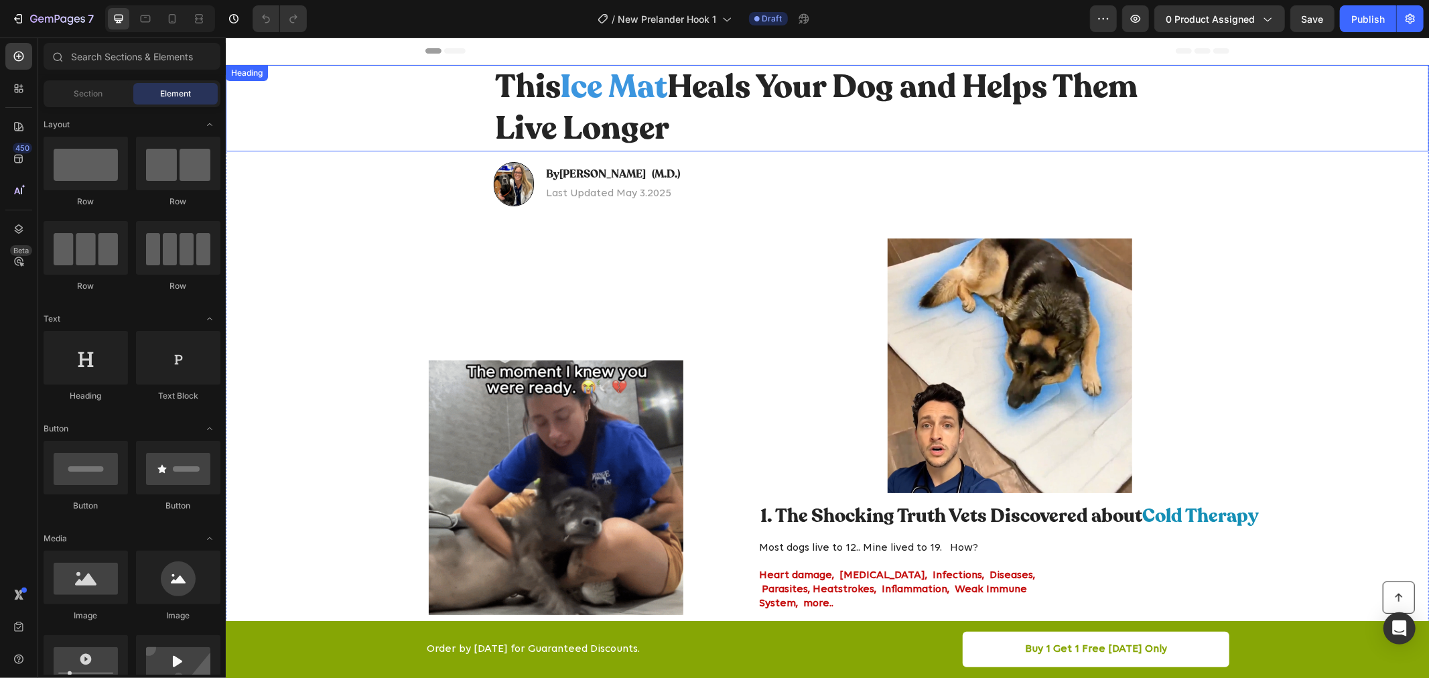
click at [681, 107] on h1 "This Ice Mat Heals Your Dog and Helps Them Live Longer" at bounding box center [826, 107] width 667 height 86
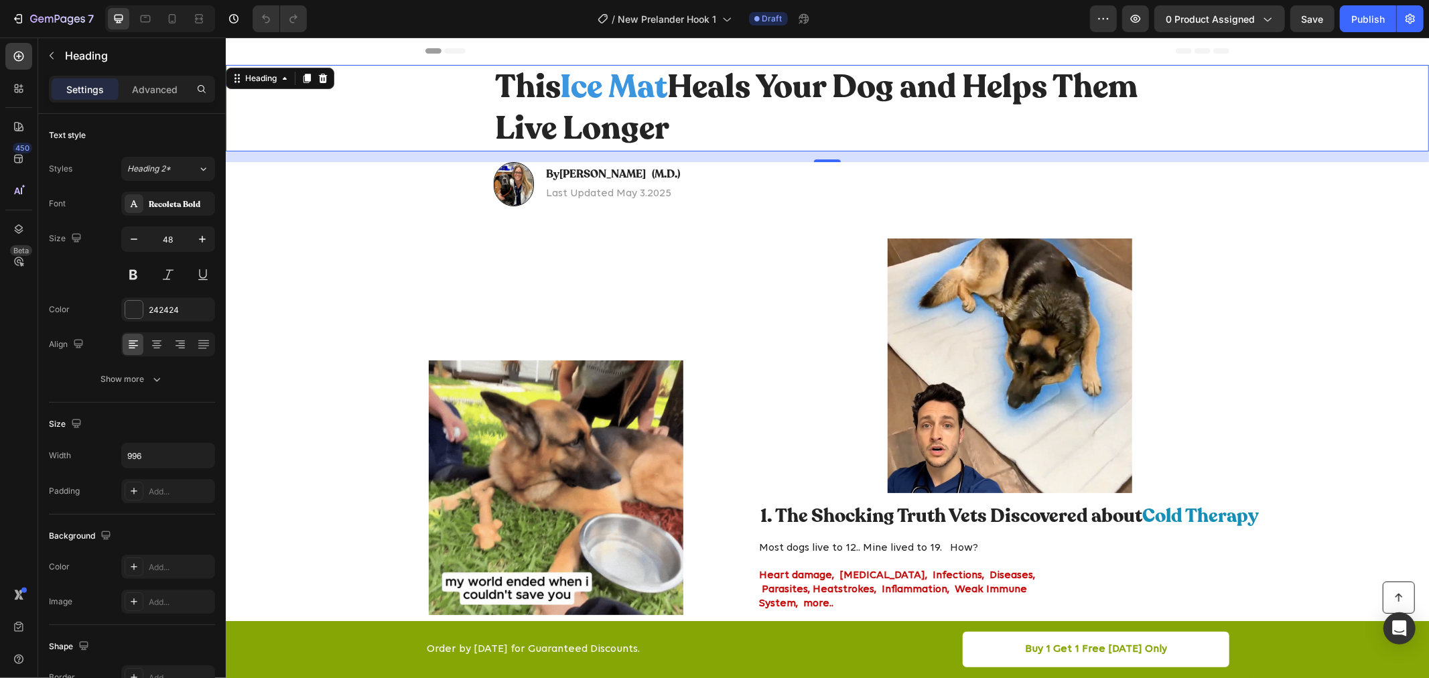
click at [681, 107] on h1 "This Ice Mat Heals Your Dog and Helps Them Live Longer" at bounding box center [826, 107] width 667 height 86
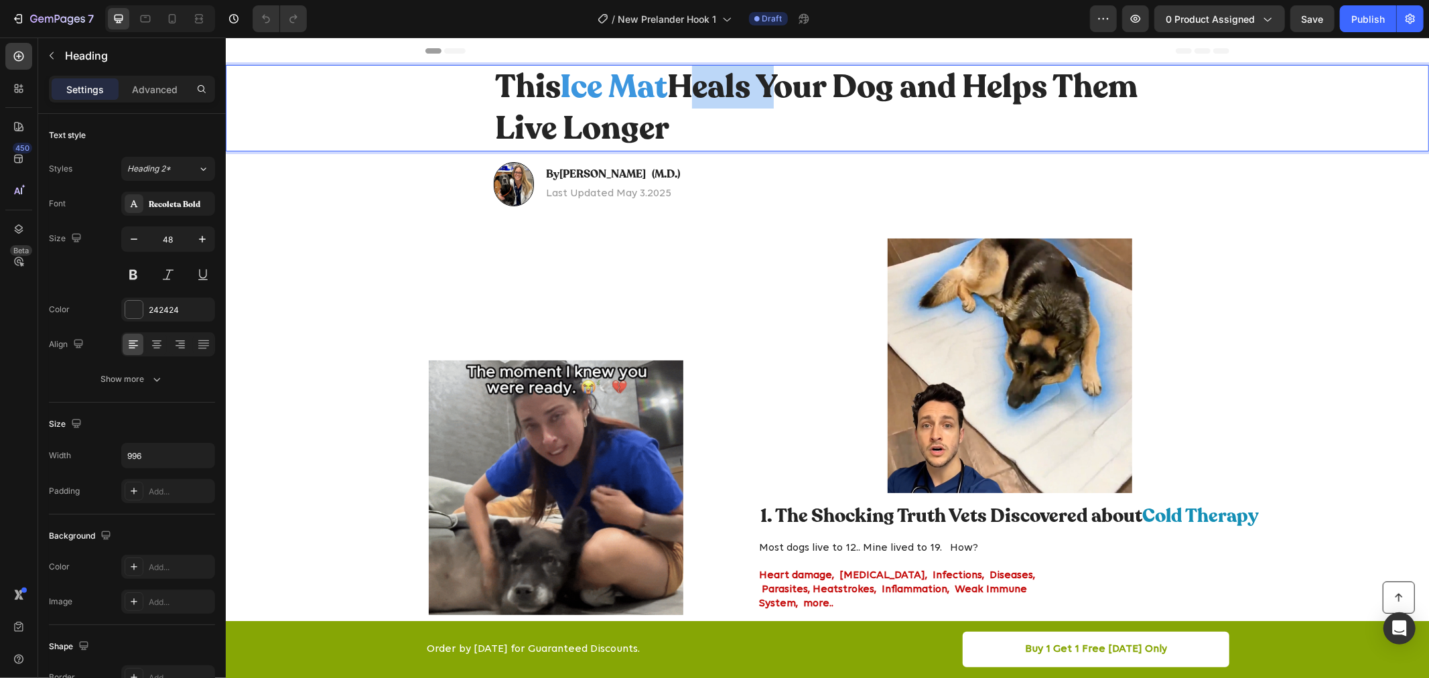
click at [681, 107] on p "This Ice Mat Heals Your Dog and Helps Them Live Longer" at bounding box center [826, 108] width 665 height 84
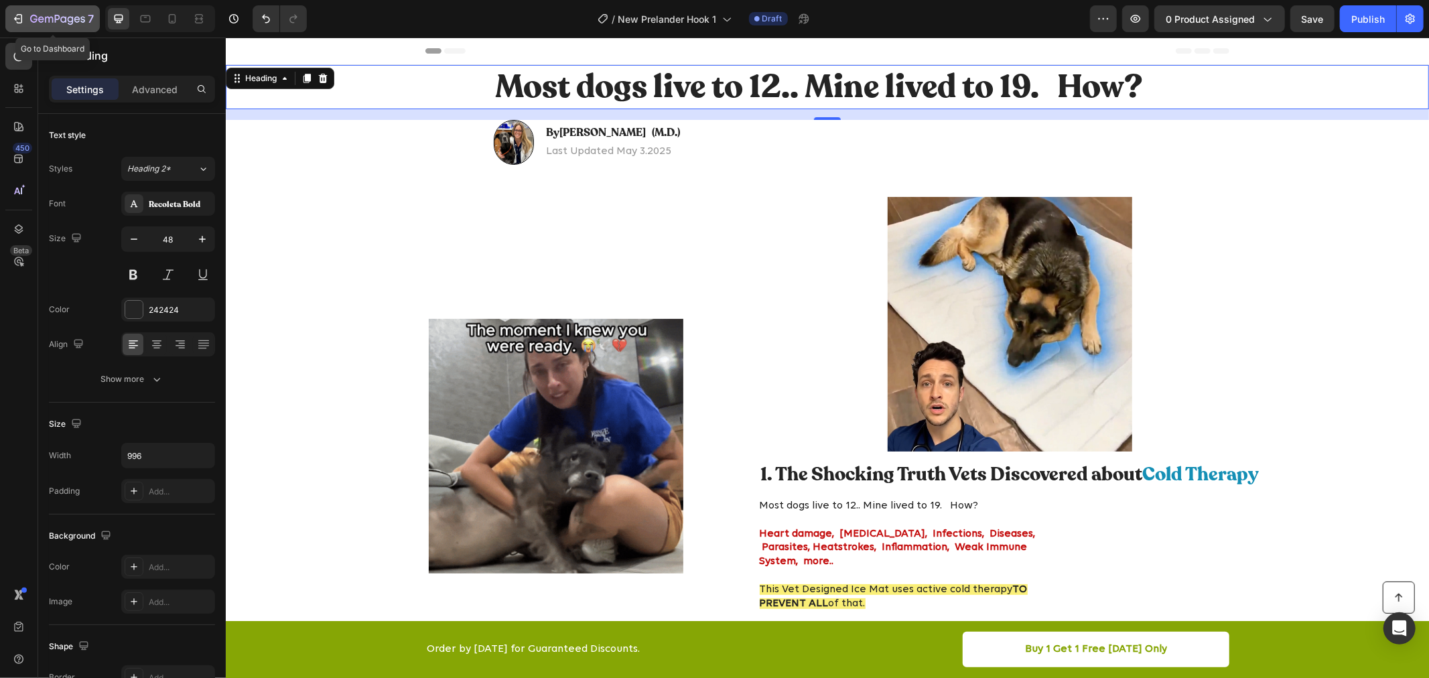
click at [14, 20] on icon "button" at bounding box center [17, 18] width 13 height 13
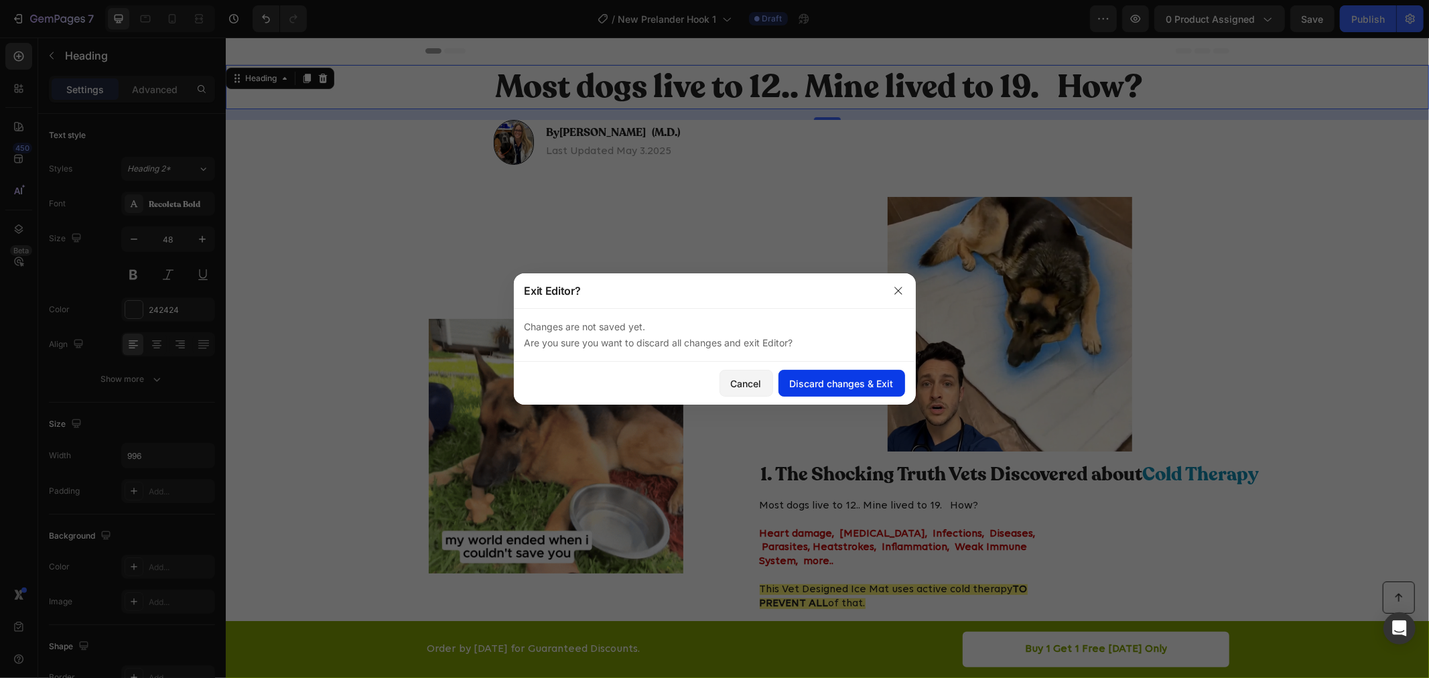
click at [822, 377] on div "Discard changes & Exit" at bounding box center [842, 384] width 104 height 14
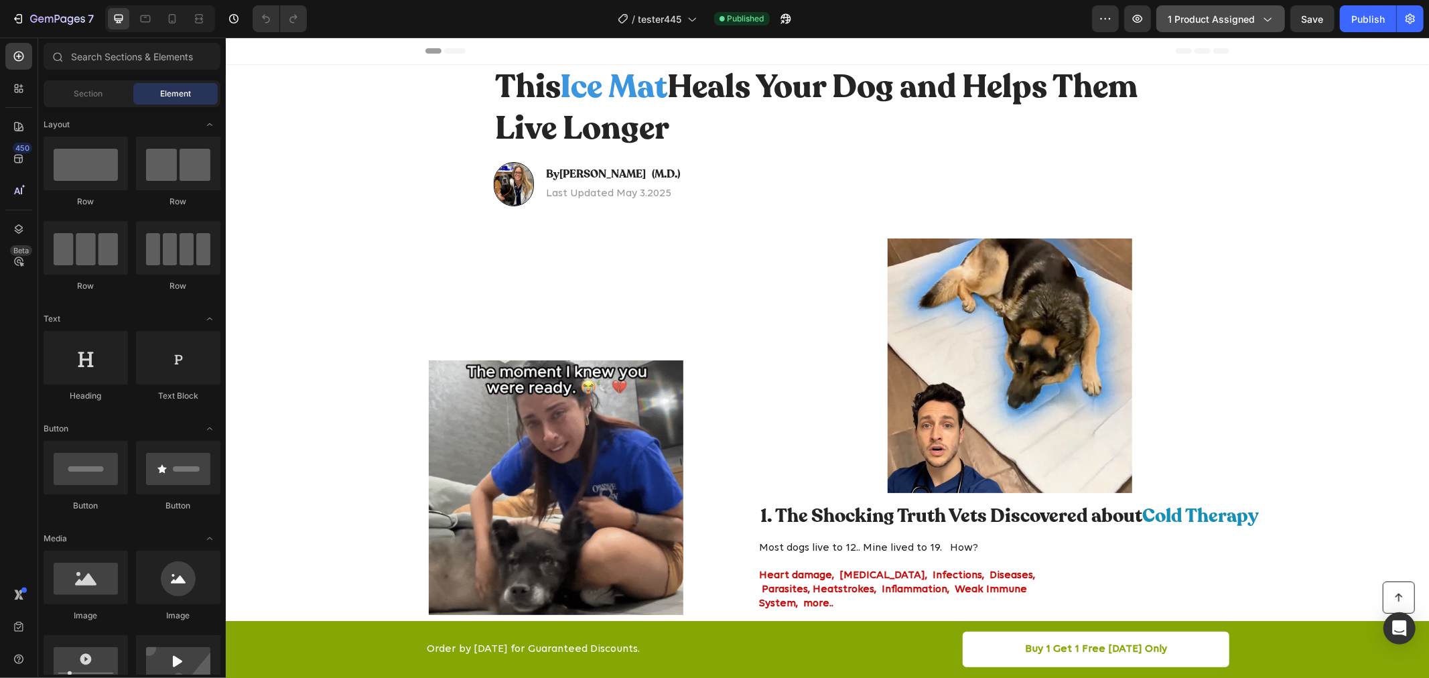
click at [1245, 22] on span "1 product assigned" at bounding box center [1211, 19] width 87 height 14
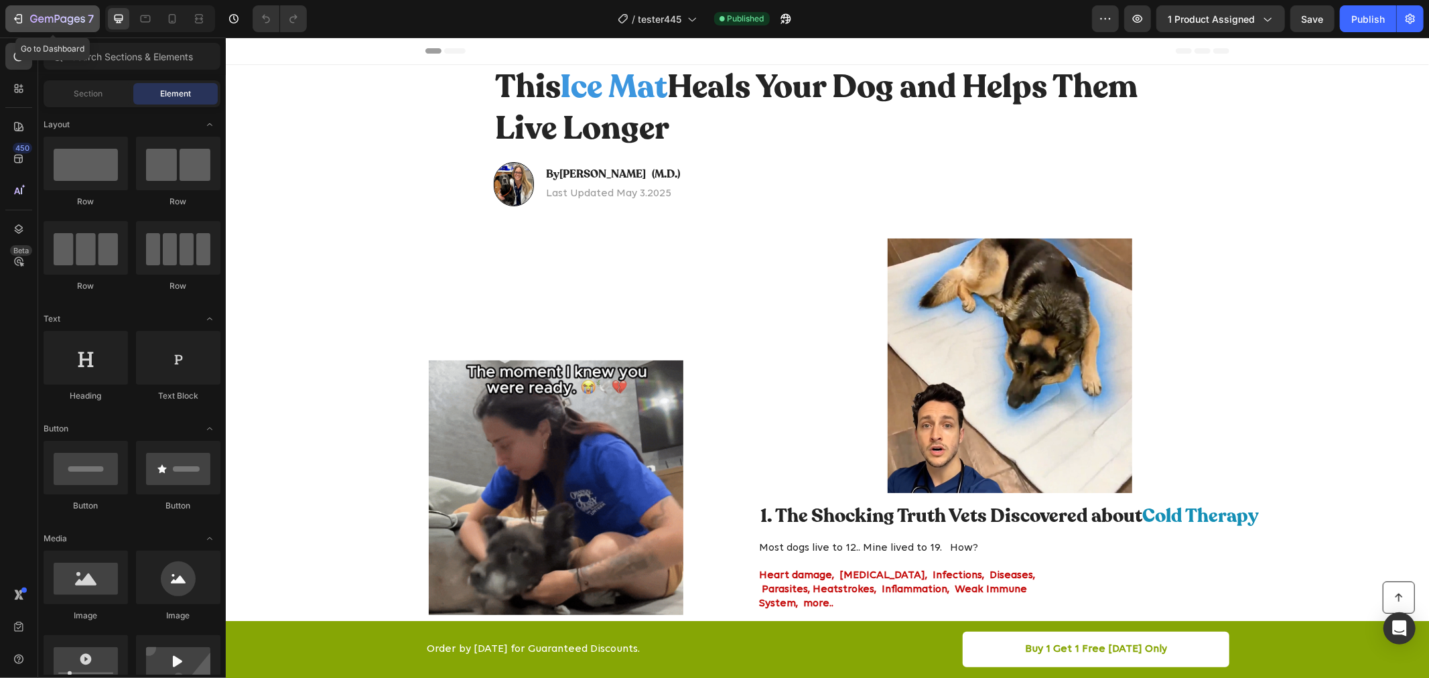
click at [8, 16] on button "7" at bounding box center [52, 18] width 94 height 27
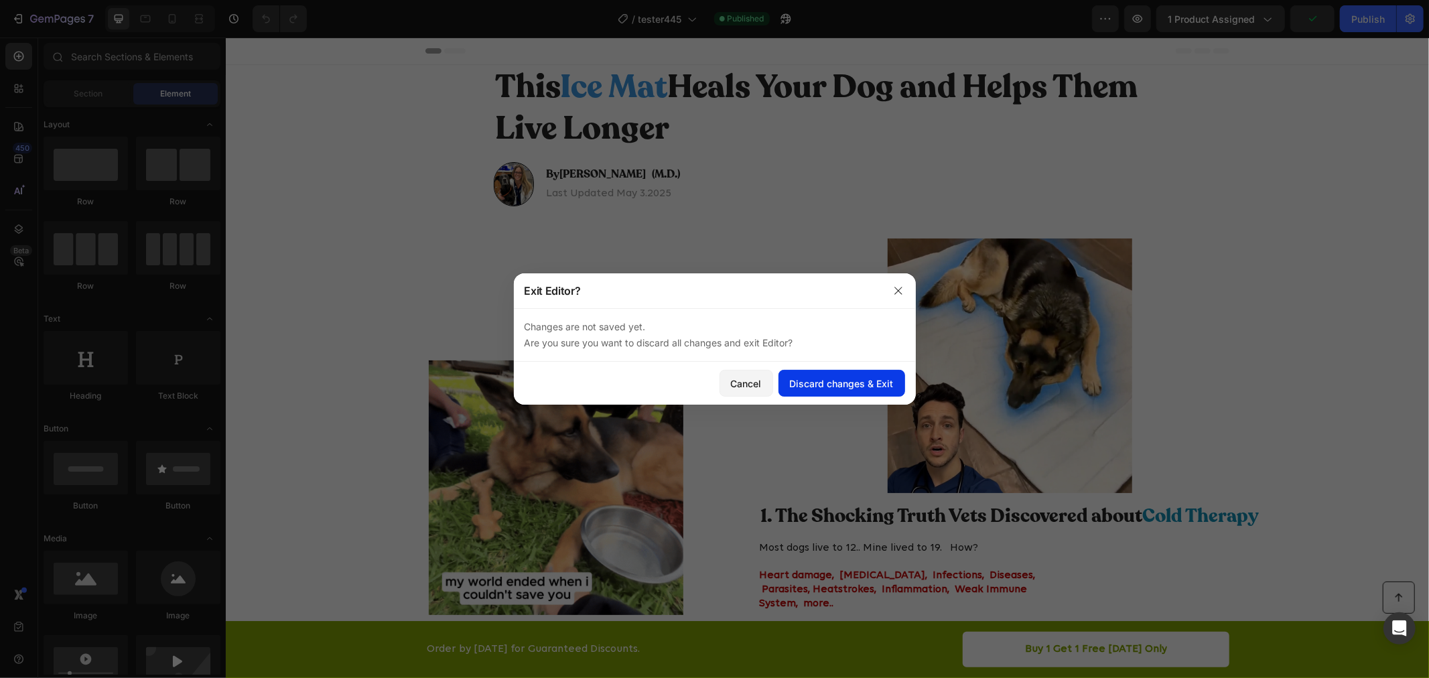
click at [801, 383] on div "Discard changes & Exit" at bounding box center [842, 384] width 104 height 14
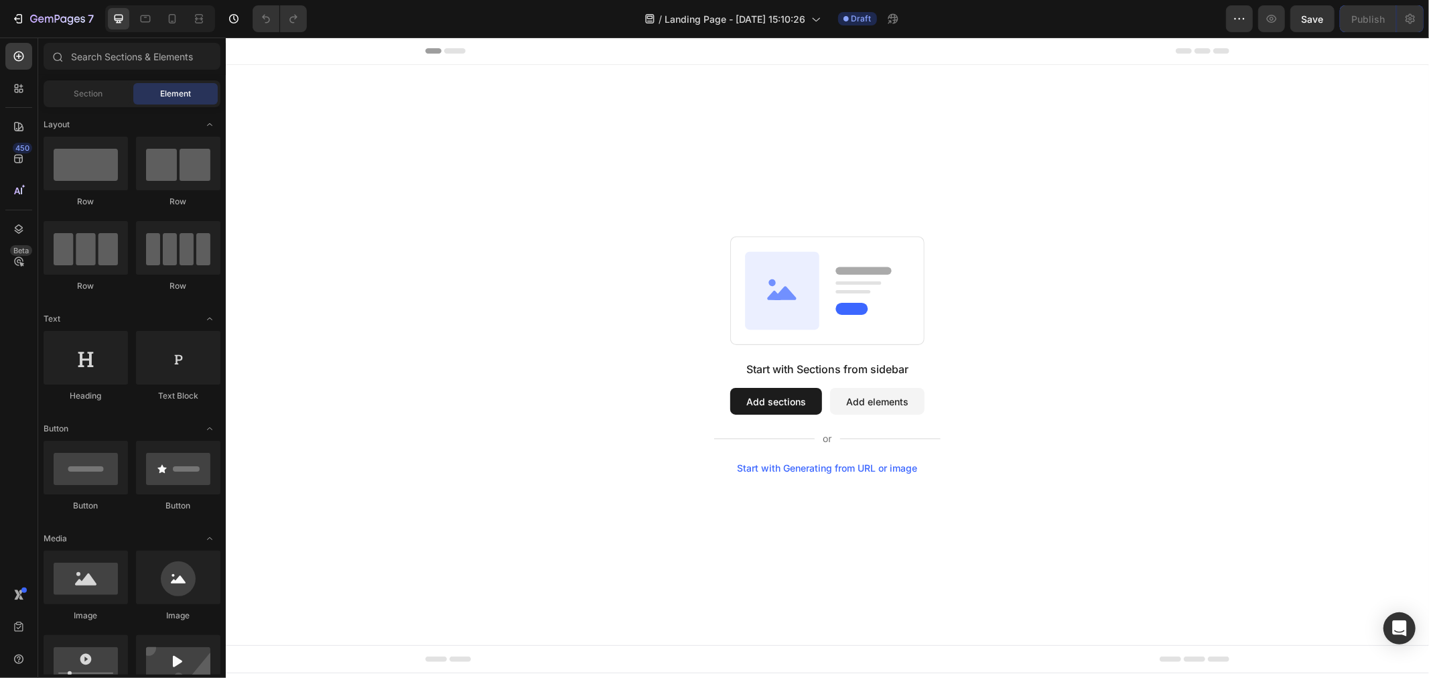
click at [1258, 227] on div "Start with Sections from sidebar Add sections Add elements Start with Generatin…" at bounding box center [826, 354] width 1203 height 580
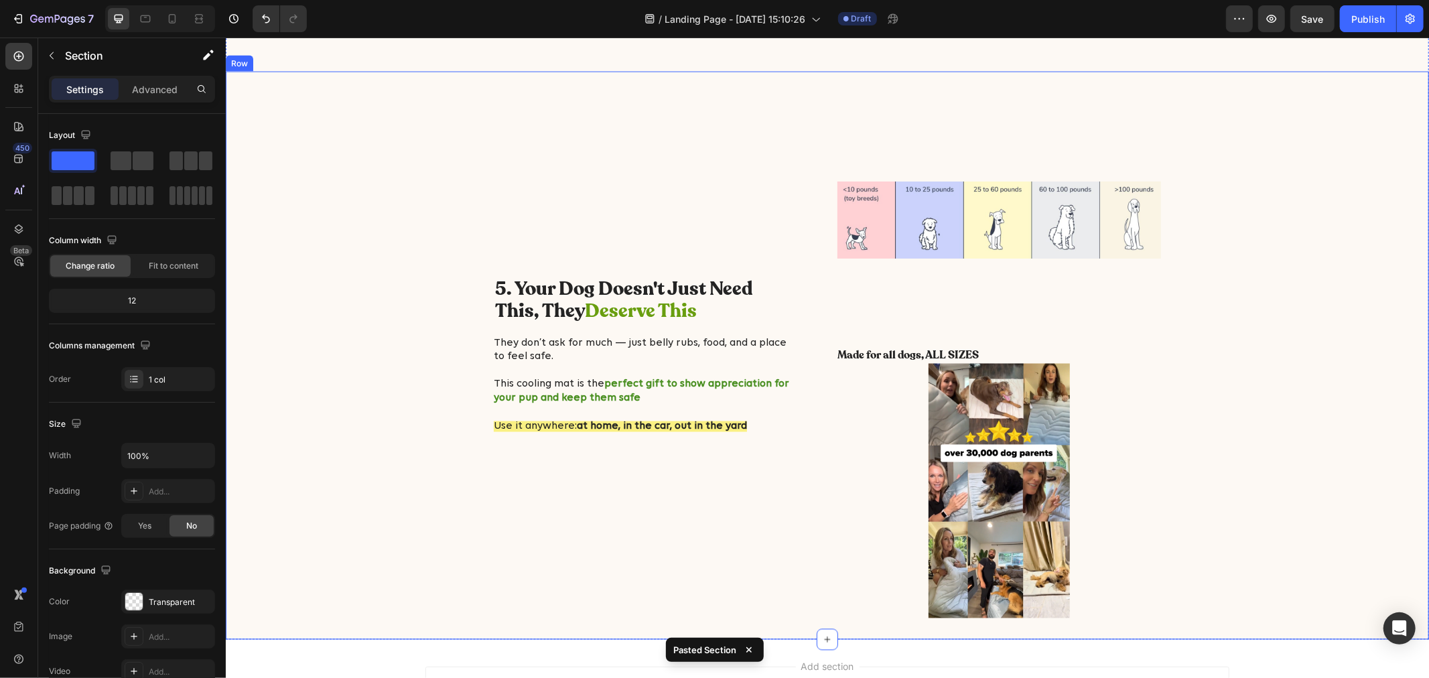
scroll to position [1974, 0]
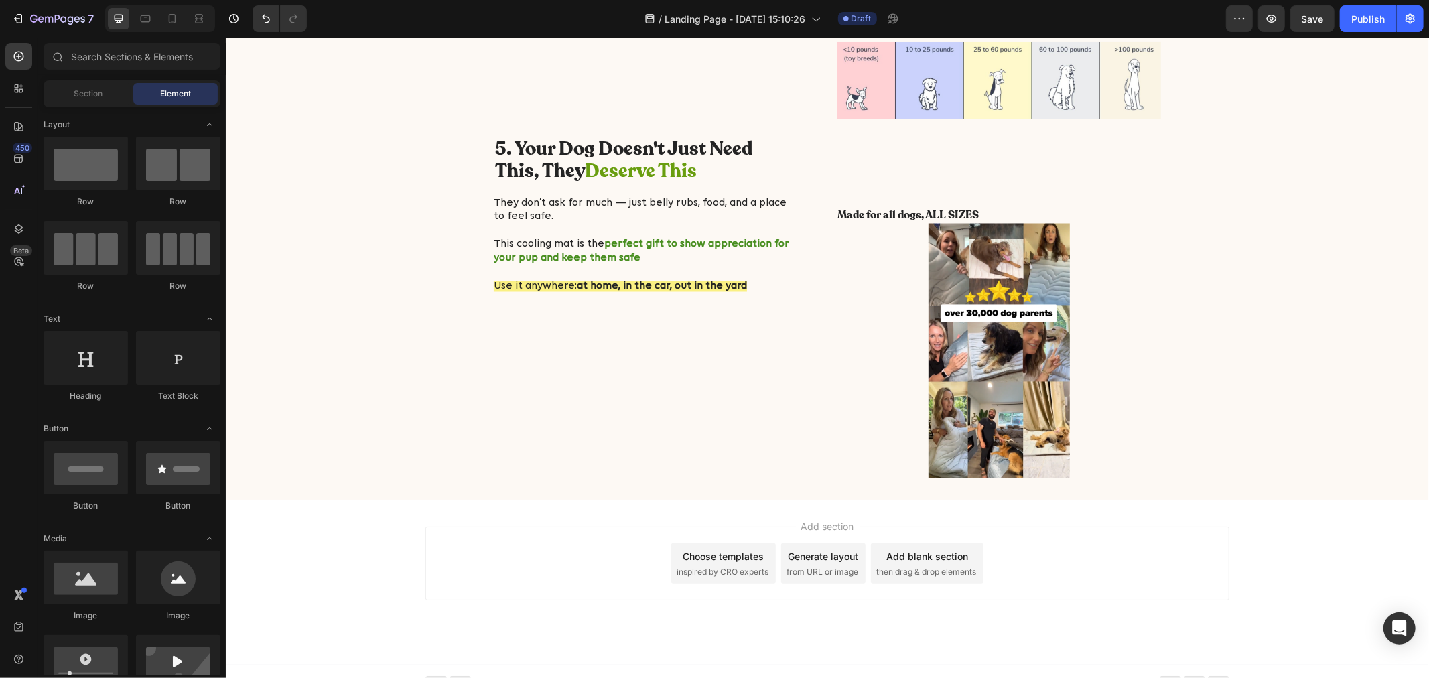
click at [439, 506] on div "Add section Choose templates inspired by CRO experts Generate layout from URL o…" at bounding box center [826, 581] width 1203 height 165
click at [364, 510] on div "Add section Choose templates inspired by CRO experts Generate layout from URL o…" at bounding box center [826, 581] width 1203 height 165
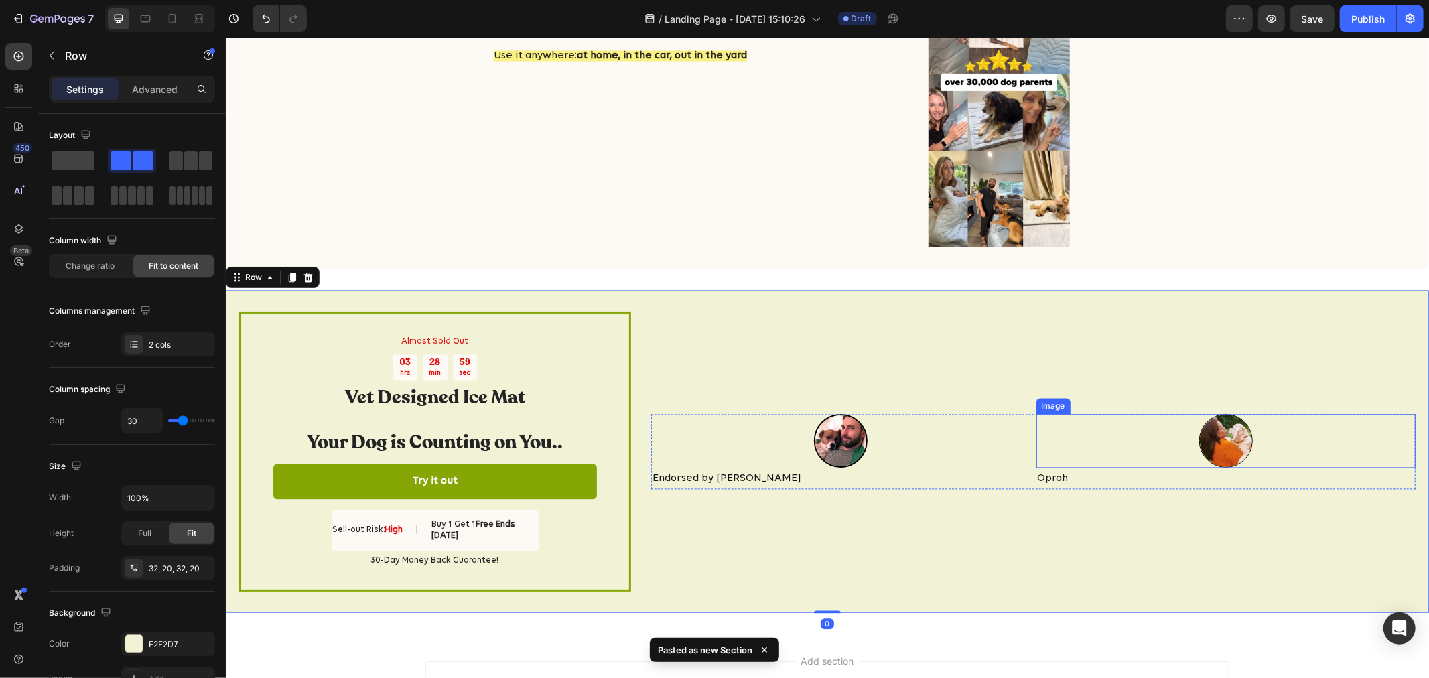
scroll to position [2191, 0]
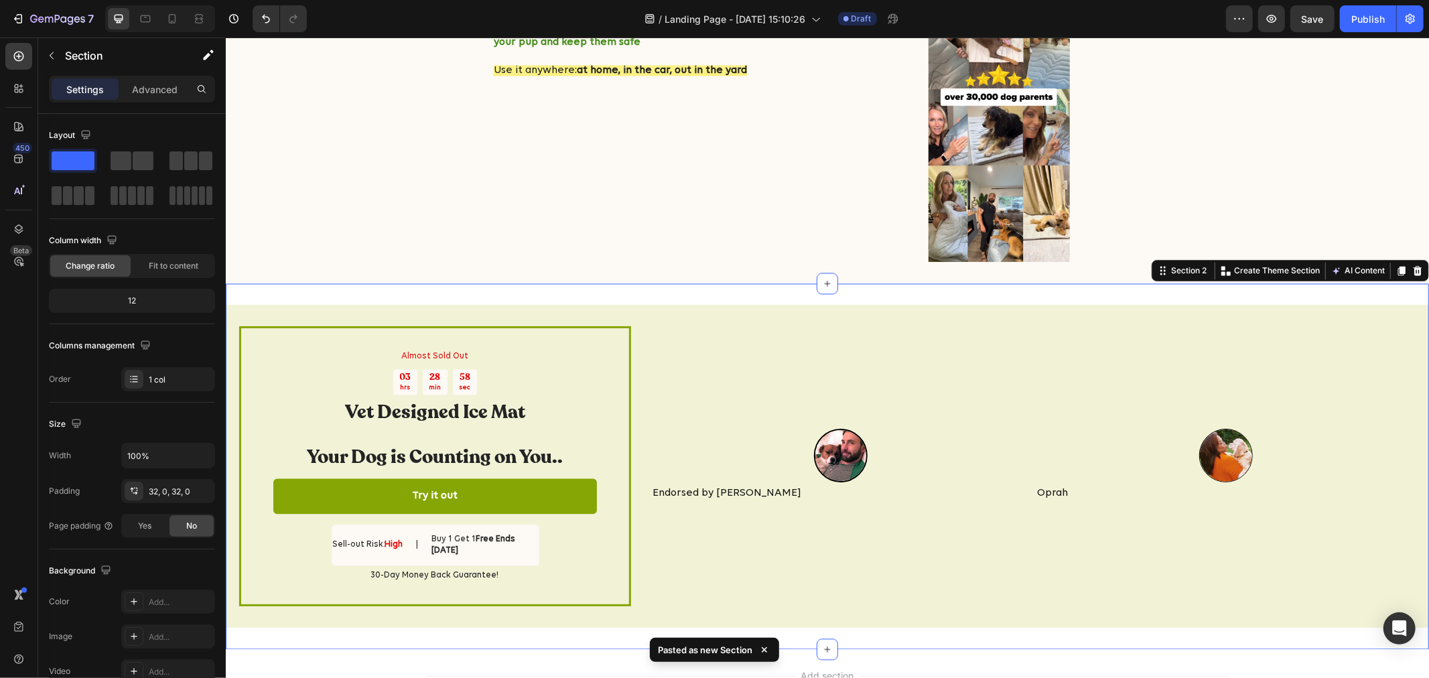
click at [1040, 283] on div "Almost Sold Out Text Block 03 hrs 28 min 58 sec Countdown Timer Vet Designed Ic…" at bounding box center [826, 465] width 1203 height 365
click at [176, 98] on div "Settings Advanced" at bounding box center [132, 89] width 166 height 27
click at [165, 91] on p "Advanced" at bounding box center [155, 89] width 46 height 14
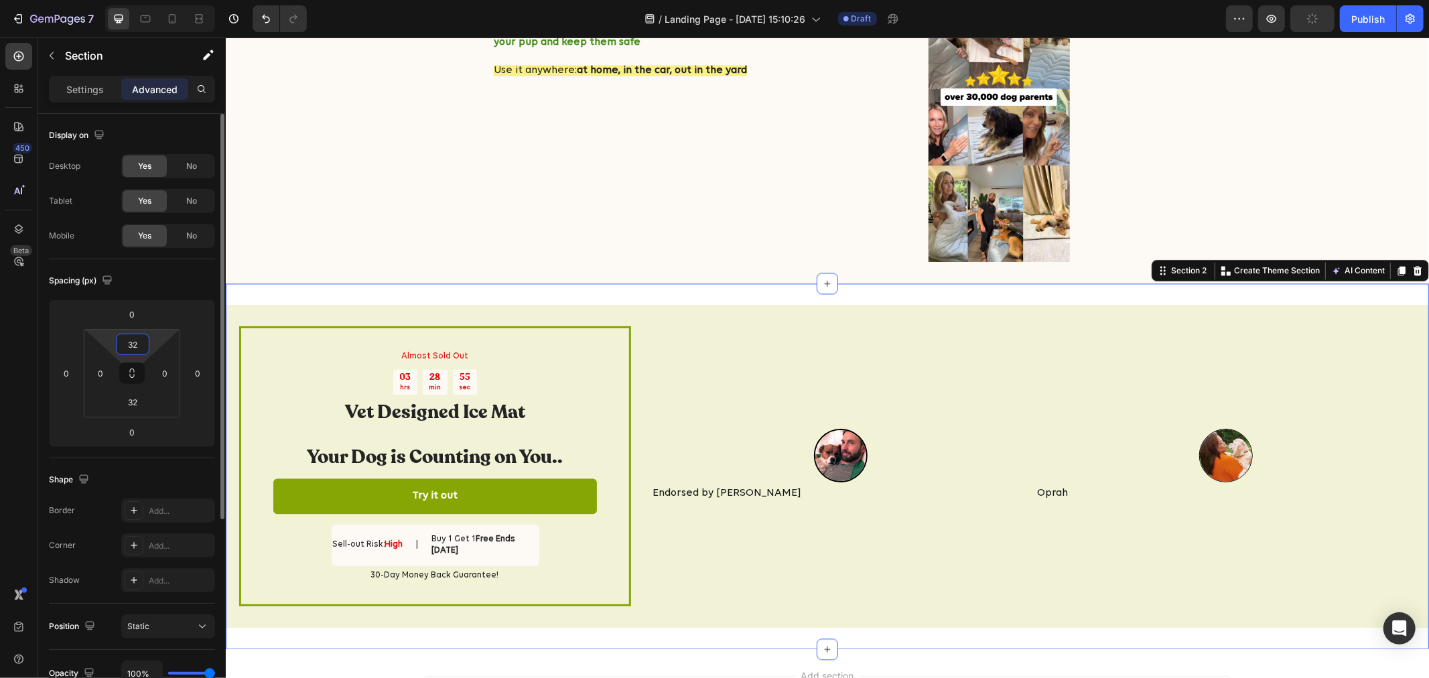
click at [137, 340] on input "32" at bounding box center [132, 344] width 27 height 20
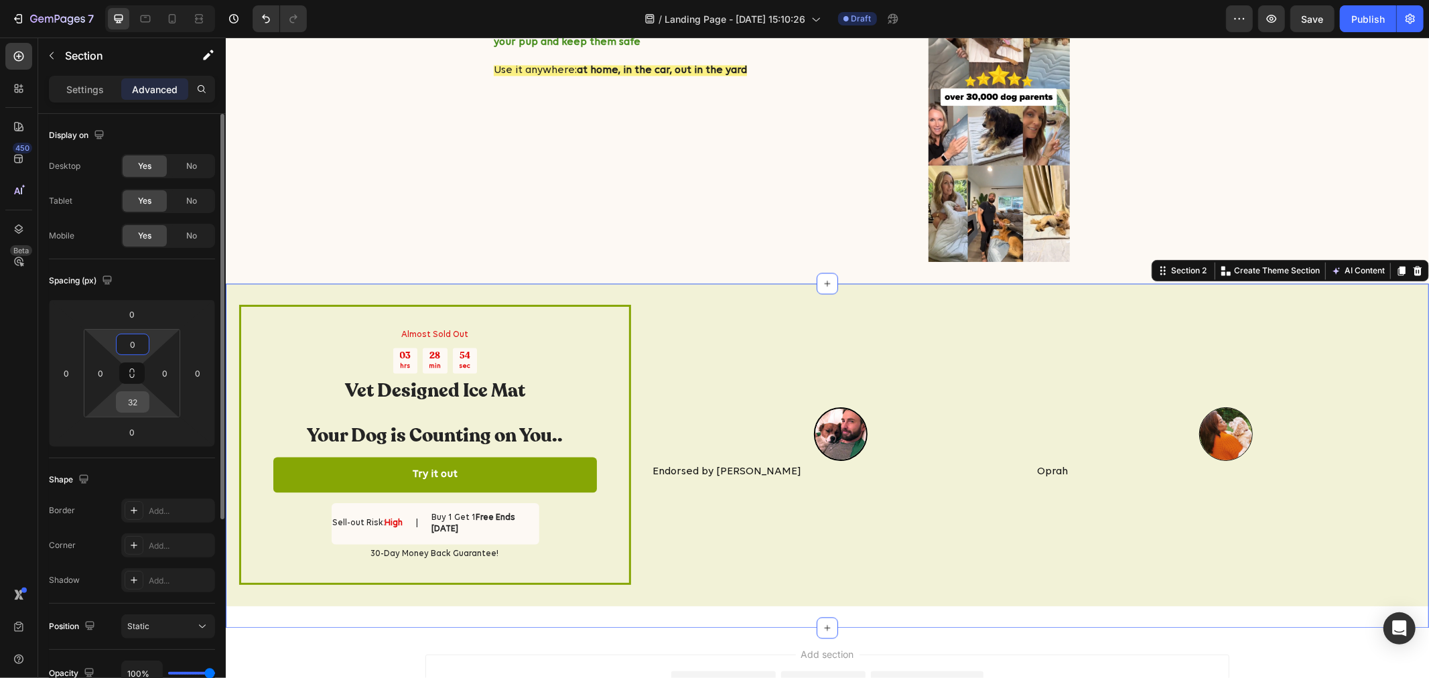
type input "0"
click at [134, 399] on input "0" at bounding box center [132, 402] width 27 height 20
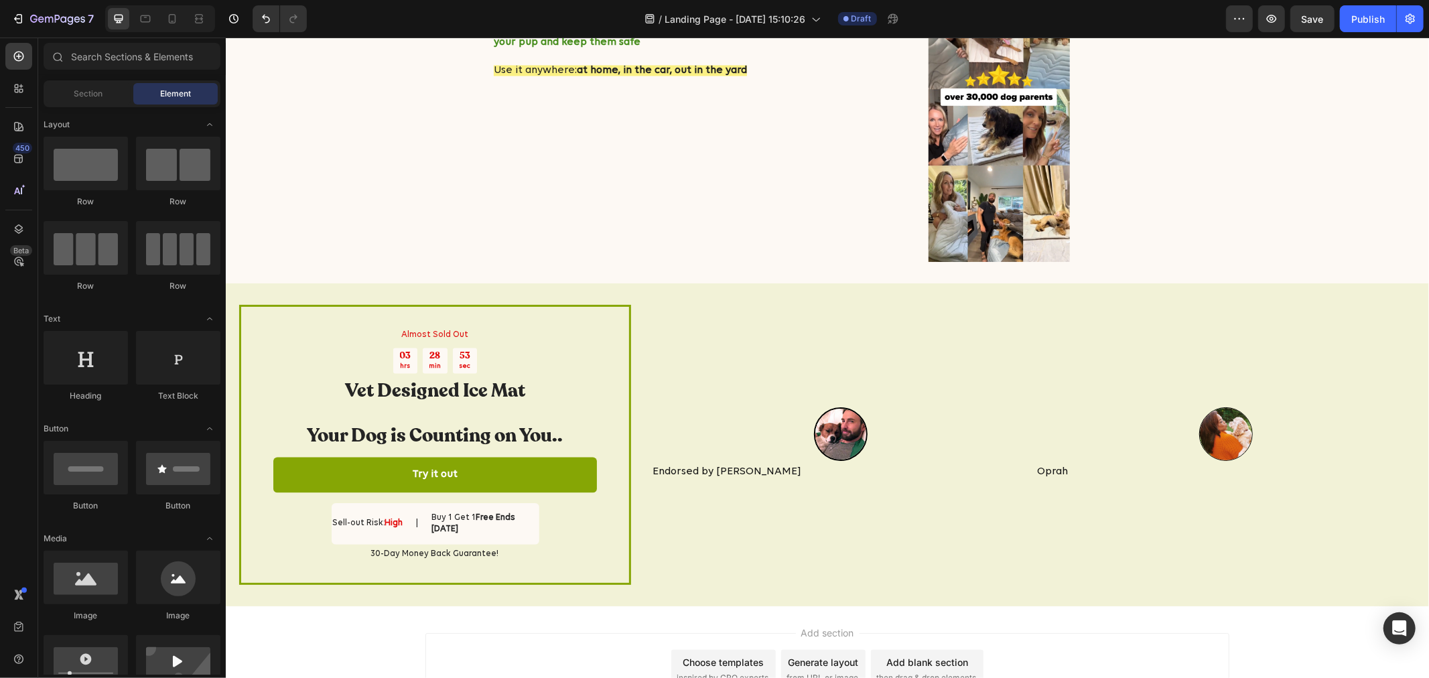
drag, startPoint x: 388, startPoint y: 604, endPoint x: 401, endPoint y: 604, distance: 13.4
click at [391, 606] on div "Add section Choose templates inspired by CRO experts Generate layout from URL o…" at bounding box center [826, 688] width 1203 height 165
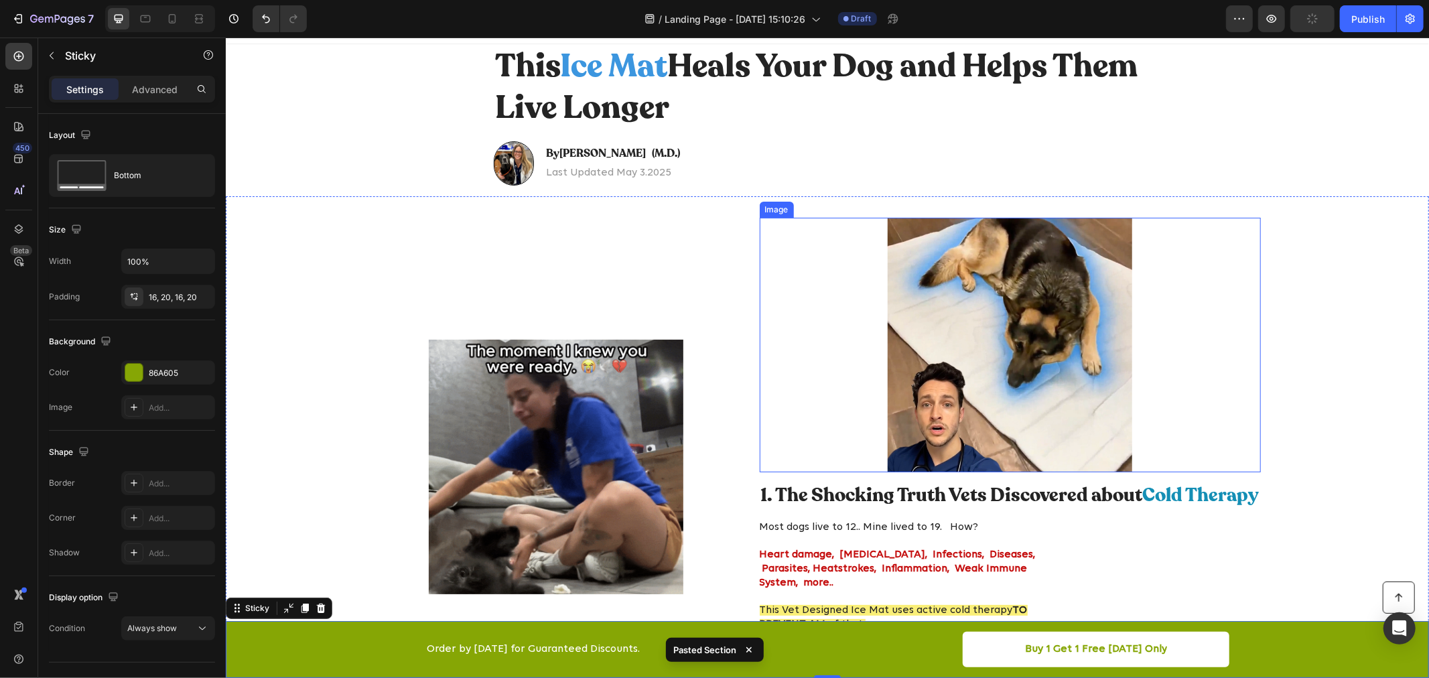
scroll to position [0, 0]
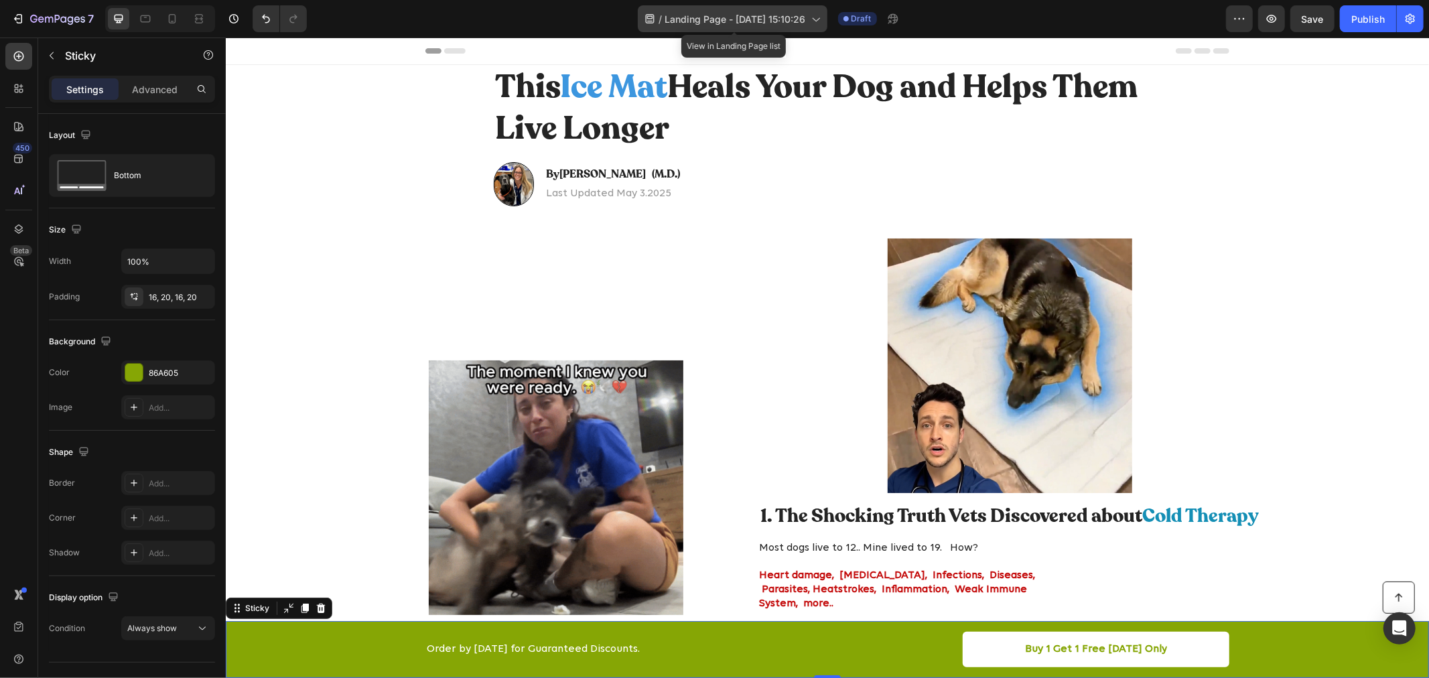
drag, startPoint x: 787, startPoint y: 23, endPoint x: 755, endPoint y: 9, distance: 34.8
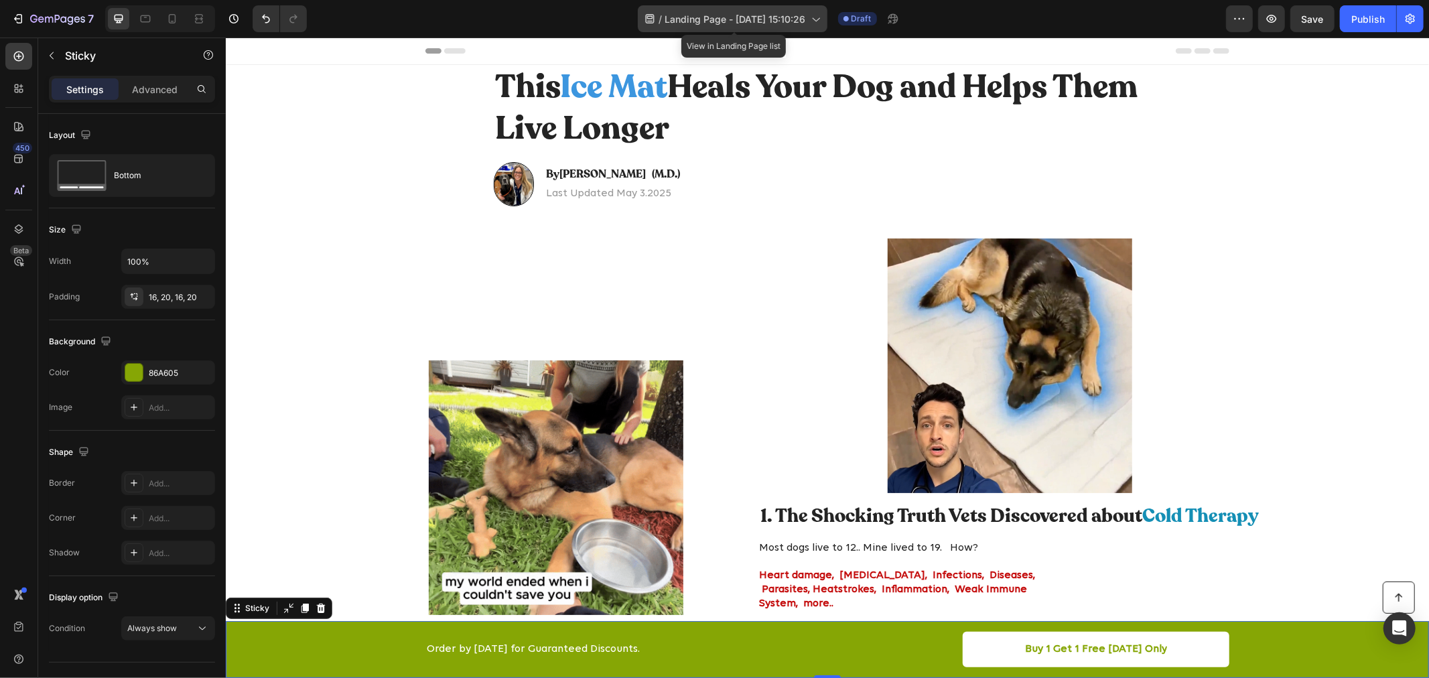
click at [755, 9] on div "/ Landing Page - [DATE] 15:10:26" at bounding box center [733, 18] width 190 height 27
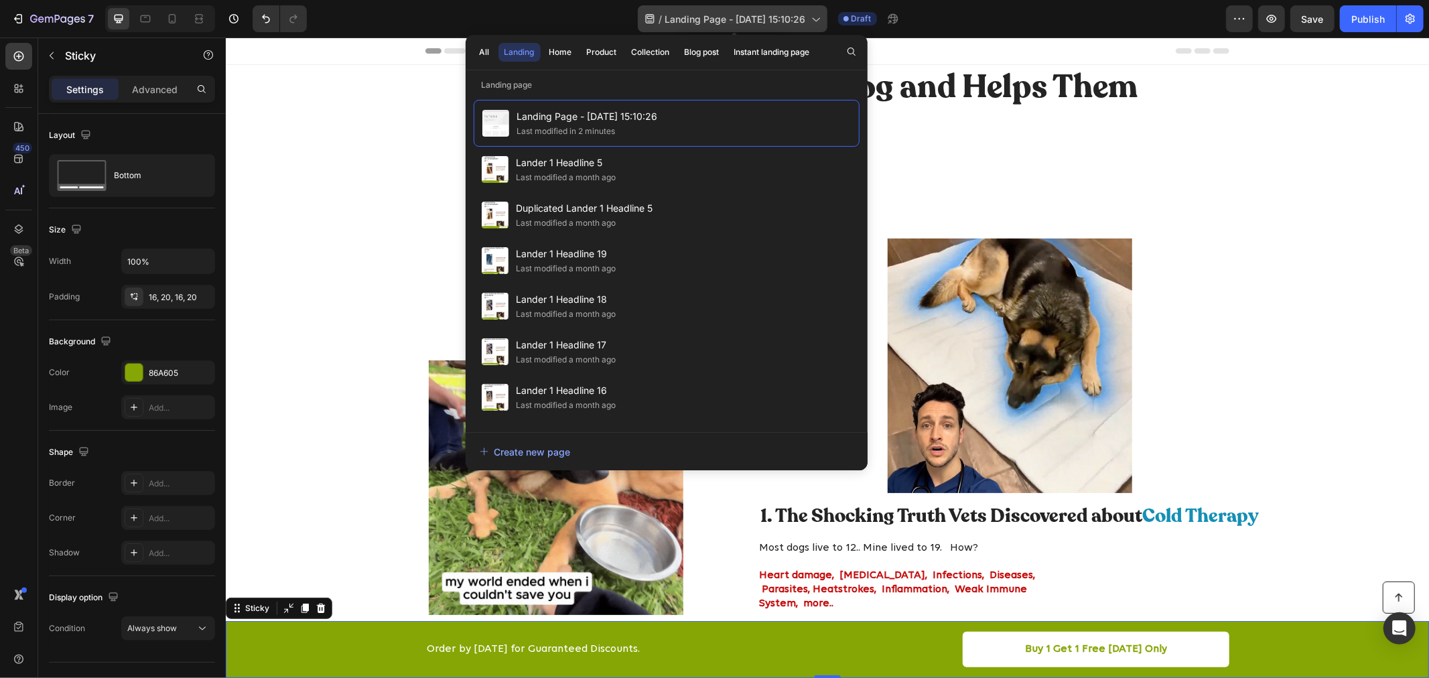
click at [755, 17] on span "Landing Page - [DATE] 15:10:26" at bounding box center [735, 19] width 141 height 14
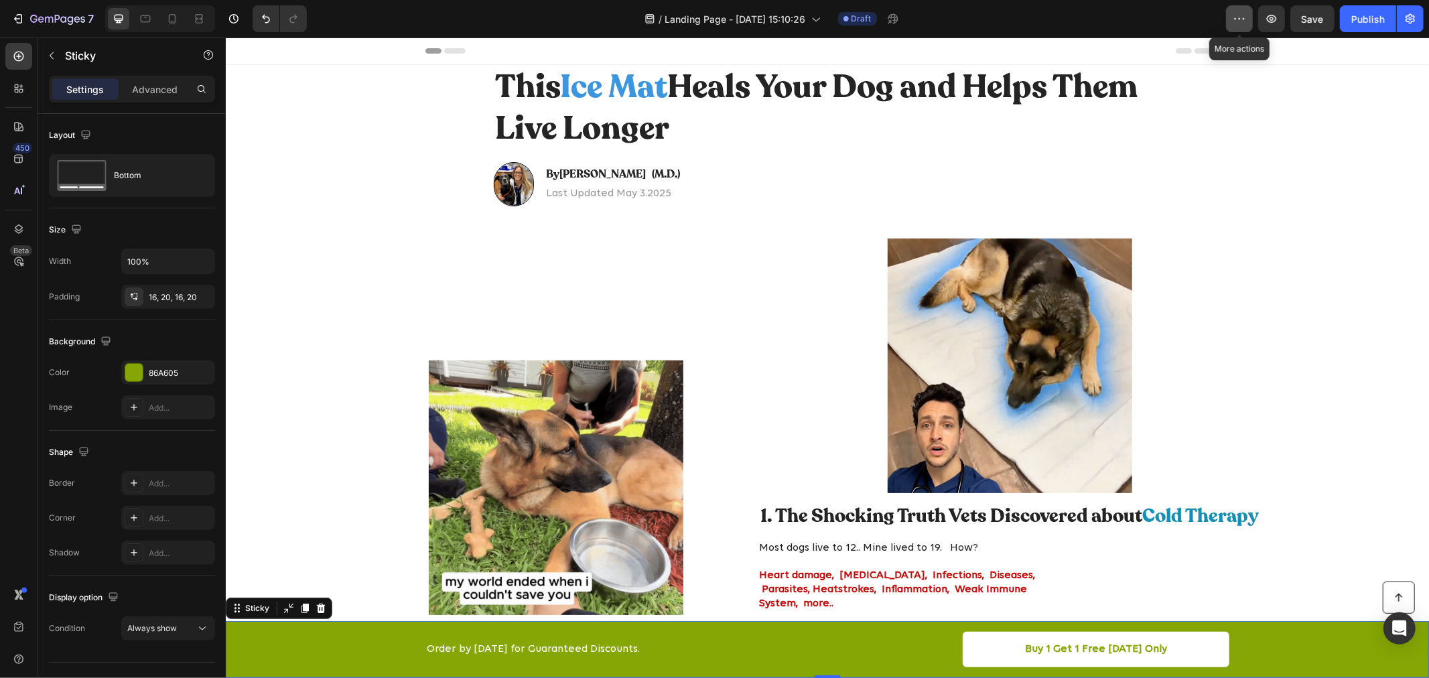
click at [1241, 18] on icon "button" at bounding box center [1240, 18] width 2 height 1
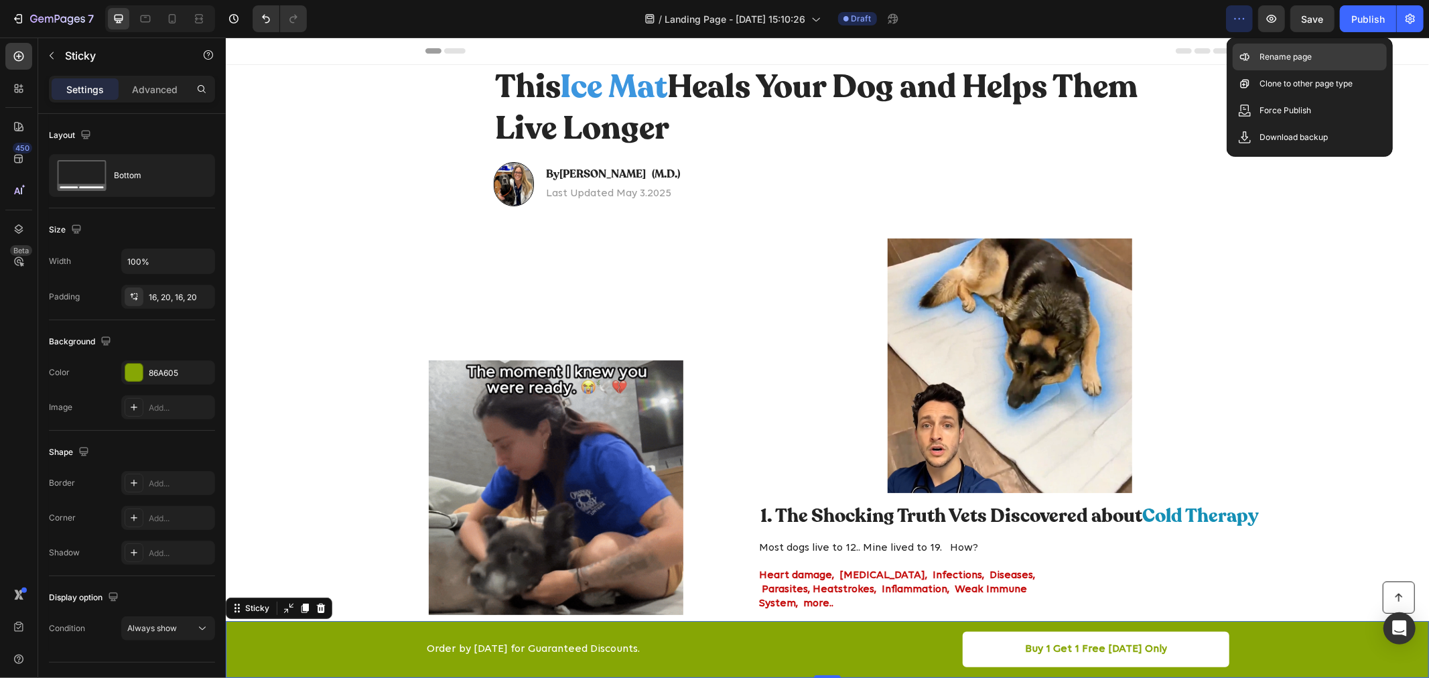
click at [1272, 51] on p "Rename page" at bounding box center [1285, 56] width 52 height 13
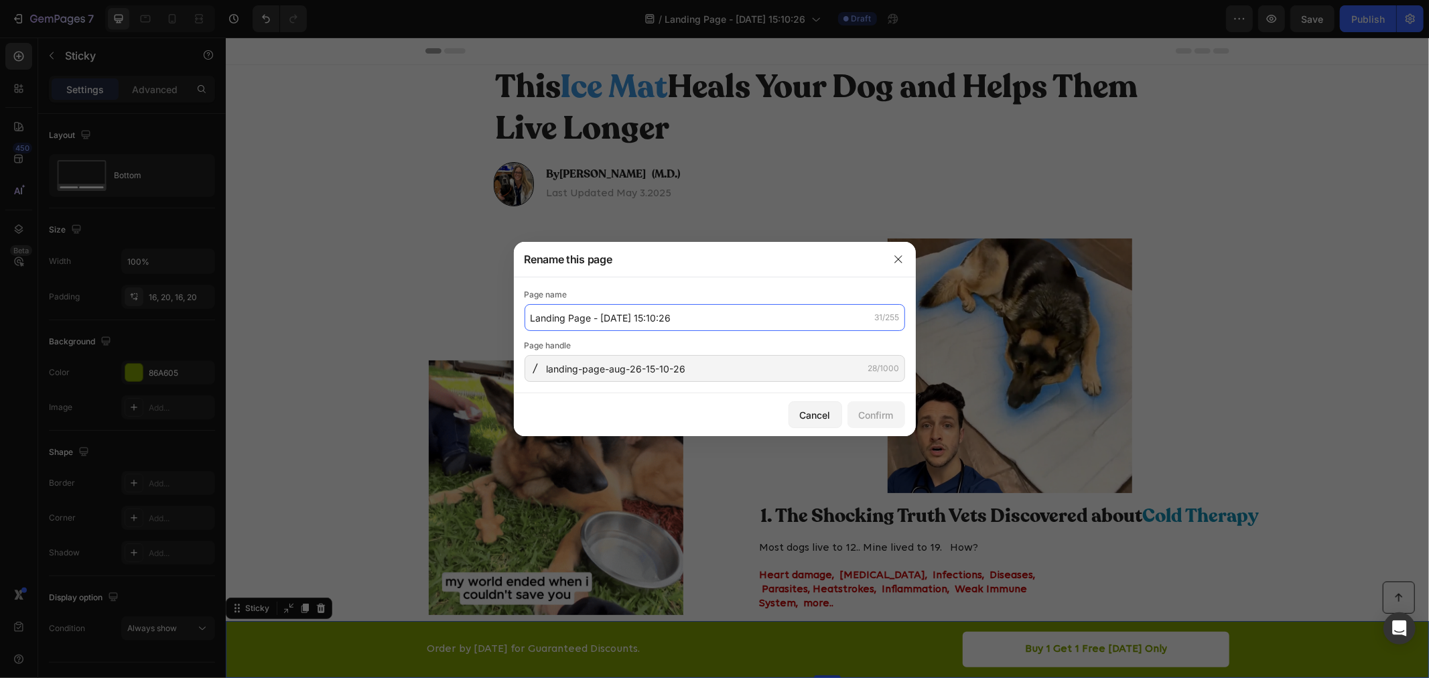
click at [709, 322] on input "Landing Page - [DATE] 15:10:26" at bounding box center [715, 317] width 381 height 27
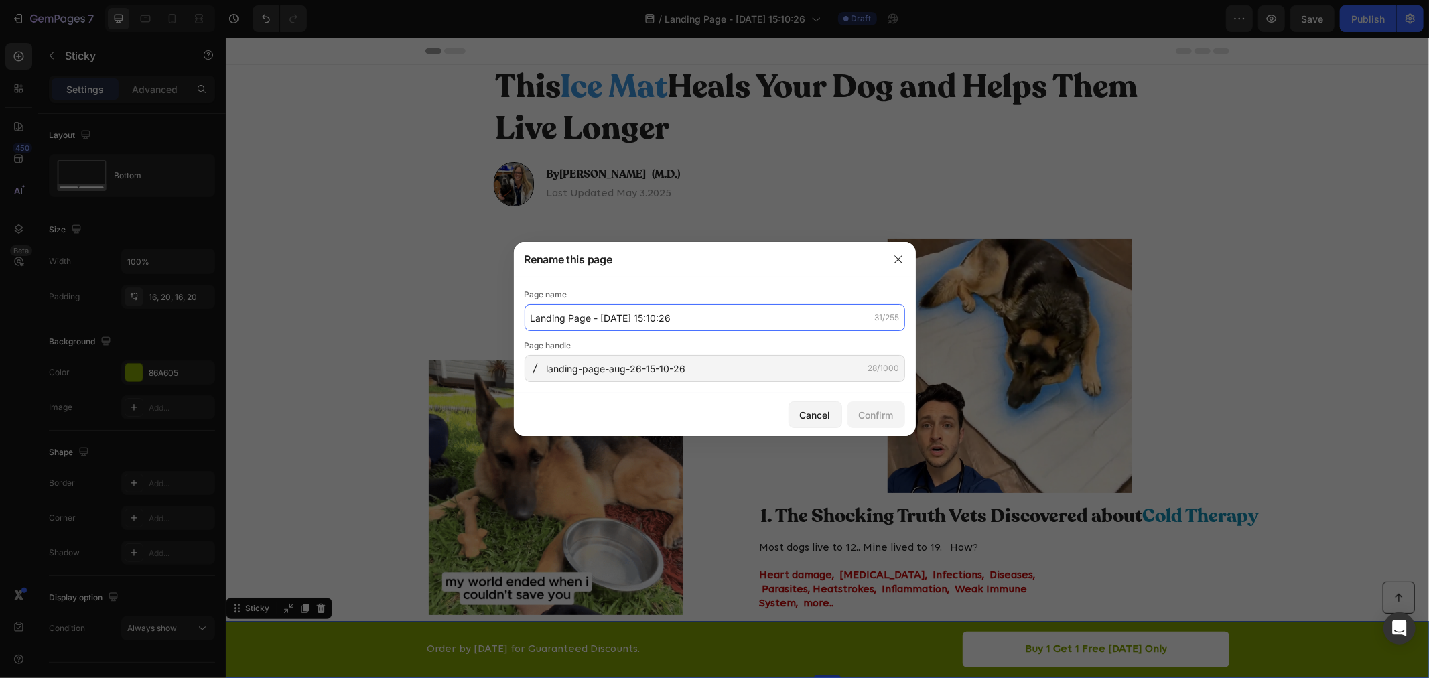
click at [709, 322] on input "Landing Page - [DATE] 15:10:26" at bounding box center [715, 317] width 381 height 27
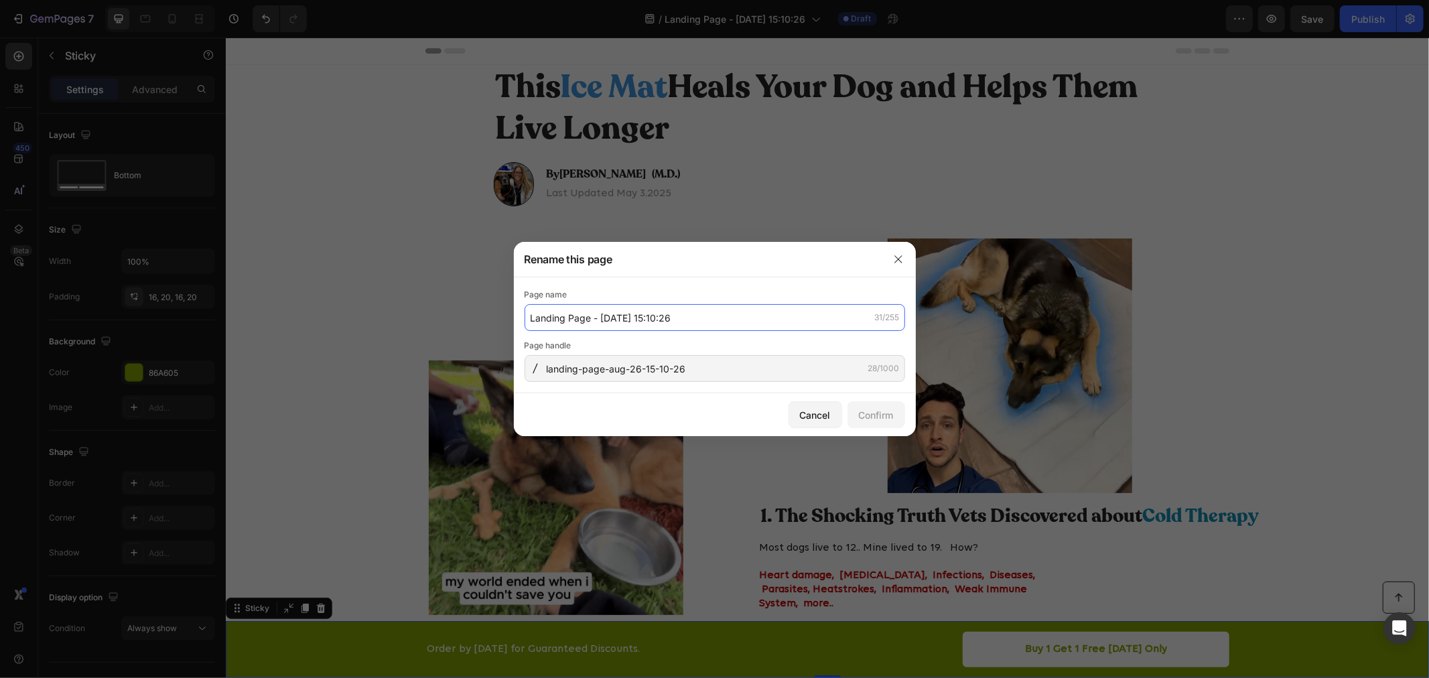
paste input "new prelander hooks"
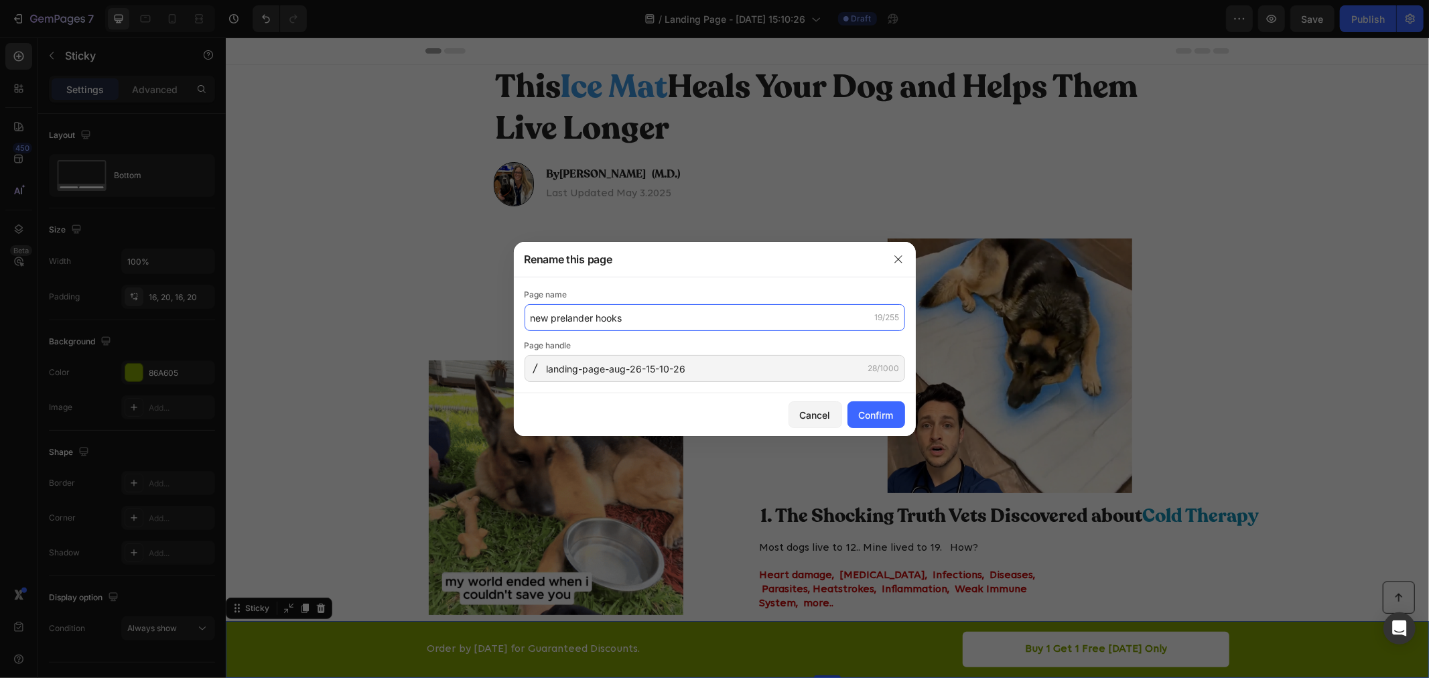
drag, startPoint x: 412, startPoint y: 349, endPoint x: 425, endPoint y: 347, distance: 12.9
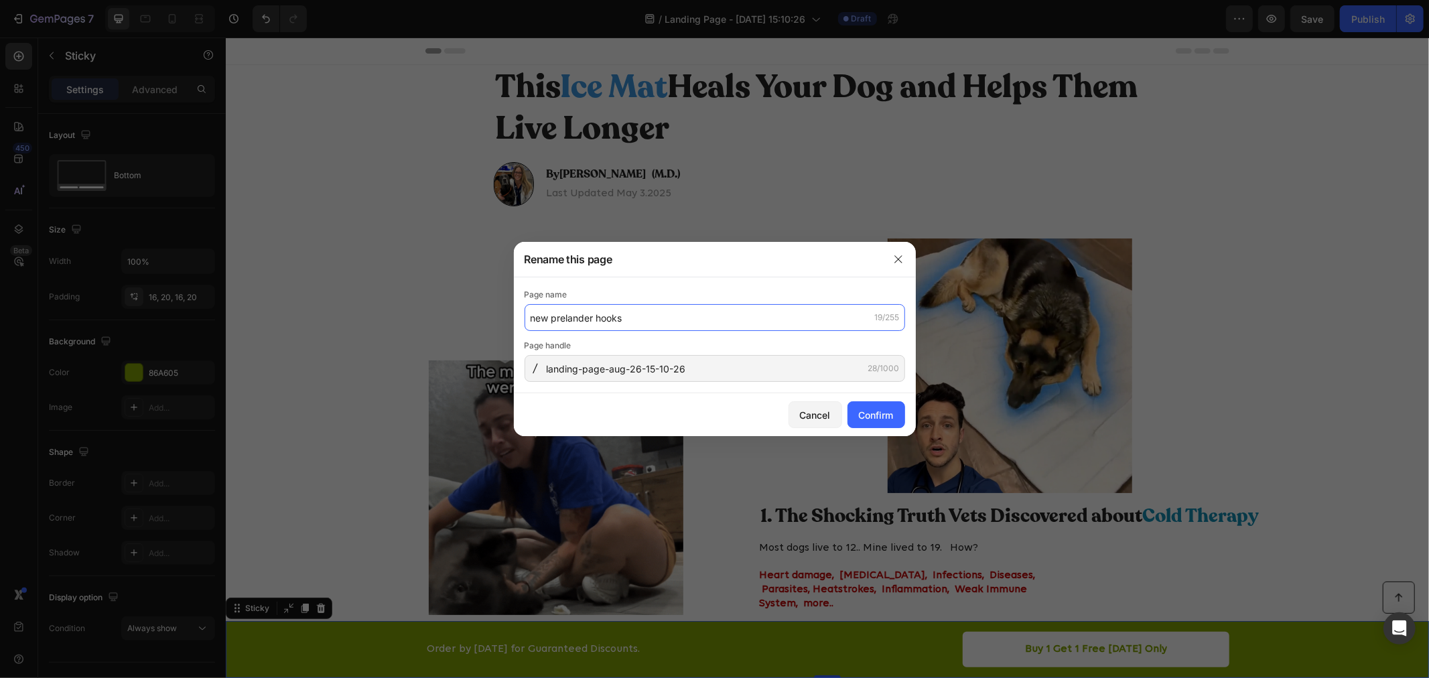
click at [415, 350] on div "Rename this page Page name new prelander hooks 19/255 Page handle landing-page-…" at bounding box center [714, 339] width 1429 height 678
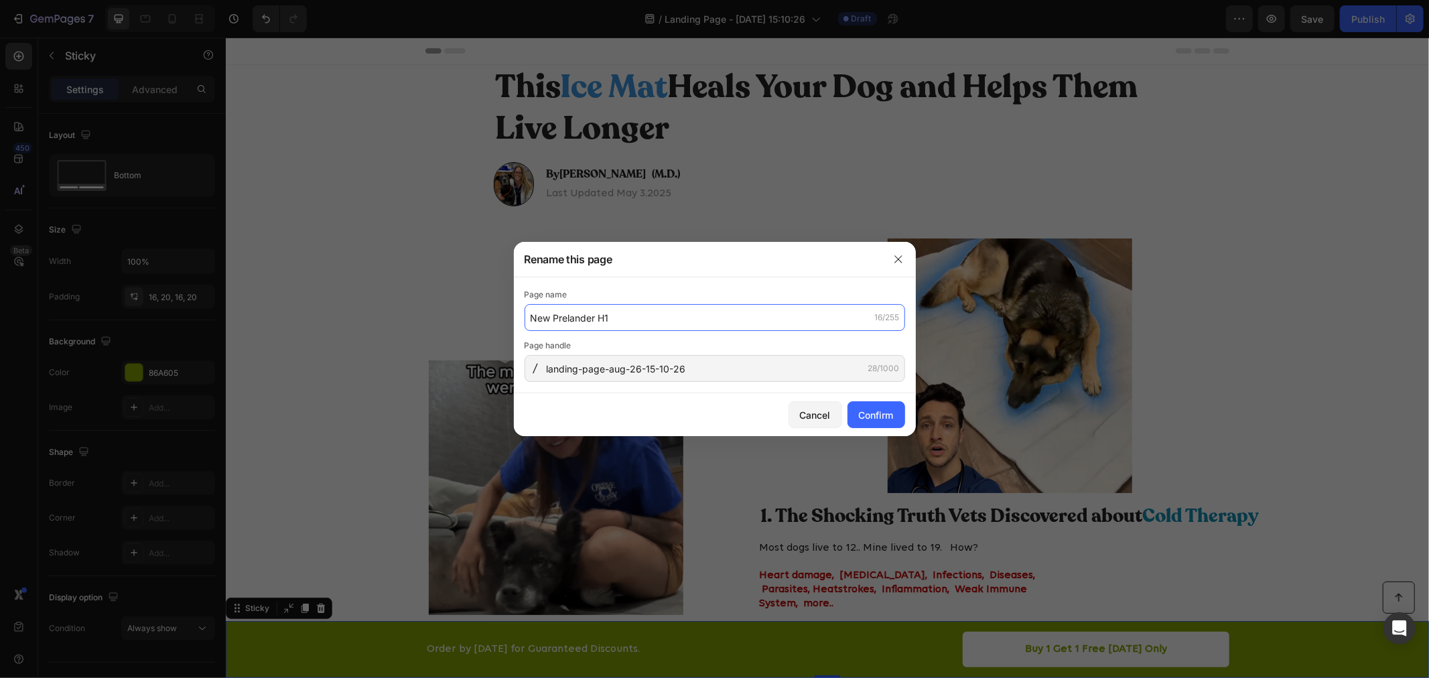
click at [624, 316] on input "New Prelander H1" at bounding box center [715, 317] width 381 height 27
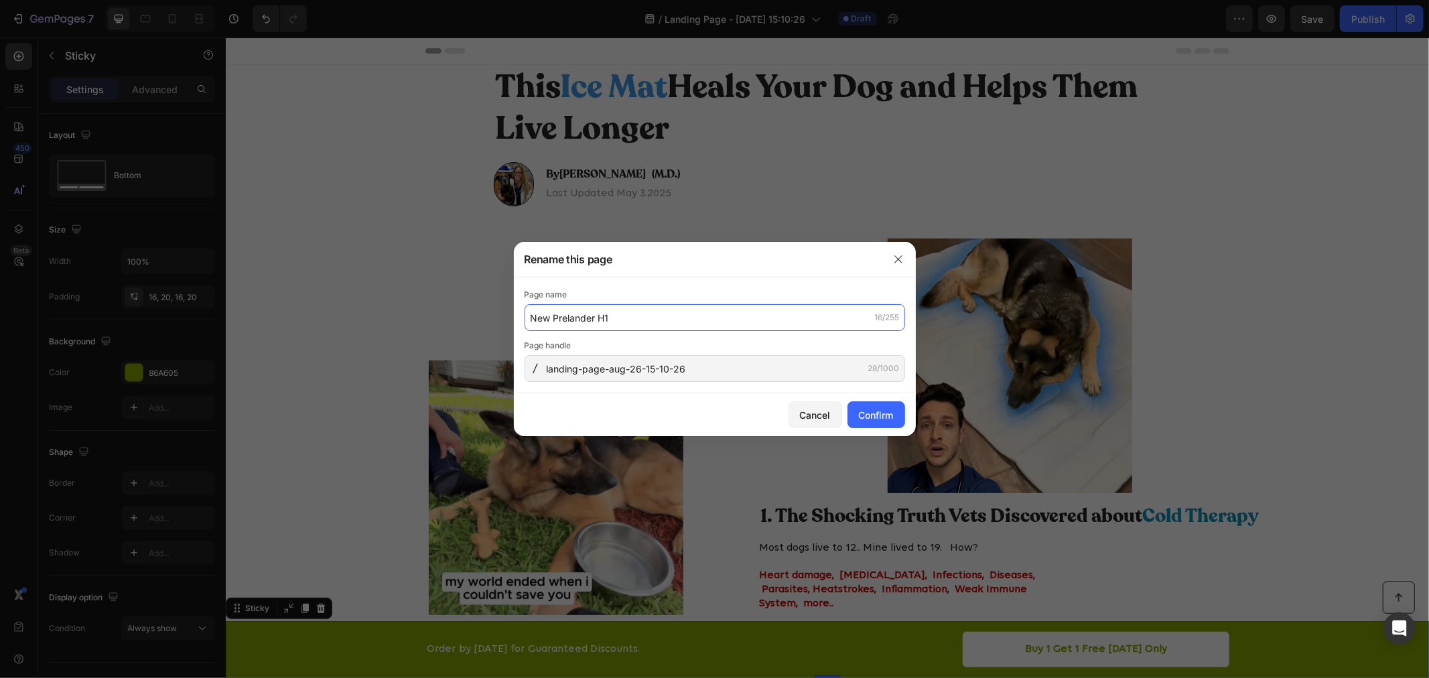
click at [624, 316] on input "New Prelander H1" at bounding box center [715, 317] width 381 height 27
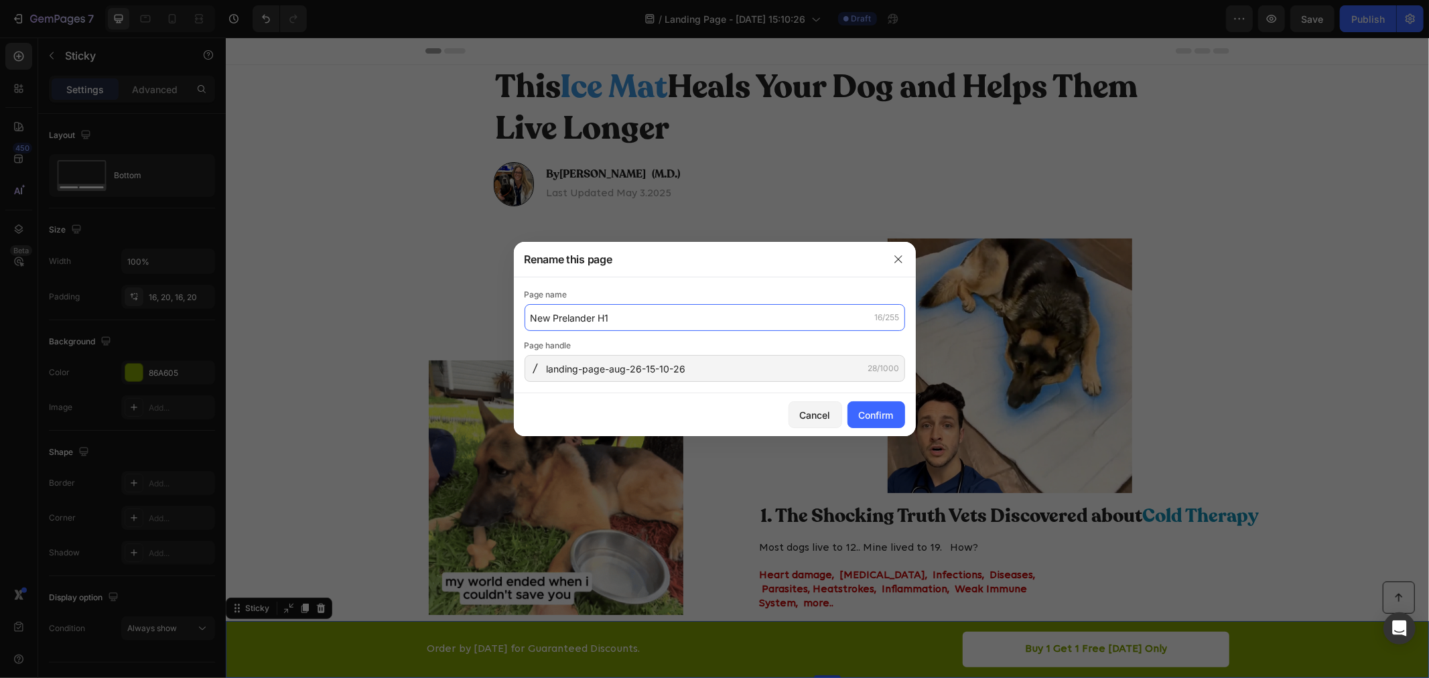
click at [624, 316] on input "New Prelander H1" at bounding box center [715, 317] width 381 height 27
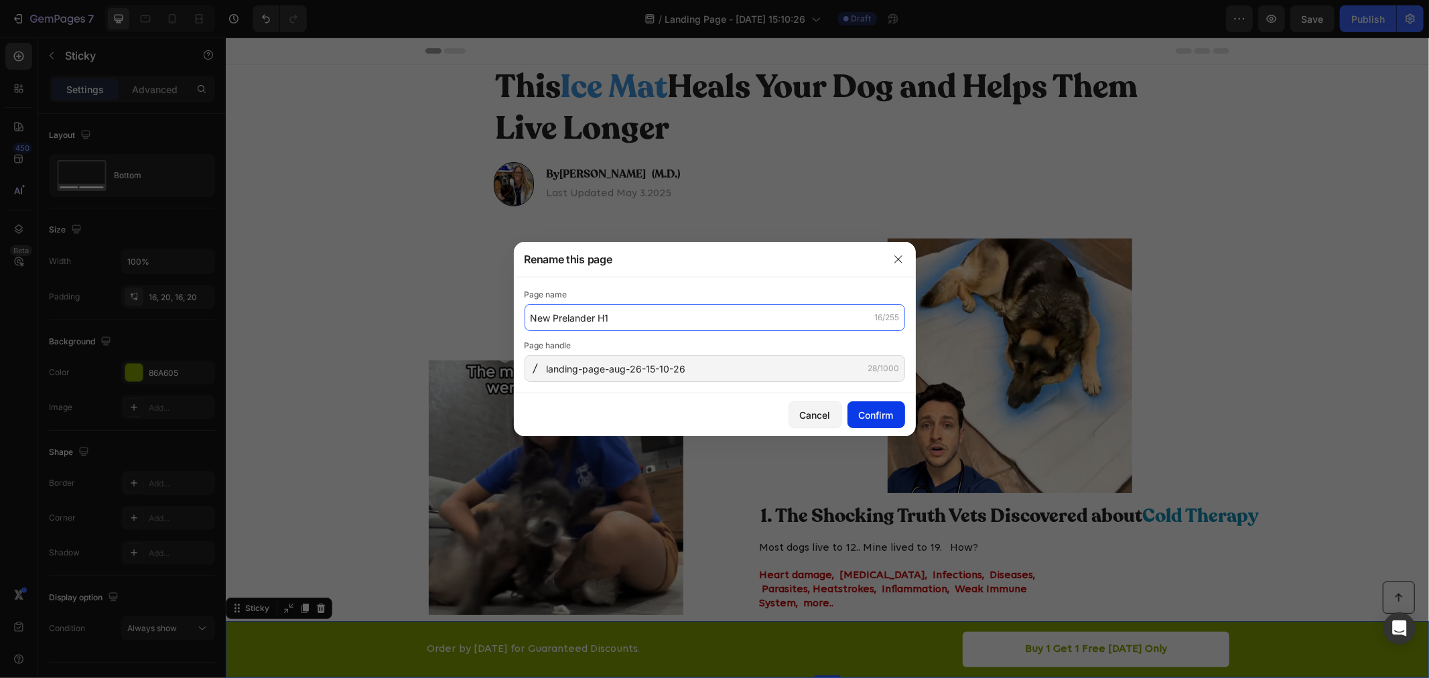
type input "New Prelander H1"
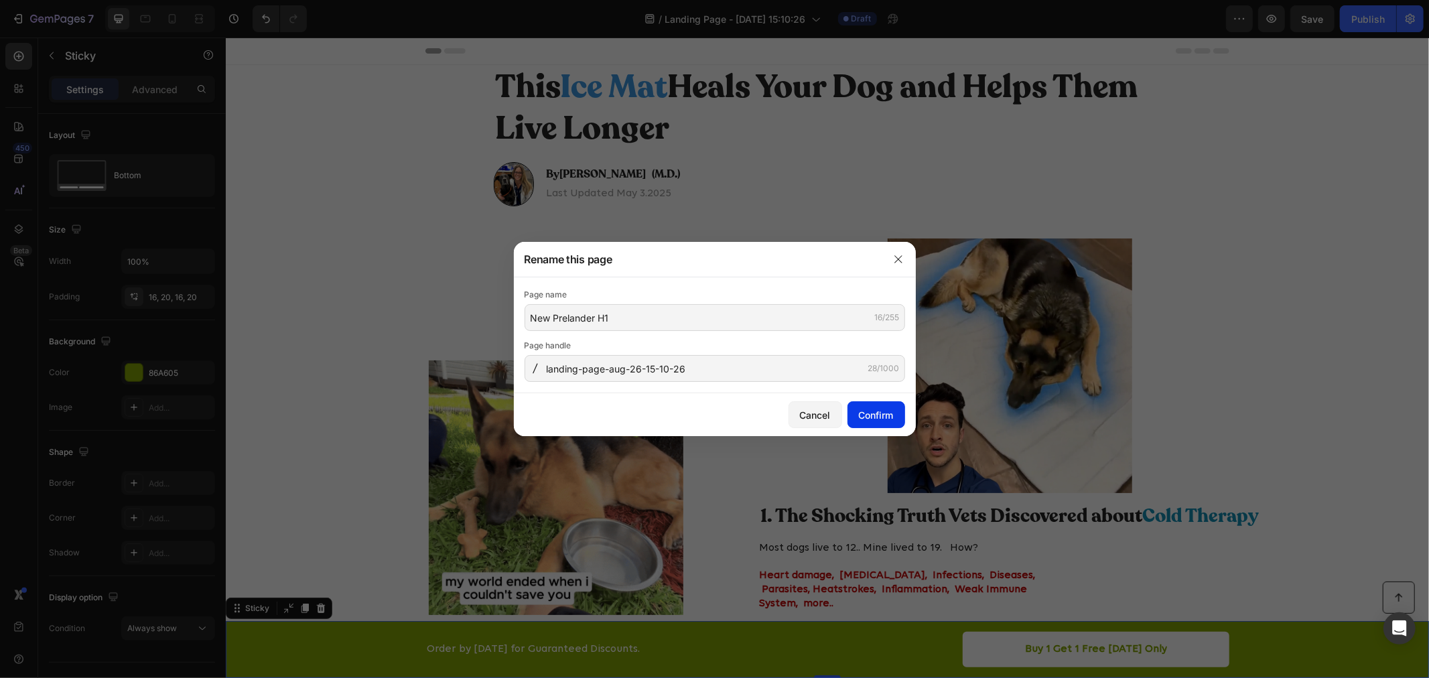
click at [874, 423] on button "Confirm" at bounding box center [876, 414] width 58 height 27
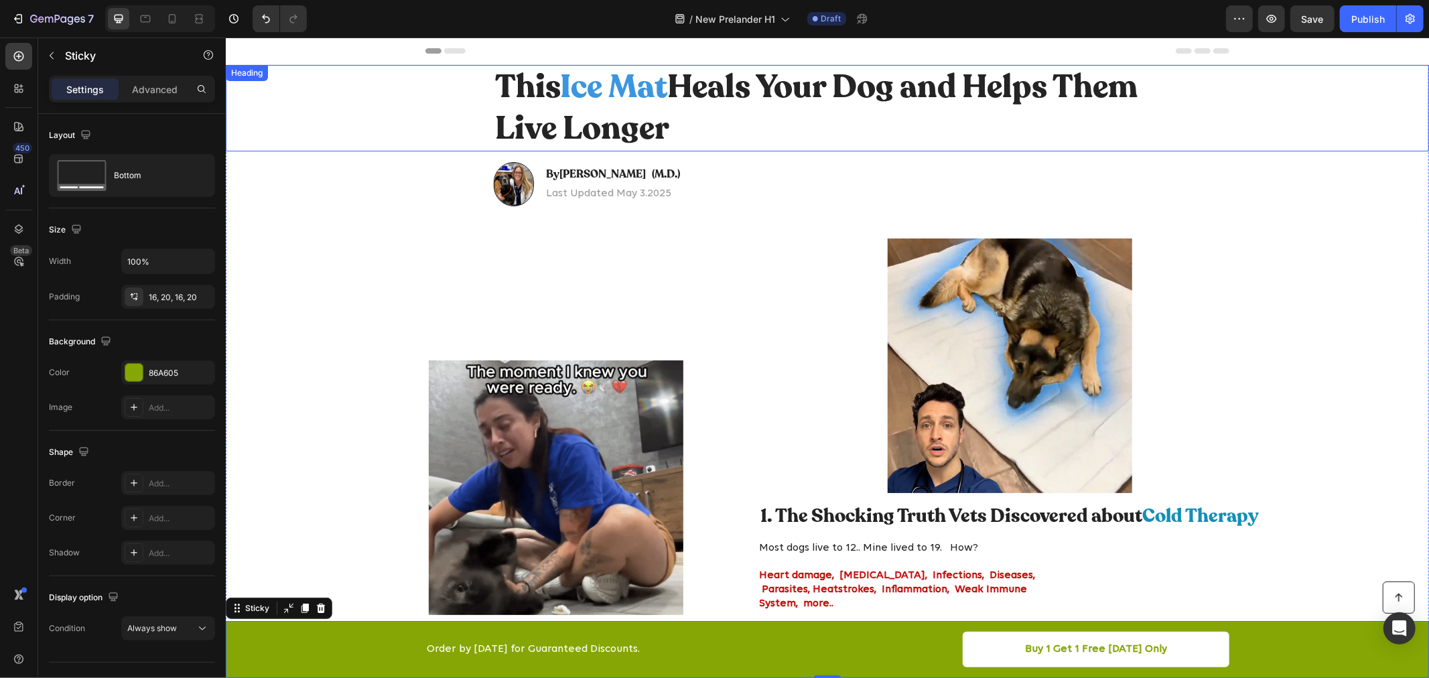
click at [734, 96] on h1 "This Ice Mat Heals Your Dog and Helps Them Live Longer" at bounding box center [826, 107] width 667 height 86
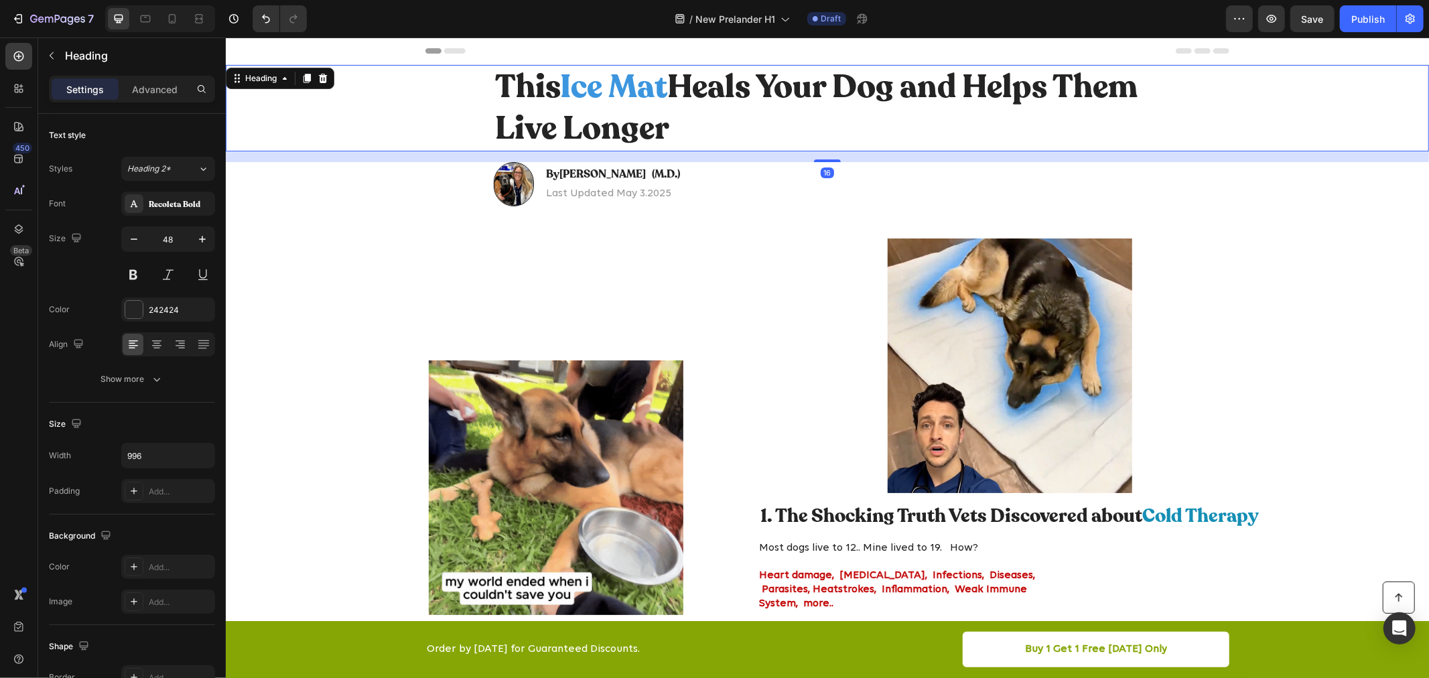
click at [734, 96] on h1 "This Ice Mat Heals Your Dog and Helps Them Live Longer" at bounding box center [826, 107] width 667 height 86
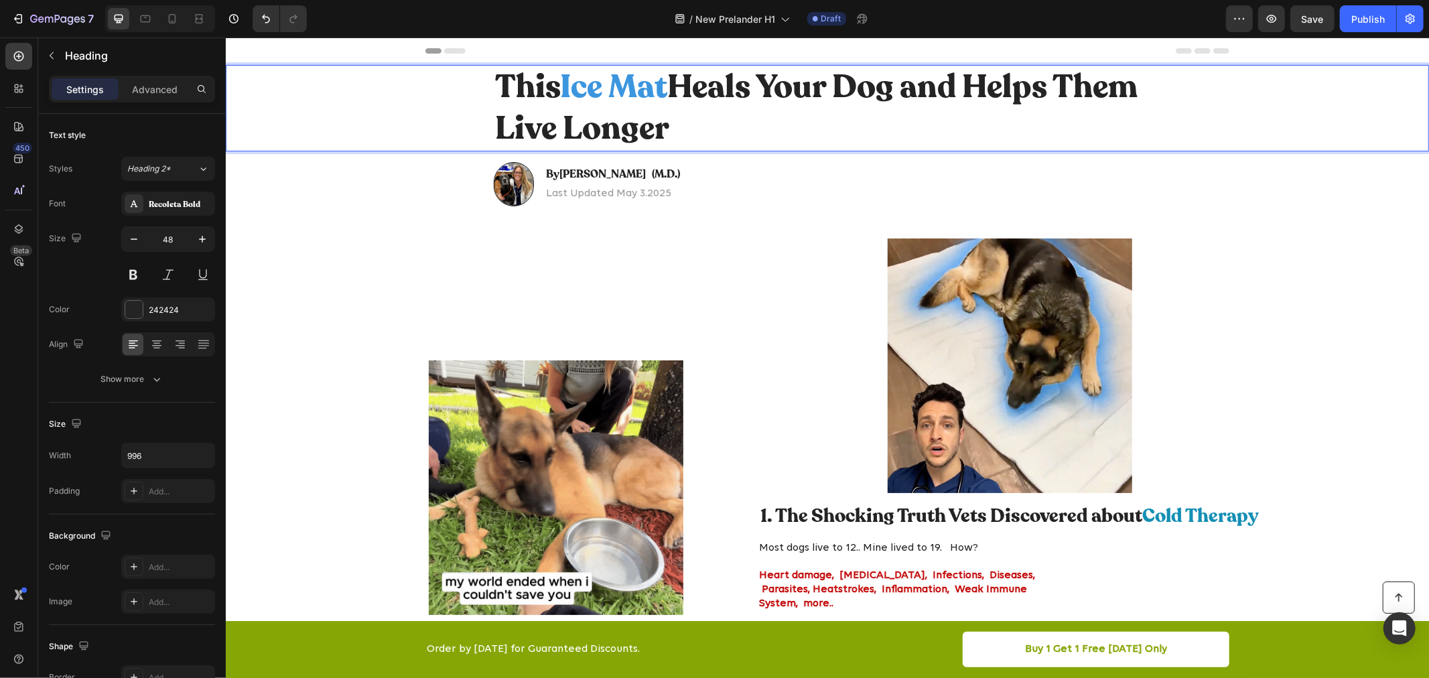
click at [734, 96] on p "This Ice Mat Heals Your Dog and Helps Them Live Longer" at bounding box center [826, 108] width 665 height 84
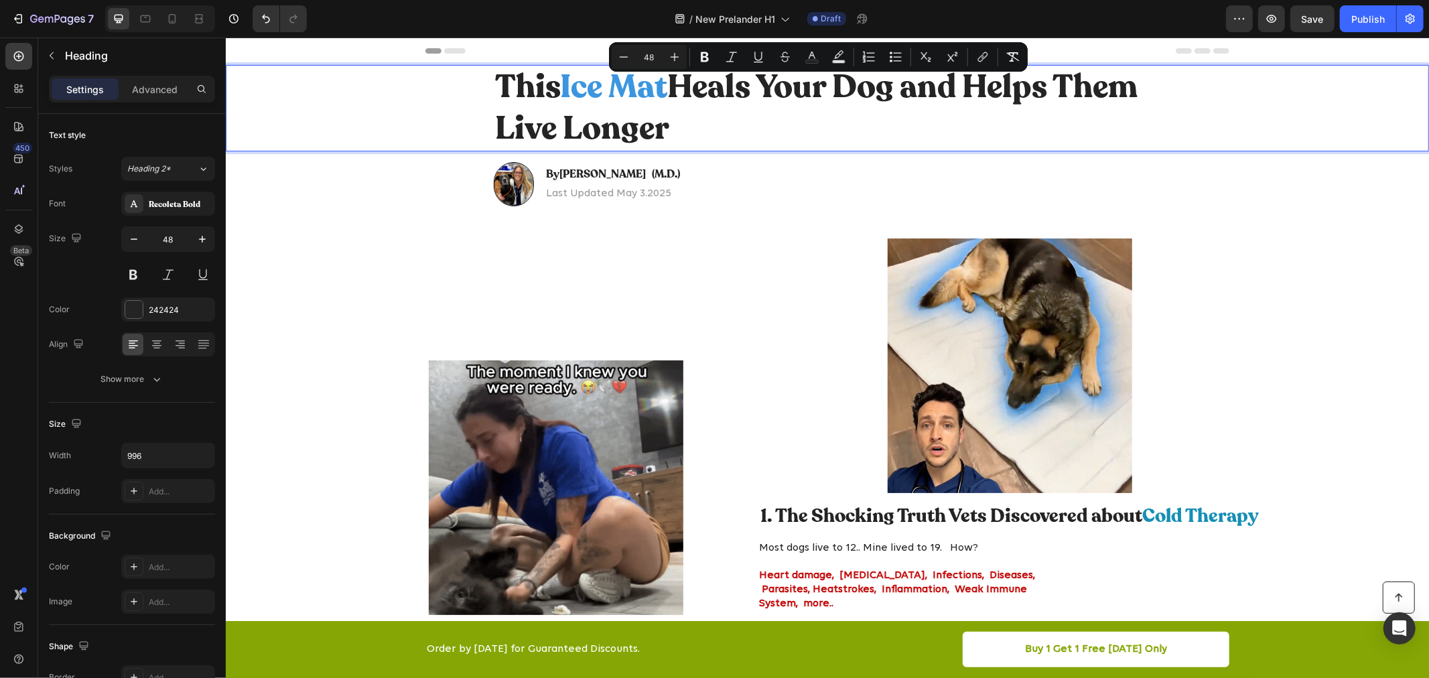
type input "12"
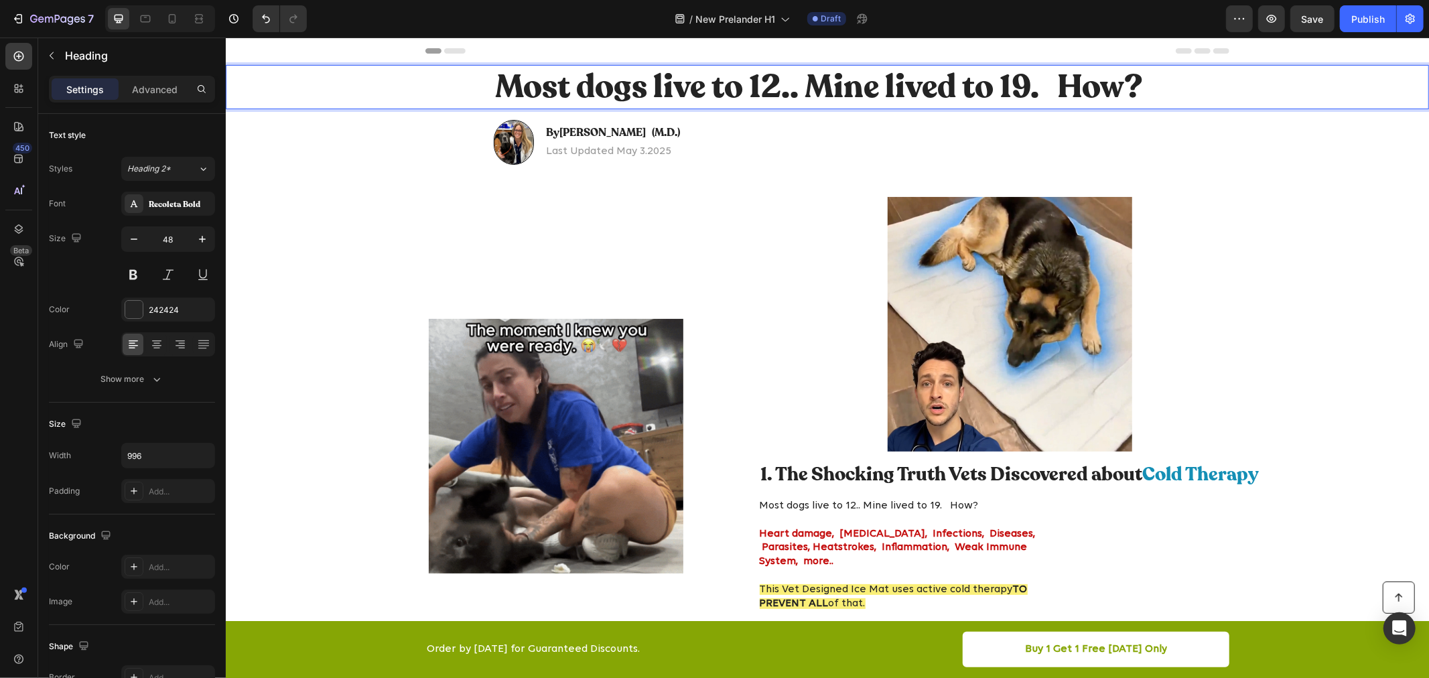
click at [1056, 92] on p "Most dogs live to 12.. Mine lived to 19. How?" at bounding box center [826, 87] width 665 height 42
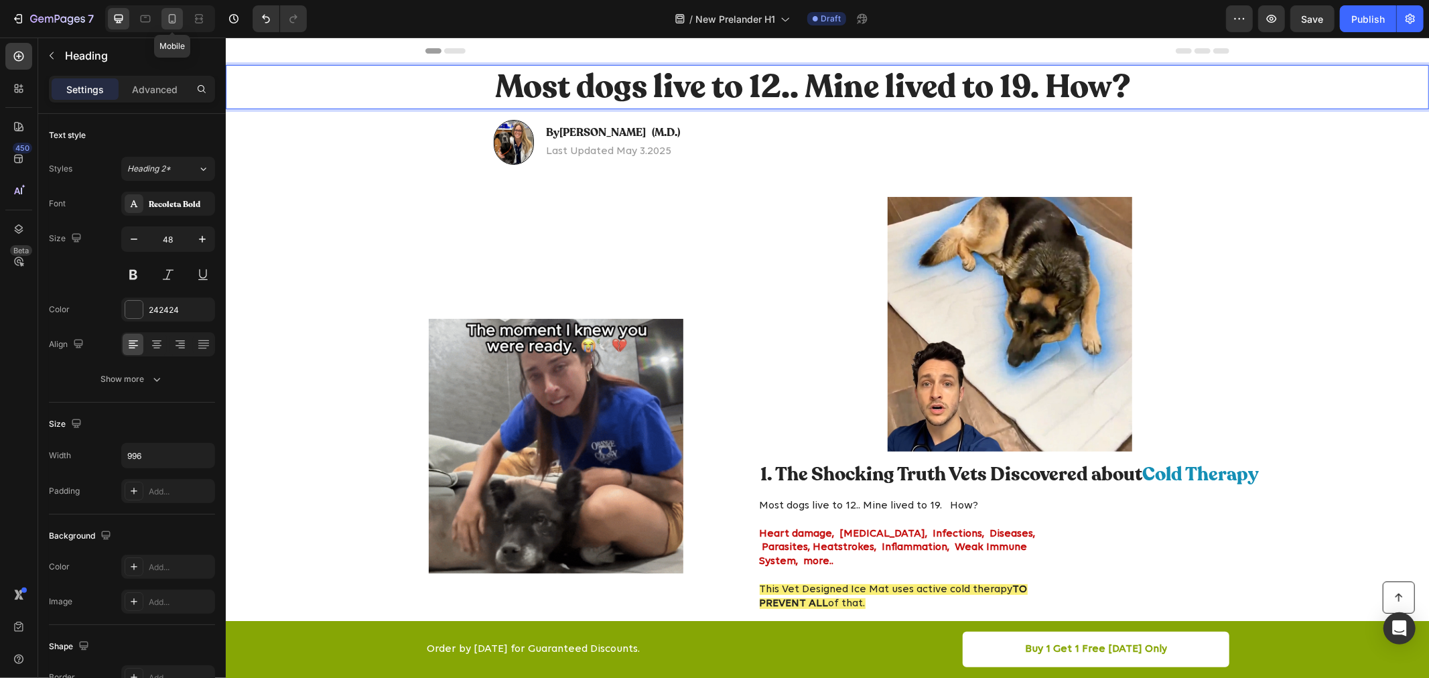
click at [173, 14] on icon at bounding box center [172, 18] width 7 height 9
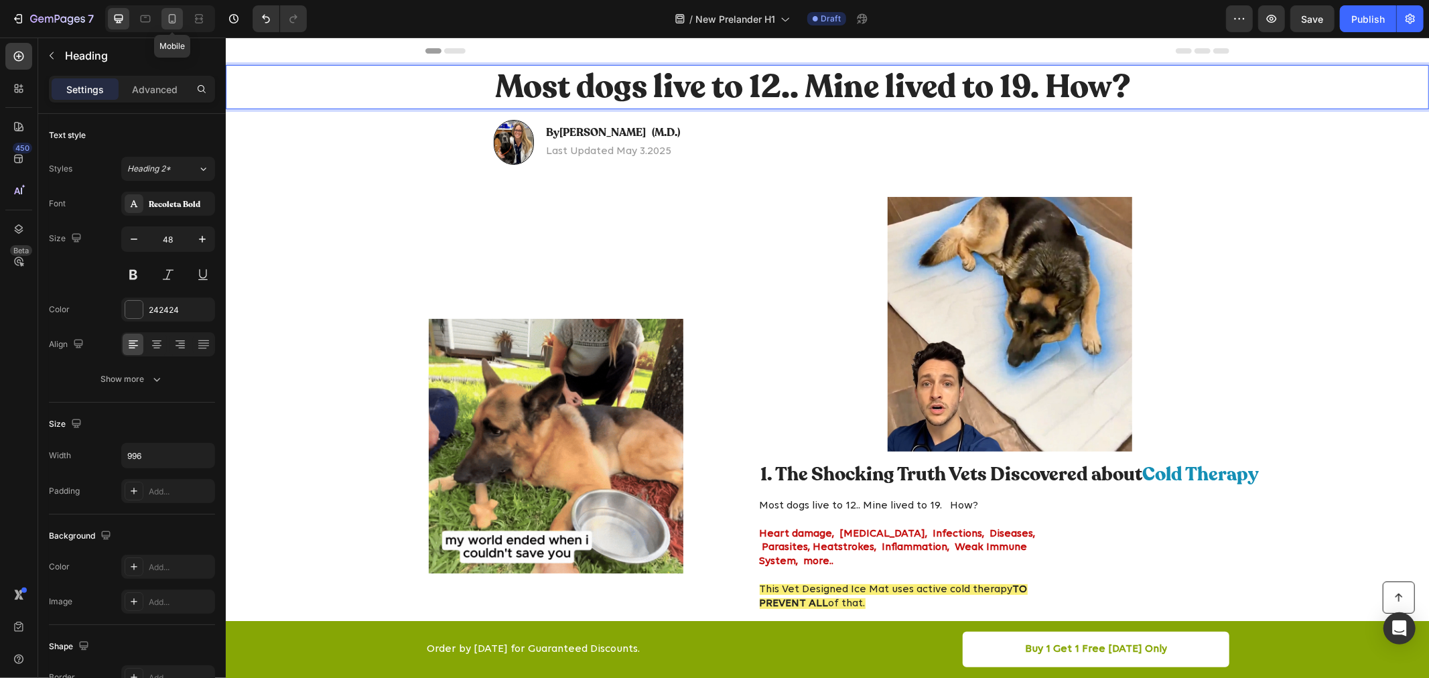
type input "35"
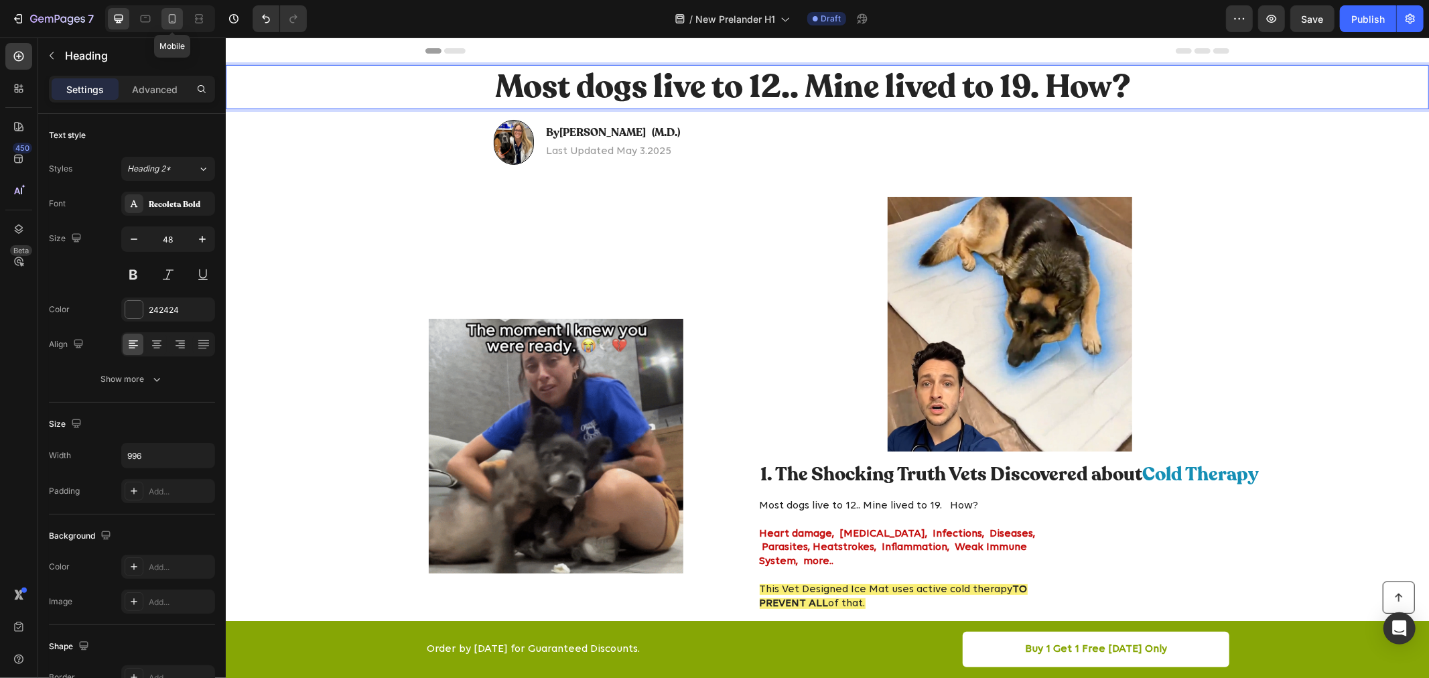
type input "100%"
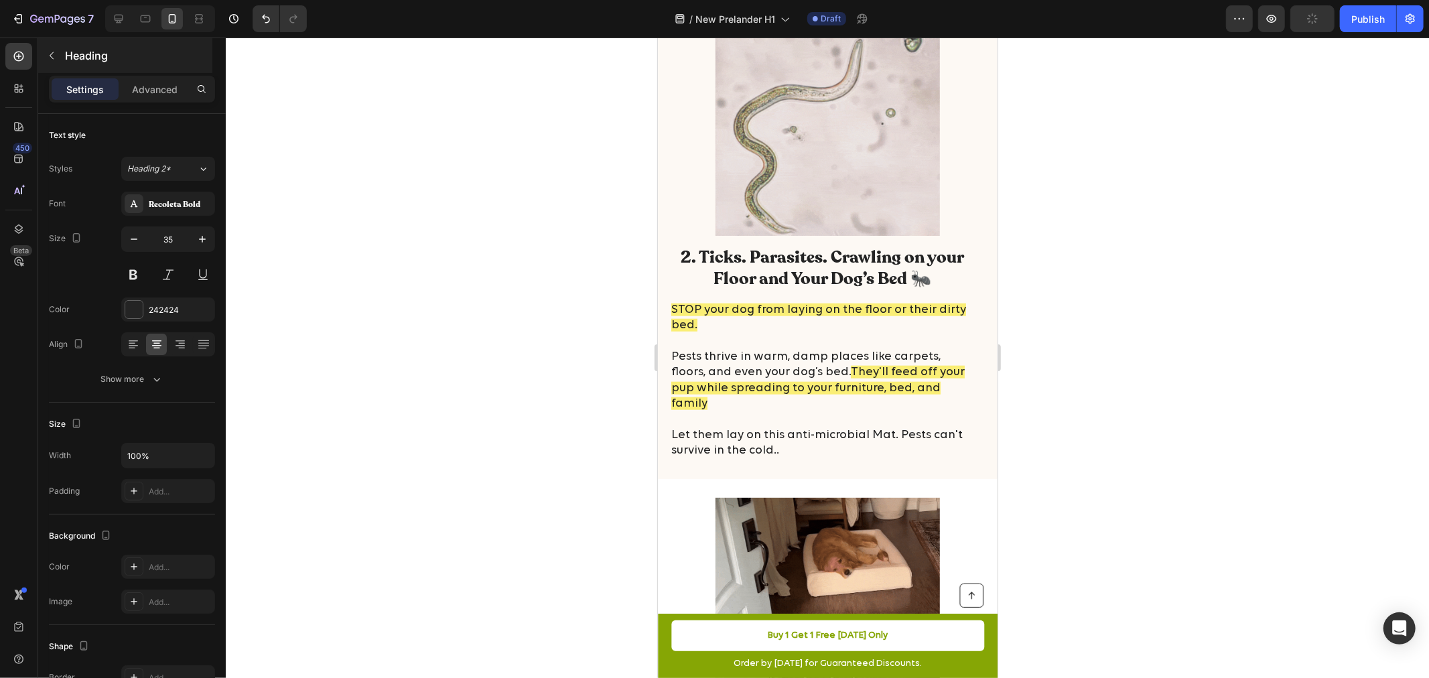
scroll to position [1013, 0]
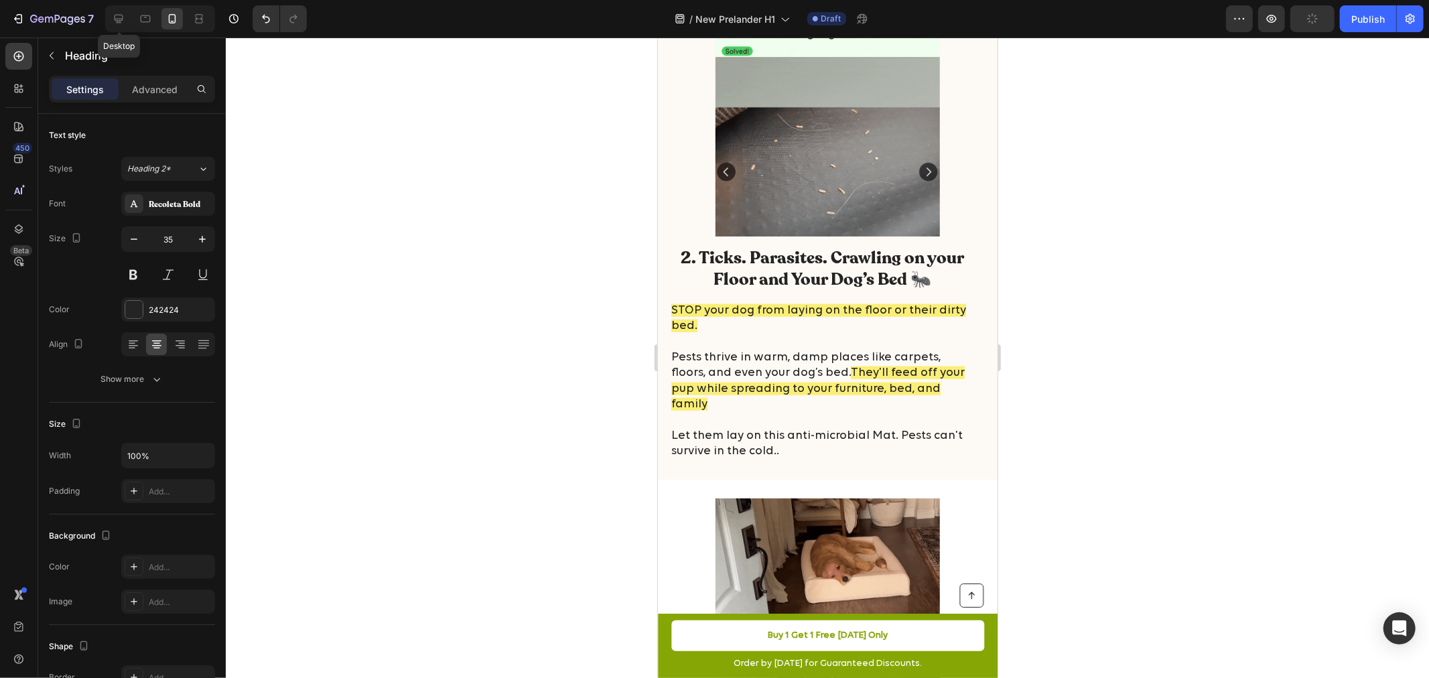
click at [107, 17] on div "Desktop" at bounding box center [160, 18] width 110 height 27
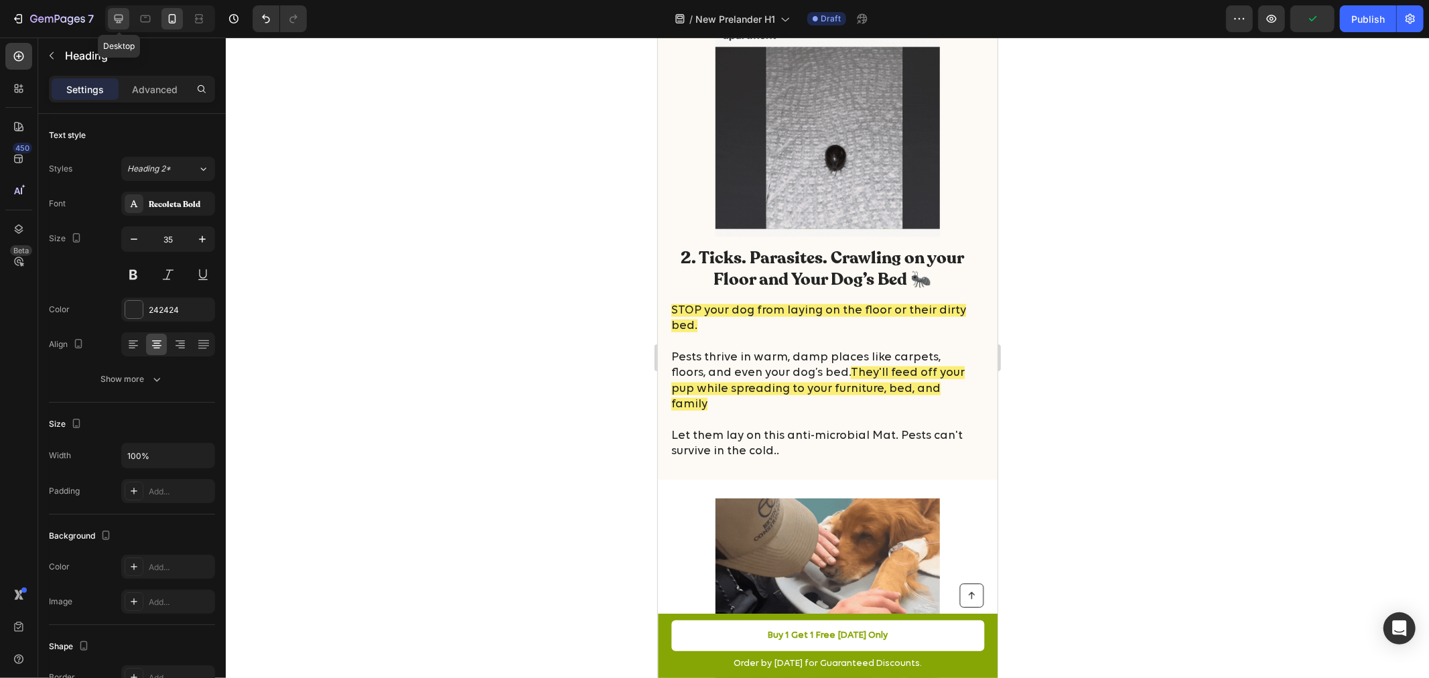
click at [113, 17] on icon at bounding box center [118, 18] width 13 height 13
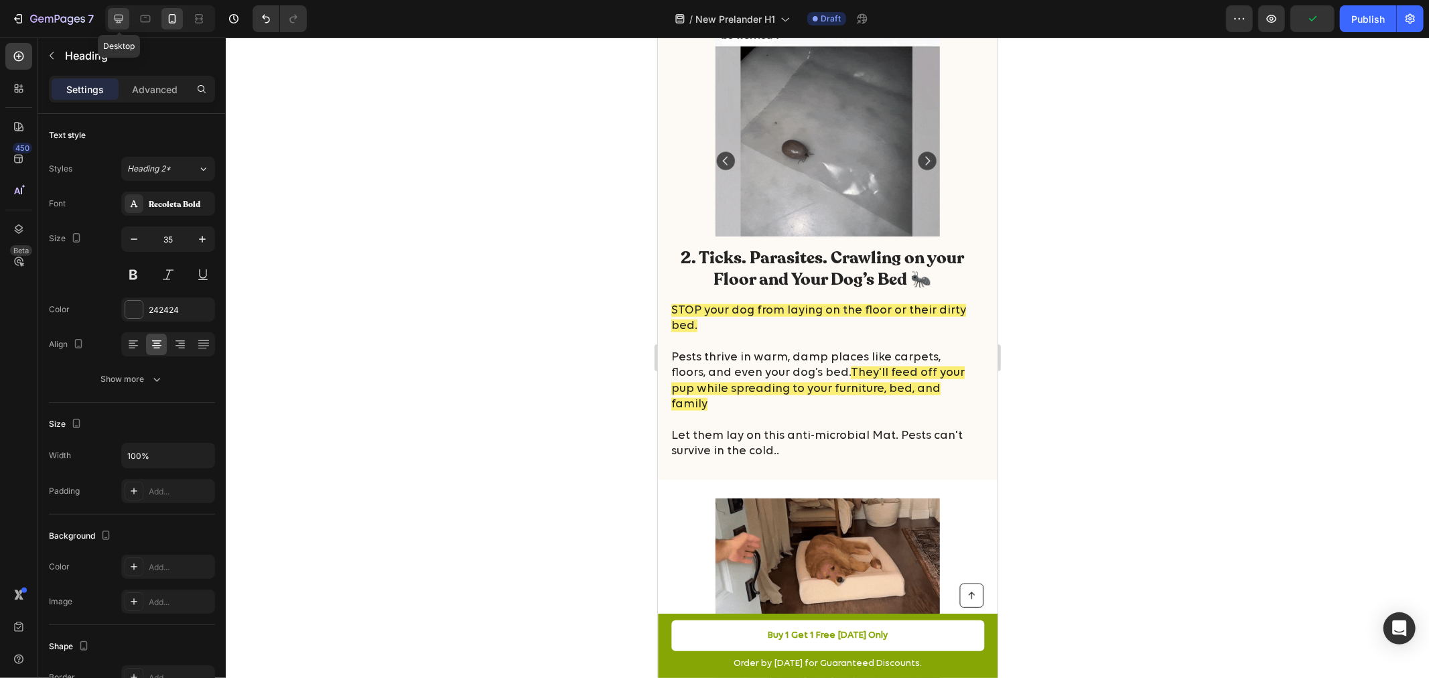
type input "48"
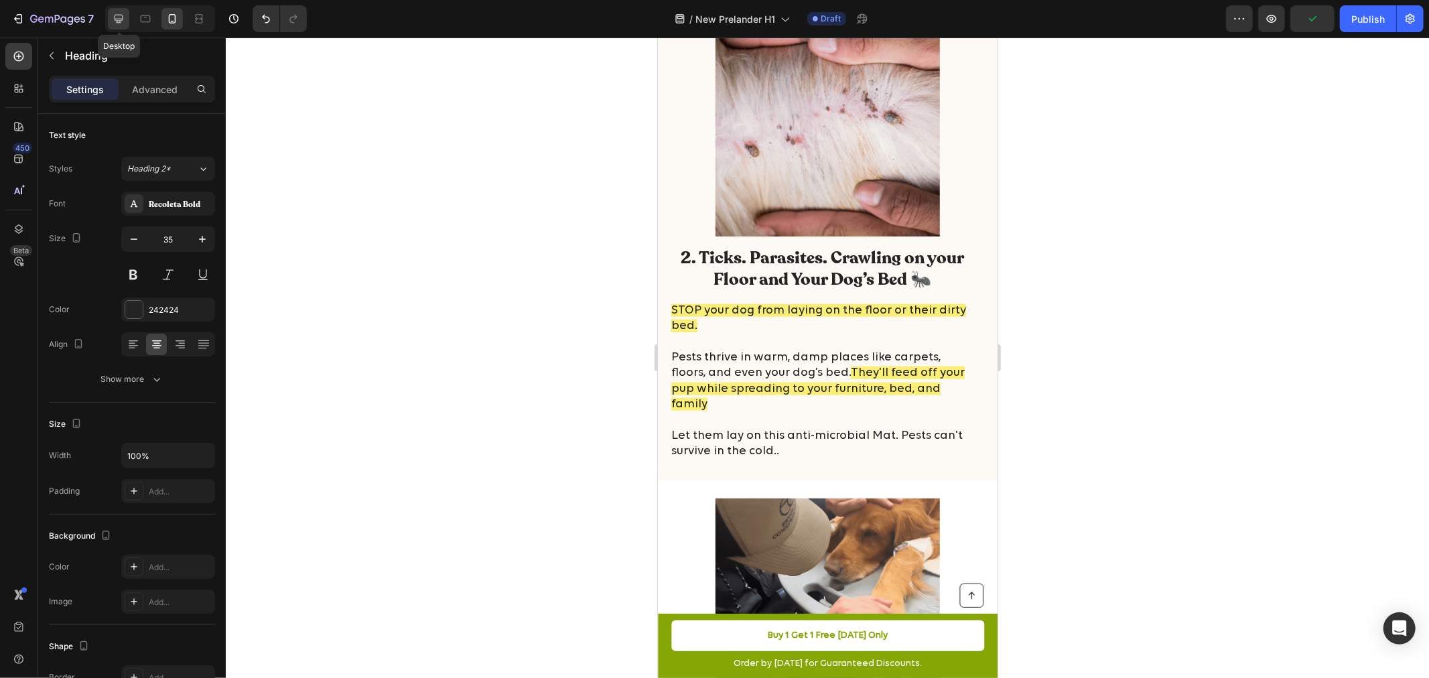
type input "996"
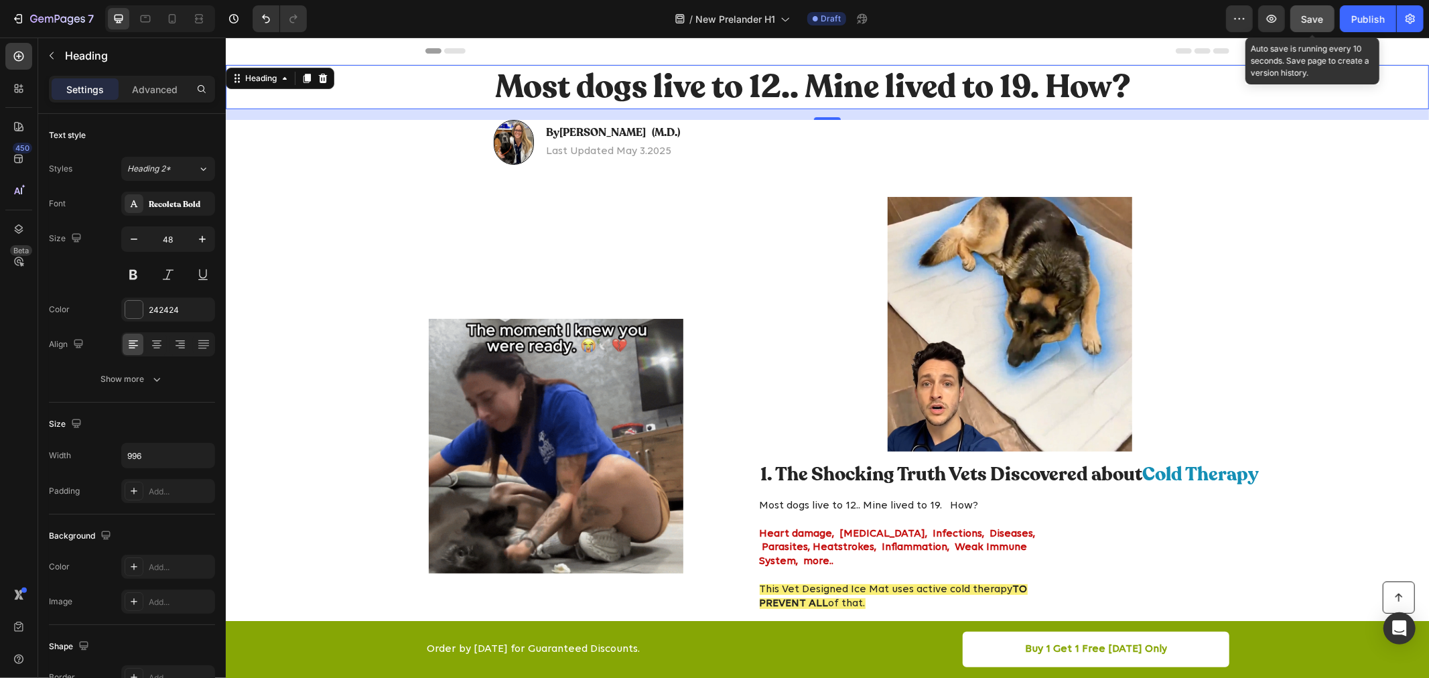
click at [1327, 16] on button "Save" at bounding box center [1312, 18] width 44 height 27
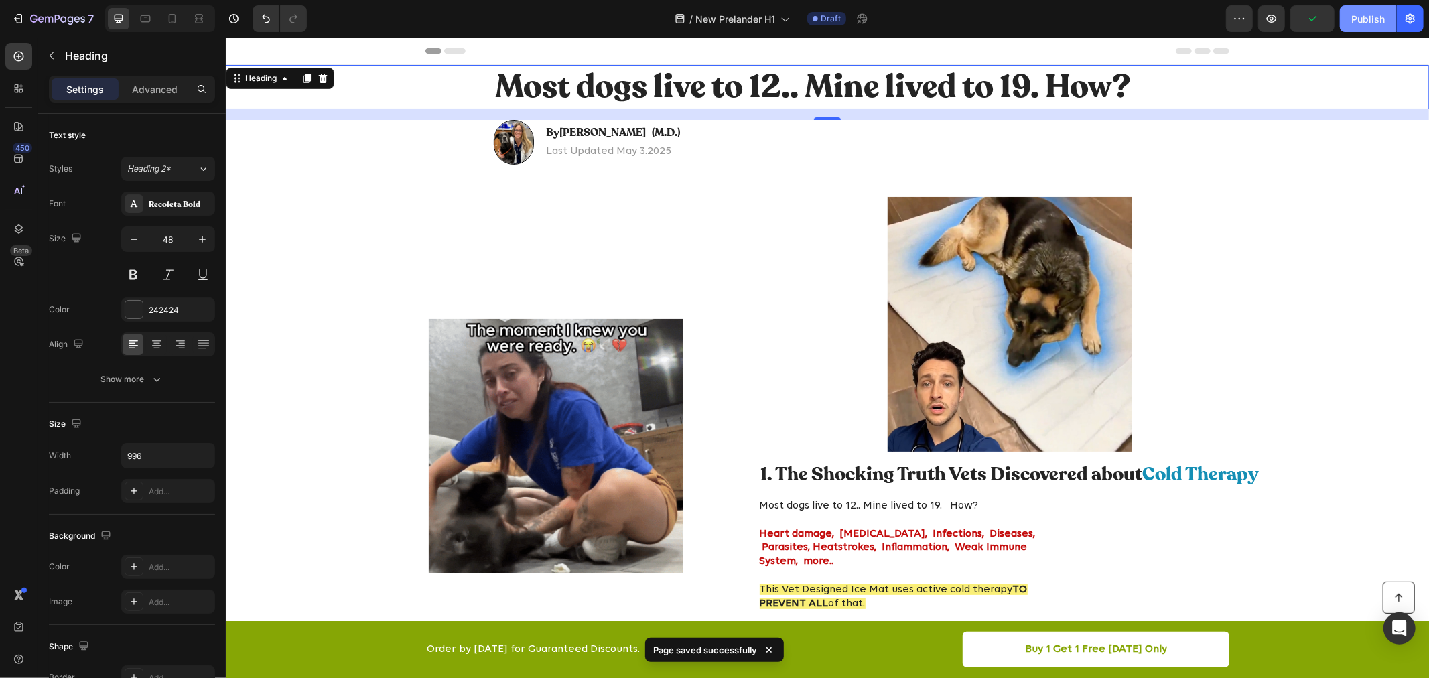
click at [1357, 17] on div "Publish" at bounding box center [1367, 19] width 33 height 14
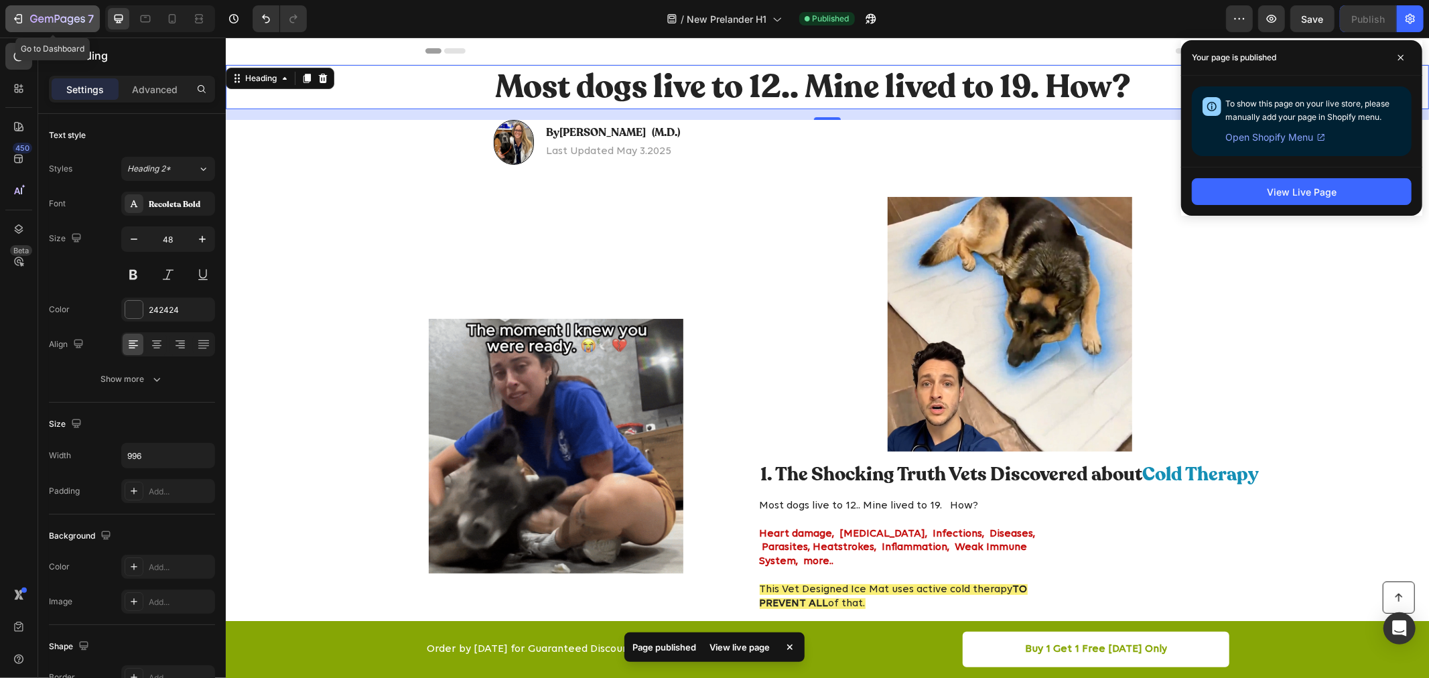
click at [19, 18] on icon "button" at bounding box center [17, 18] width 13 height 13
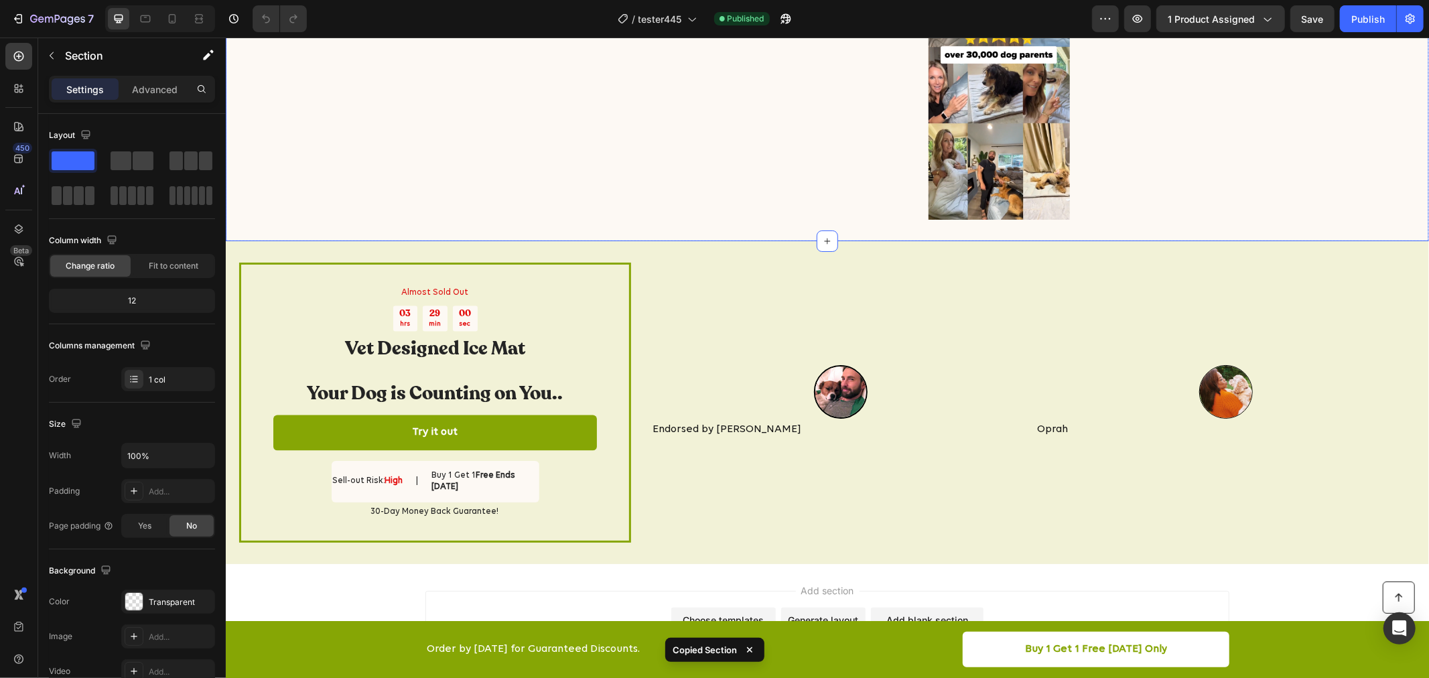
scroll to position [2264, 0]
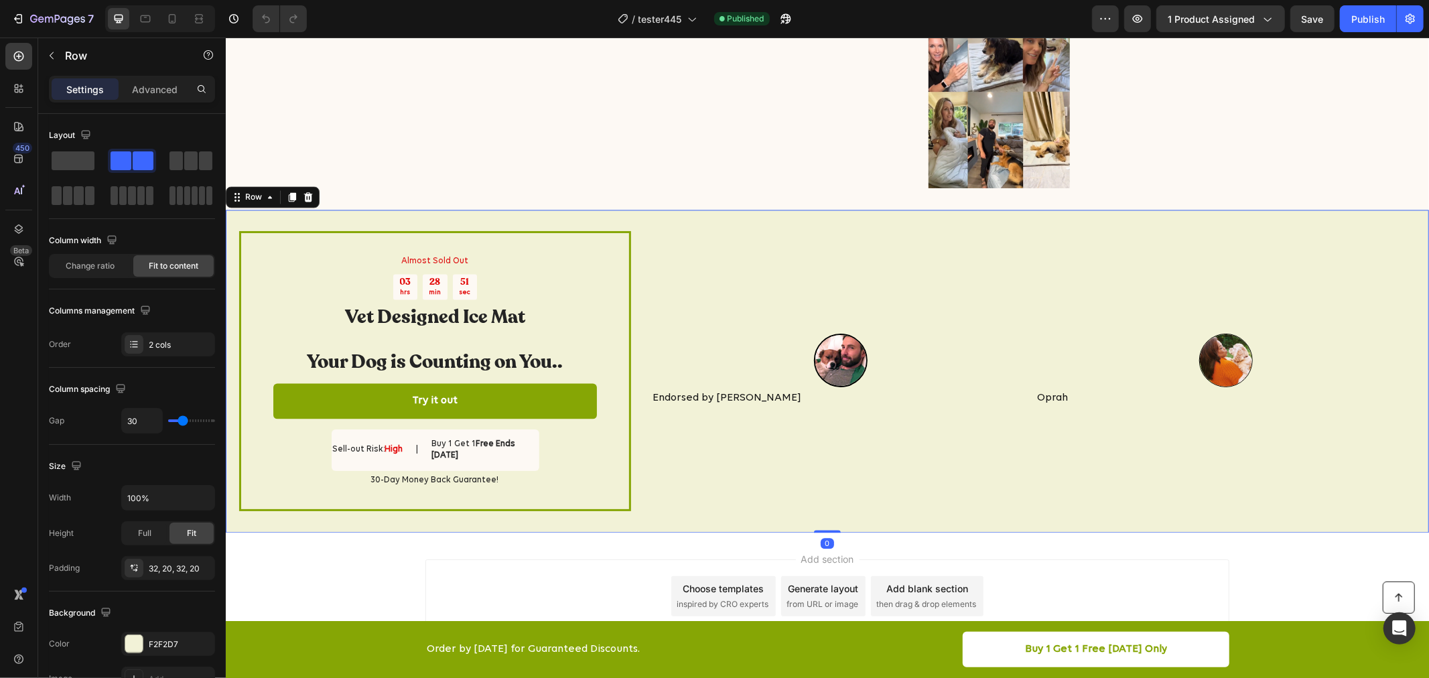
click at [1344, 415] on div "Image Endorsed by [PERSON_NAME] Text Block Image Oprah Text Block Row" at bounding box center [1033, 369] width 764 height 279
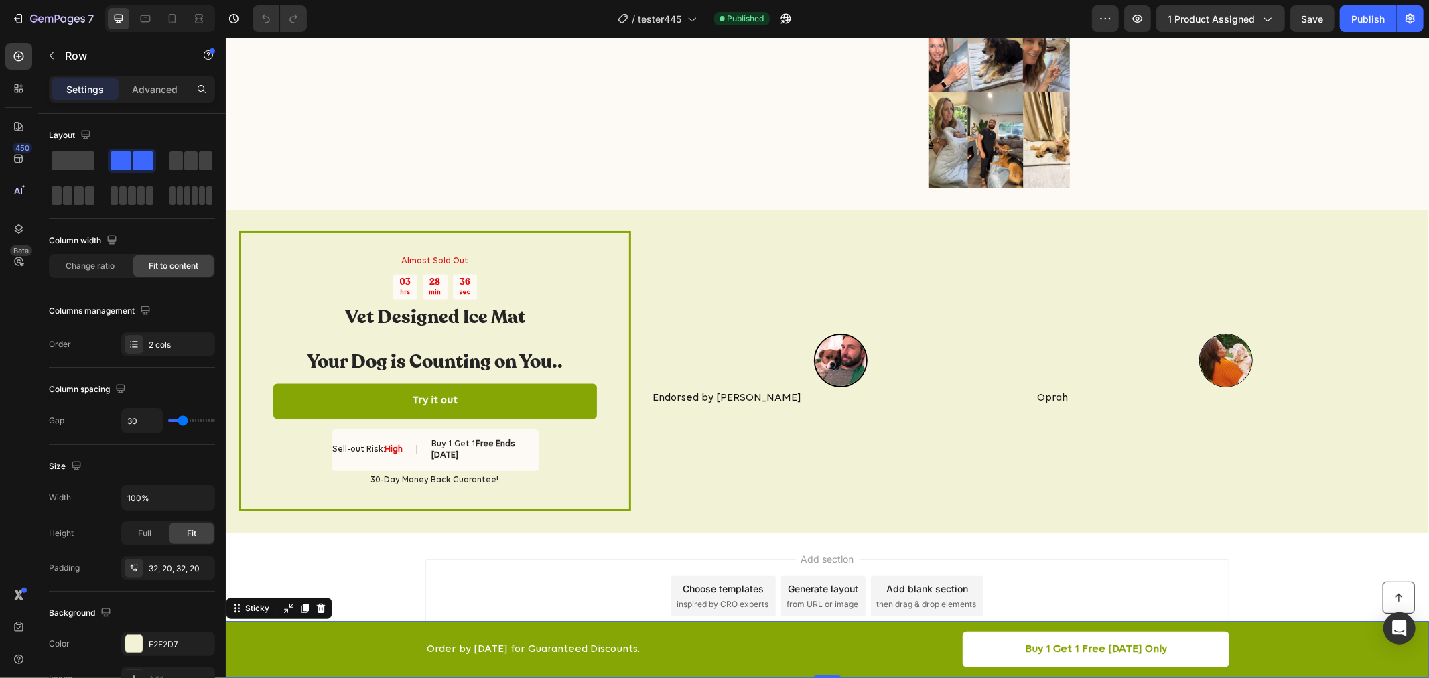
click at [349, 646] on div "Button Order by [DATE] for Guaranteed Discounts. Text Block Buy 1 Get 1 Free [D…" at bounding box center [826, 649] width 1176 height 36
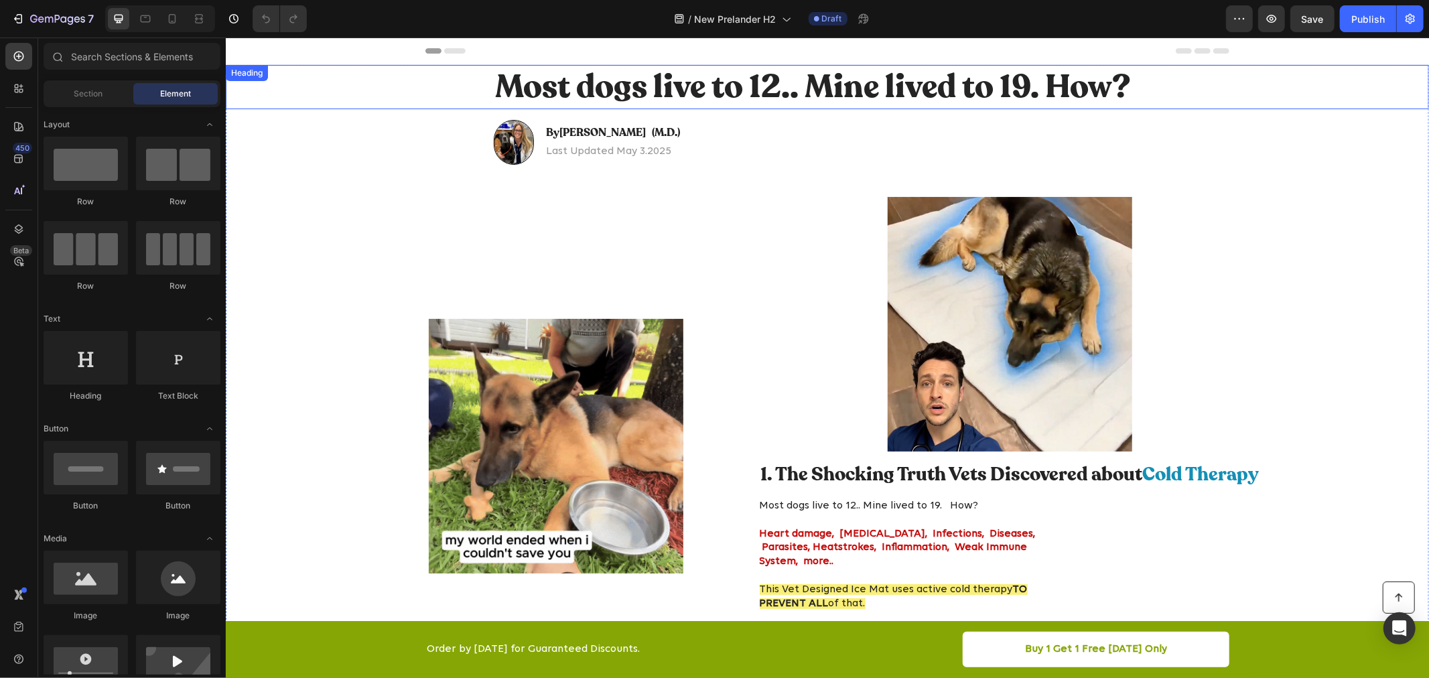
click at [756, 94] on h1 "Most dogs live to 12.. Mine lived to 19. How?" at bounding box center [826, 86] width 667 height 44
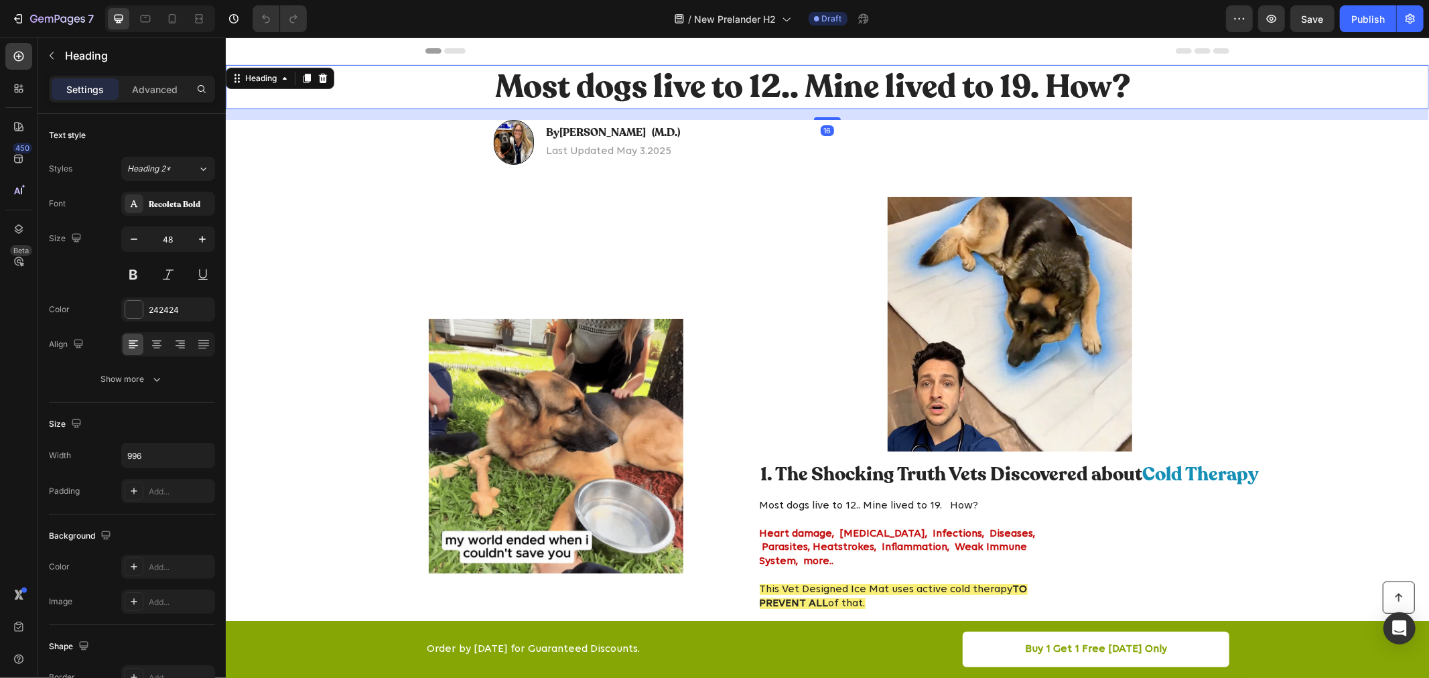
click at [758, 94] on h1 "Most dogs live to 12.. Mine lived to 19. How?" at bounding box center [826, 86] width 667 height 44
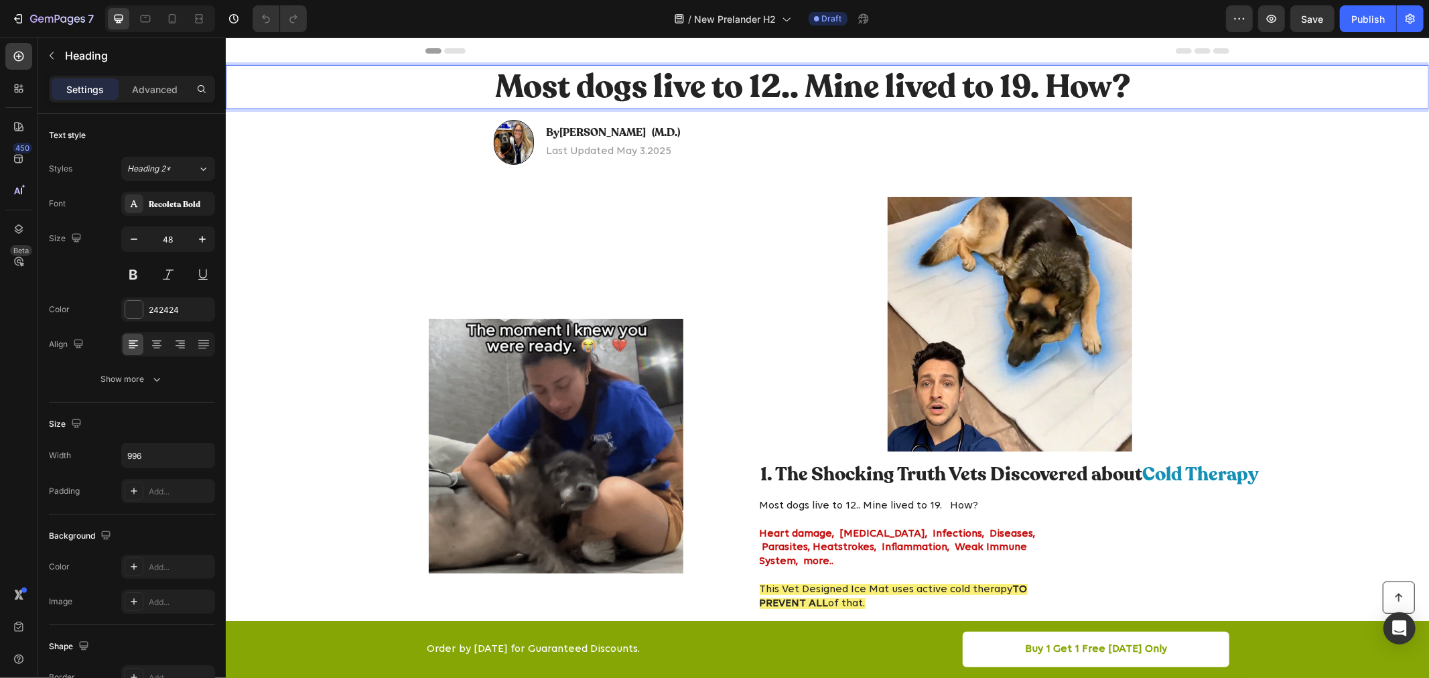
click at [758, 94] on p "Most dogs live to 12.. Mine lived to 19. How?" at bounding box center [826, 87] width 665 height 42
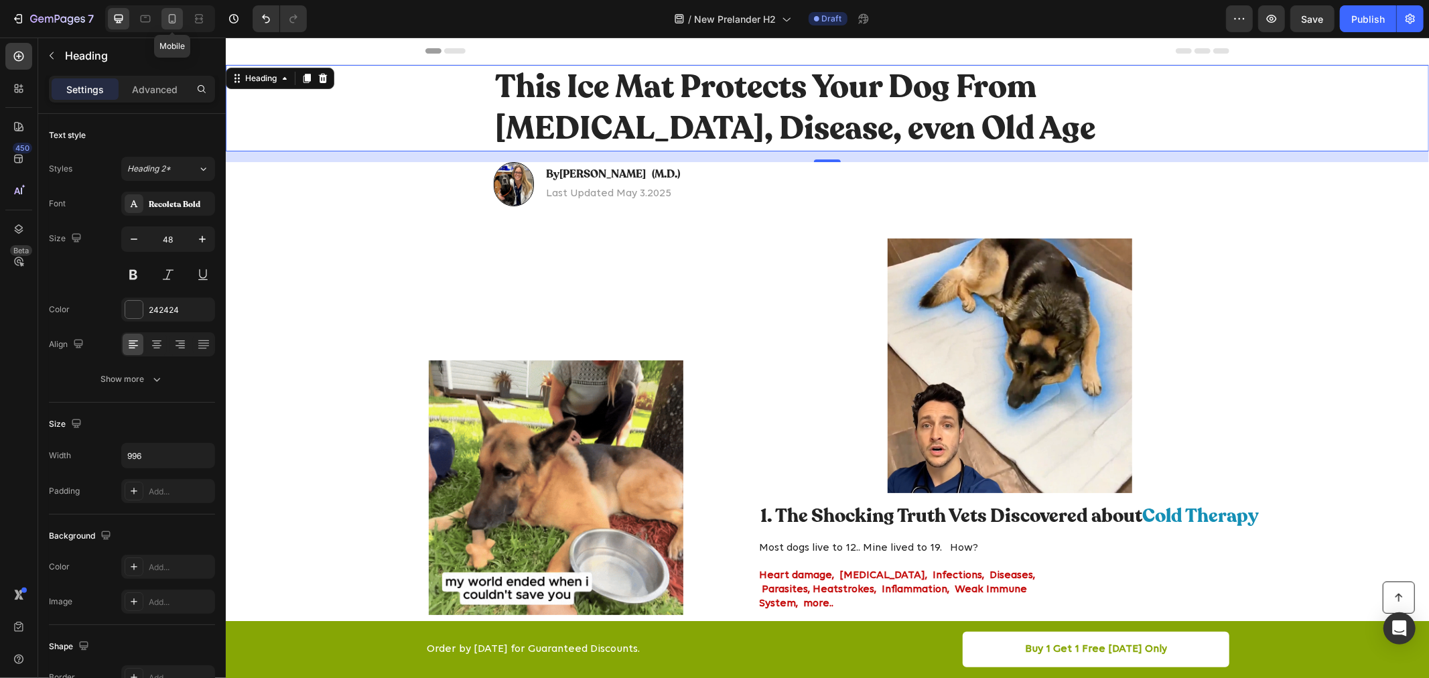
click at [174, 15] on icon at bounding box center [171, 18] width 13 height 13
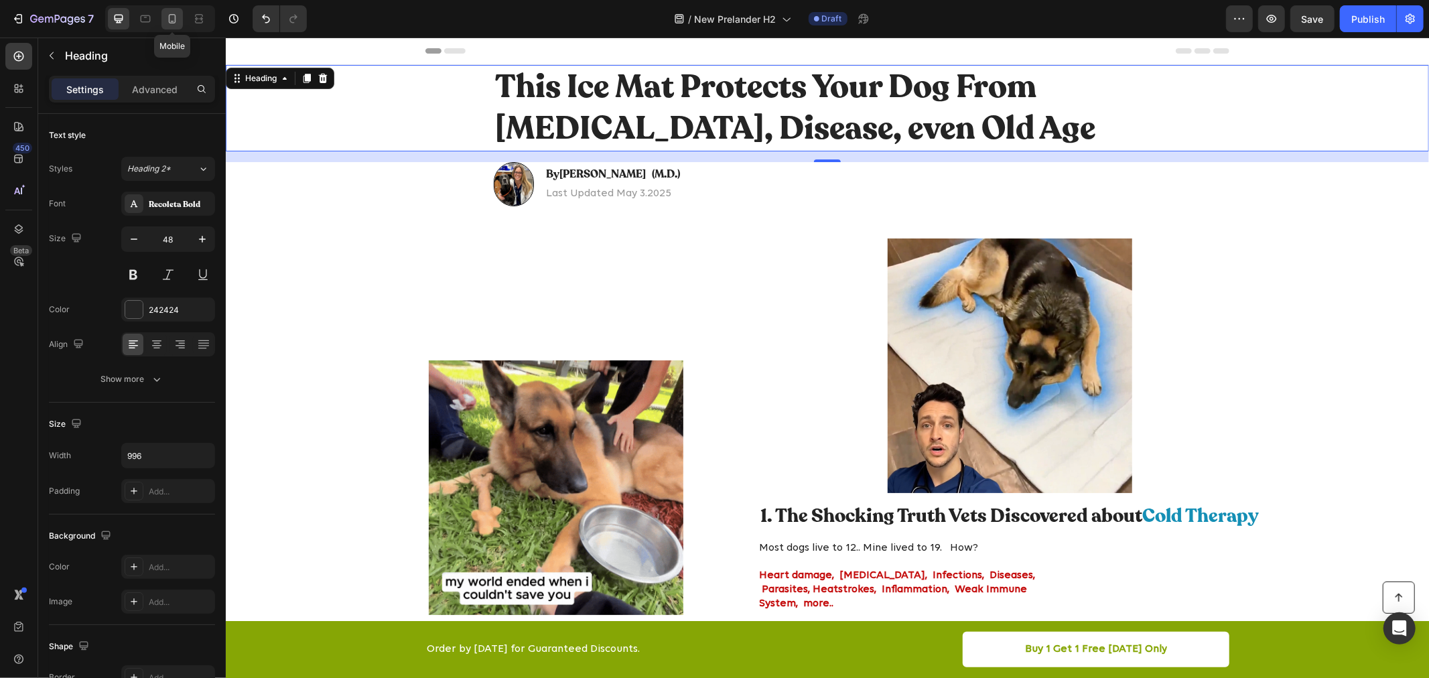
type input "35"
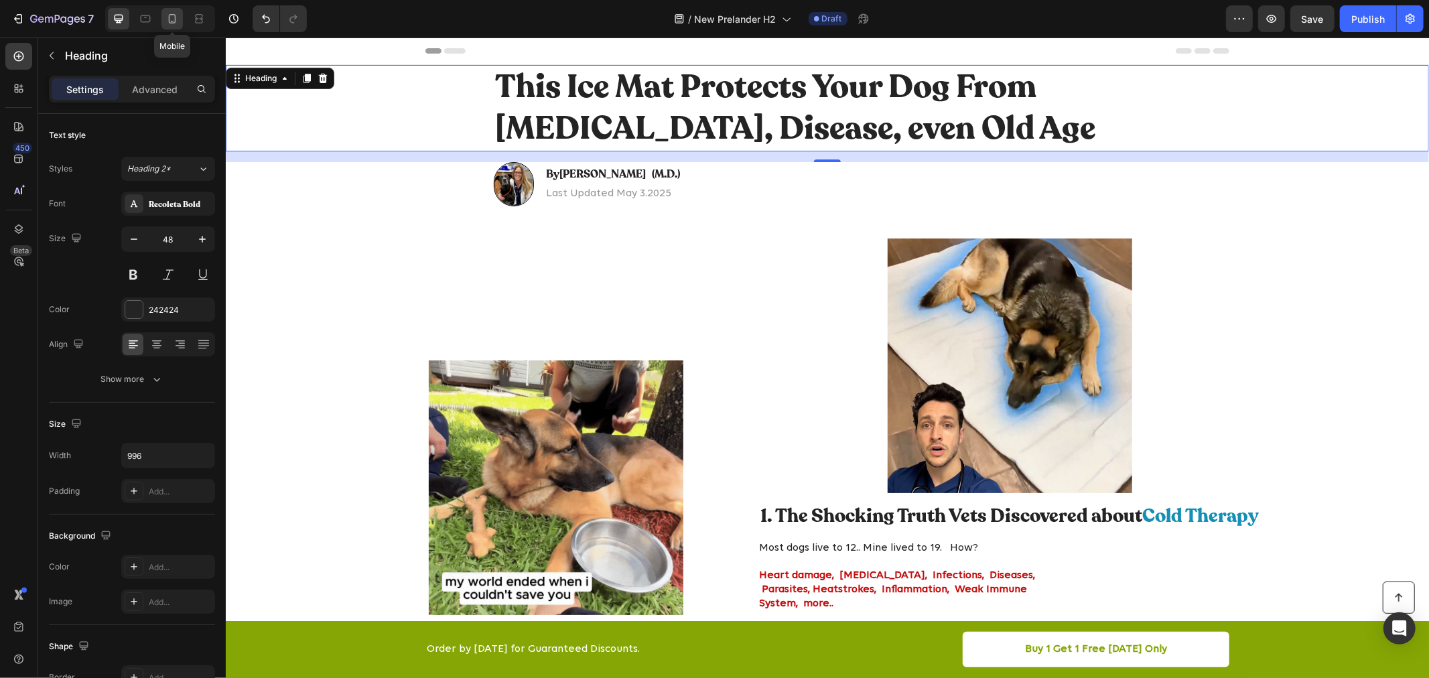
type input "100%"
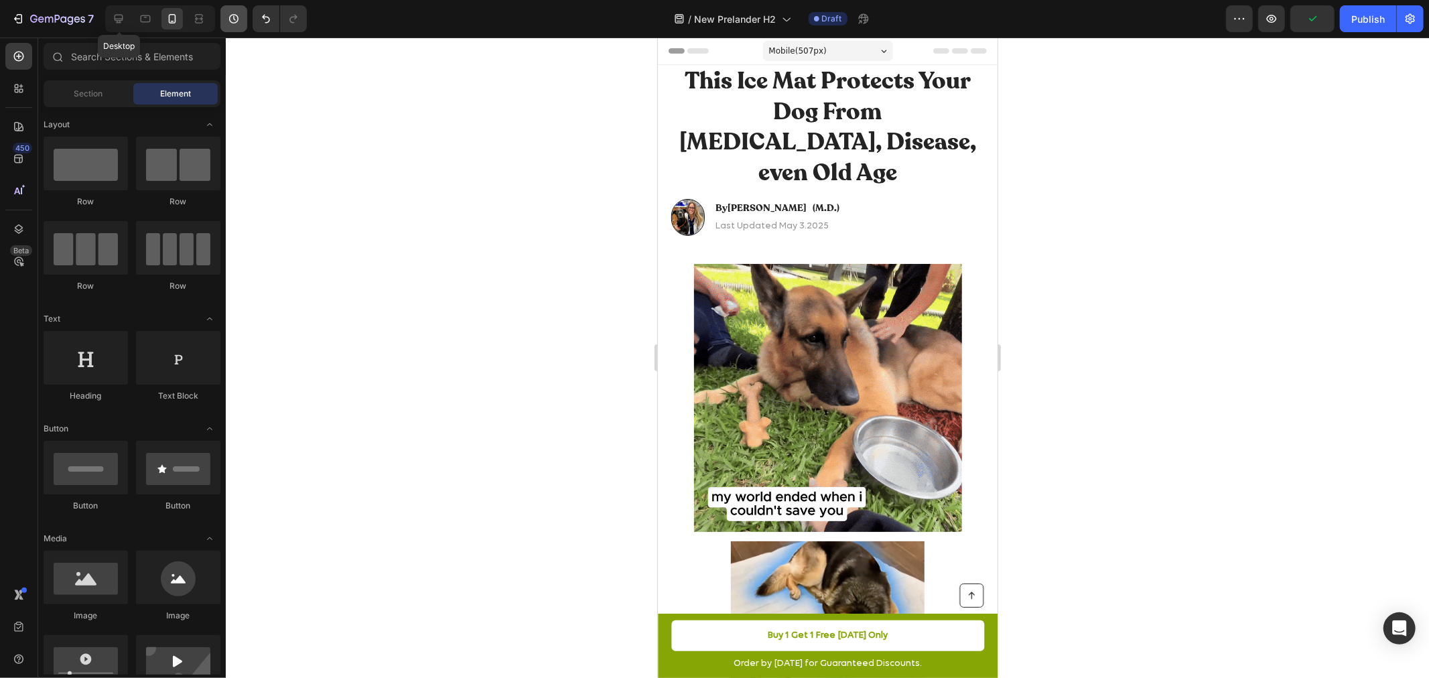
drag, startPoint x: 123, startPoint y: 13, endPoint x: 243, endPoint y: 25, distance: 120.5
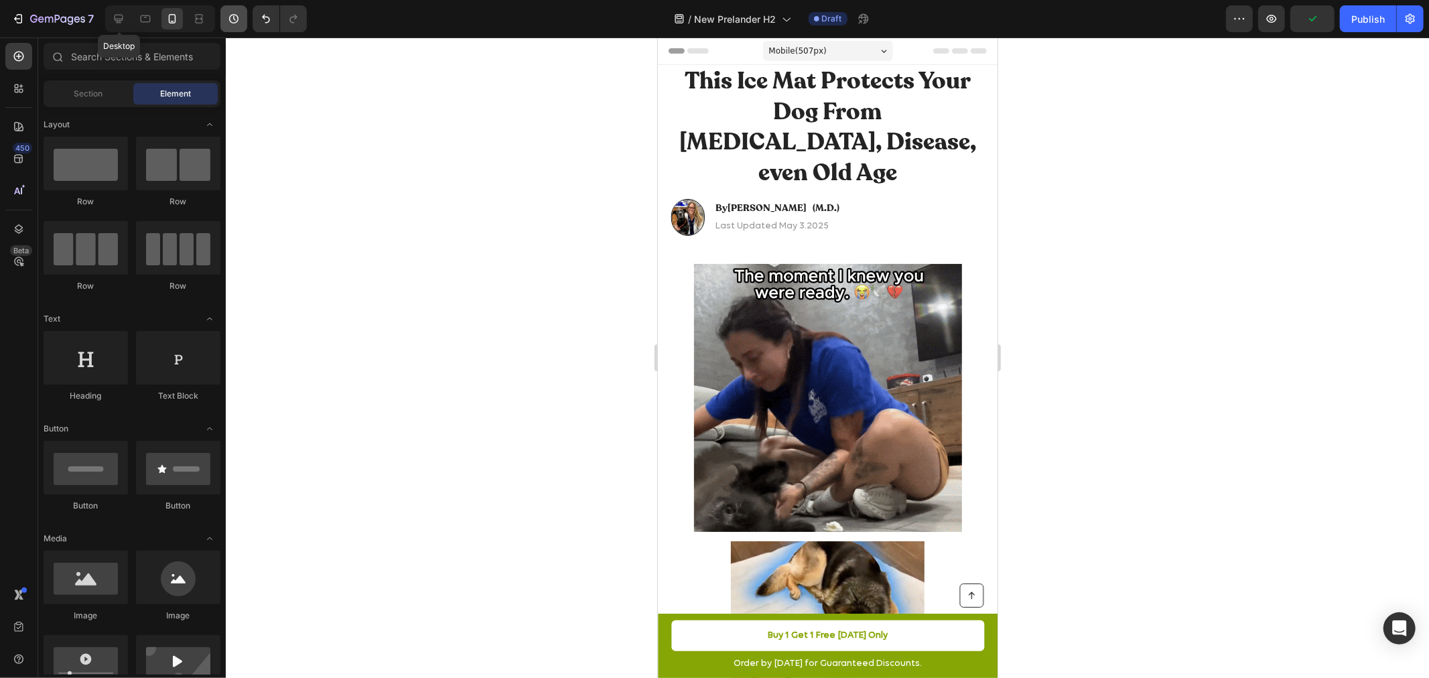
click at [123, 14] on icon at bounding box center [118, 18] width 13 height 13
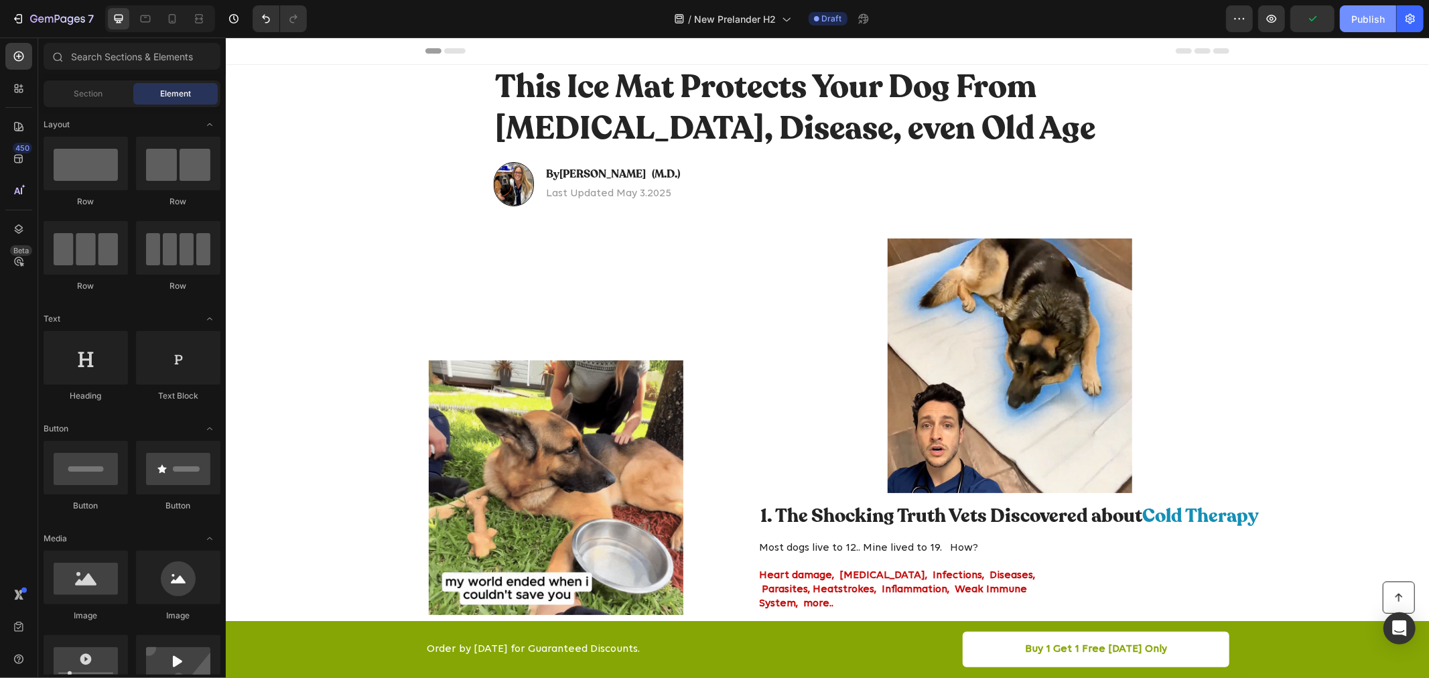
click at [1362, 29] on button "Publish" at bounding box center [1368, 18] width 56 height 27
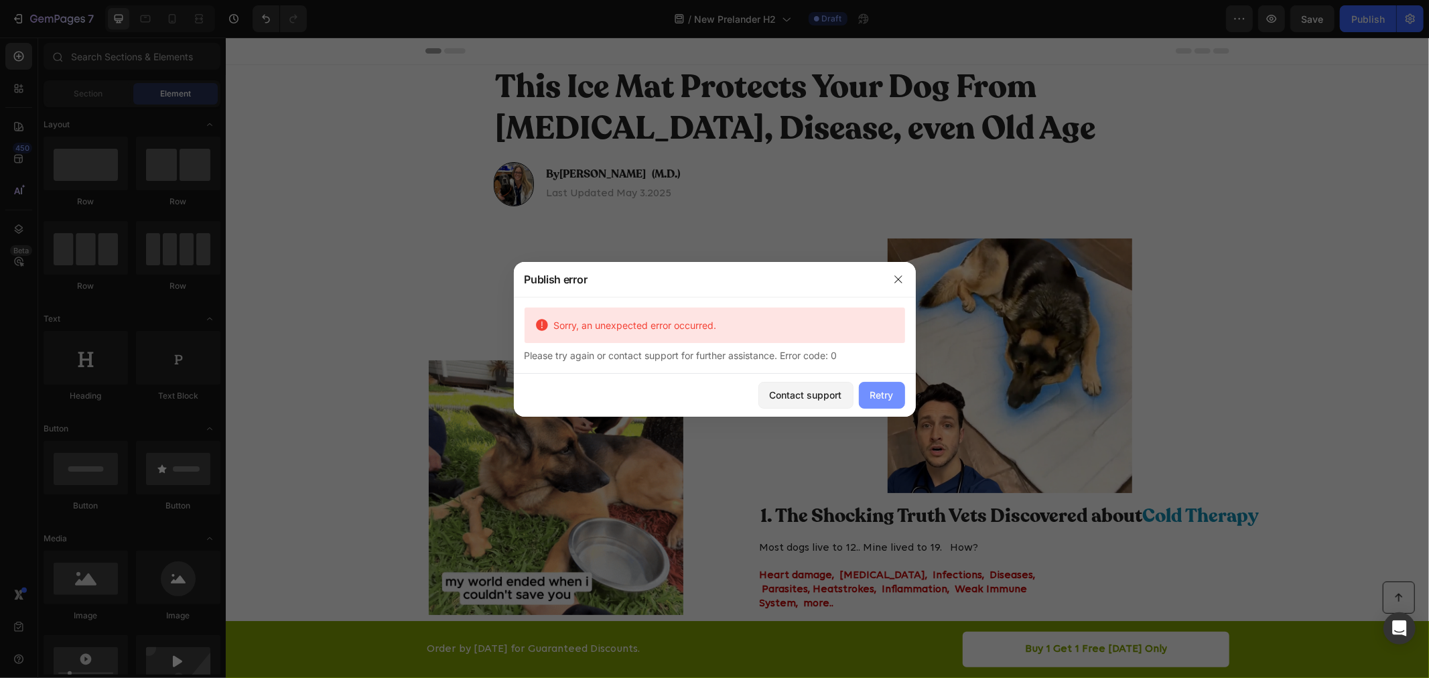
click at [879, 402] on div "Retry" at bounding box center [881, 395] width 23 height 14
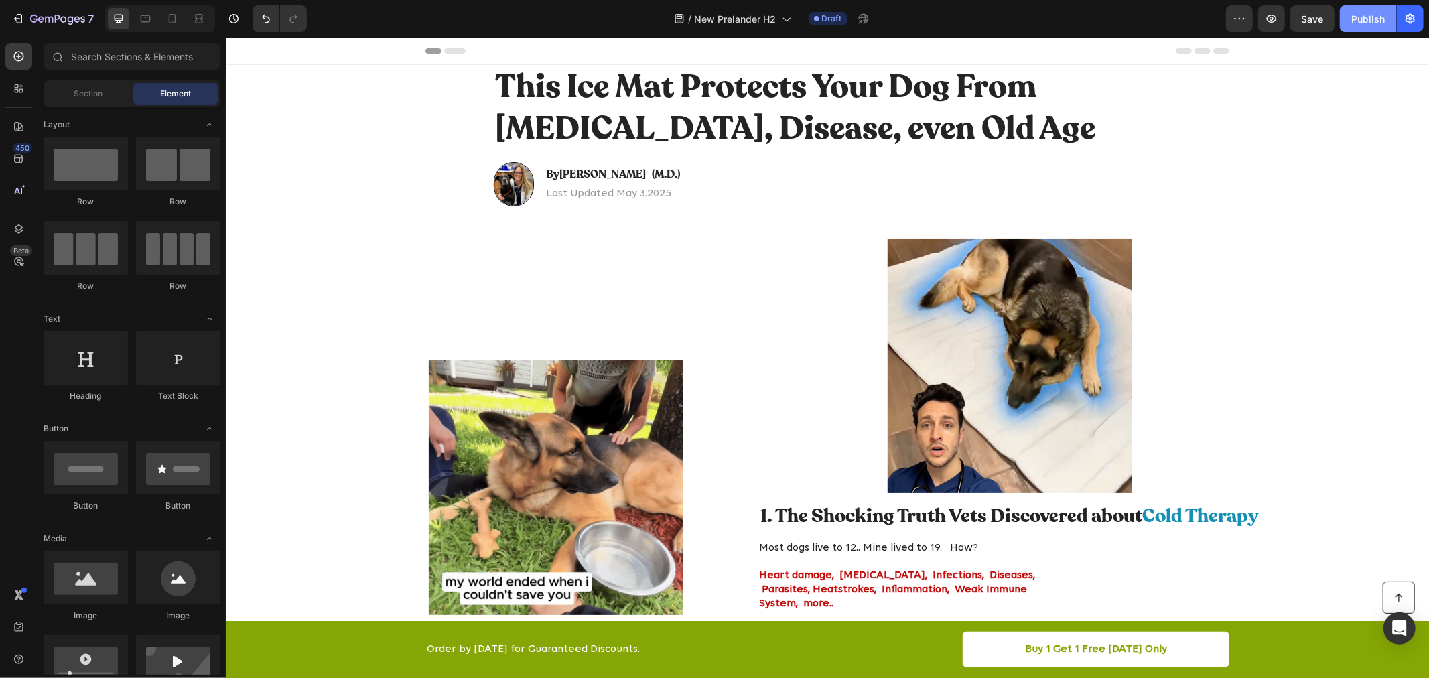
click at [1385, 23] on button "Publish" at bounding box center [1368, 18] width 56 height 27
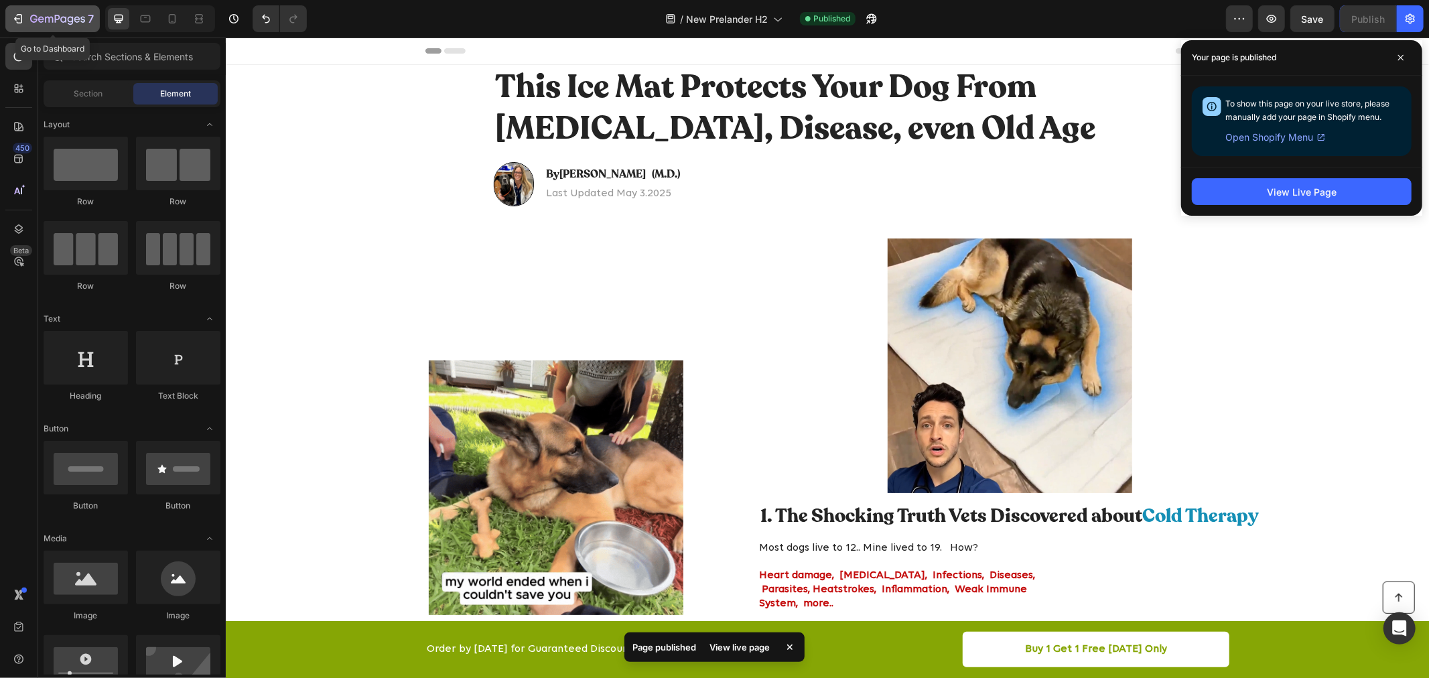
click at [18, 16] on icon "button" at bounding box center [17, 18] width 13 height 13
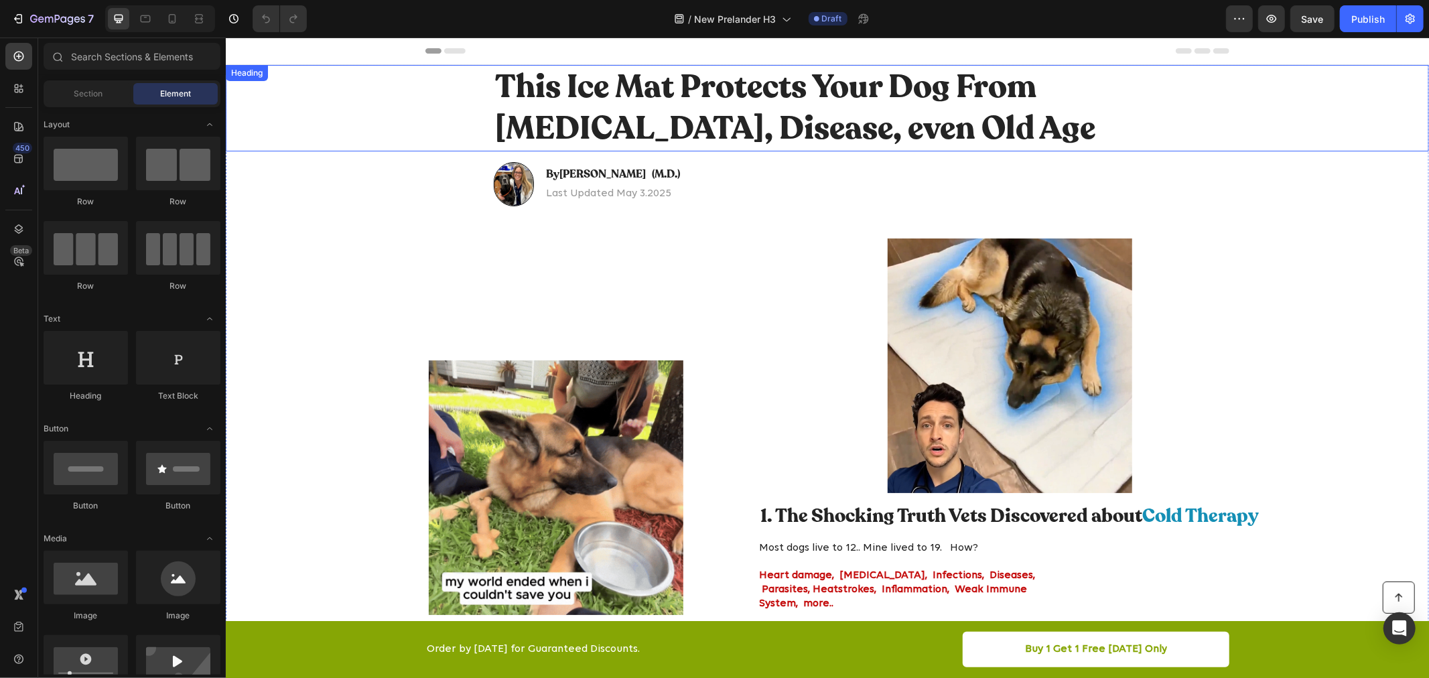
click at [766, 97] on h1 "This Ice Mat Protects Your Dog From [MEDICAL_DATA], Disease, even Old Age" at bounding box center [826, 107] width 667 height 86
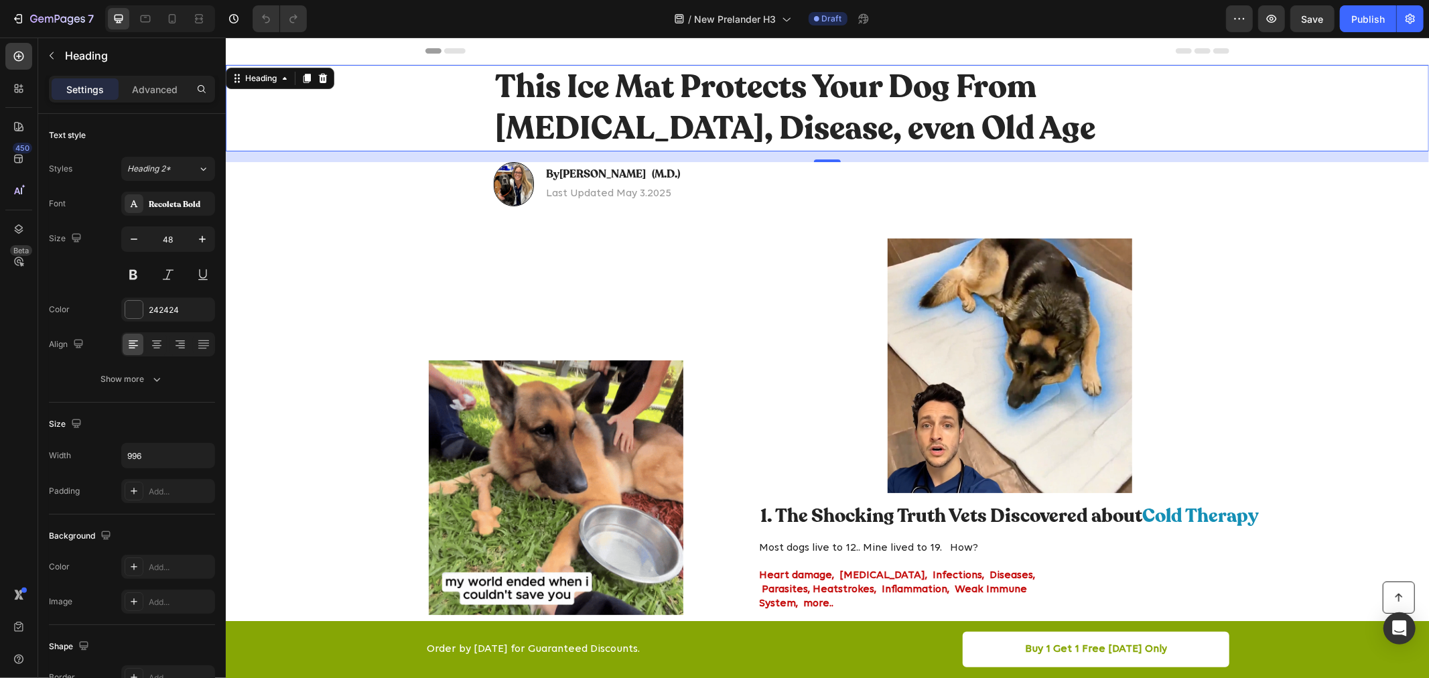
click at [766, 97] on h1 "This Ice Mat Protects Your Dog From [MEDICAL_DATA], Disease, even Old Age" at bounding box center [826, 107] width 667 height 86
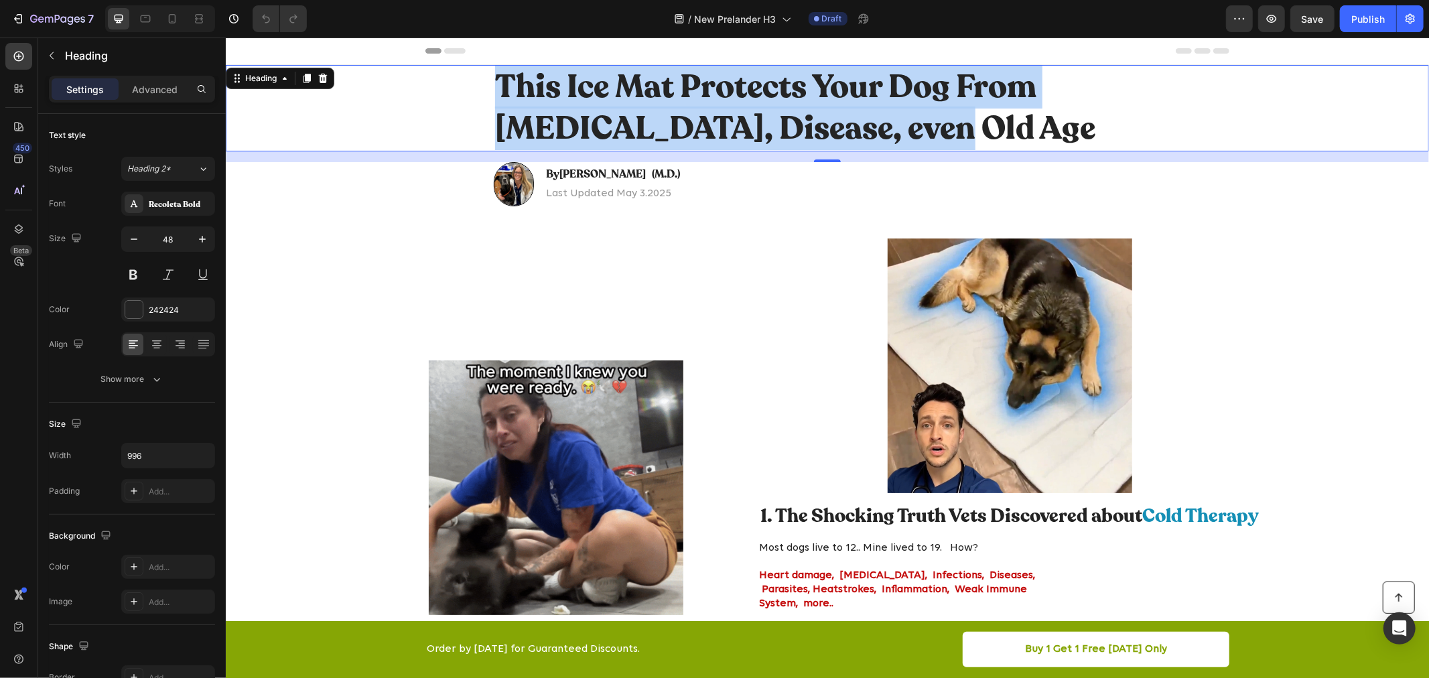
click at [766, 97] on p "This Ice Mat Protects Your Dog From [MEDICAL_DATA], Disease, even Old Age" at bounding box center [826, 108] width 665 height 84
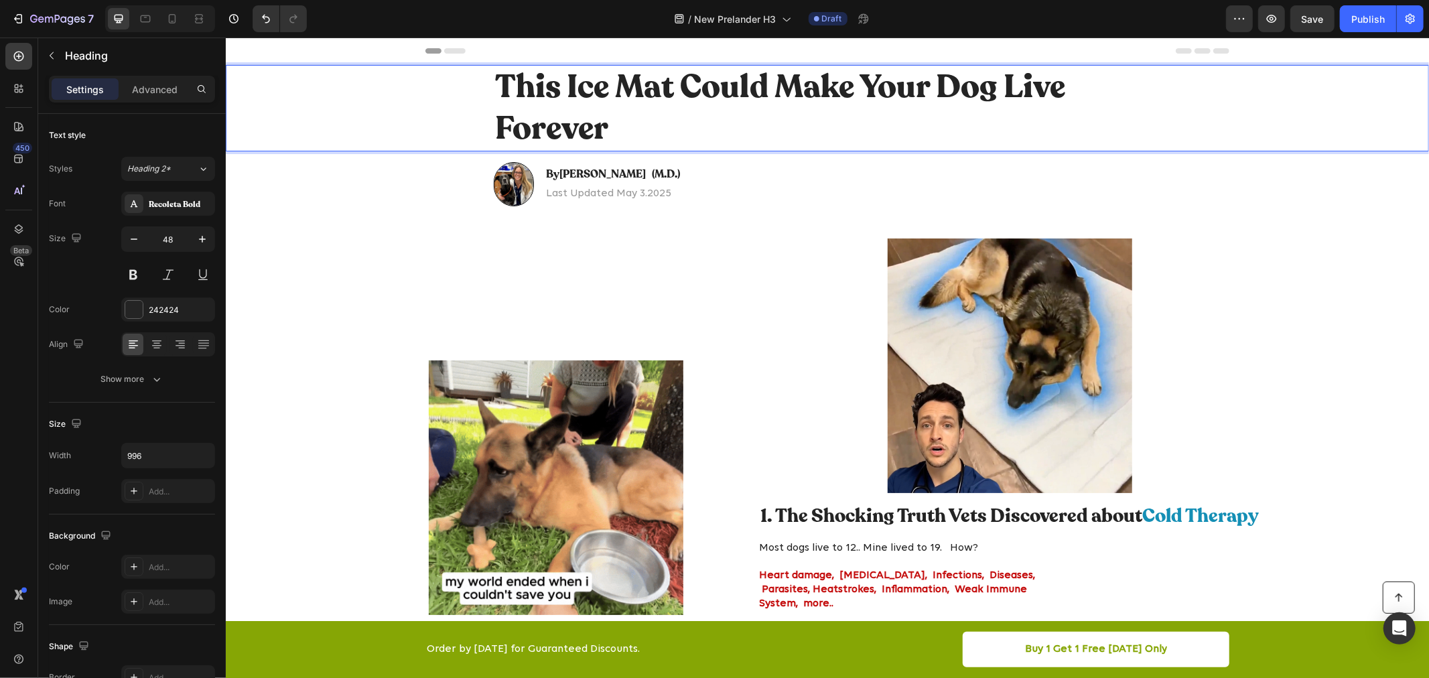
click at [565, 85] on p "This Ice Mat Could Make Your Dog Live Forever" at bounding box center [826, 108] width 665 height 84
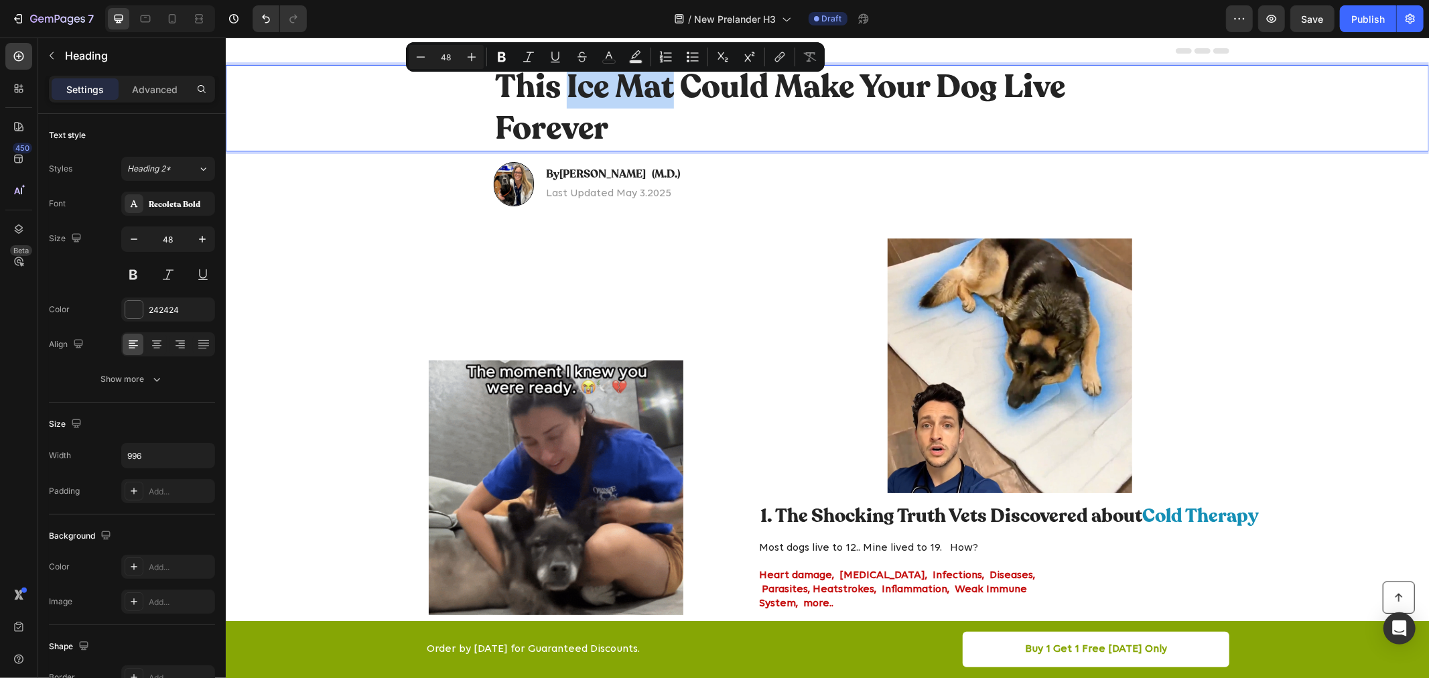
drag, startPoint x: 615, startPoint y: 82, endPoint x: 655, endPoint y: 82, distance: 40.2
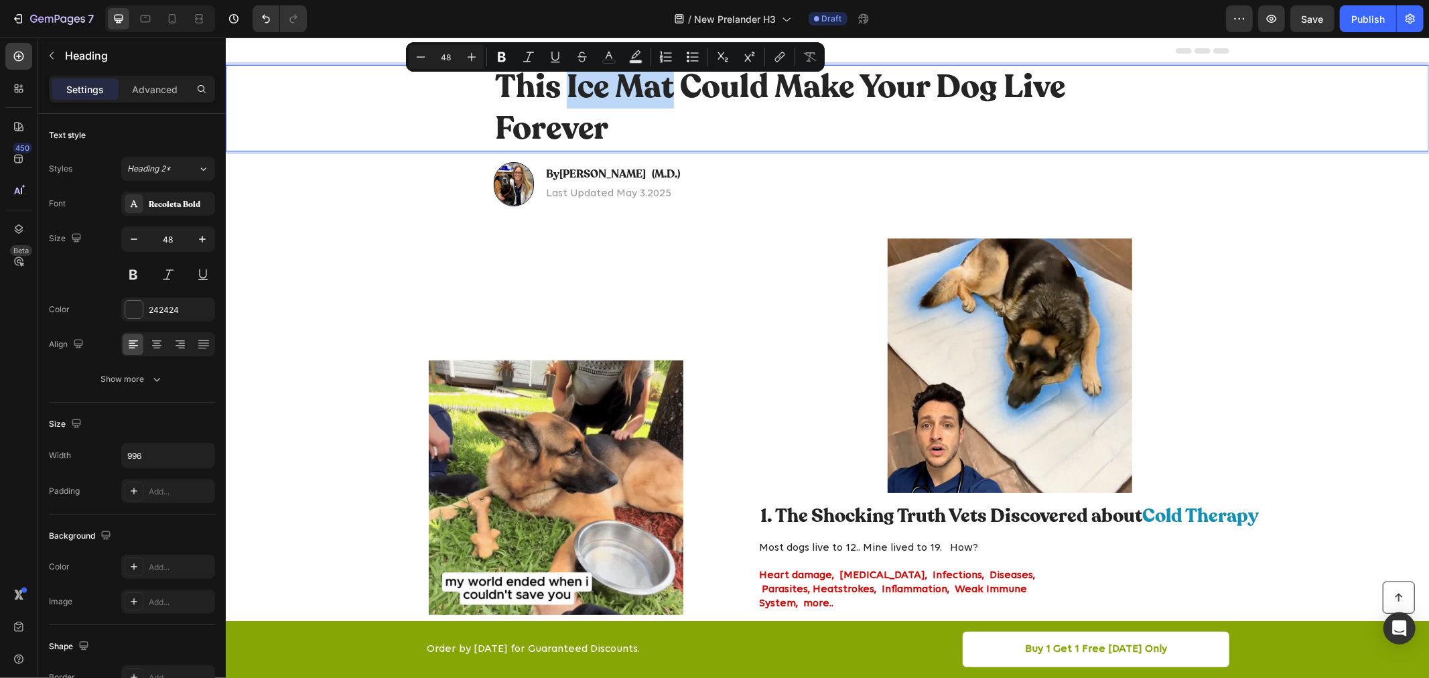
click at [654, 82] on p "This Ice Mat Could Make Your Dog Live Forever" at bounding box center [826, 108] width 665 height 84
click at [611, 64] on button "color" at bounding box center [609, 57] width 24 height 24
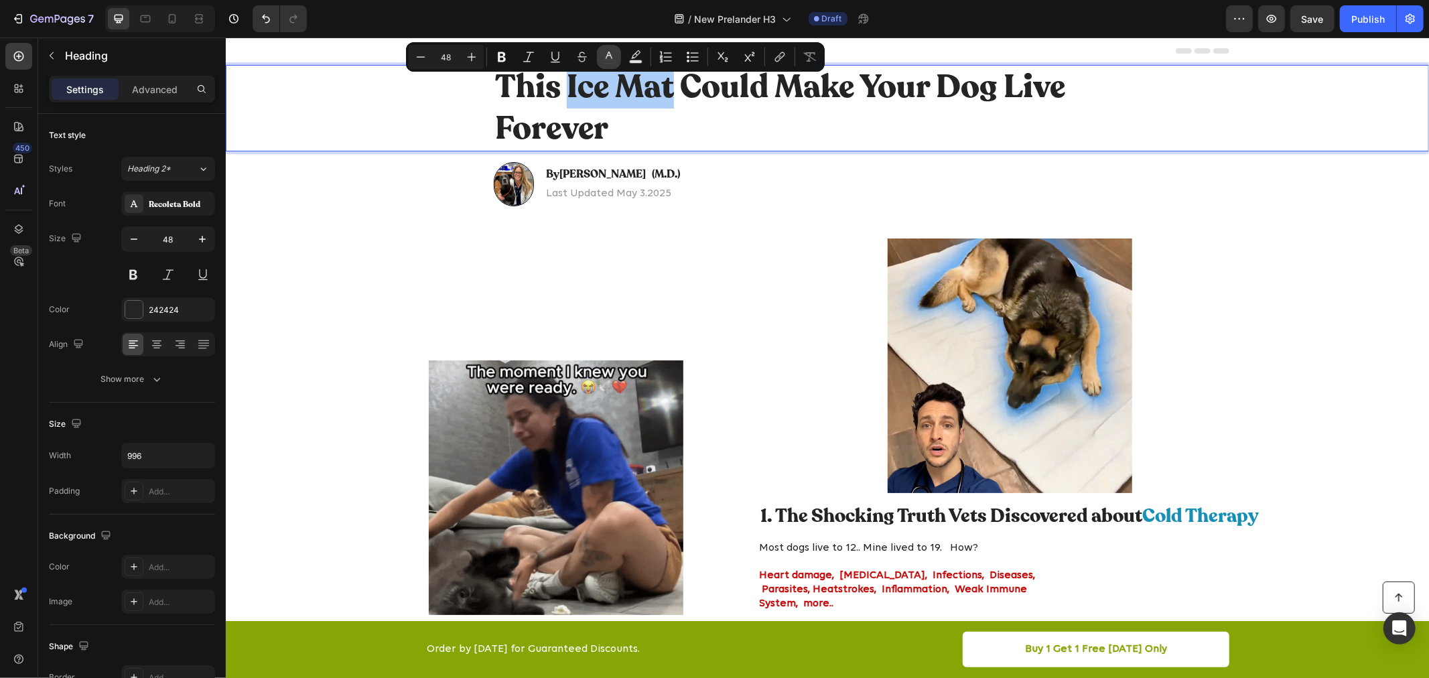
type input "242424"
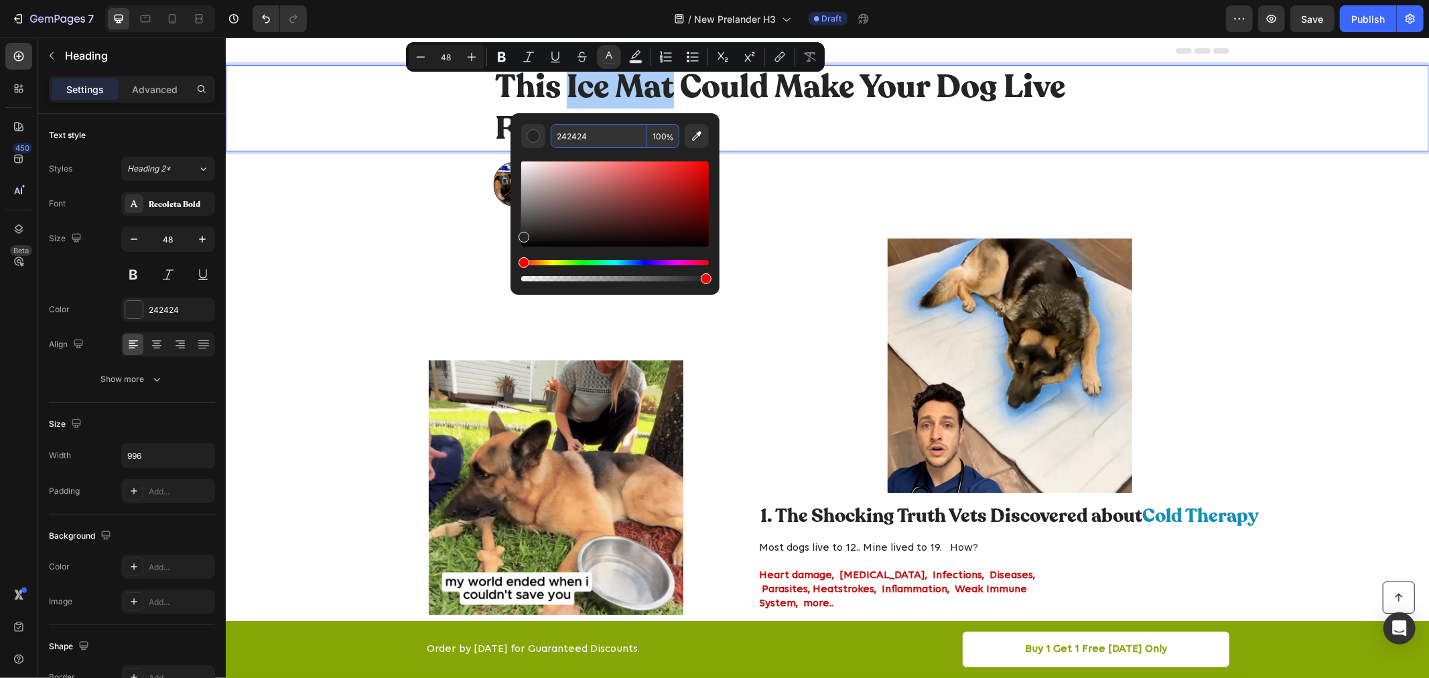
click at [617, 139] on input "242424" at bounding box center [599, 136] width 96 height 24
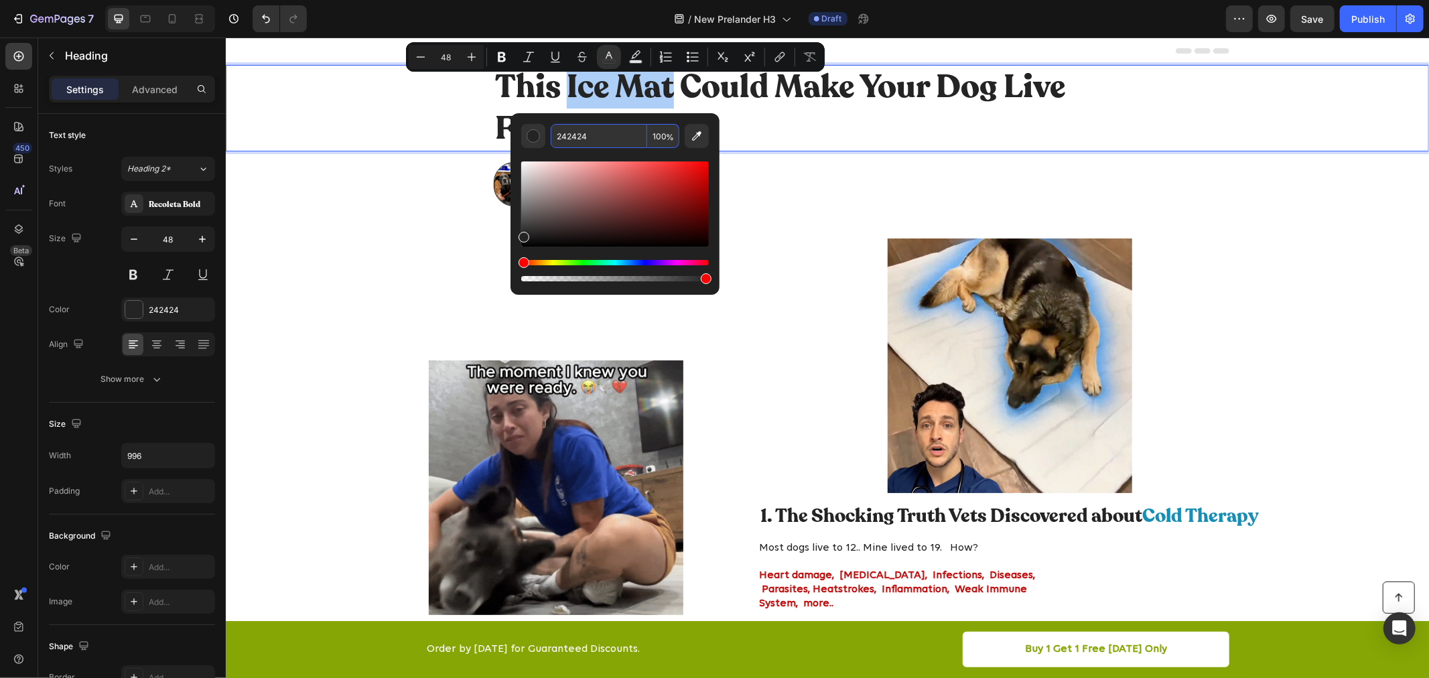
paste input "#4095da"
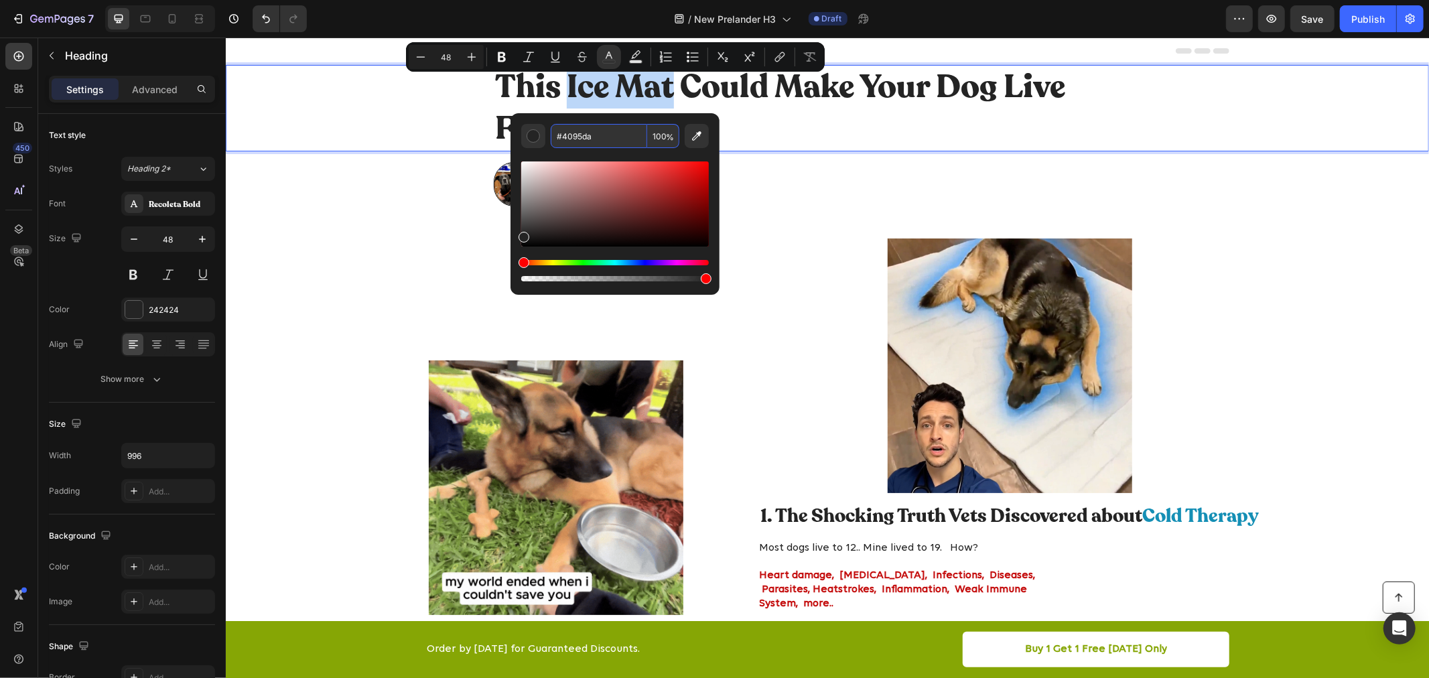
type input "4095DA"
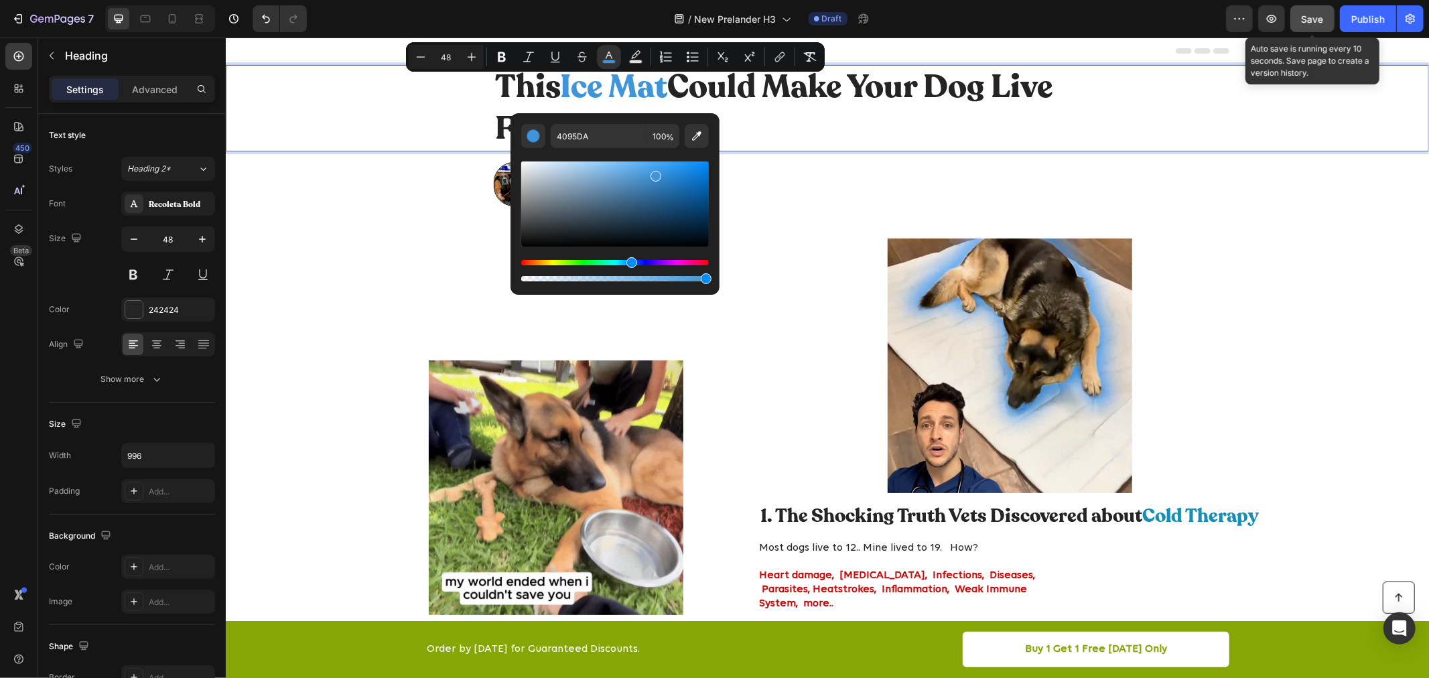
click at [1324, 11] on button "Save" at bounding box center [1312, 18] width 44 height 27
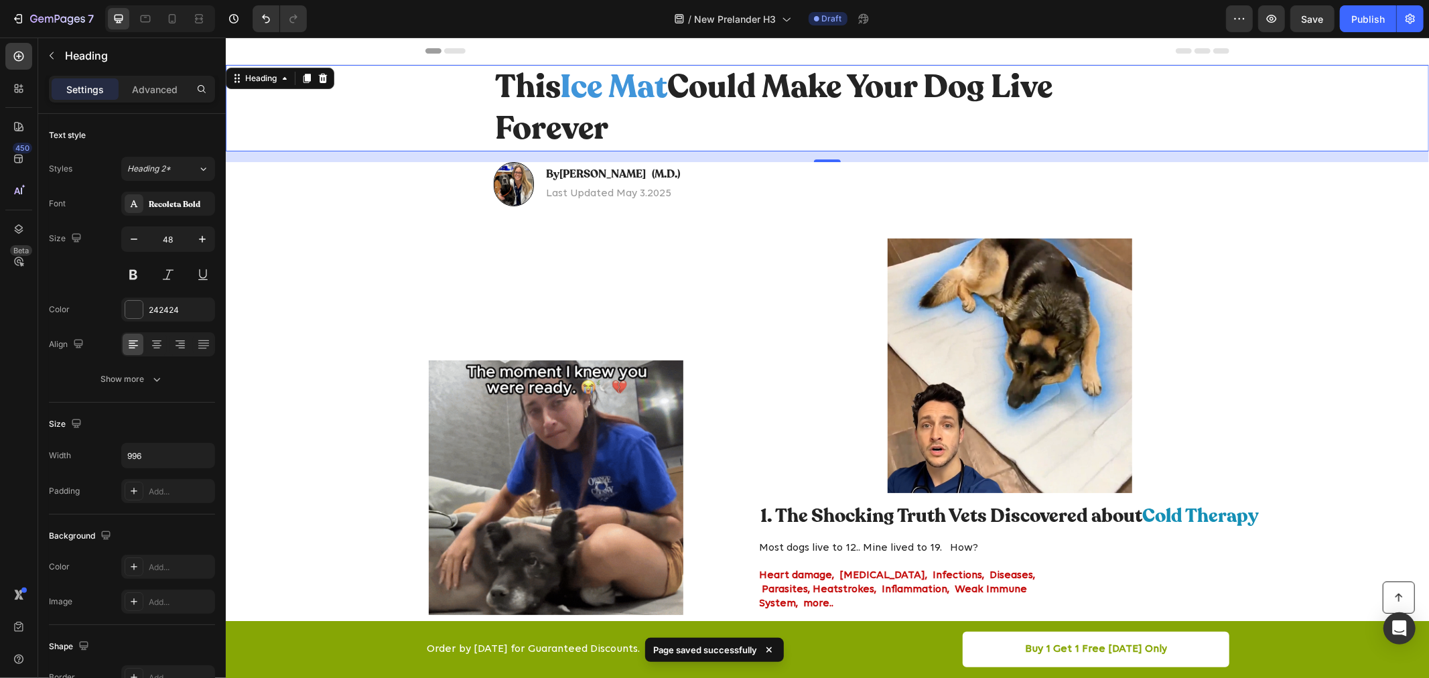
click at [1363, 35] on div "7 Version history / New Prelander H3 Draft Preview Save Publish" at bounding box center [714, 19] width 1429 height 38
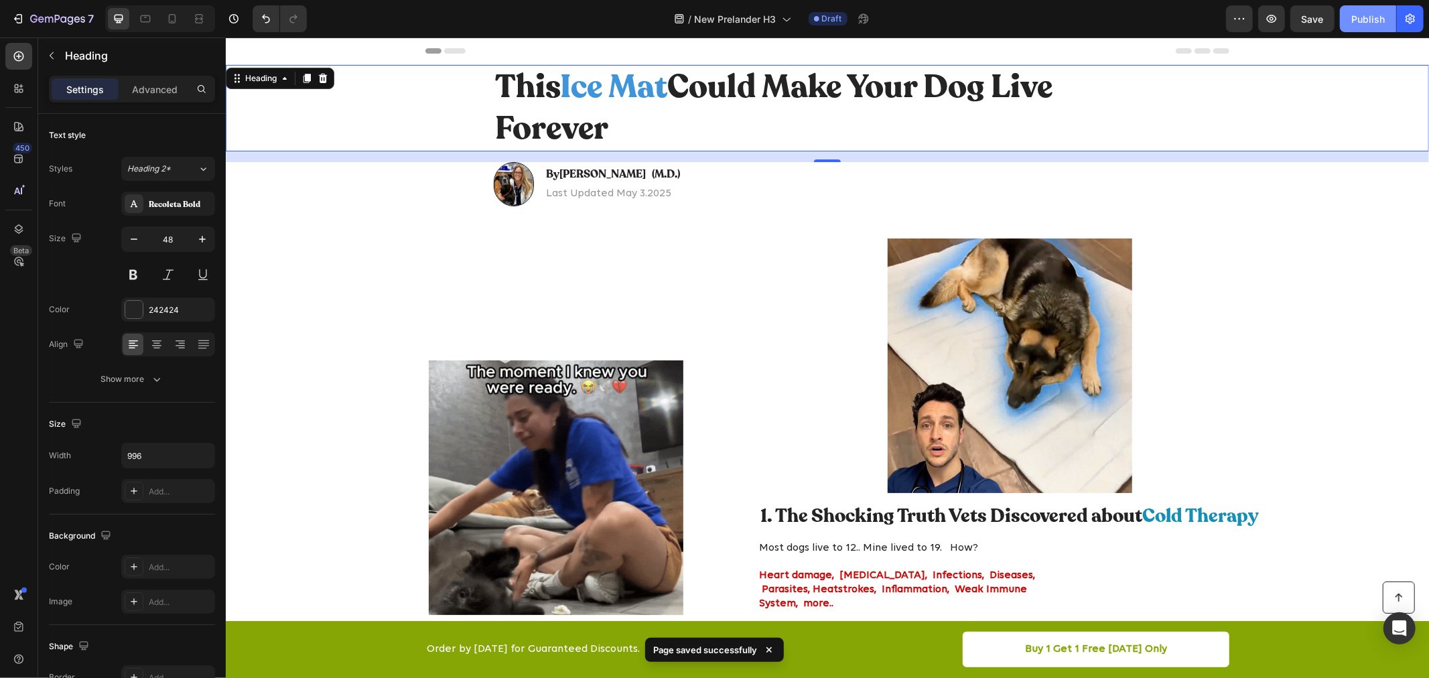
click at [1367, 23] on div "Publish" at bounding box center [1367, 19] width 33 height 14
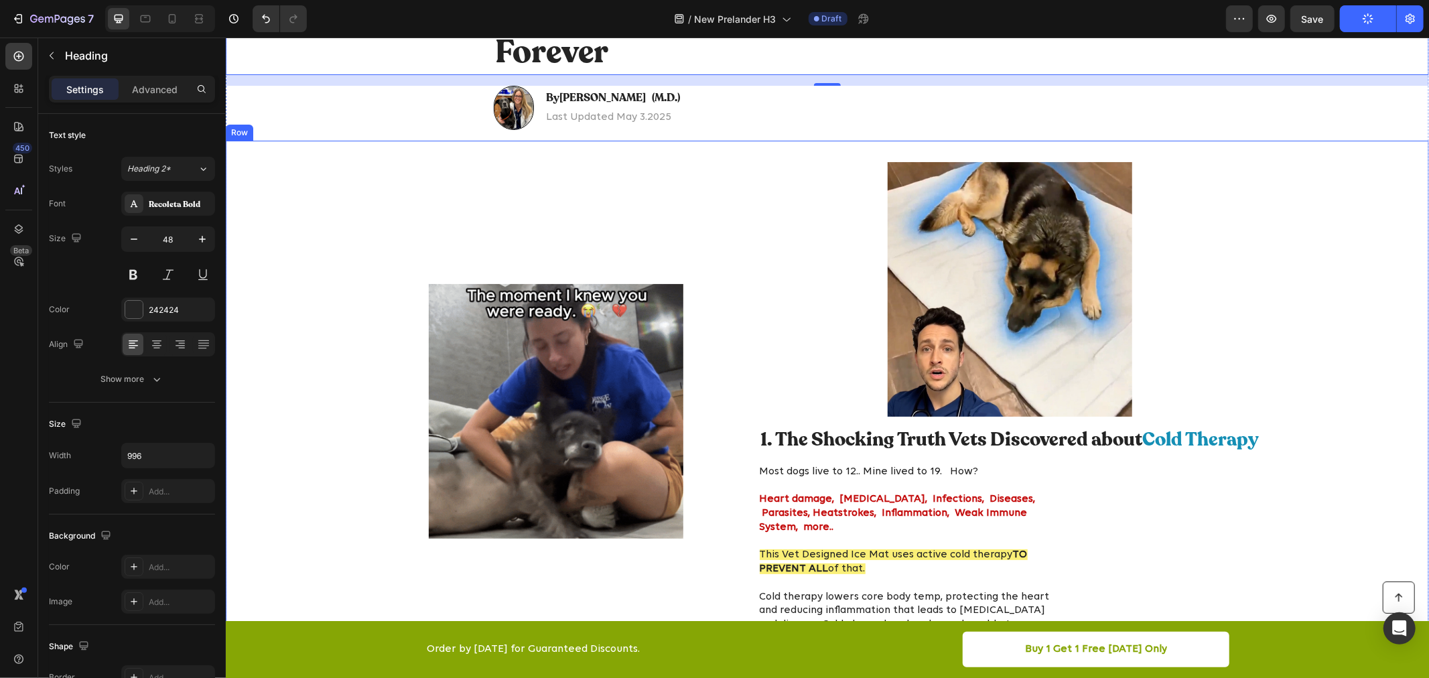
scroll to position [76, 0]
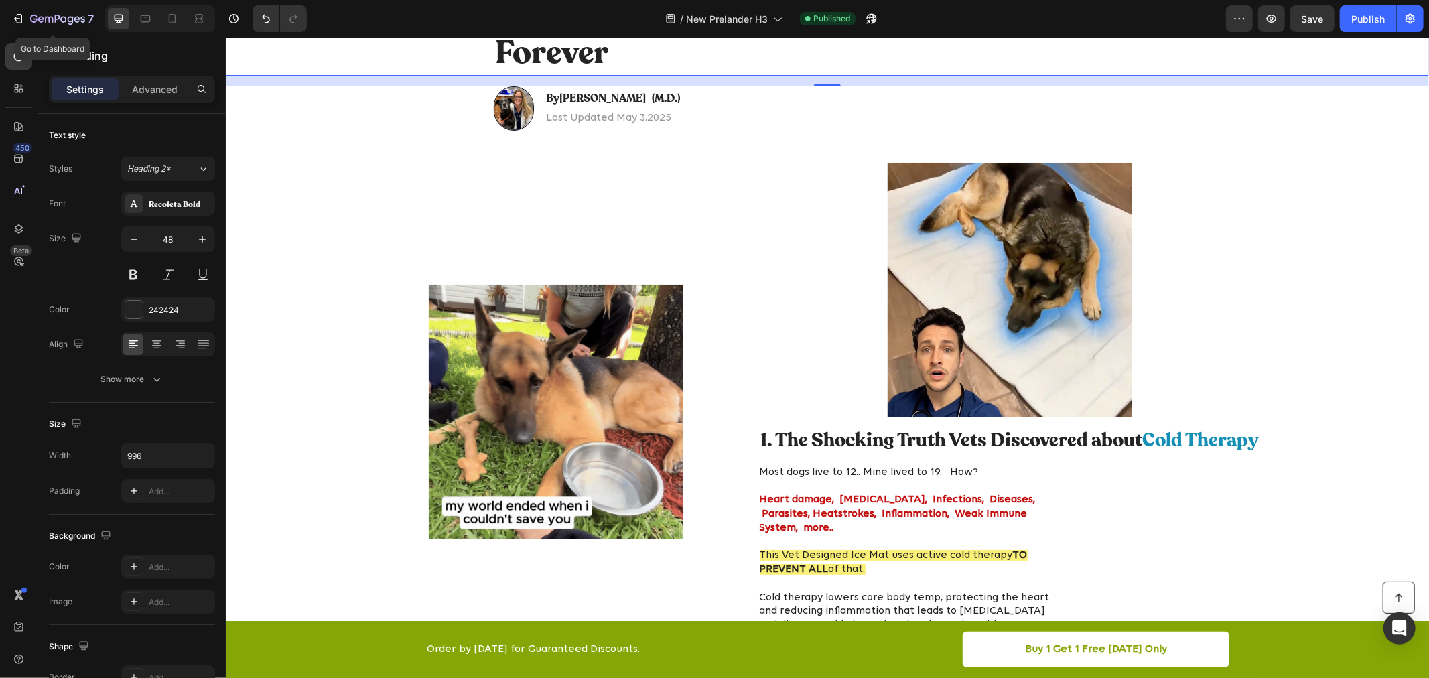
drag, startPoint x: 25, startPoint y: 15, endPoint x: 68, endPoint y: 0, distance: 45.3
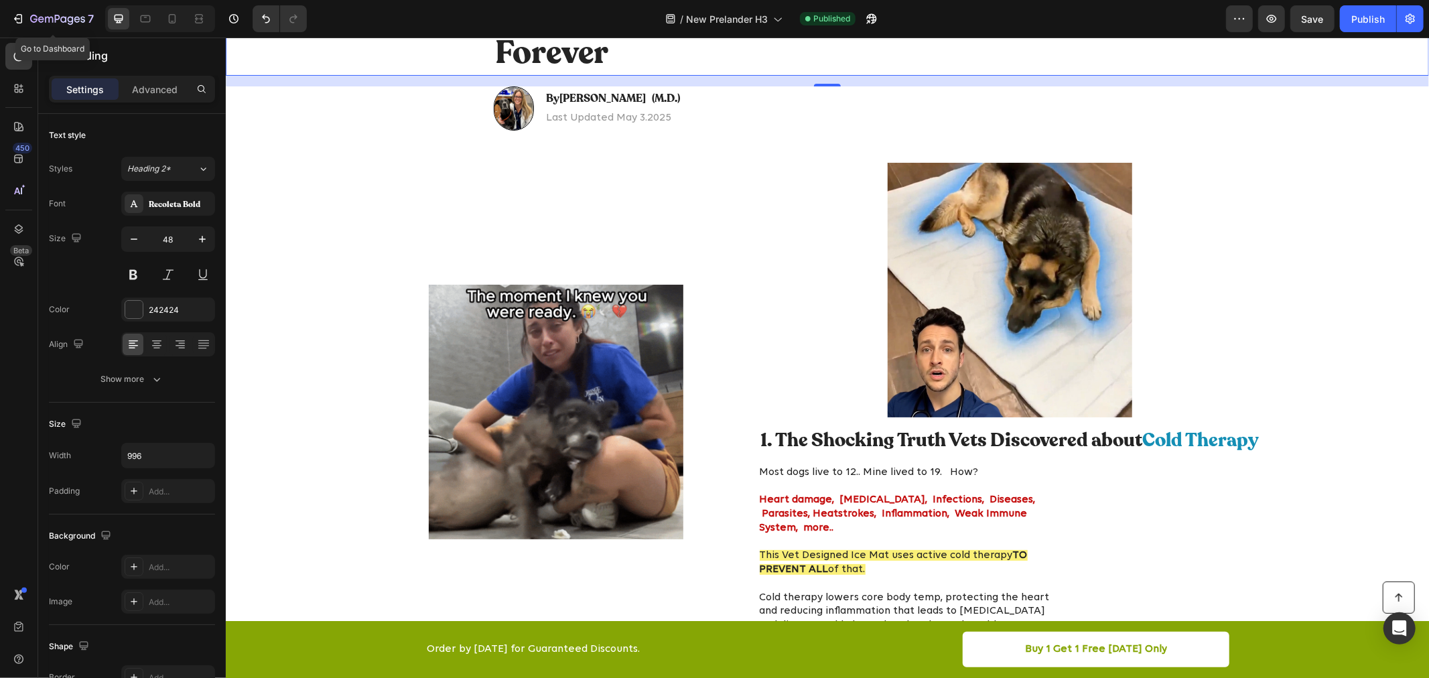
click at [29, 15] on div "7" at bounding box center [52, 19] width 82 height 16
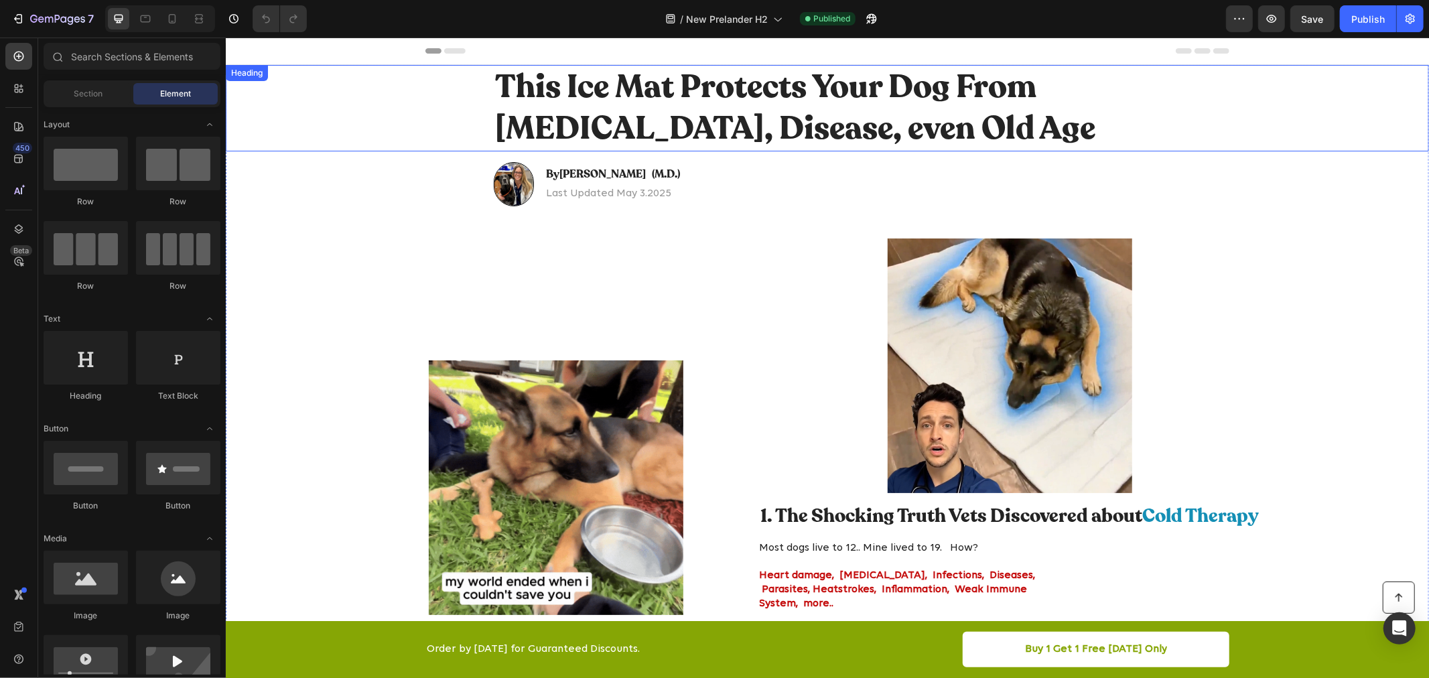
click at [582, 78] on h1 "This Ice Mat Protects Your Dog From [MEDICAL_DATA], Disease, even Old Age" at bounding box center [826, 107] width 667 height 86
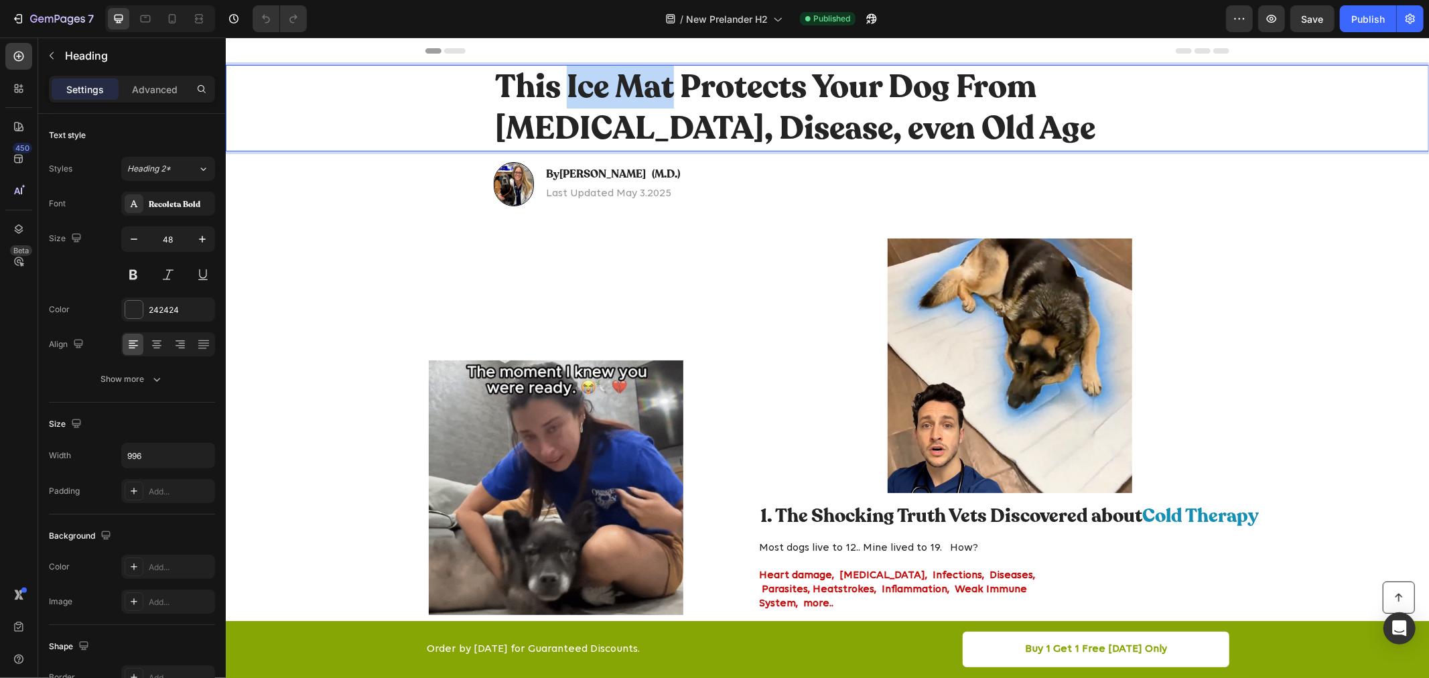
drag, startPoint x: 561, startPoint y: 76, endPoint x: 665, endPoint y: 82, distance: 103.3
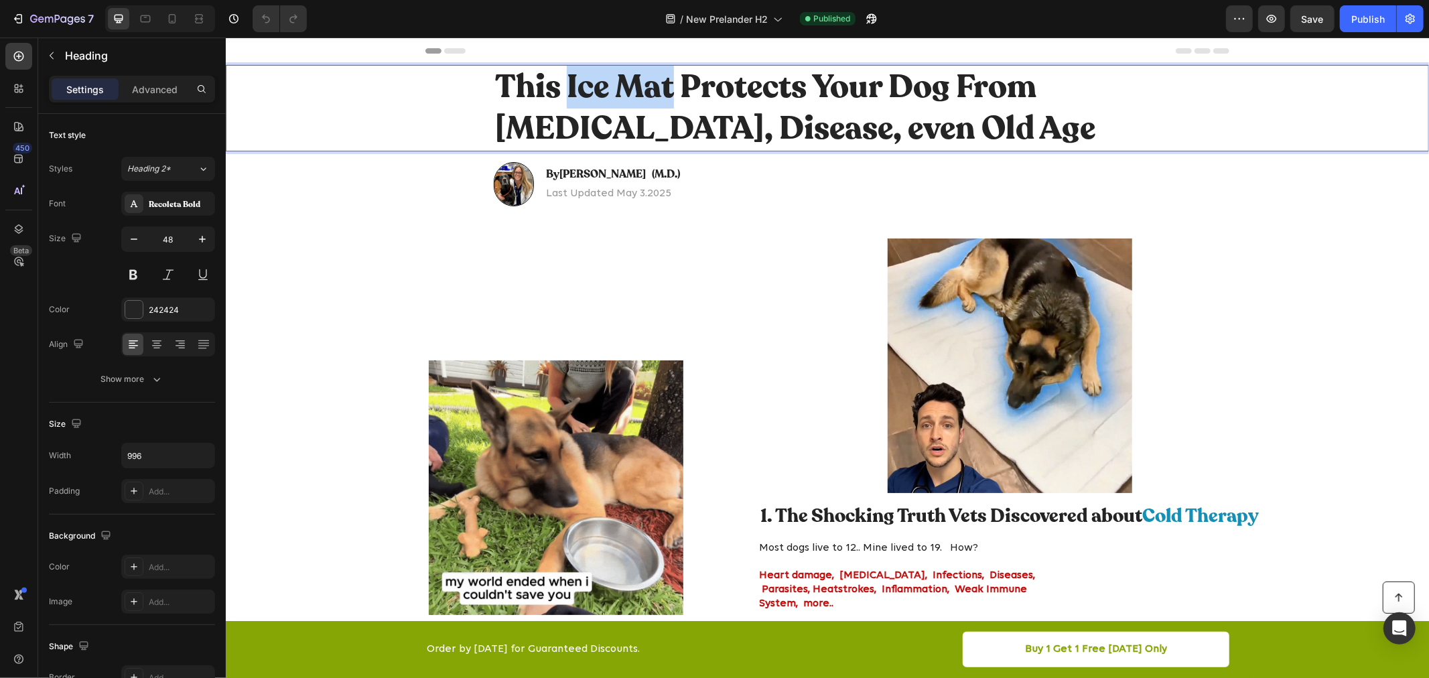
click at [665, 82] on p "This Ice Mat Protects Your Dog From Cancer, Disease, even Old Age" at bounding box center [826, 108] width 665 height 84
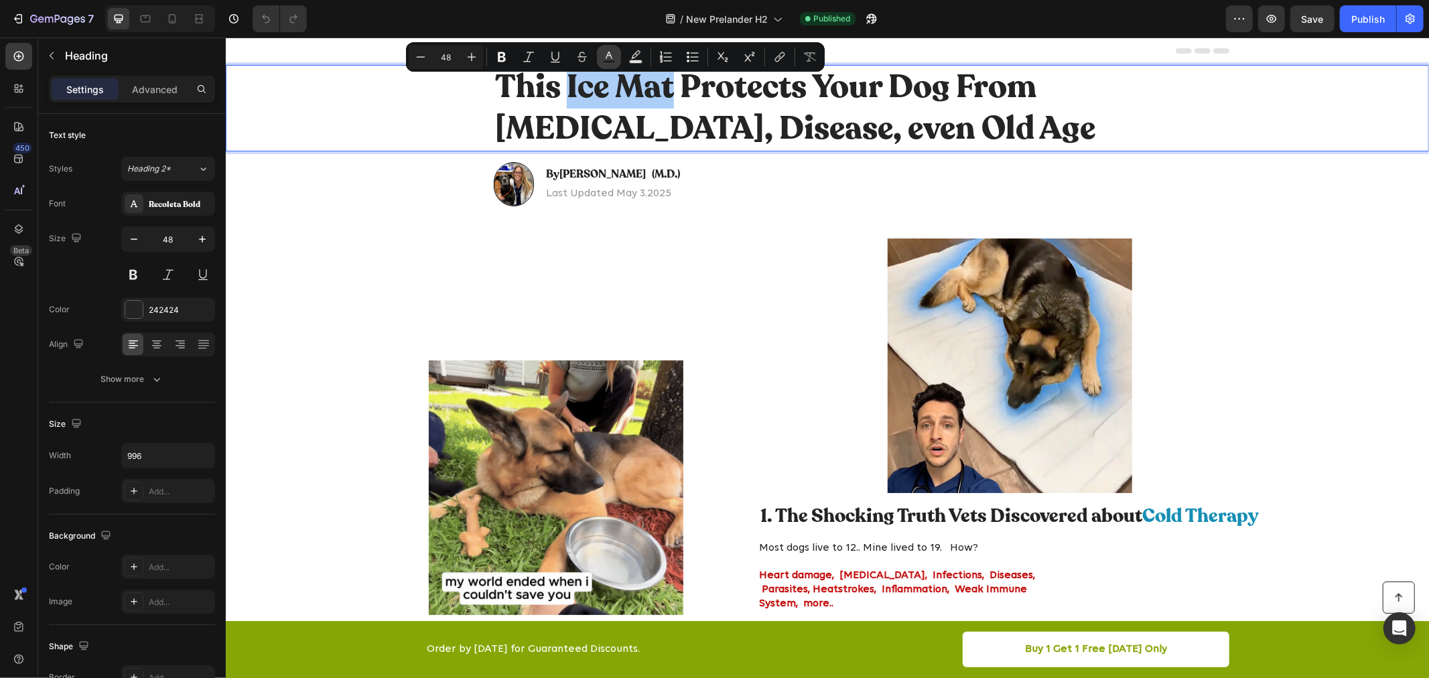
click at [602, 59] on icon "Editor contextual toolbar" at bounding box center [608, 56] width 13 height 13
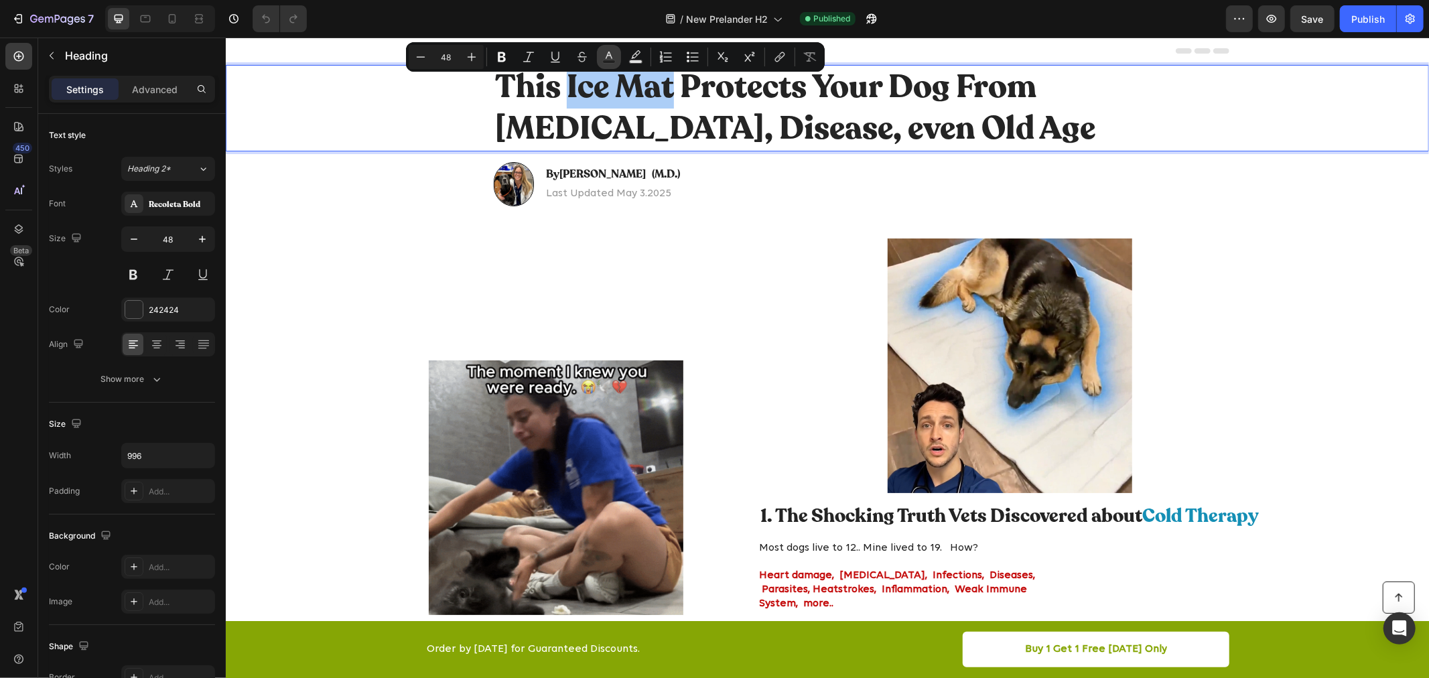
type input "242424"
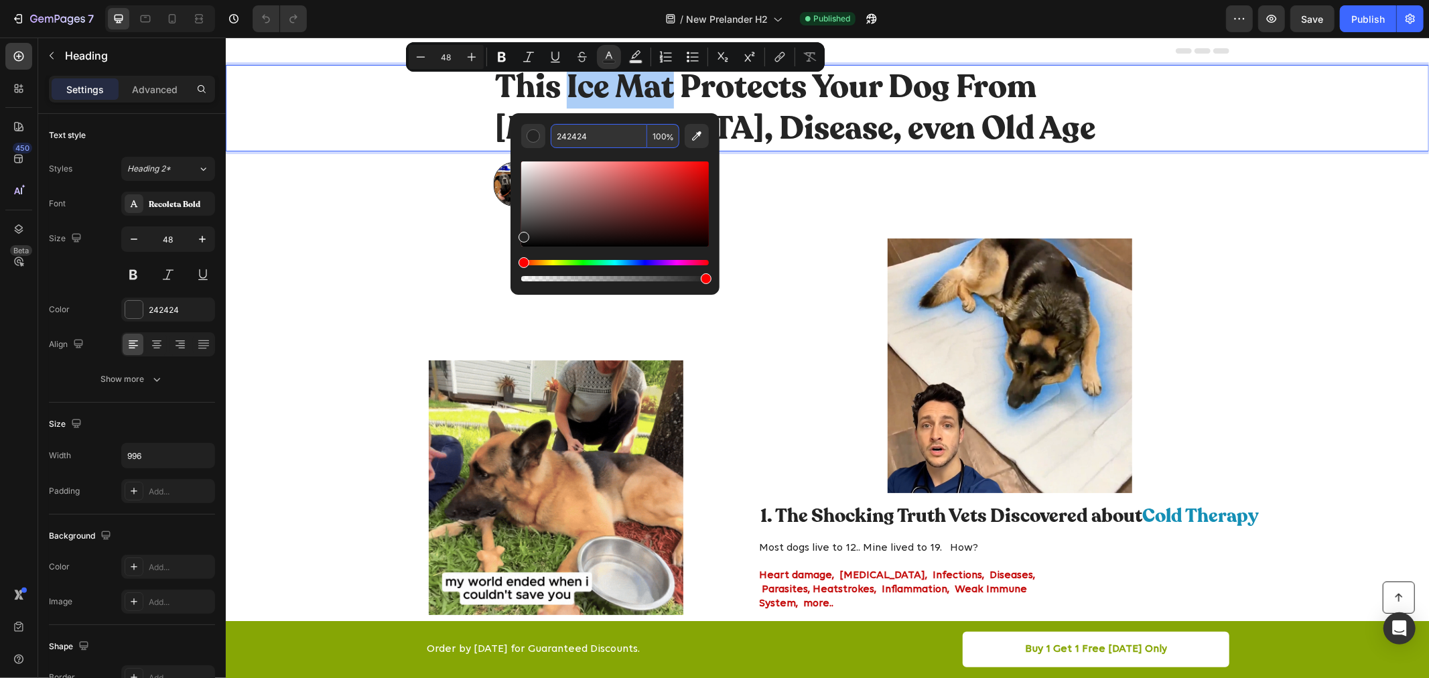
click at [612, 131] on input "242424" at bounding box center [599, 136] width 96 height 24
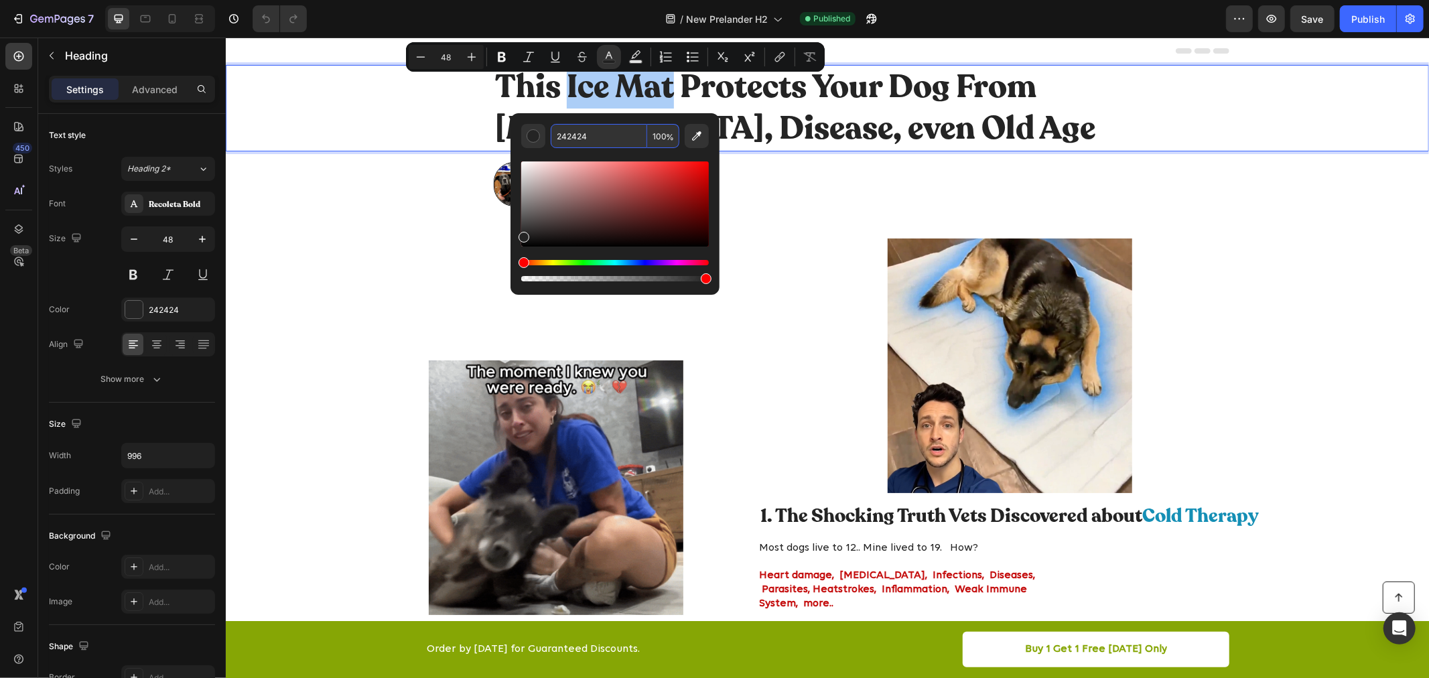
paste input "#4095da"
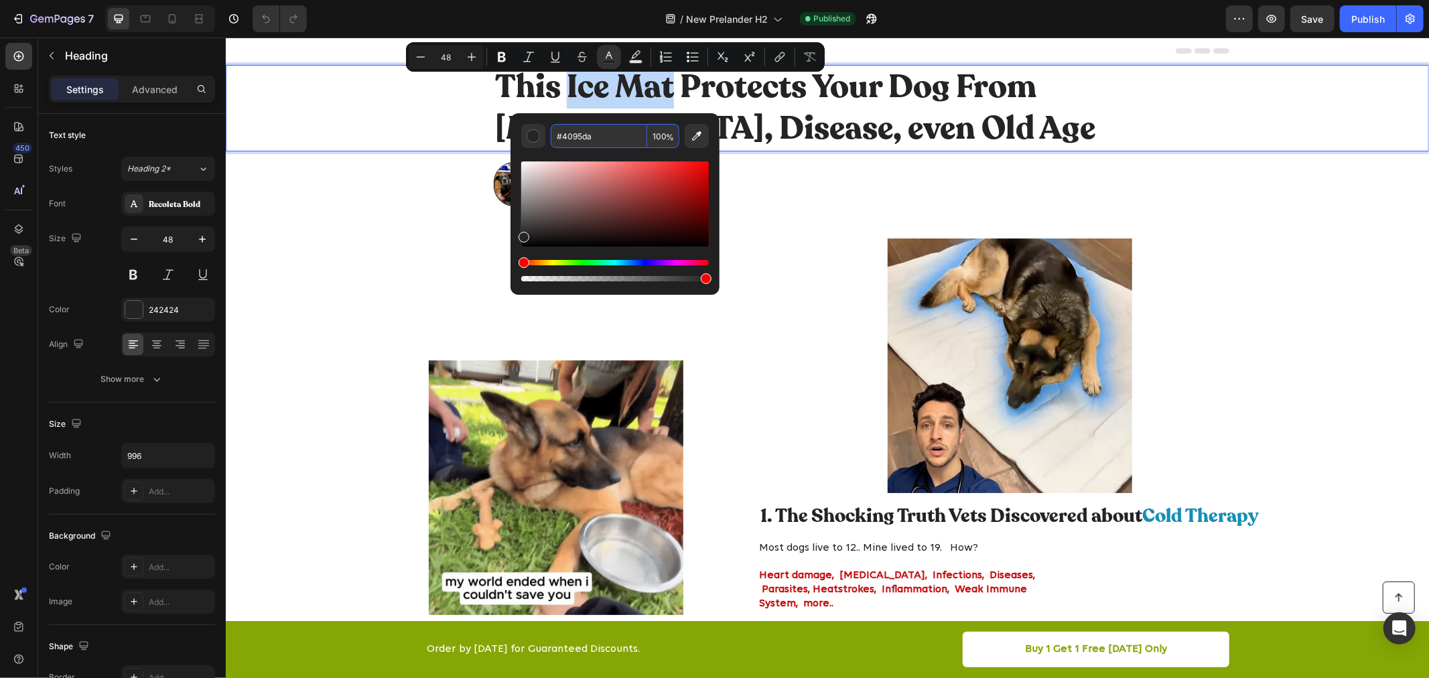
type input "4095DA"
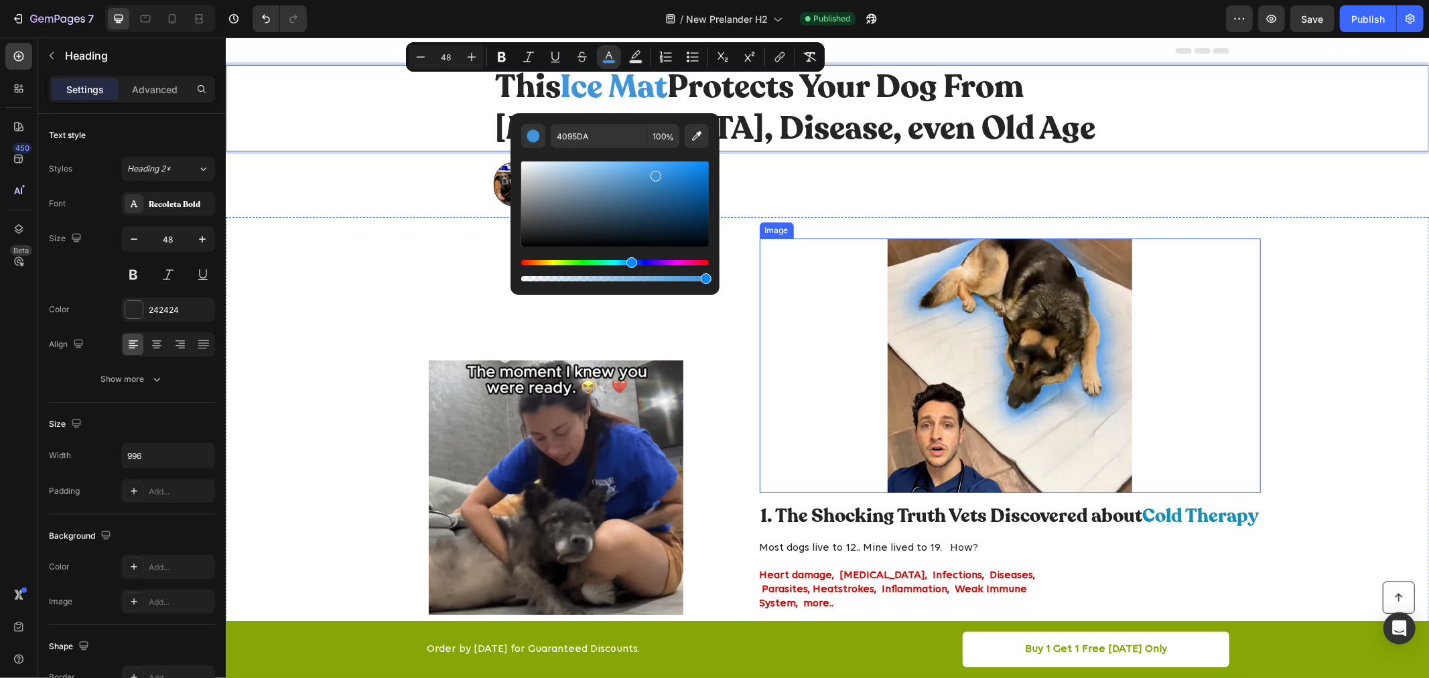
click at [781, 295] on div at bounding box center [1009, 365] width 501 height 255
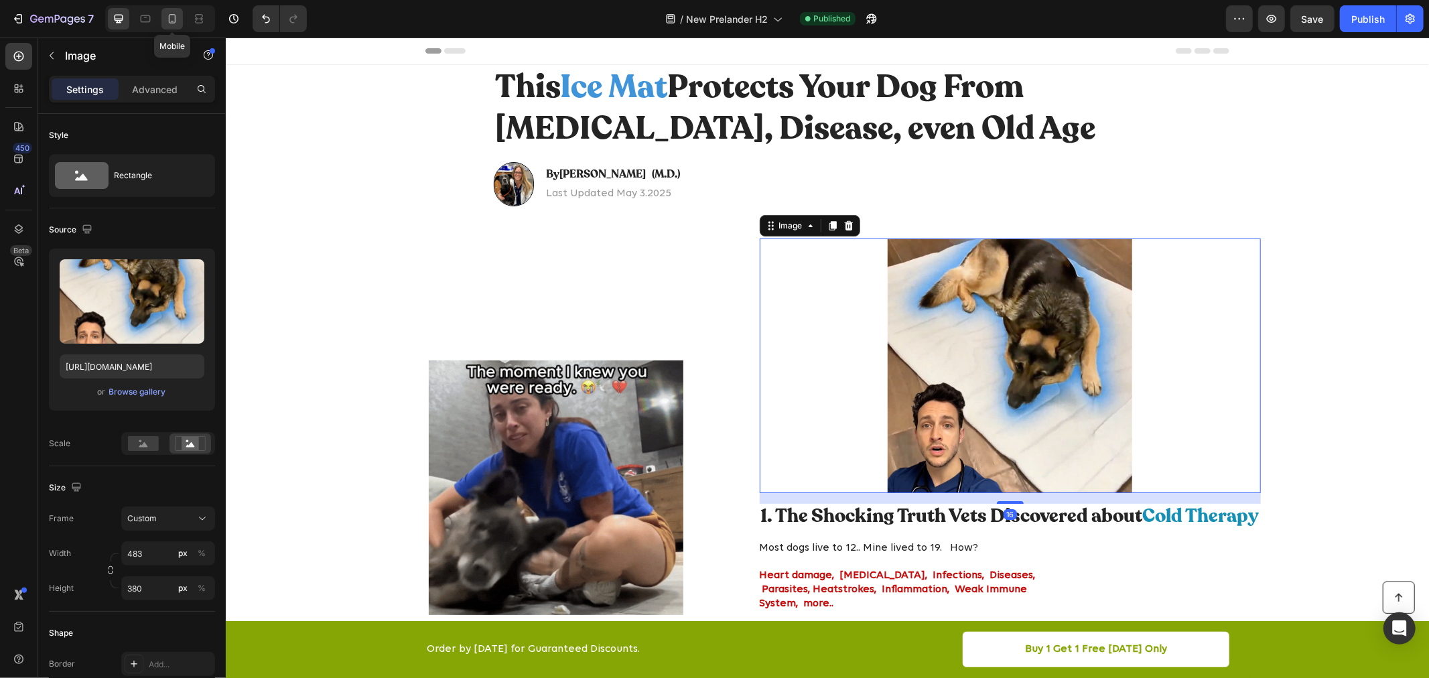
click at [178, 27] on div at bounding box center [171, 18] width 21 height 21
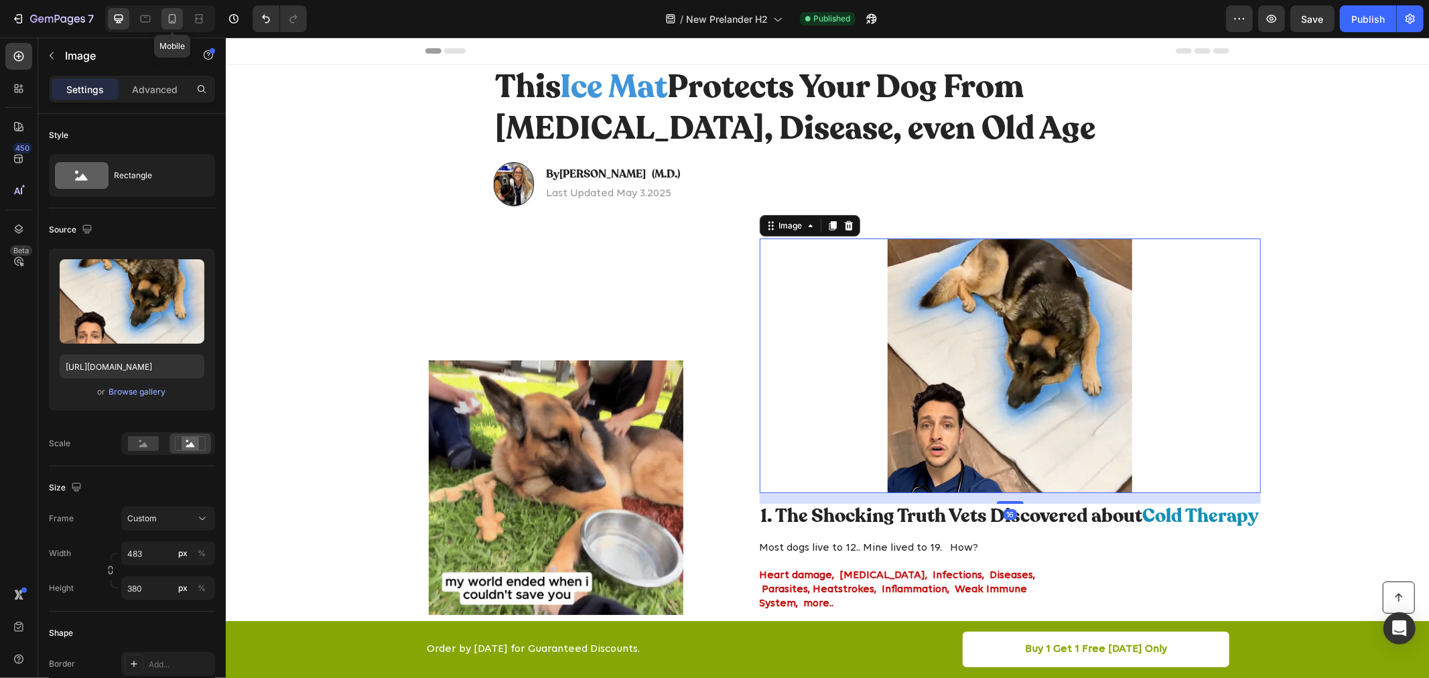
type input "300"
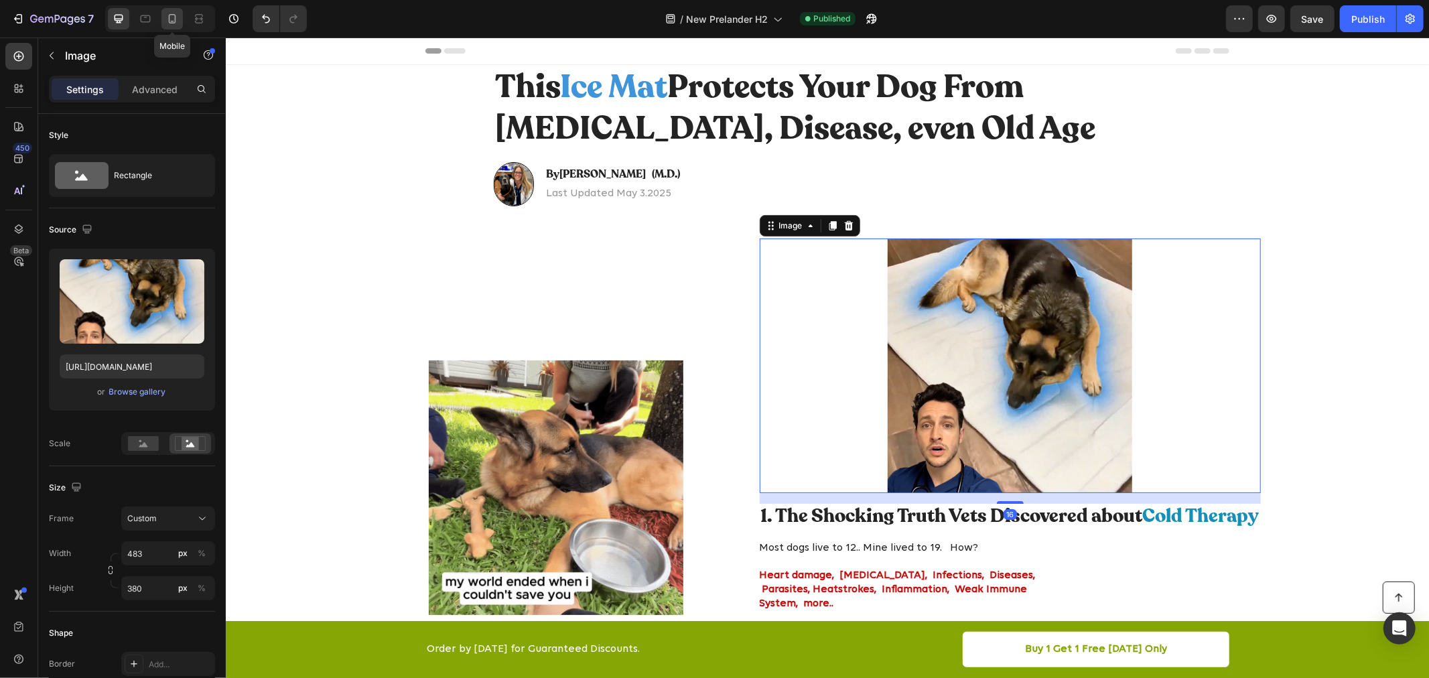
type input "300"
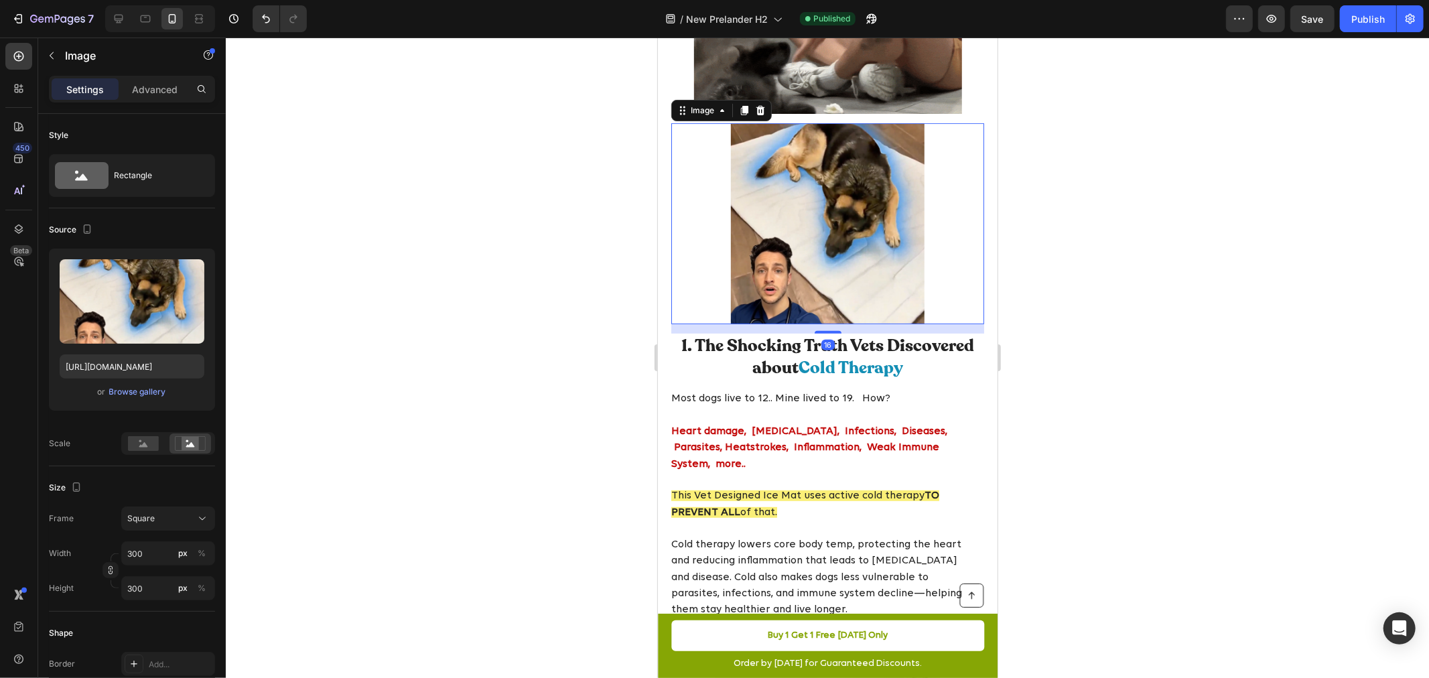
scroll to position [426, 0]
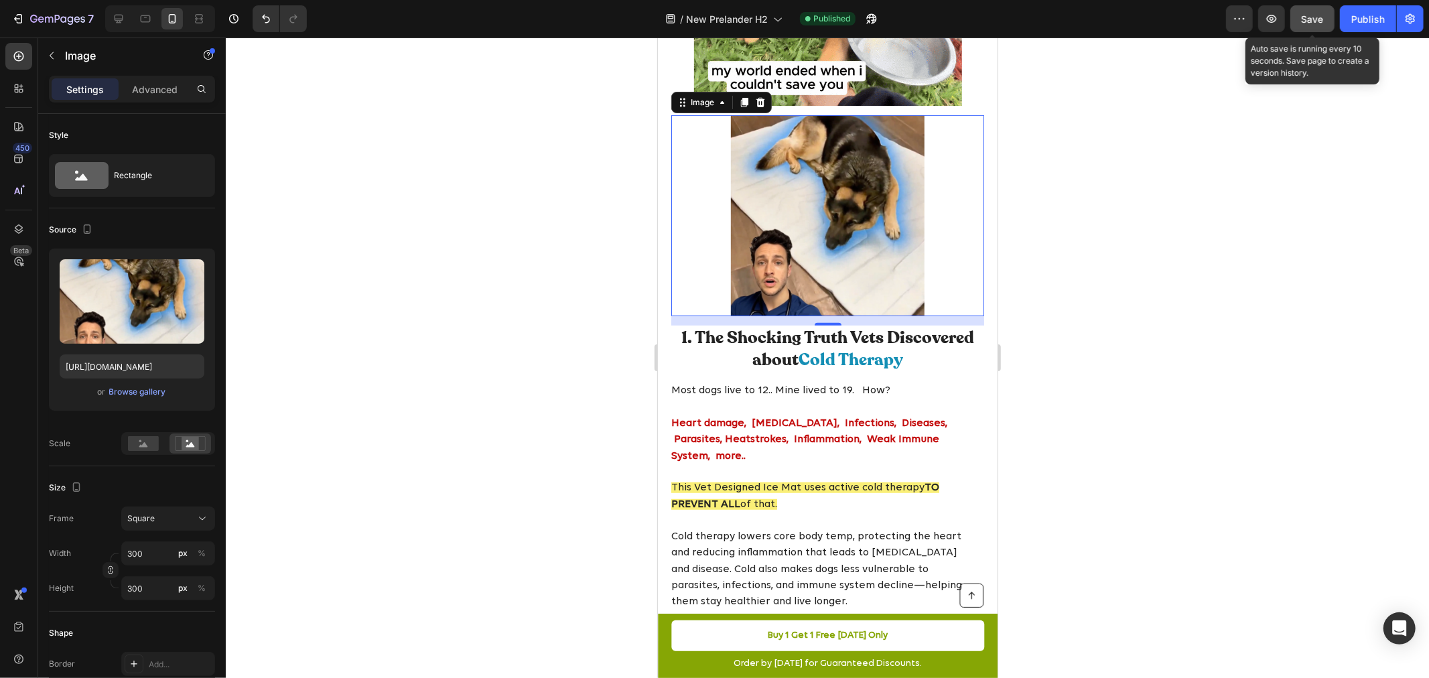
click at [1316, 21] on span "Save" at bounding box center [1313, 18] width 22 height 11
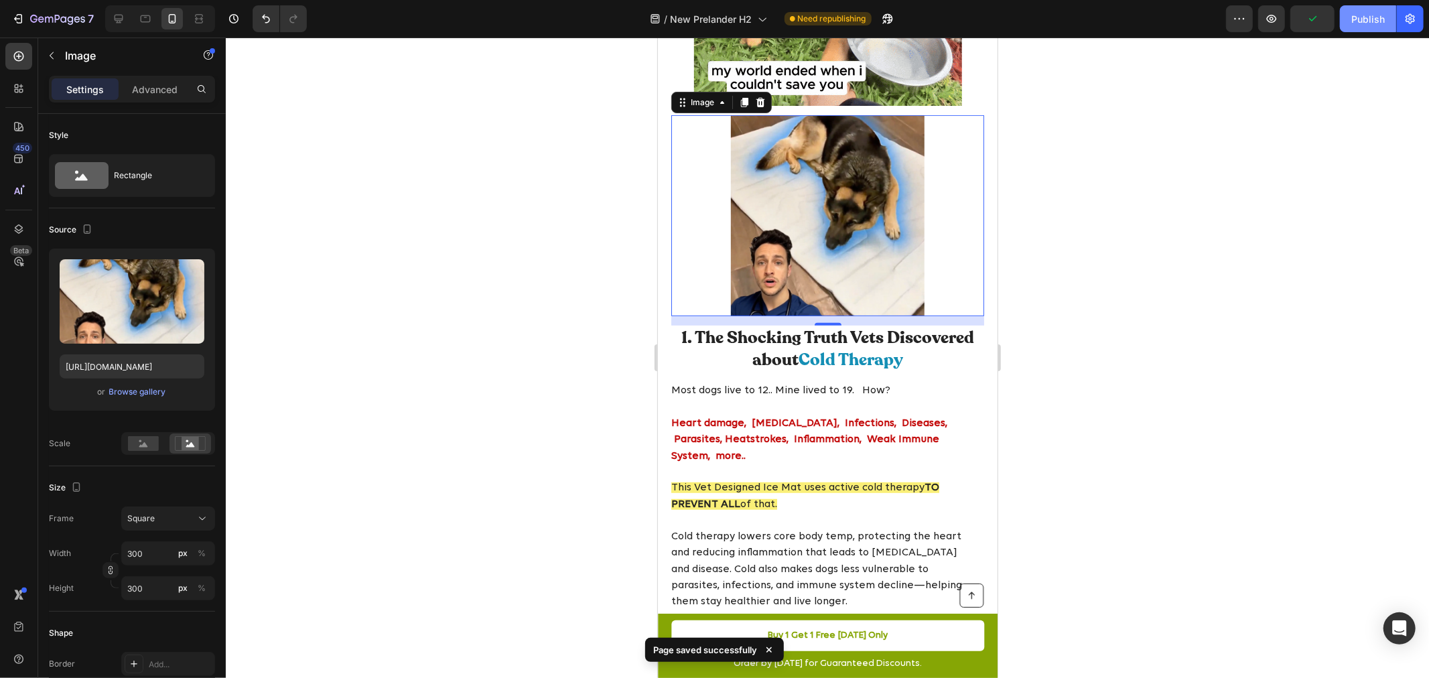
click at [1369, 24] on div "Publish" at bounding box center [1367, 19] width 33 height 14
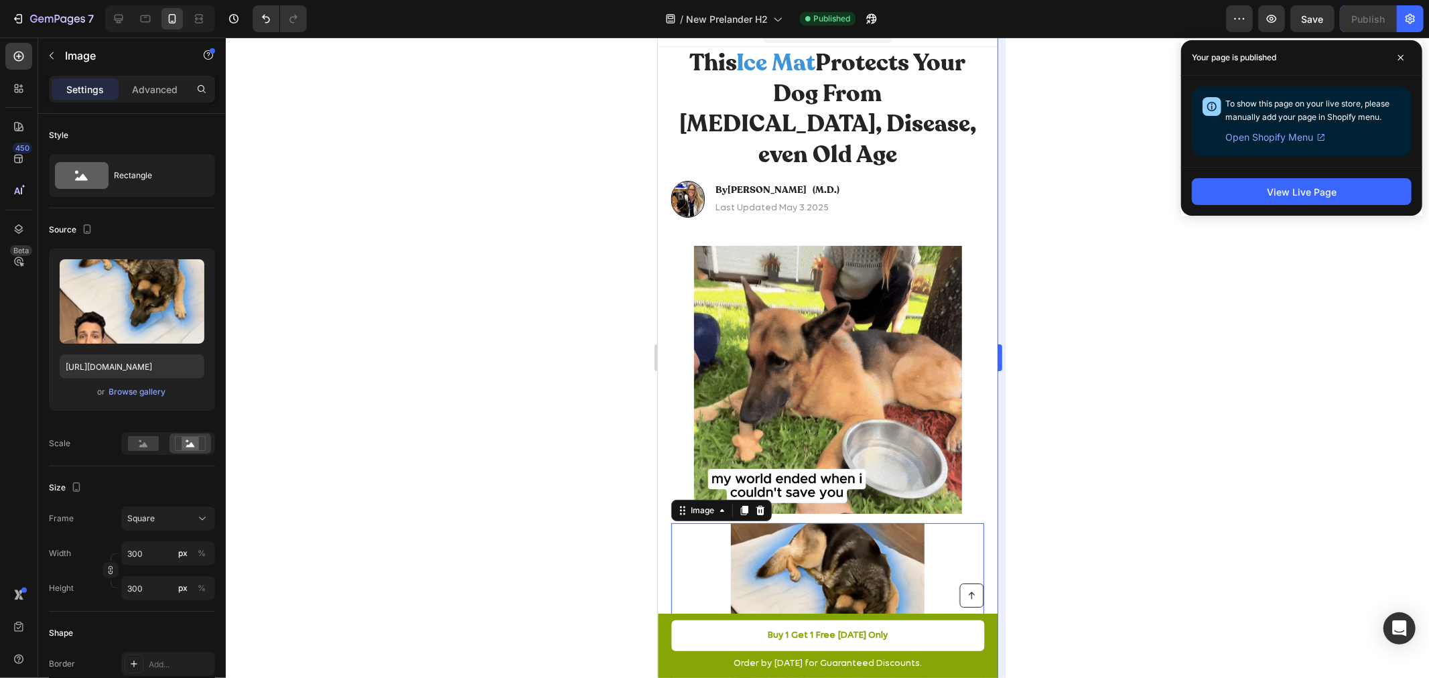
scroll to position [0, 0]
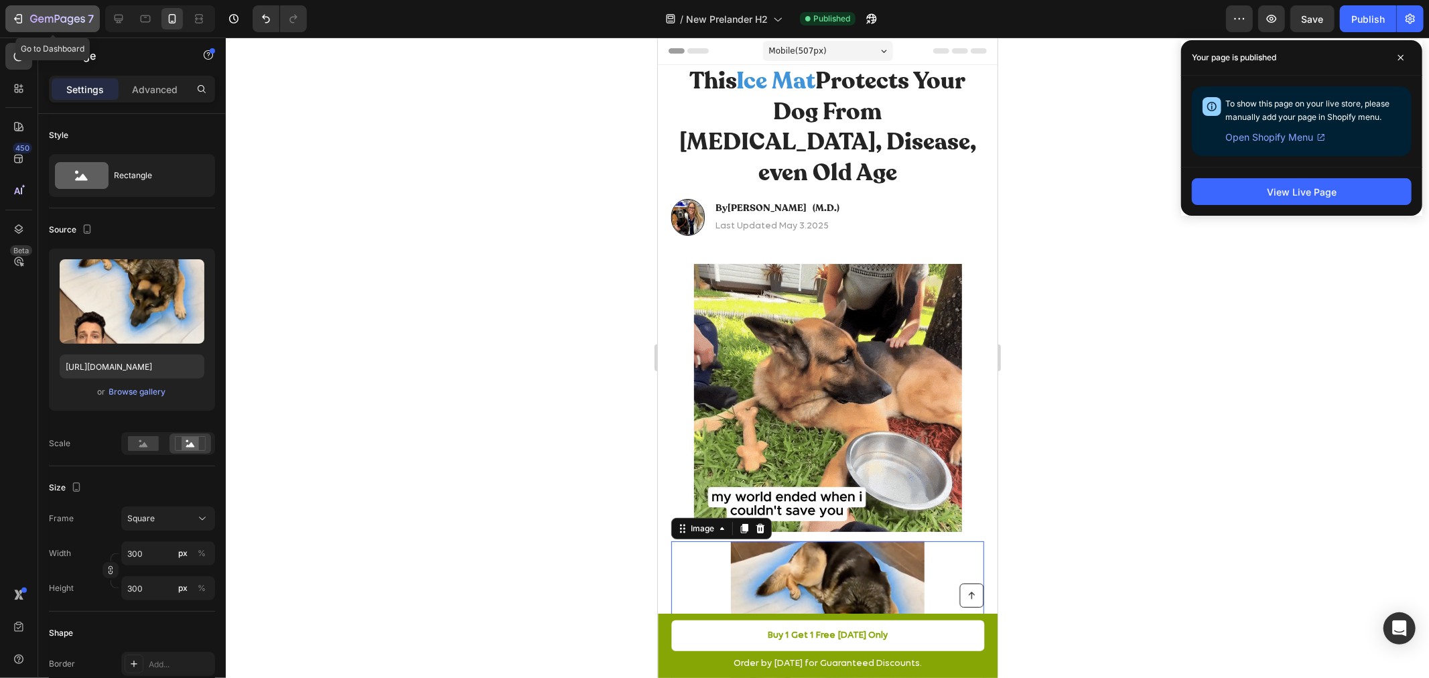
click at [15, 16] on icon "button" at bounding box center [17, 18] width 13 height 13
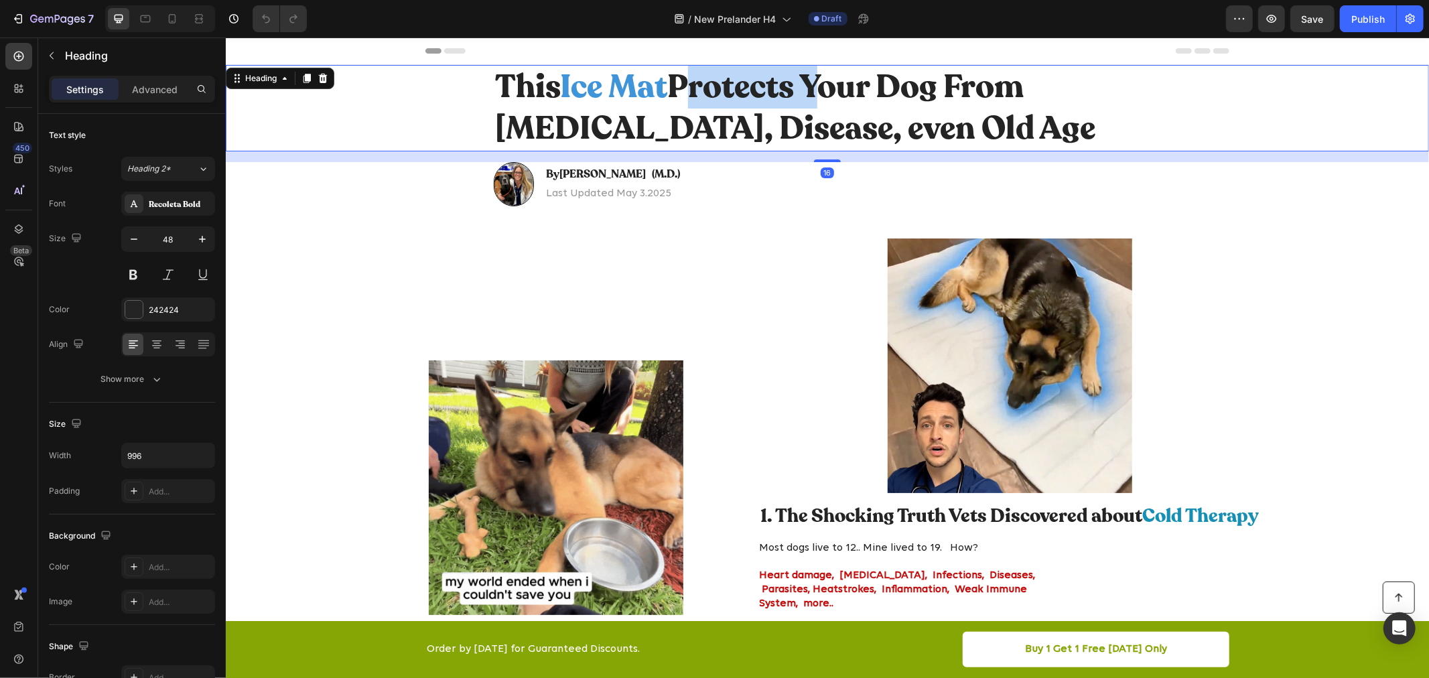
click at [791, 105] on h1 "This Ice Mat Protects Your Dog From [MEDICAL_DATA], Disease, even Old Age" at bounding box center [826, 107] width 667 height 86
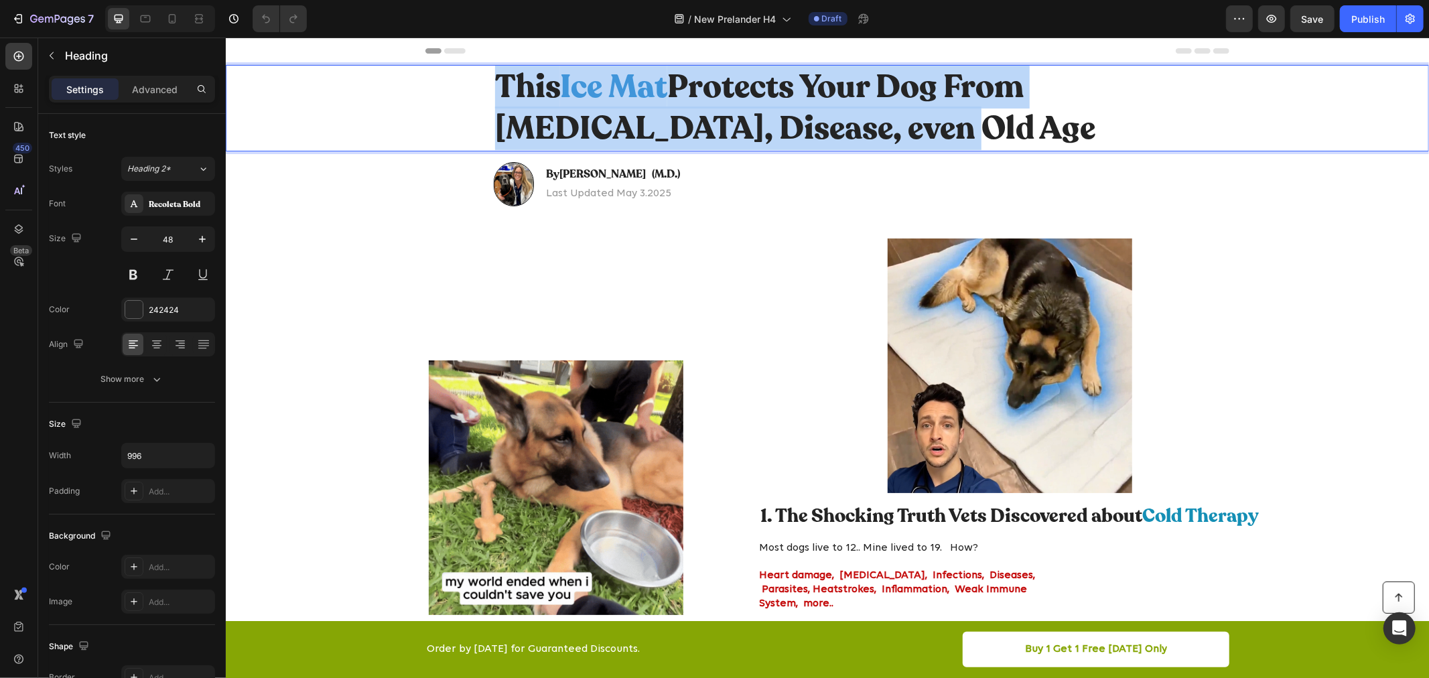
click at [791, 105] on p "This Ice Mat Protects Your Dog From [MEDICAL_DATA], Disease, even Old Age" at bounding box center [826, 108] width 665 height 84
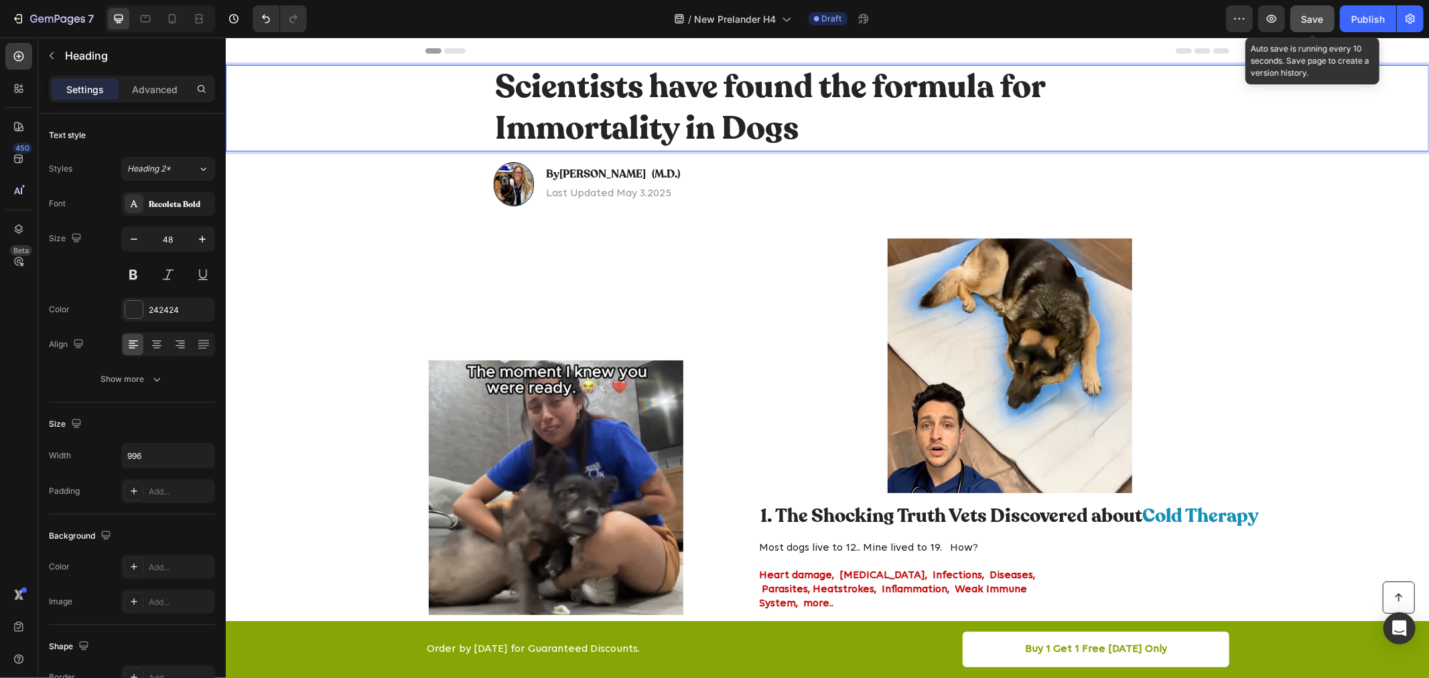
click at [1310, 18] on span "Save" at bounding box center [1313, 18] width 22 height 11
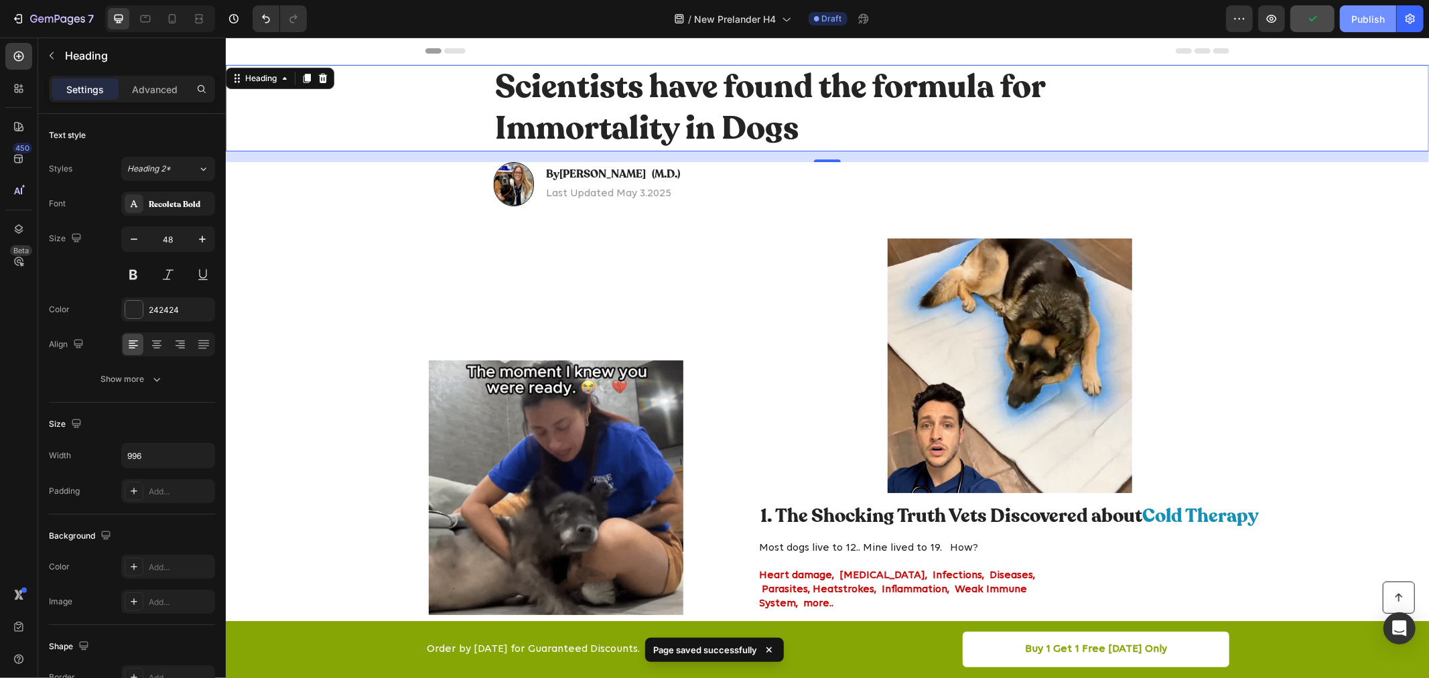
click at [1371, 24] on div "Publish" at bounding box center [1367, 19] width 33 height 14
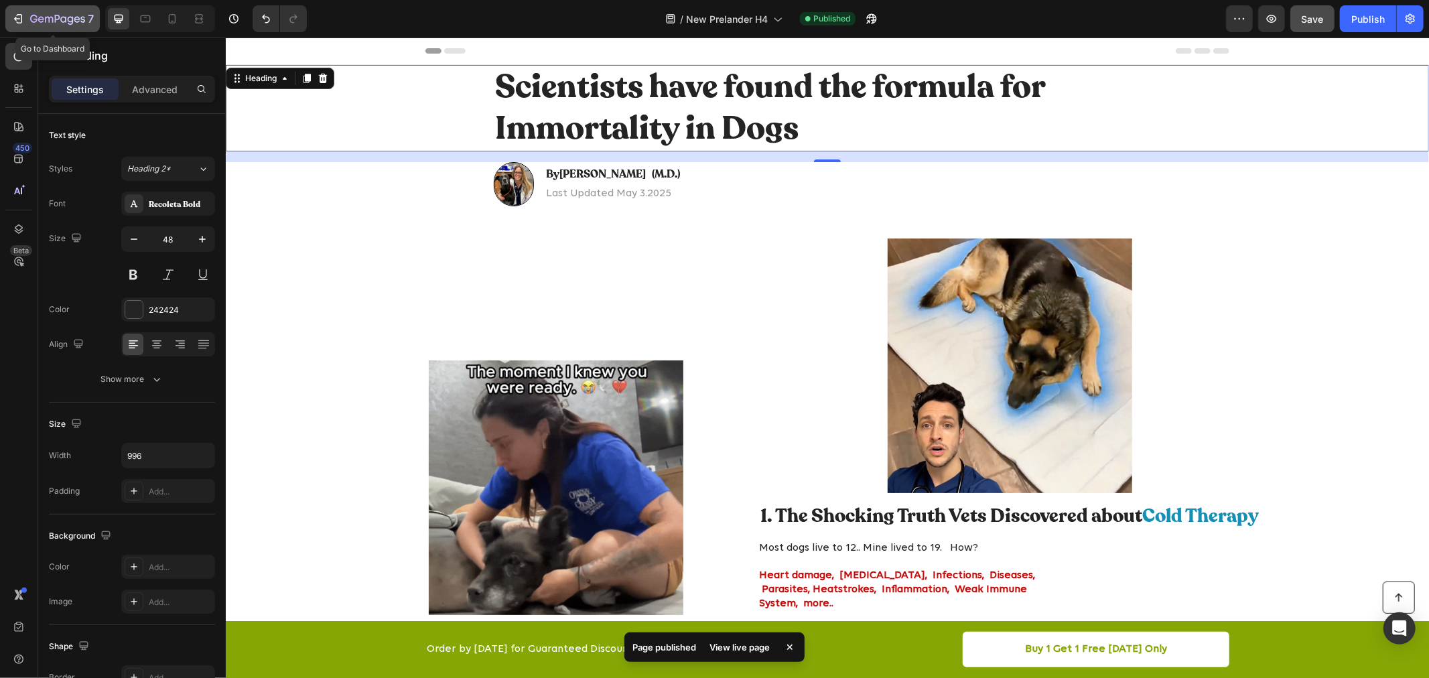
click at [19, 17] on icon "button" at bounding box center [17, 18] width 13 height 13
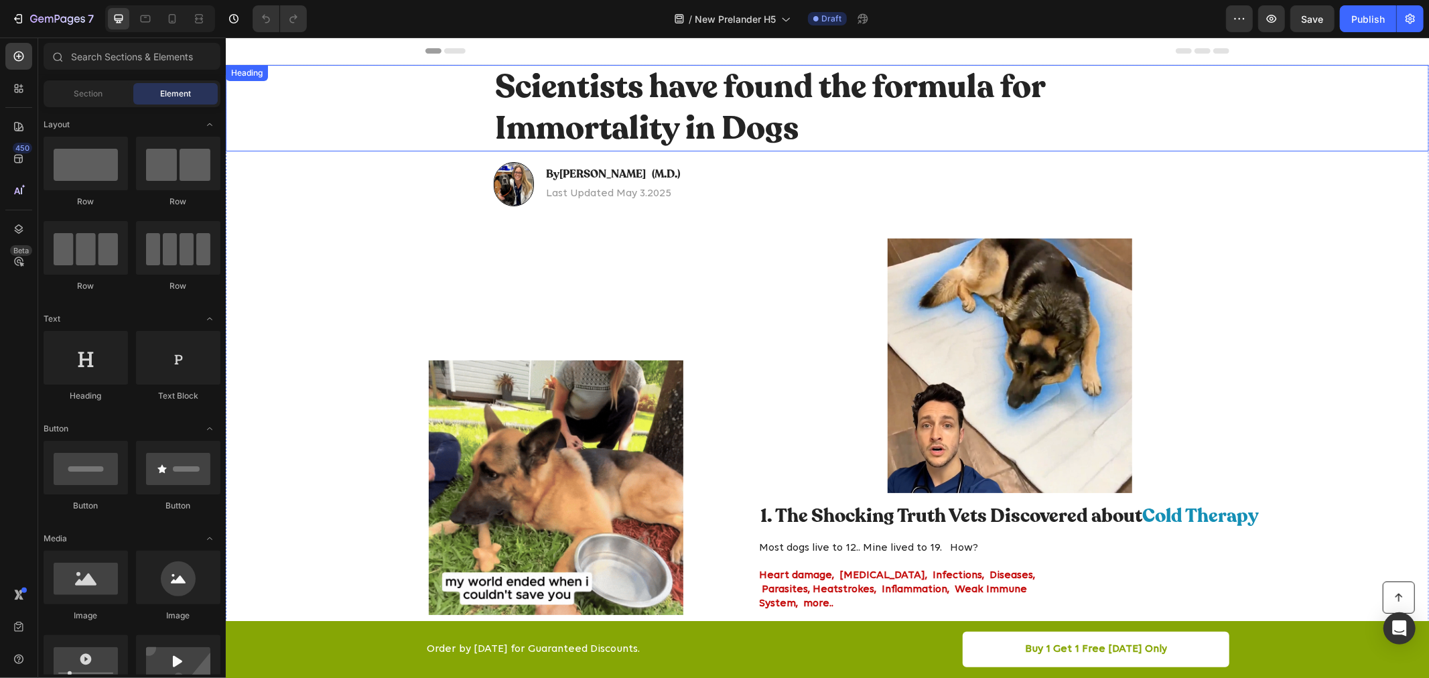
click at [801, 109] on h1 "Scientists have found the formula for Immortality in Dogs" at bounding box center [826, 107] width 667 height 86
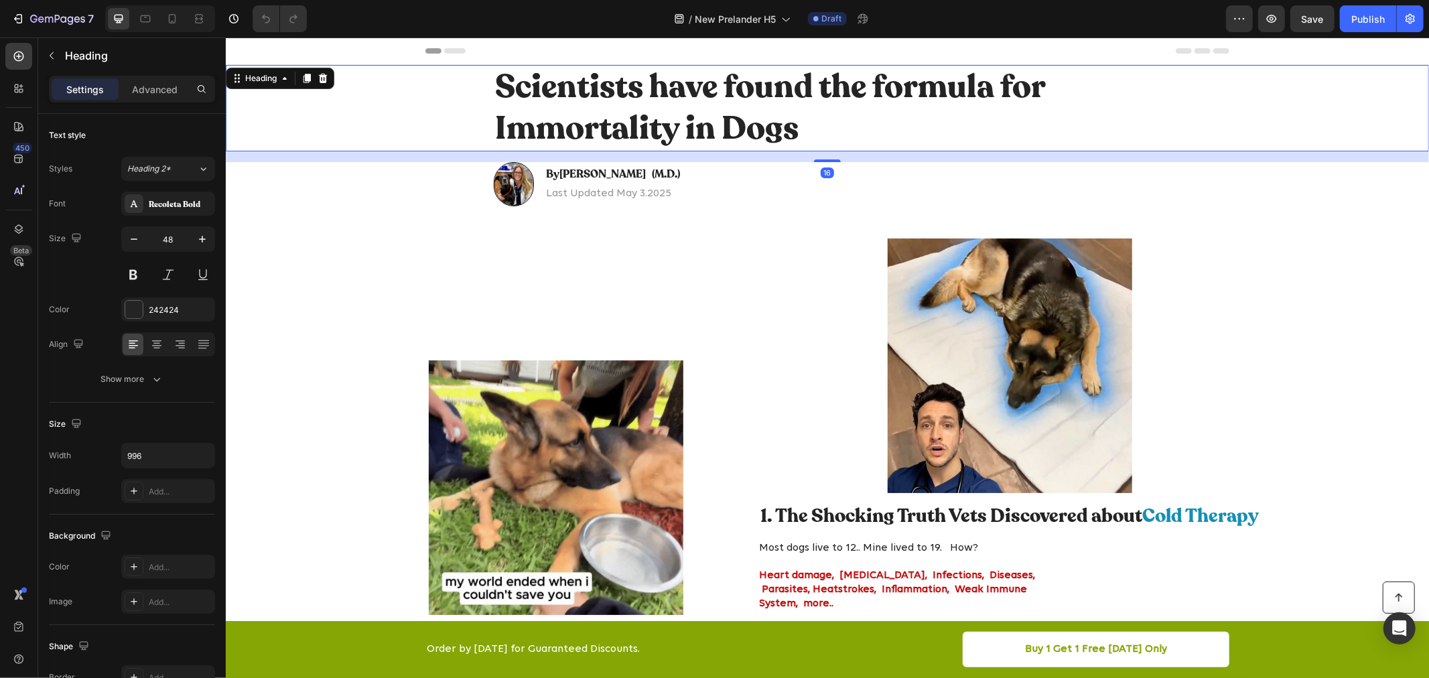
click at [800, 108] on h1 "Scientists have found the formula for Immortality in Dogs" at bounding box center [826, 107] width 667 height 86
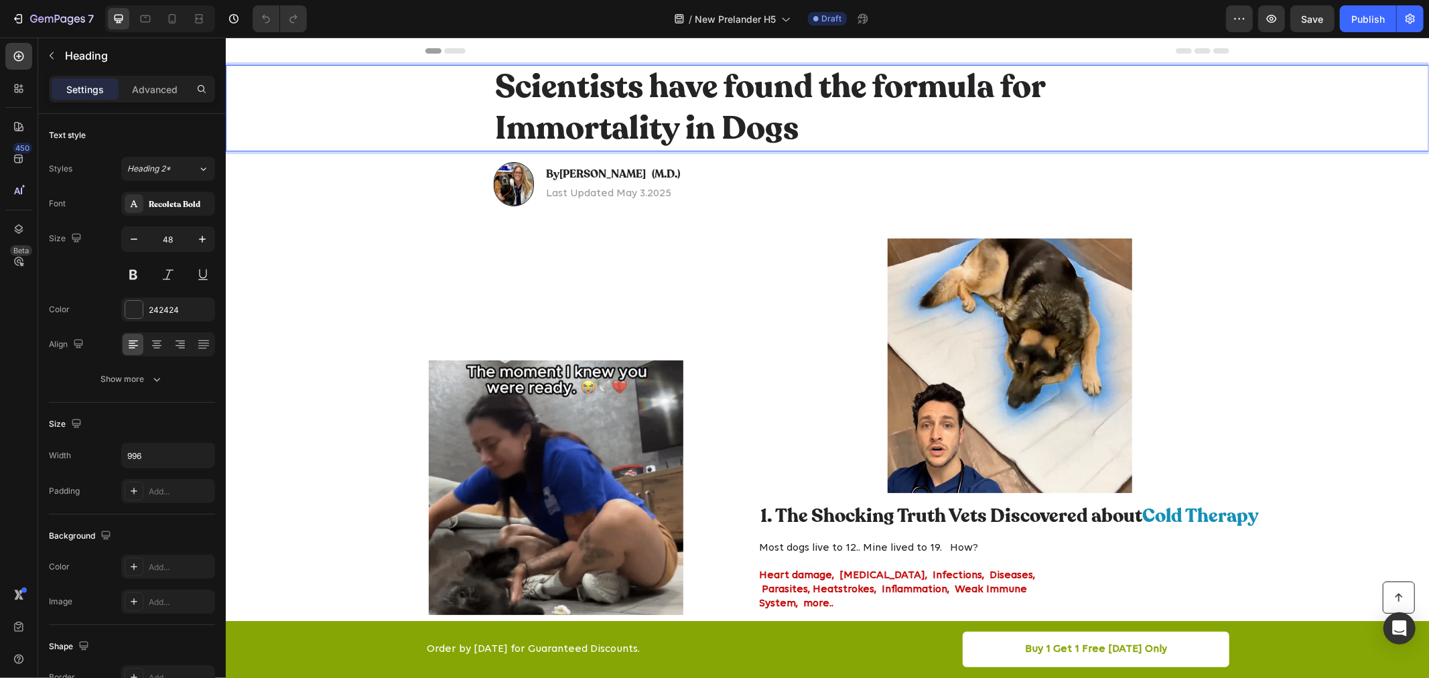
click at [800, 108] on p "Scientists have found the formula for Immortality in Dogs" at bounding box center [826, 108] width 665 height 84
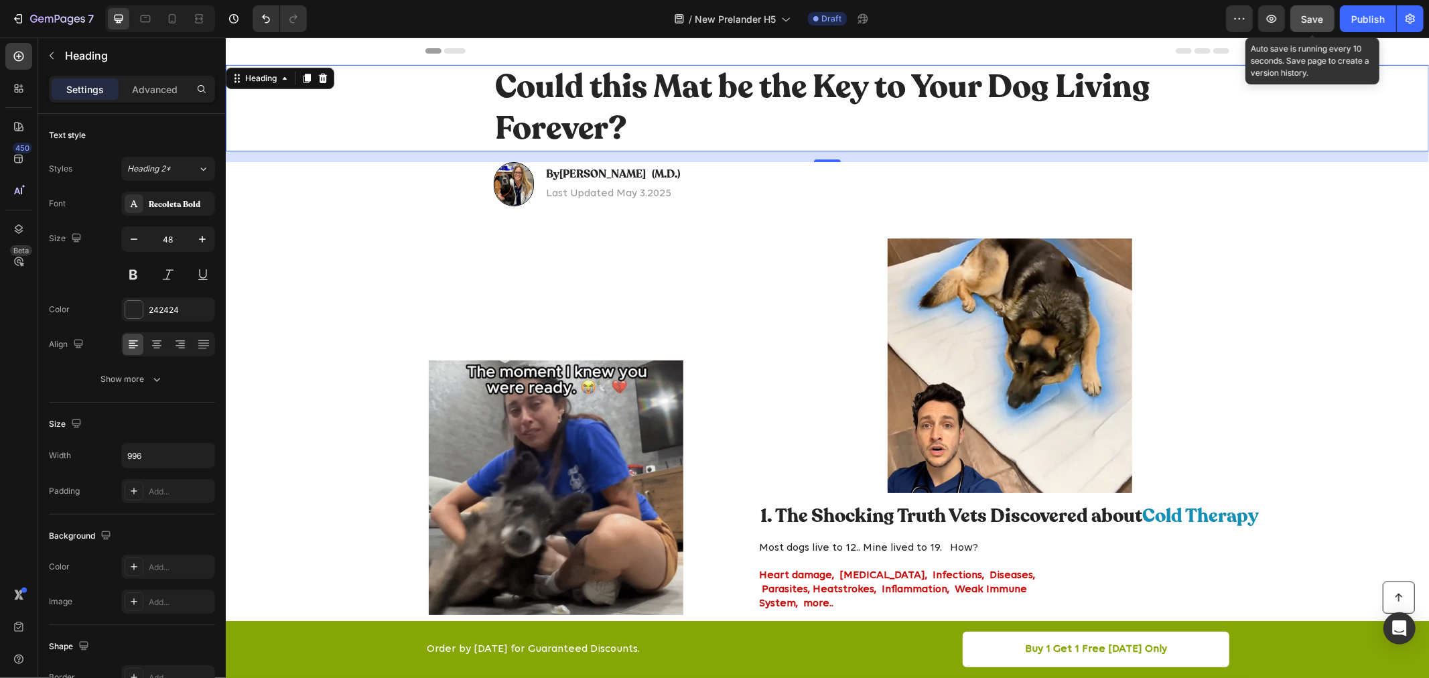
click at [1306, 21] on span "Save" at bounding box center [1313, 18] width 22 height 11
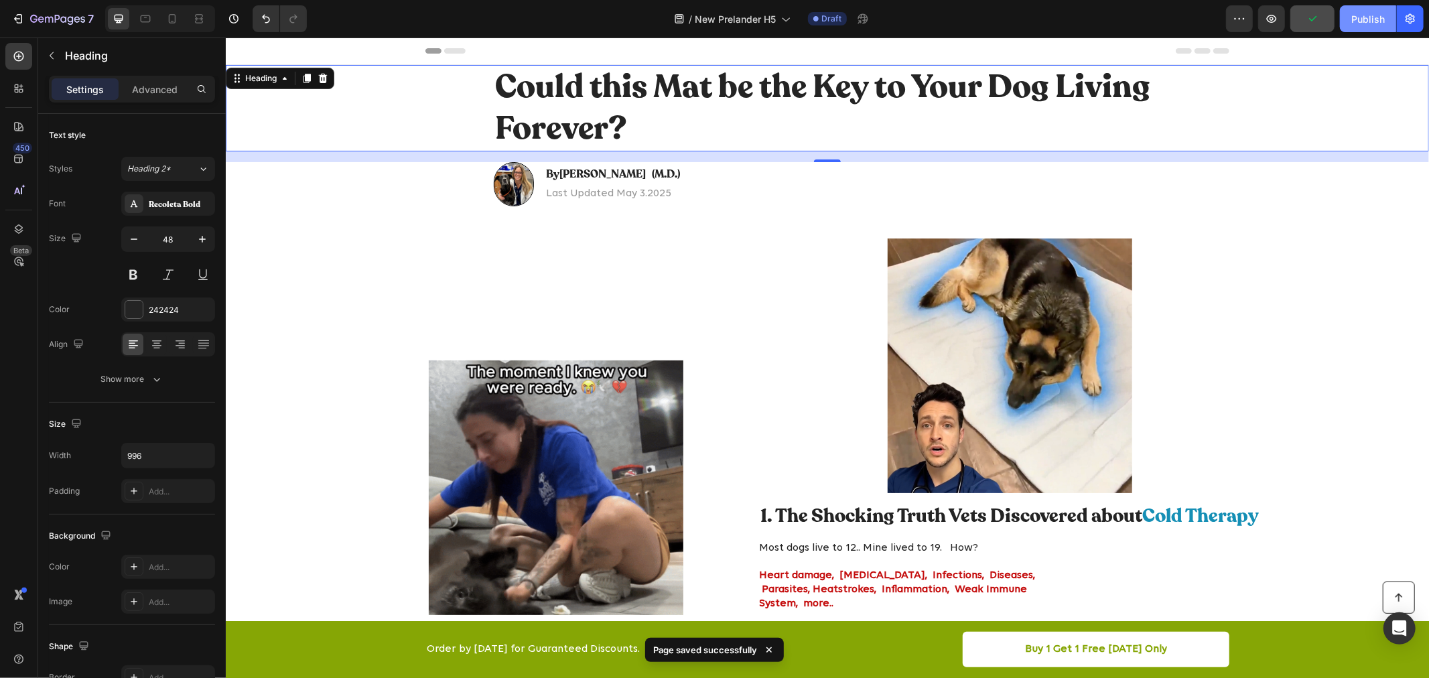
click at [1368, 17] on div "Publish" at bounding box center [1367, 19] width 33 height 14
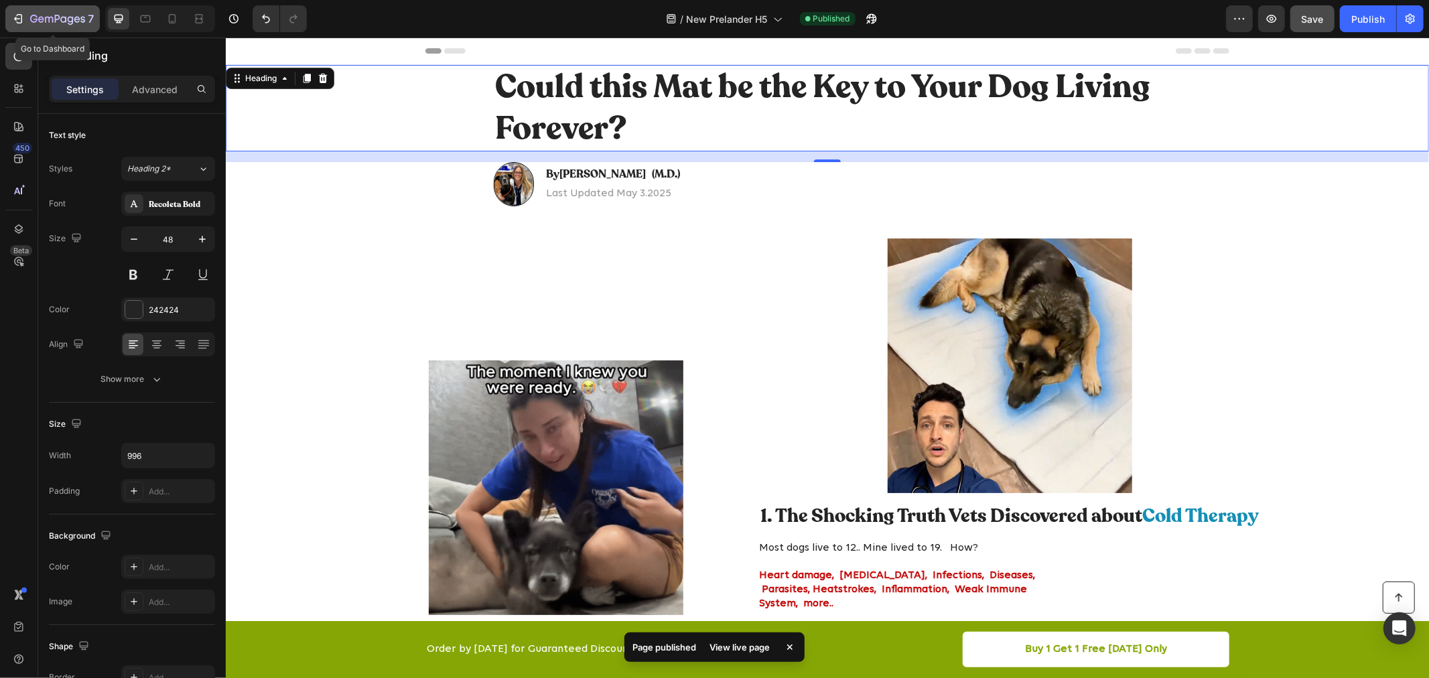
click at [17, 21] on icon "button" at bounding box center [17, 18] width 13 height 13
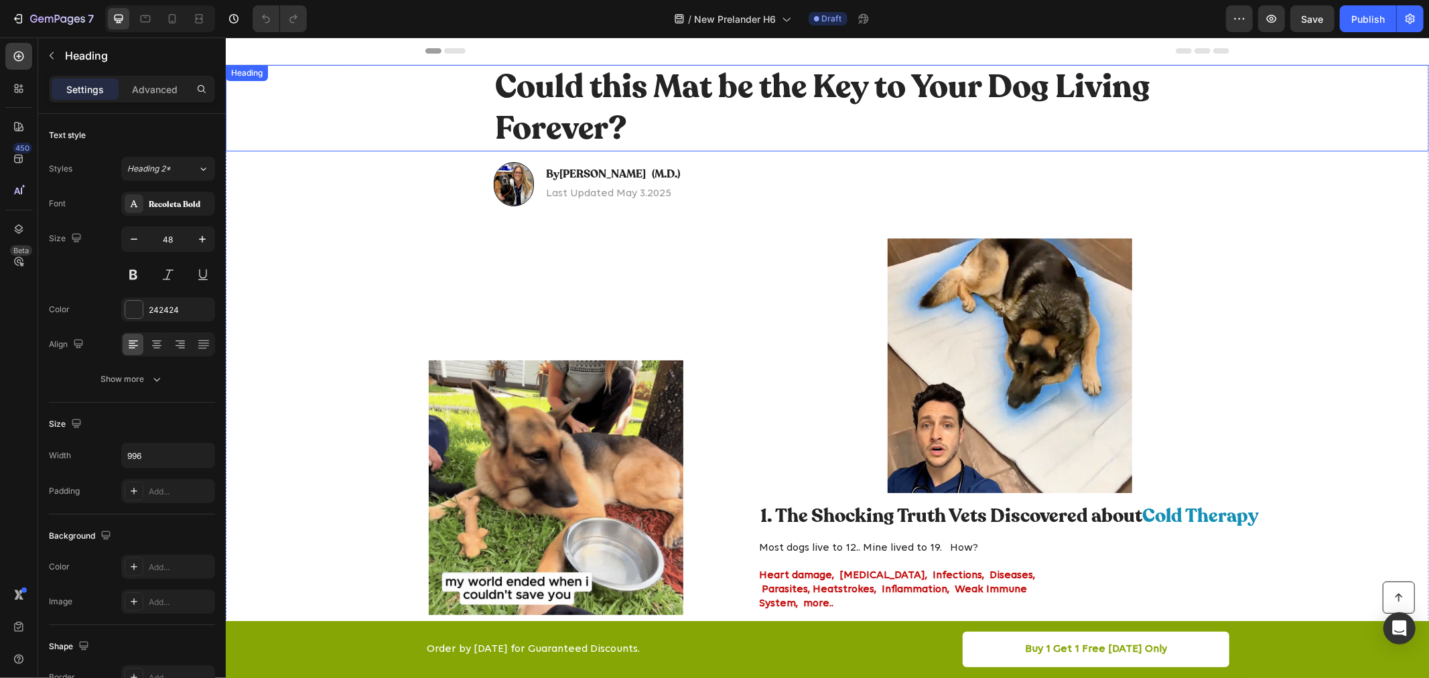
click at [715, 94] on h1 "Could this Mat be the Key to Your Dog Living Forever?" at bounding box center [826, 107] width 667 height 86
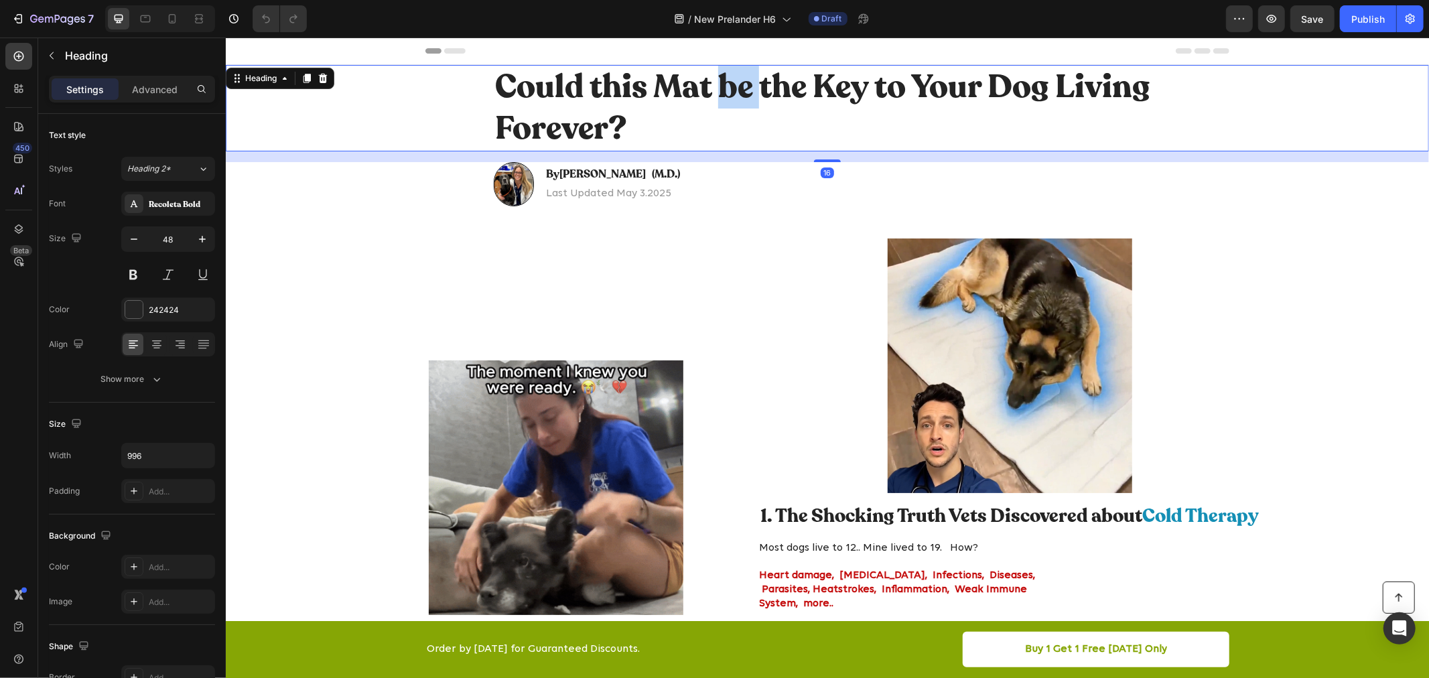
click at [715, 94] on h1 "Could this Mat be the Key to Your Dog Living Forever?" at bounding box center [826, 107] width 667 height 86
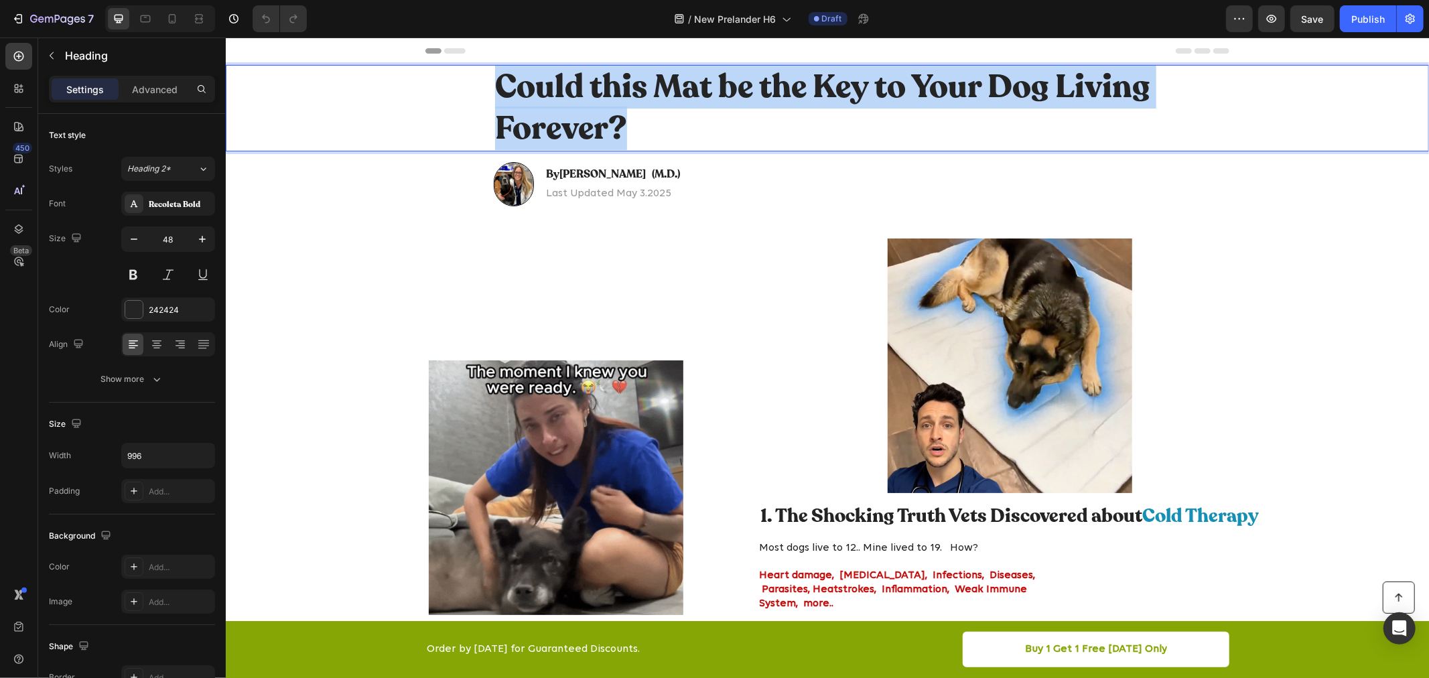
click at [715, 94] on p "Could this Mat be the Key to Your Dog Living Forever?" at bounding box center [826, 108] width 665 height 84
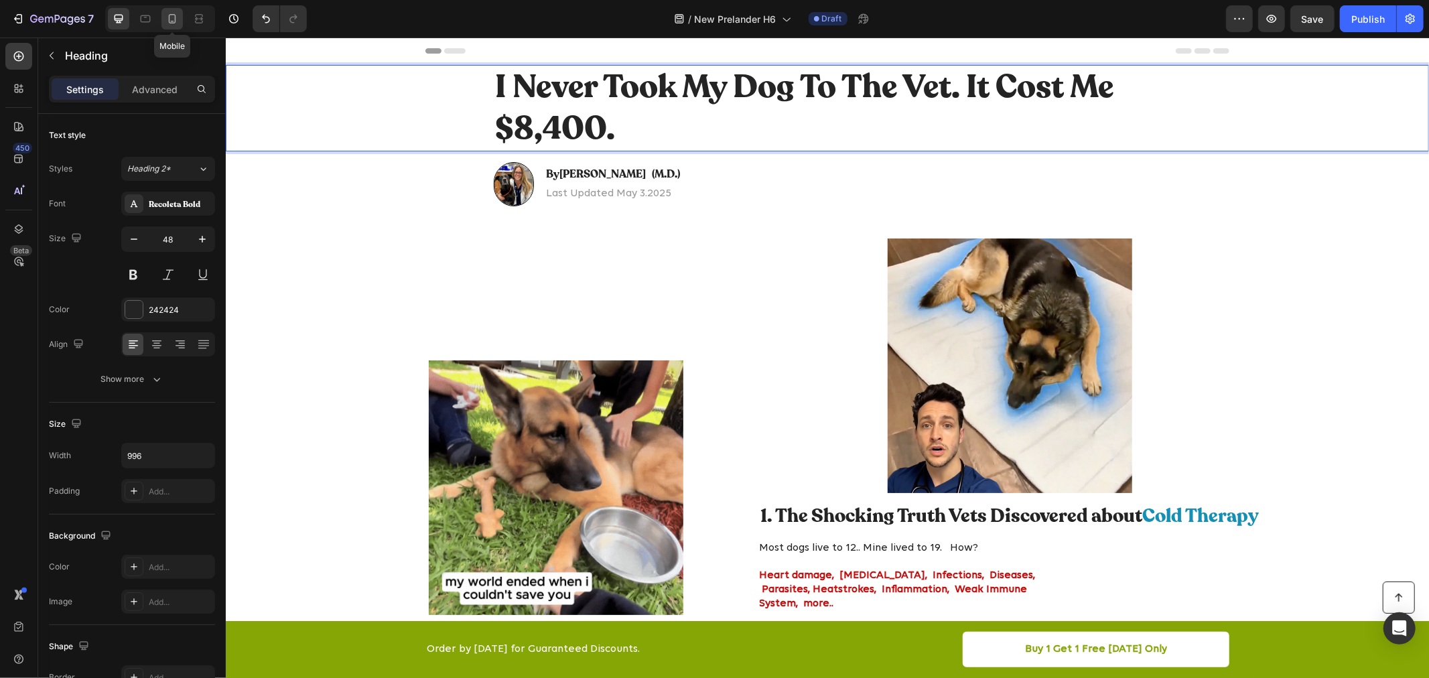
click at [170, 17] on icon at bounding box center [171, 18] width 13 height 13
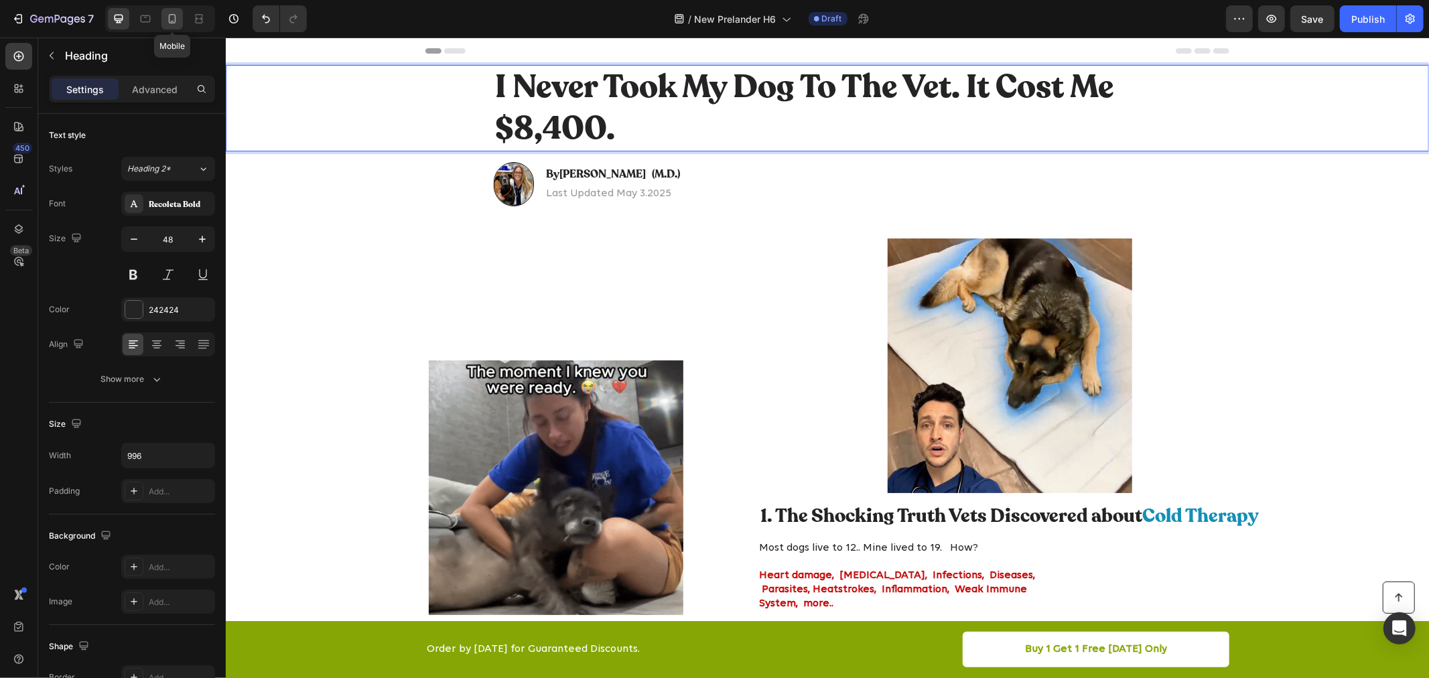
type input "35"
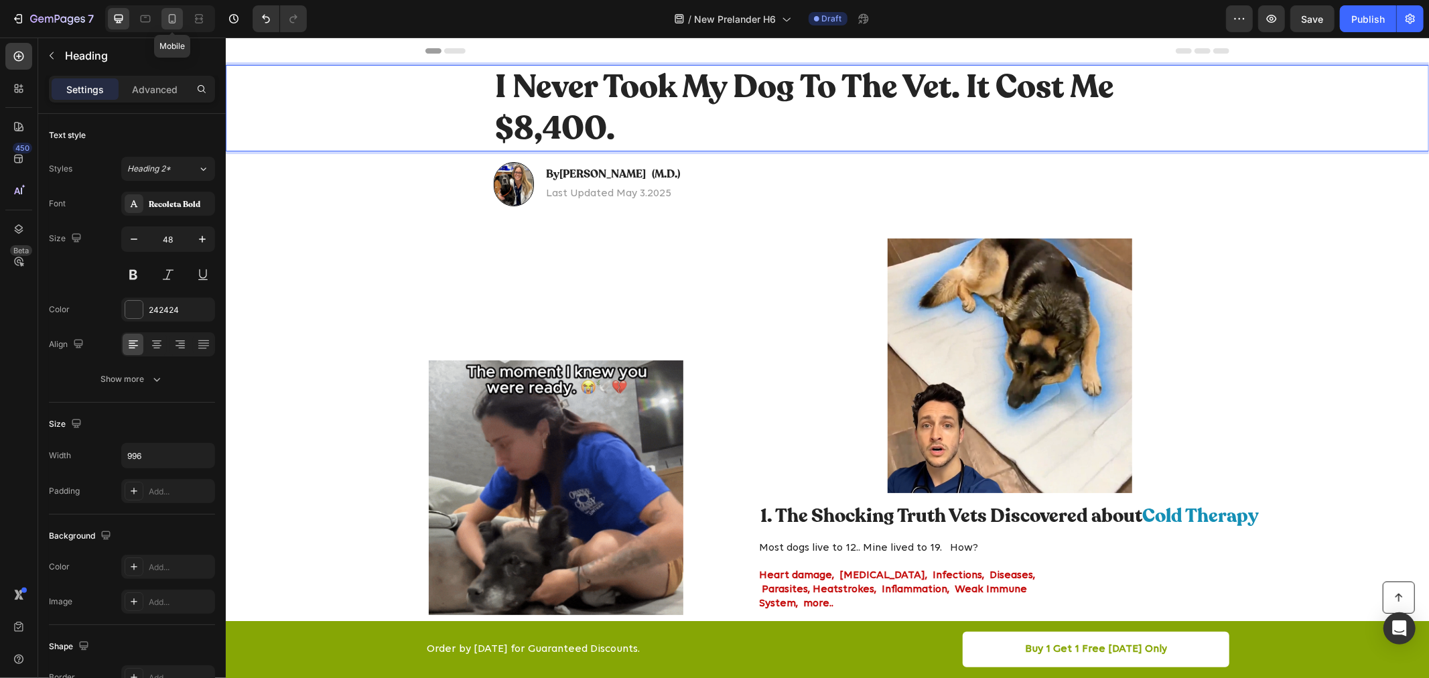
type input "100%"
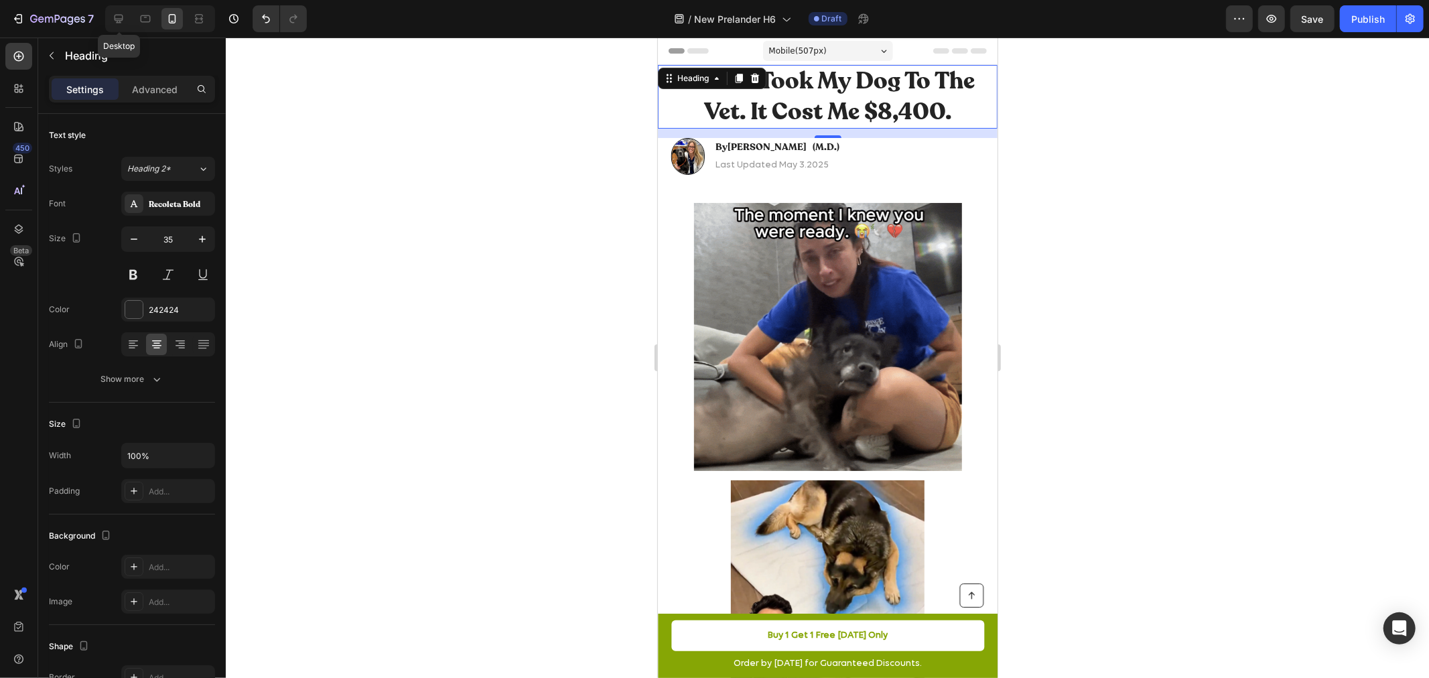
drag, startPoint x: 125, startPoint y: 17, endPoint x: 212, endPoint y: 21, distance: 87.2
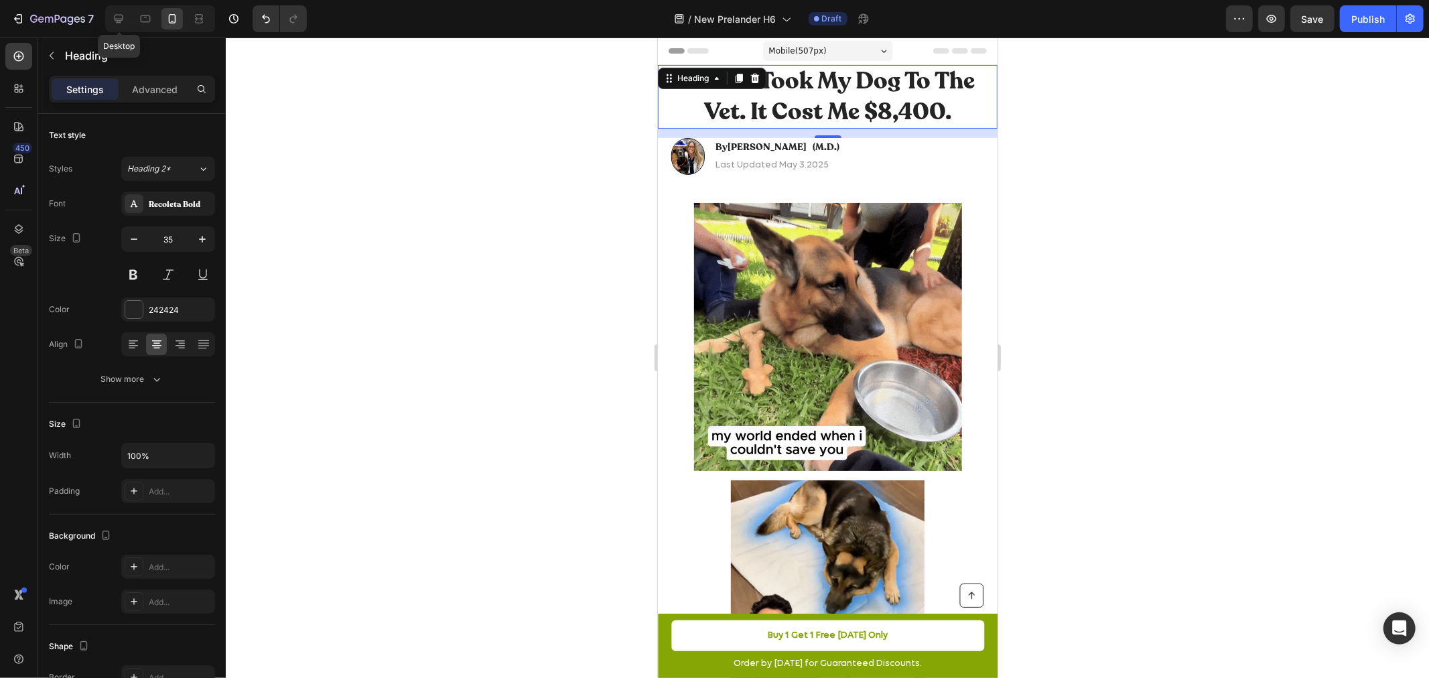
click at [125, 17] on div at bounding box center [118, 18] width 21 height 21
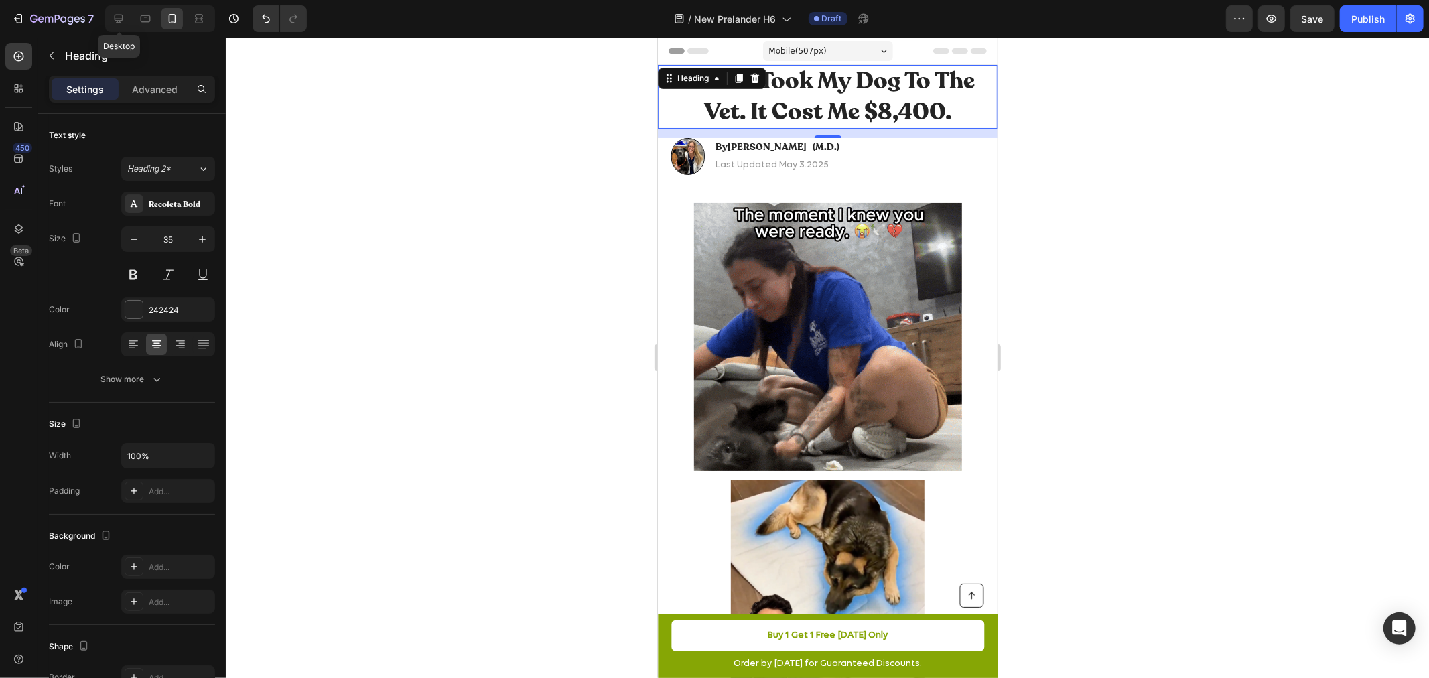
type input "48"
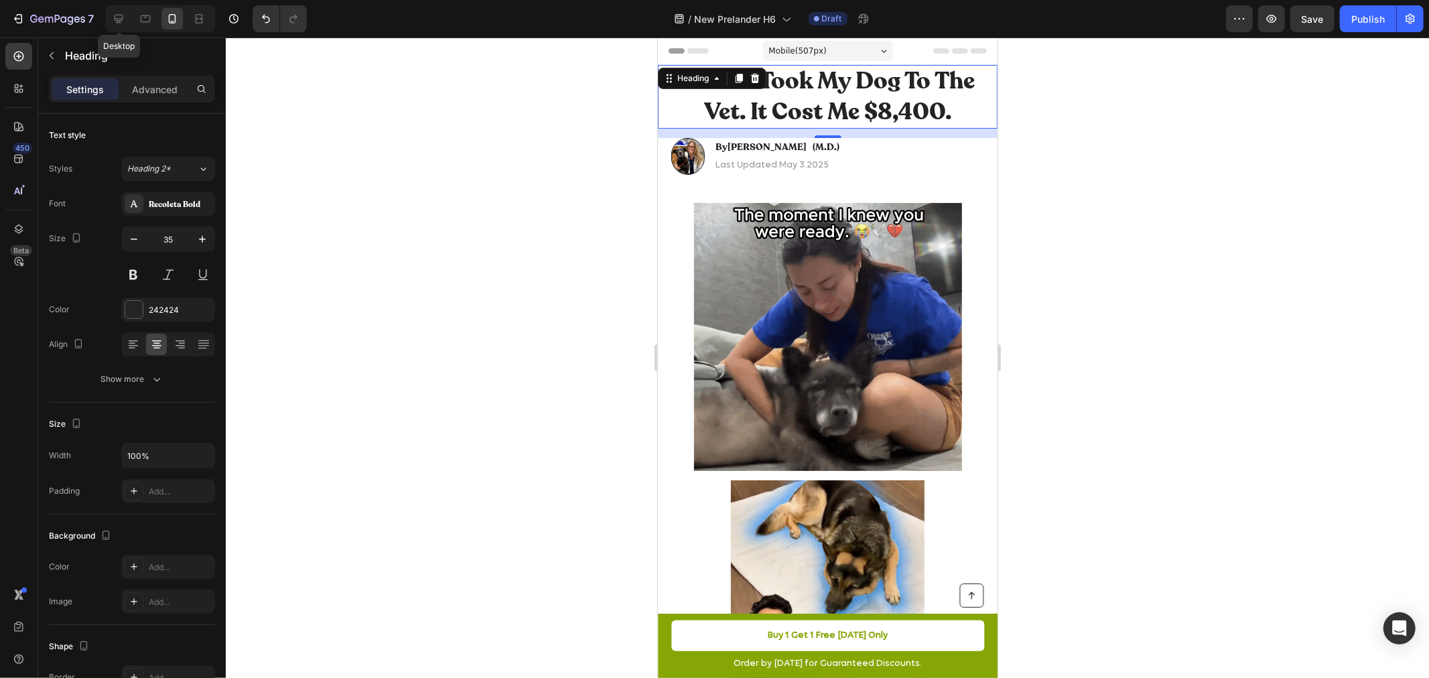
type input "996"
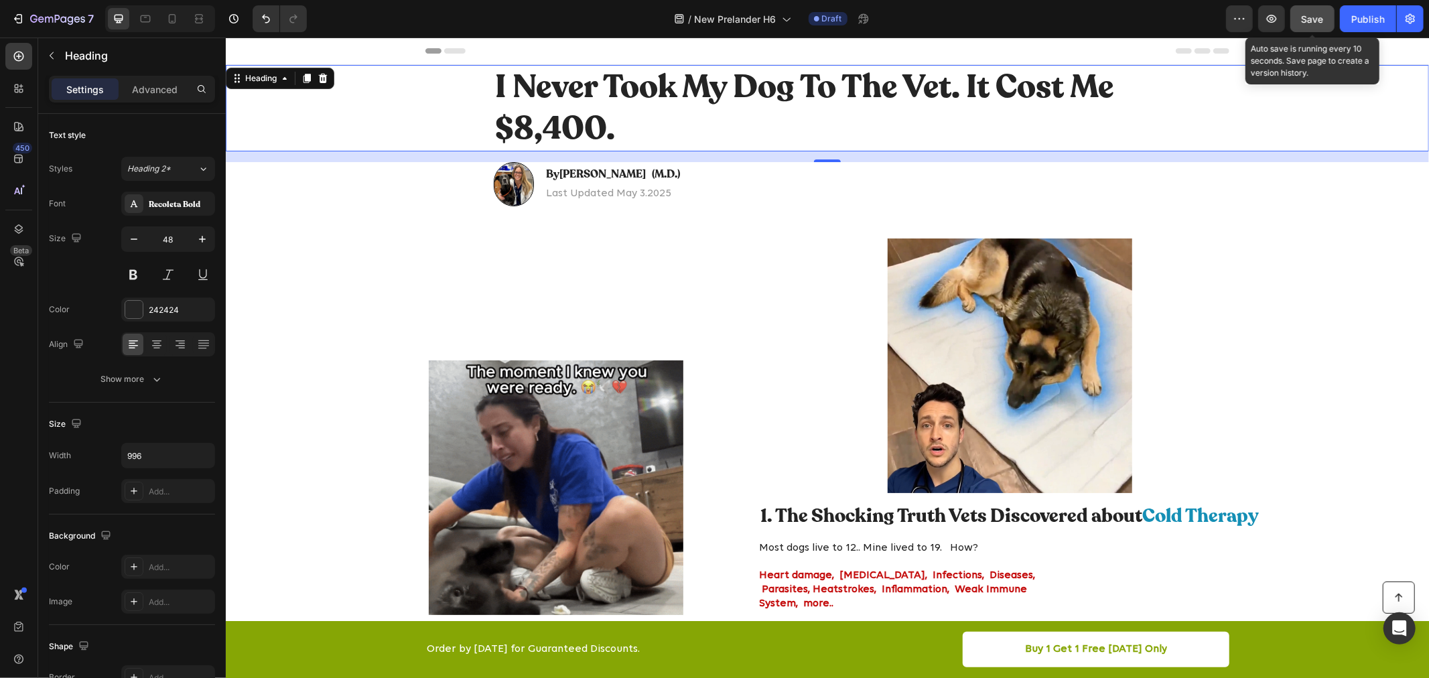
drag, startPoint x: 1315, startPoint y: 17, endPoint x: 1337, endPoint y: 16, distance: 22.1
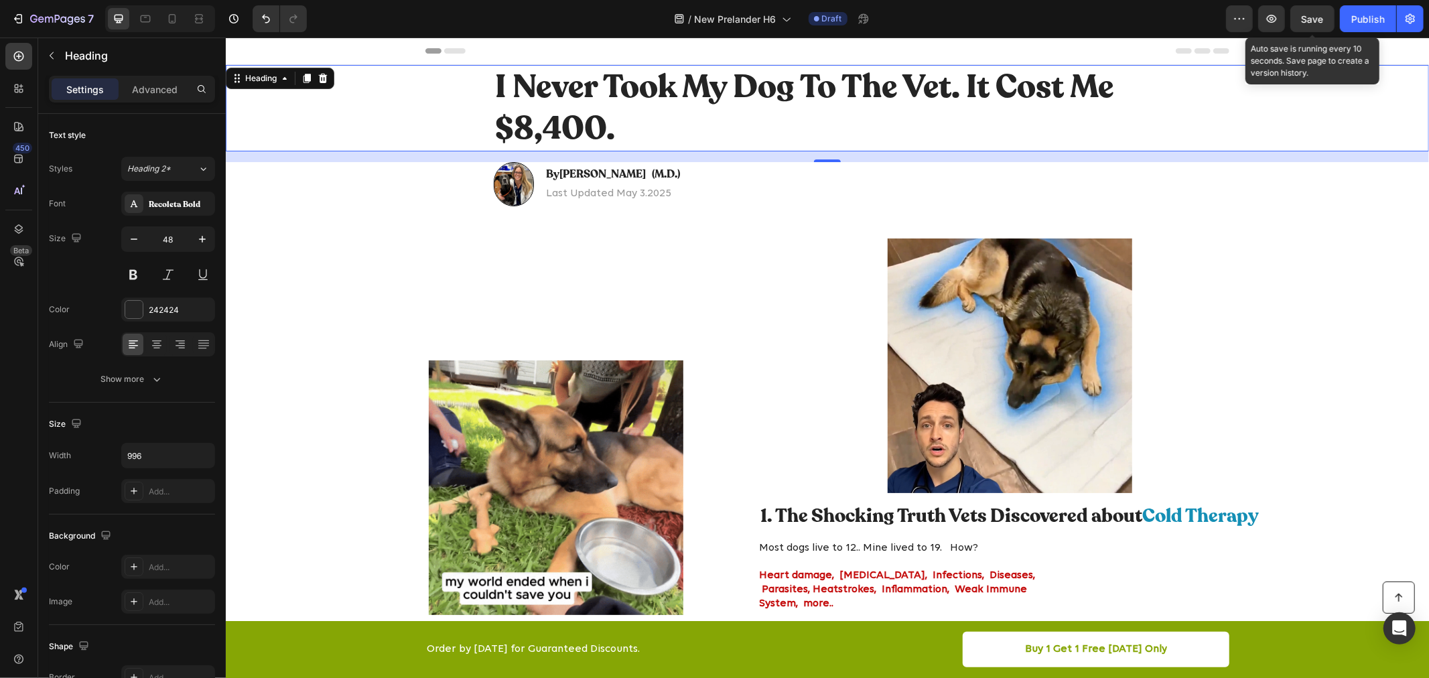
click at [1316, 17] on span "Save" at bounding box center [1313, 18] width 22 height 11
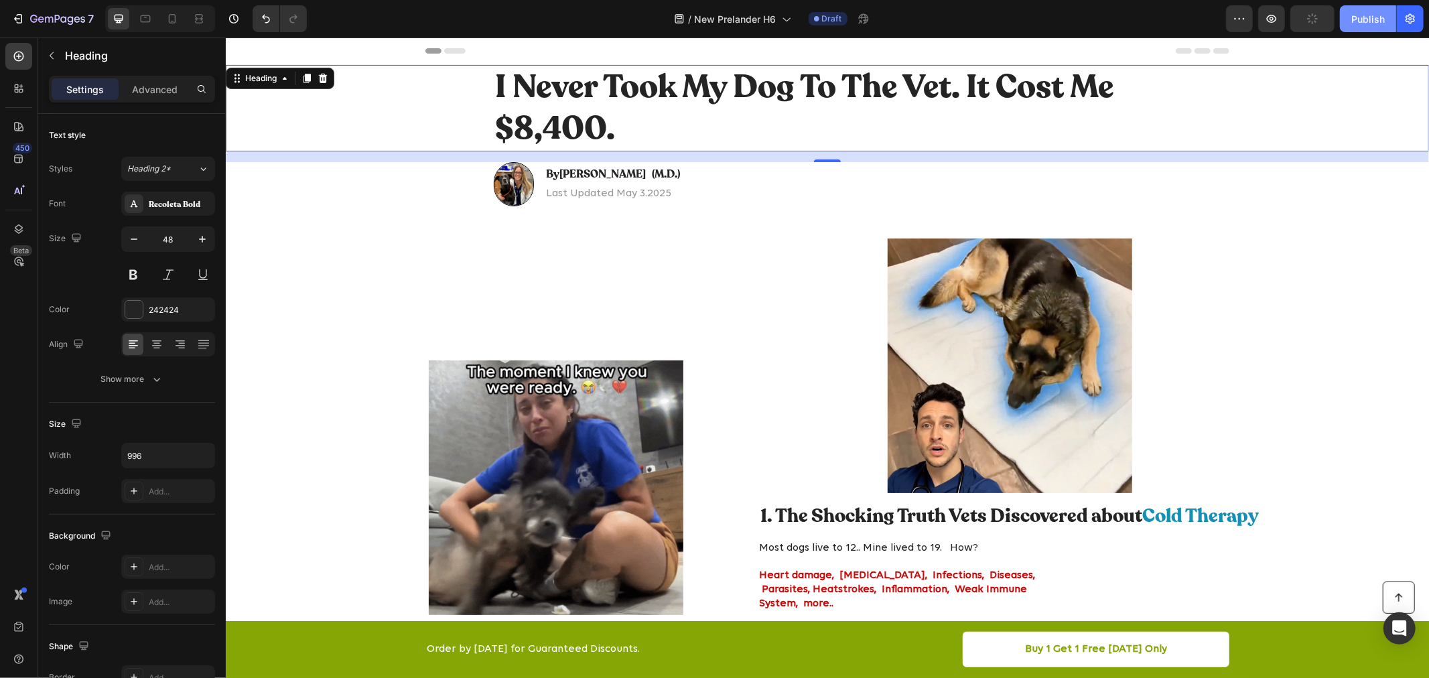
click at [1359, 17] on div "Publish" at bounding box center [1367, 19] width 33 height 14
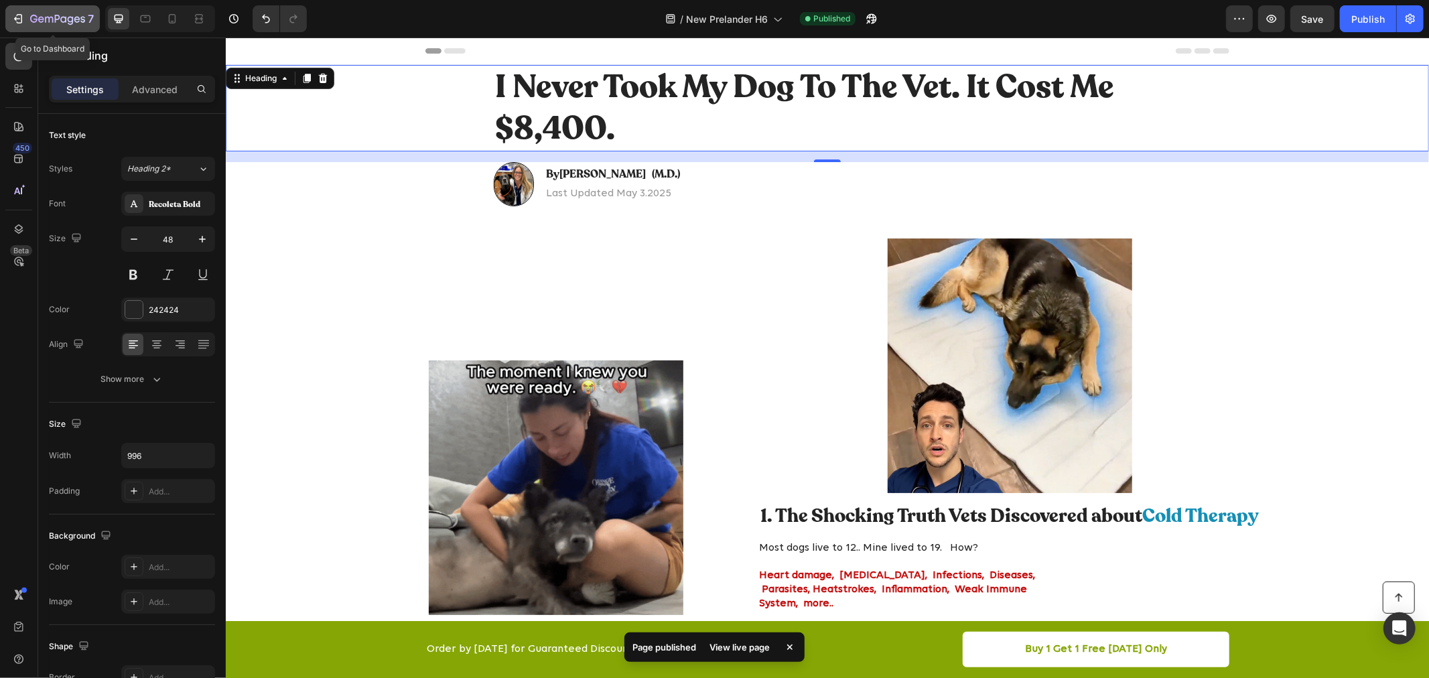
click at [20, 15] on icon "button" at bounding box center [17, 18] width 13 height 13
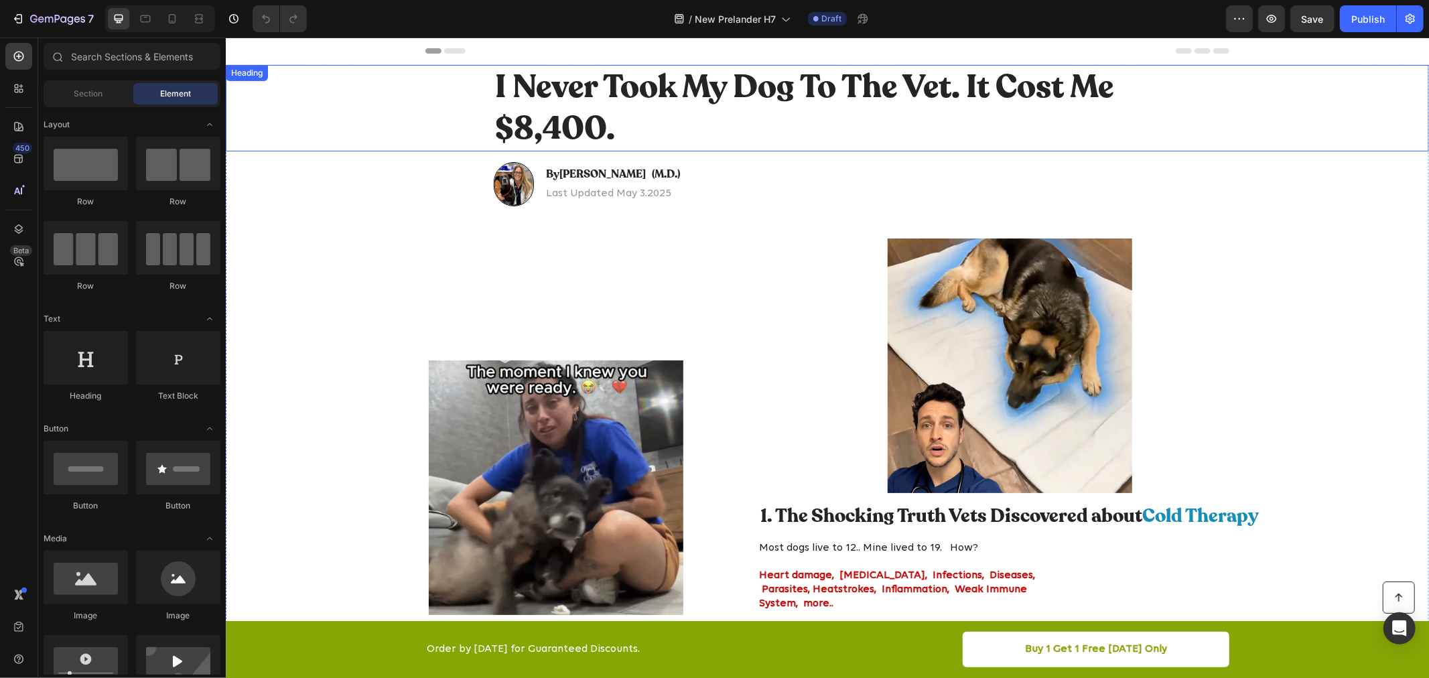
click at [738, 112] on h1 "I Never Took My Dog To The Vet. It Cost Me $8,400." at bounding box center [826, 107] width 667 height 86
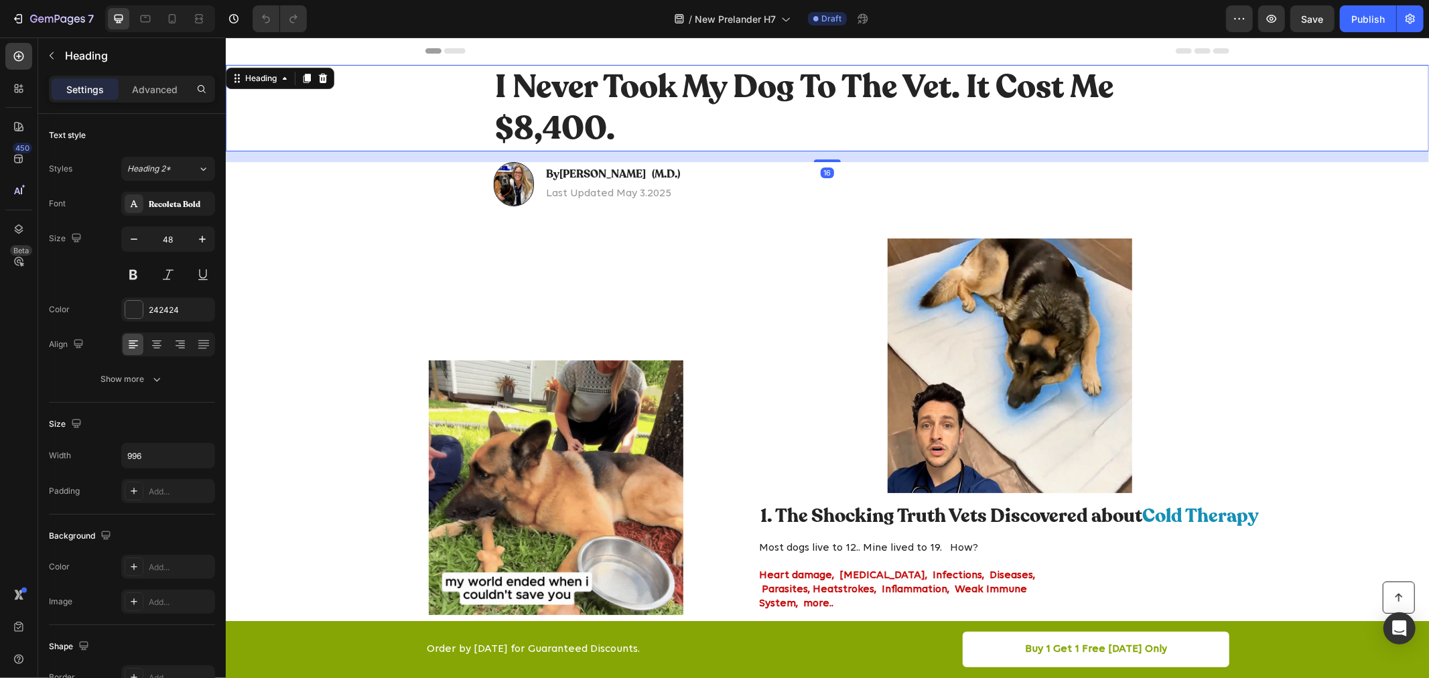
click at [738, 112] on h1 "I Never Took My Dog To The Vet. It Cost Me $8,400." at bounding box center [826, 107] width 667 height 86
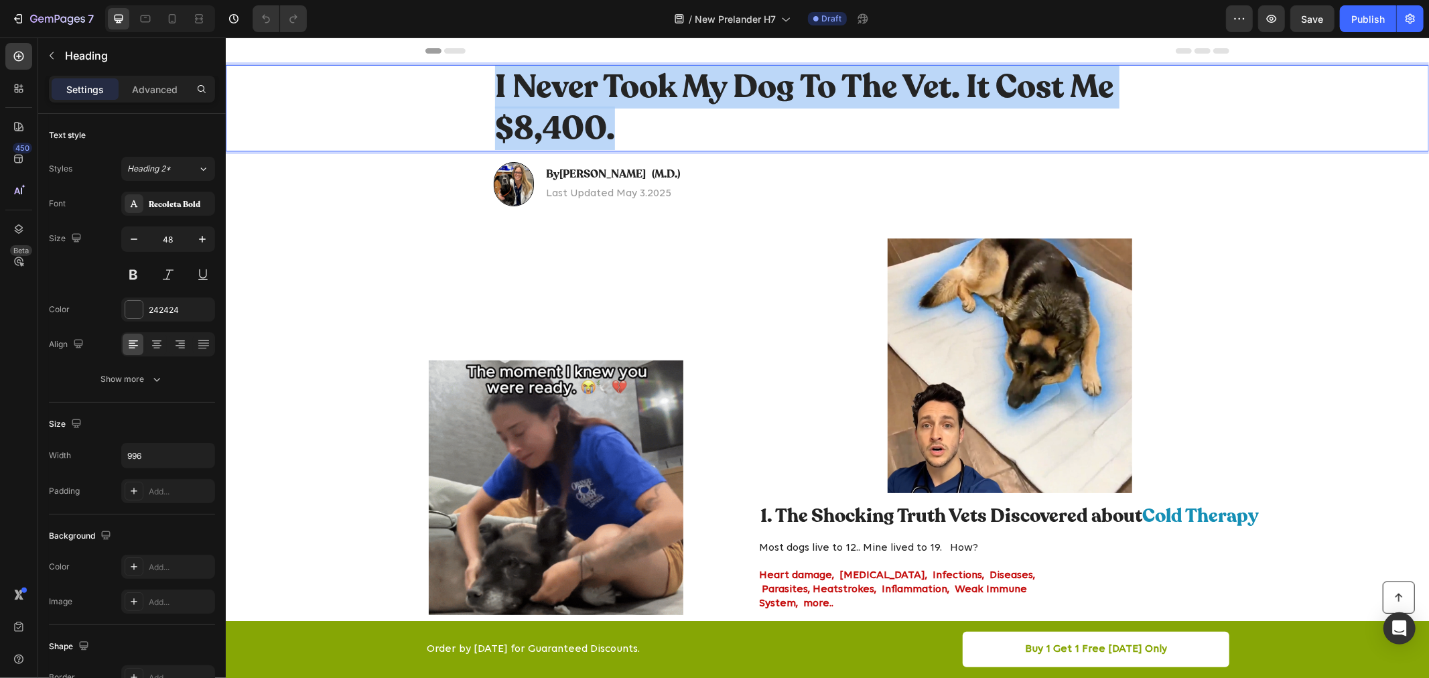
click at [738, 112] on p "I Never Took My Dog To The Vet. It Cost Me $8,400." at bounding box center [826, 108] width 665 height 84
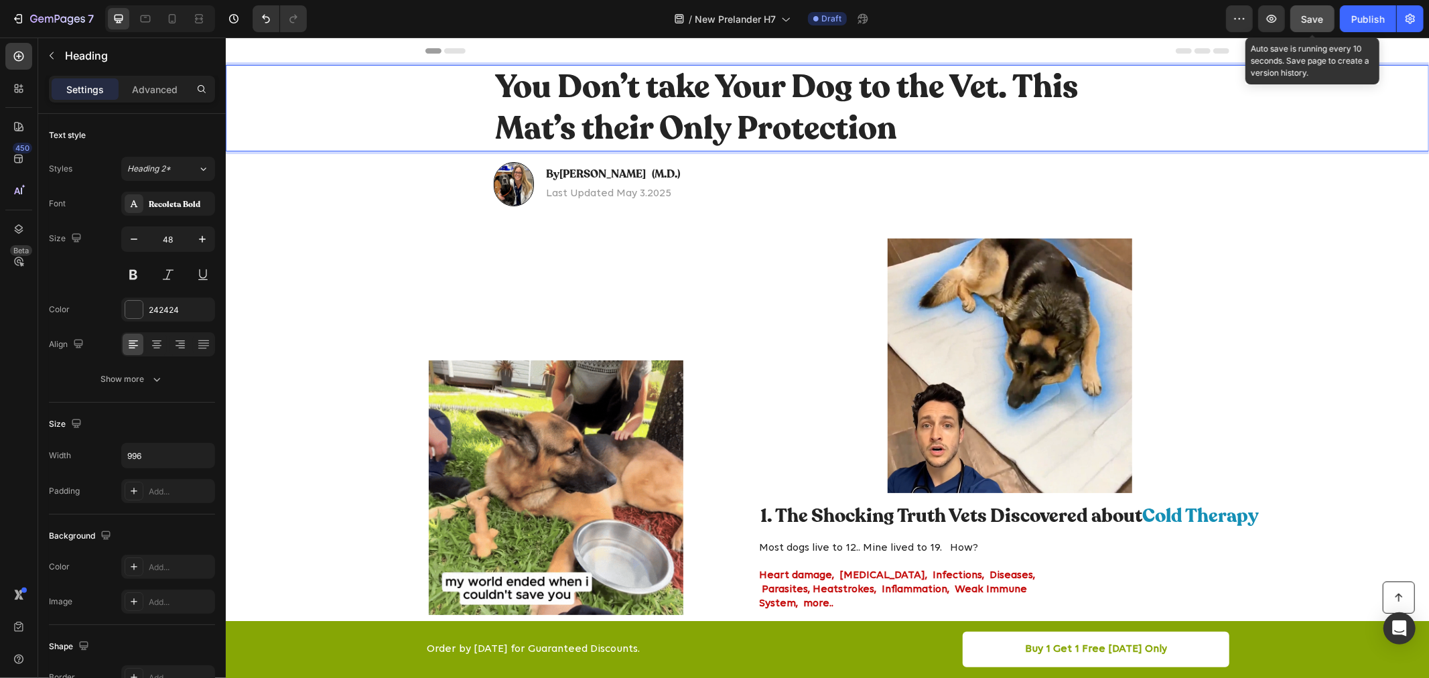
click at [1327, 17] on button "Save" at bounding box center [1312, 18] width 44 height 27
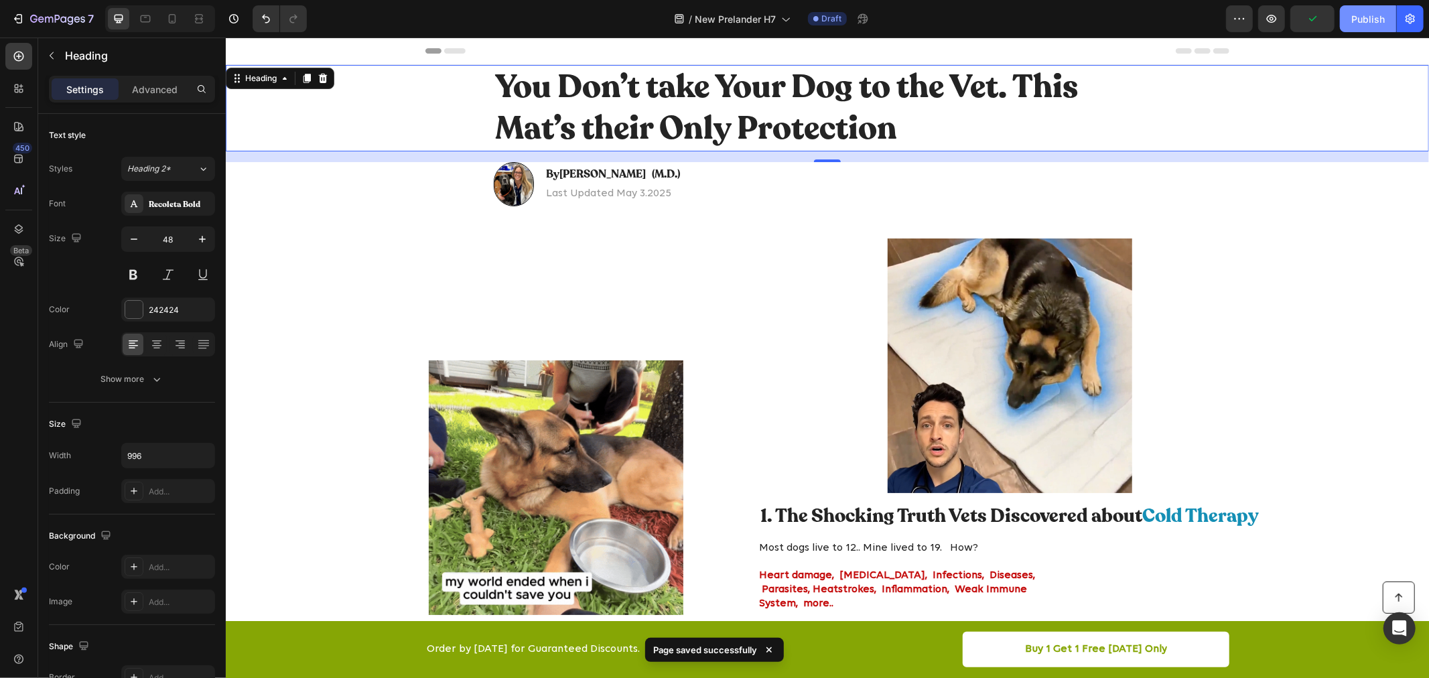
click at [1359, 23] on div "Publish" at bounding box center [1367, 19] width 33 height 14
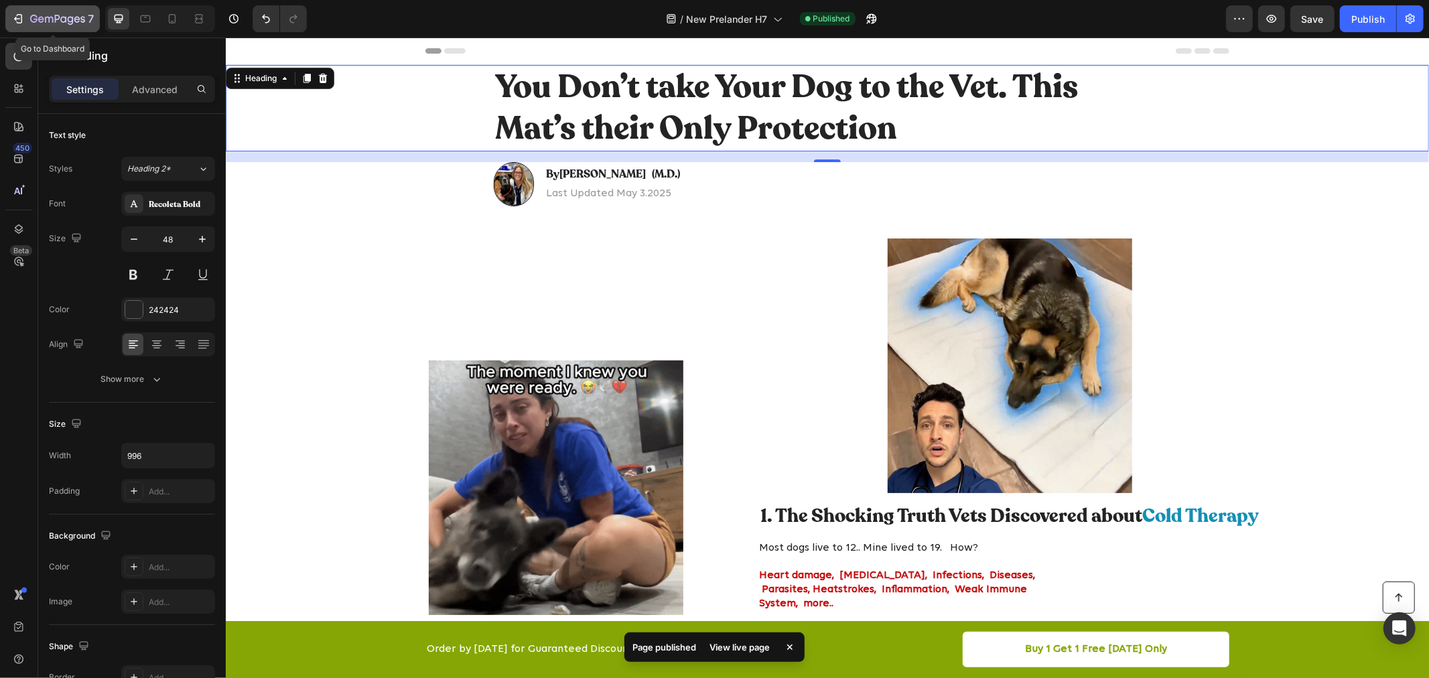
click at [15, 11] on div "7" at bounding box center [52, 19] width 82 height 16
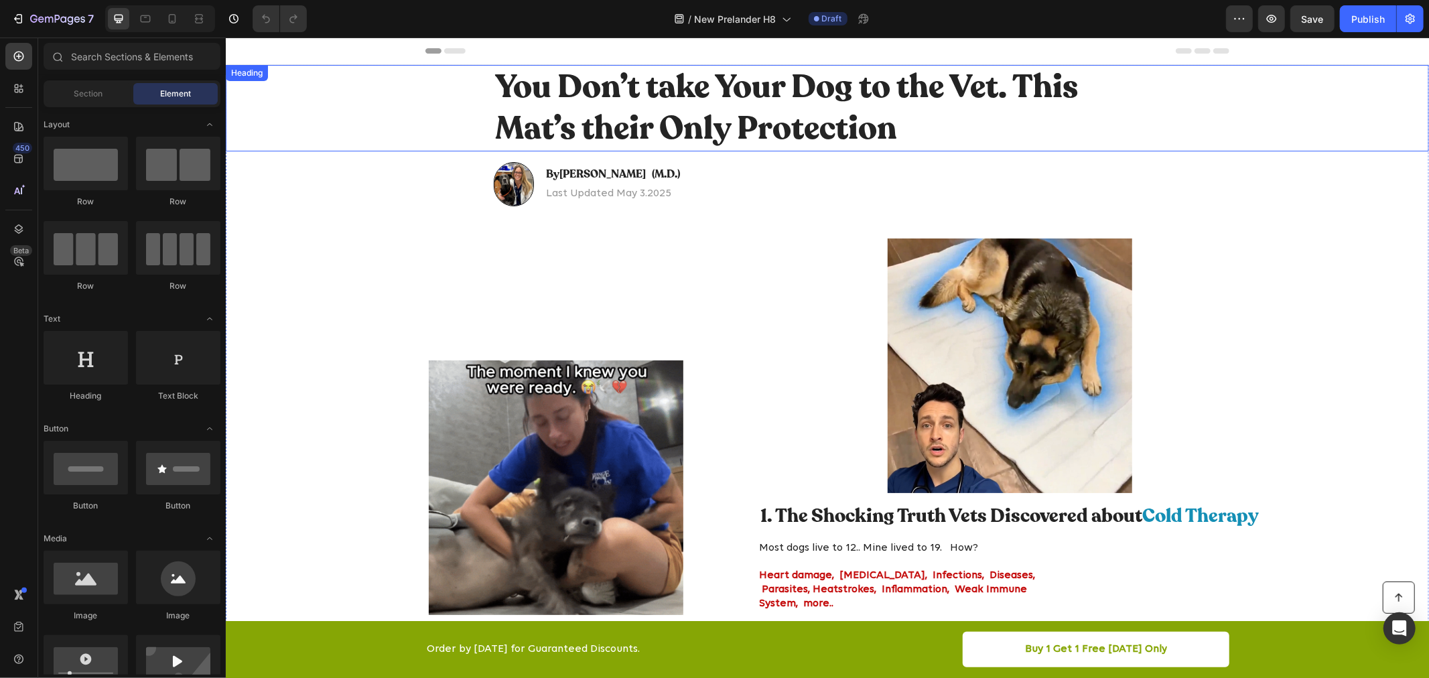
click at [766, 87] on h1 "You Don’t take Your Dog to the Vet. This Mat’s their Only Protection" at bounding box center [826, 107] width 667 height 86
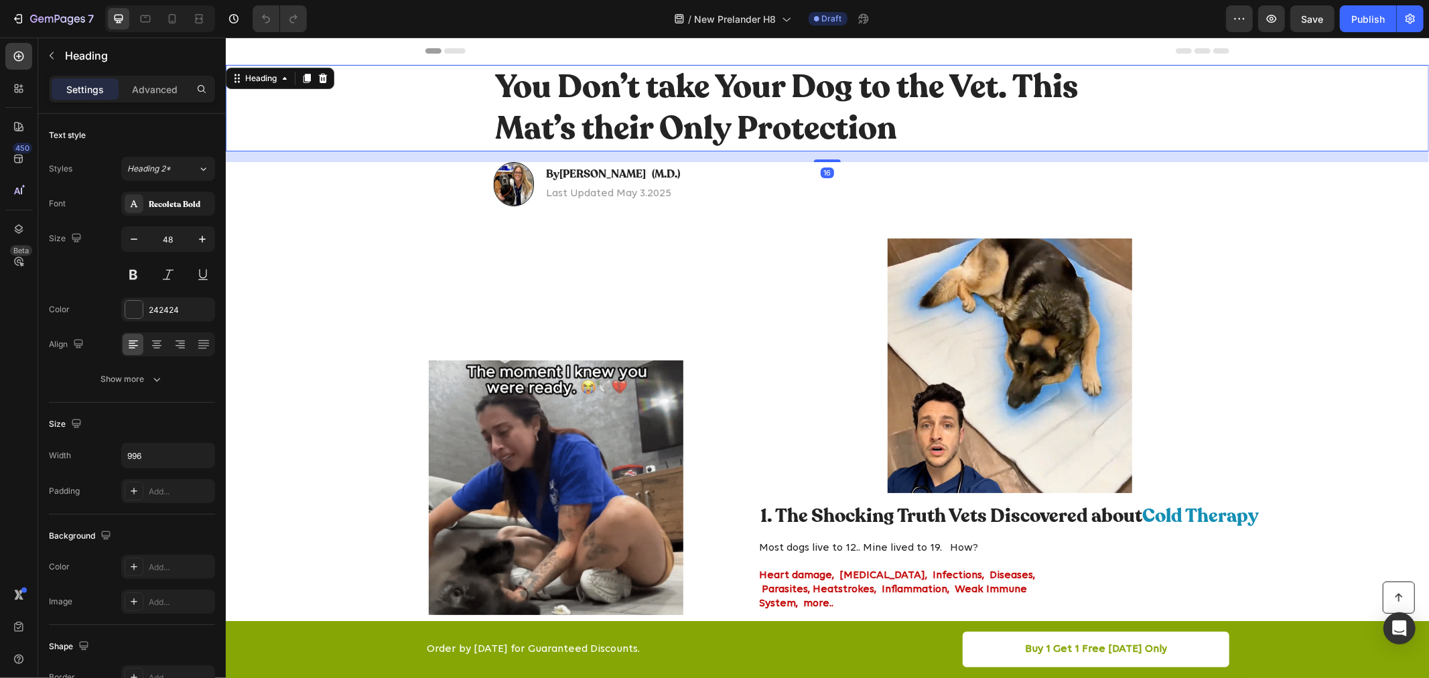
click at [766, 87] on h1 "You Don’t take Your Dog to the Vet. This Mat’s their Only Protection" at bounding box center [826, 107] width 667 height 86
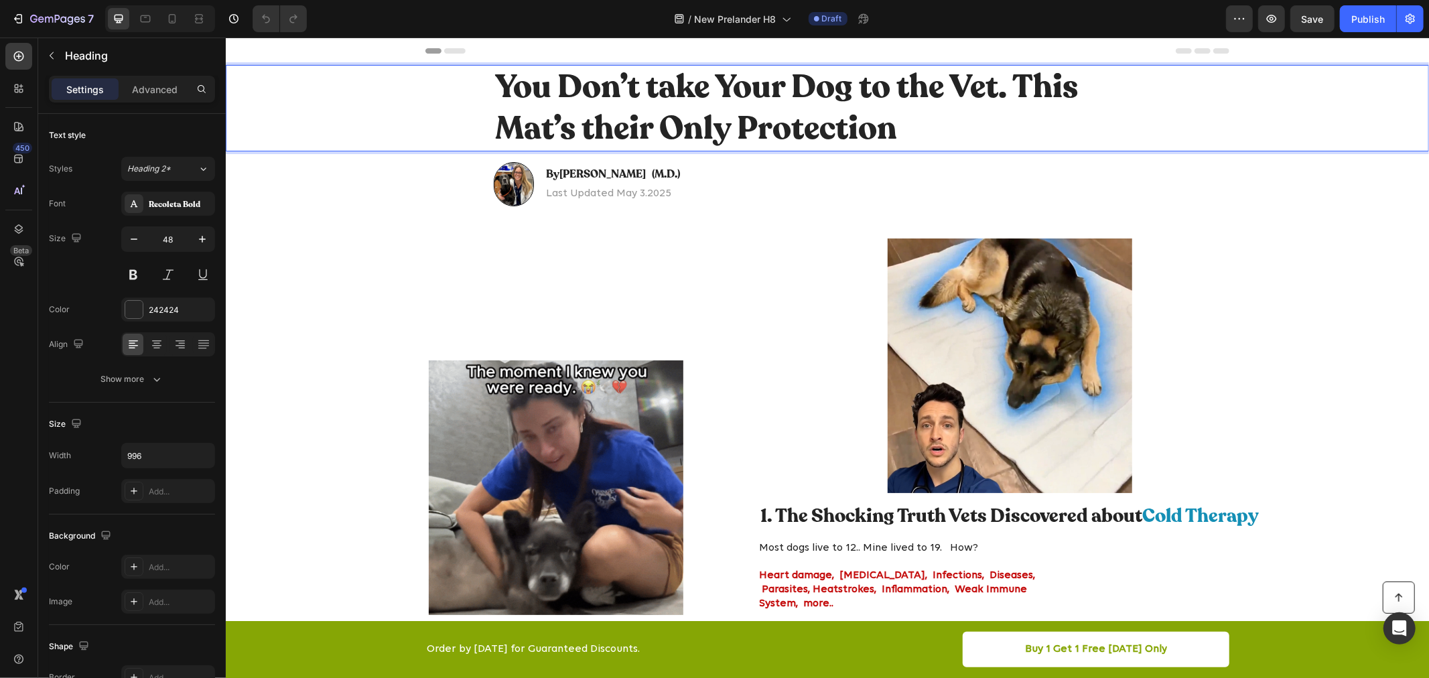
click at [766, 87] on p "You Don’t take Your Dog to the Vet. This Mat’s their Only Protection" at bounding box center [826, 108] width 665 height 84
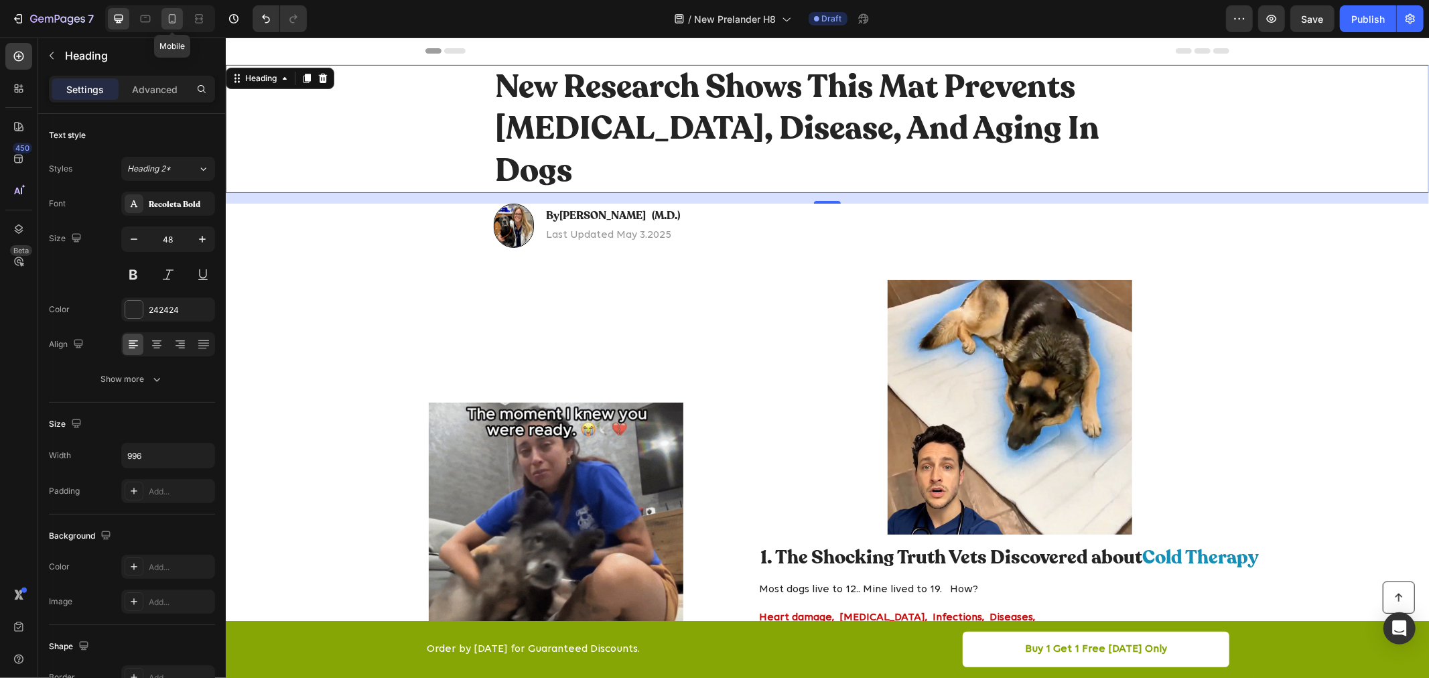
click at [169, 23] on icon at bounding box center [171, 18] width 13 height 13
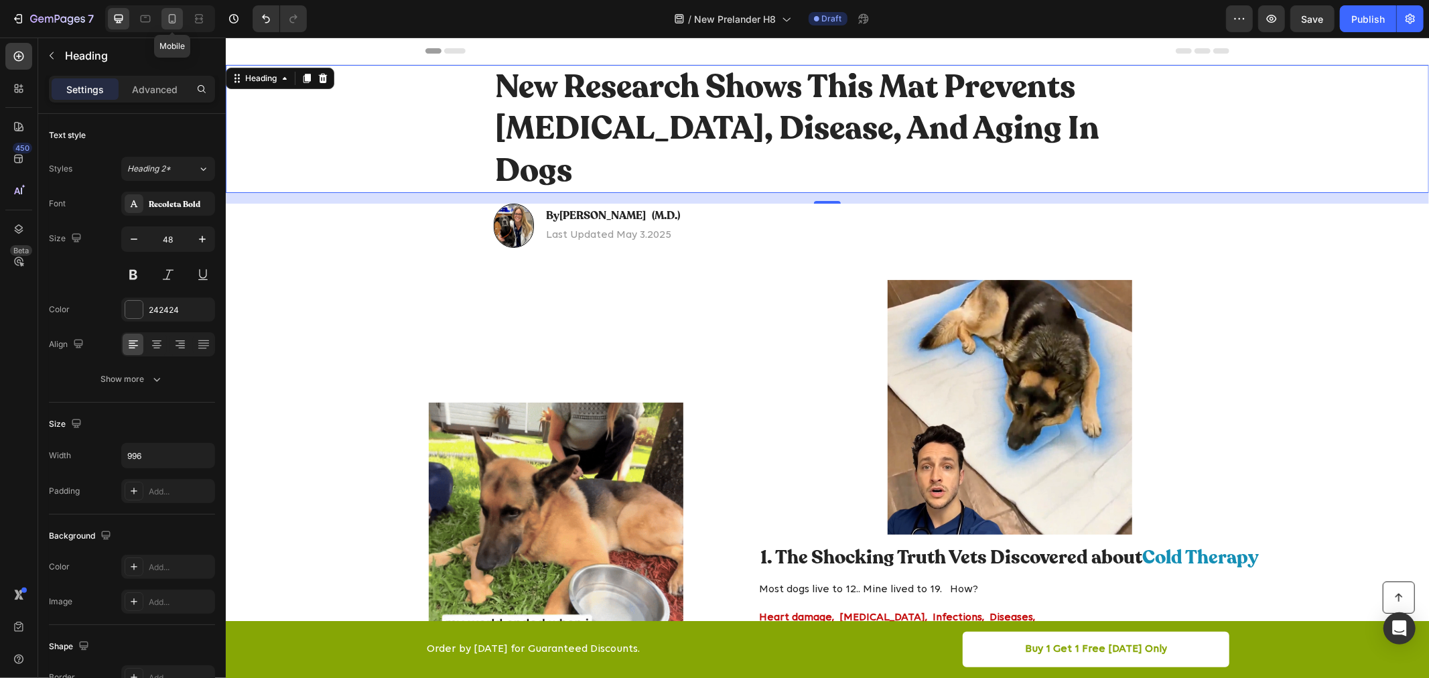
type input "35"
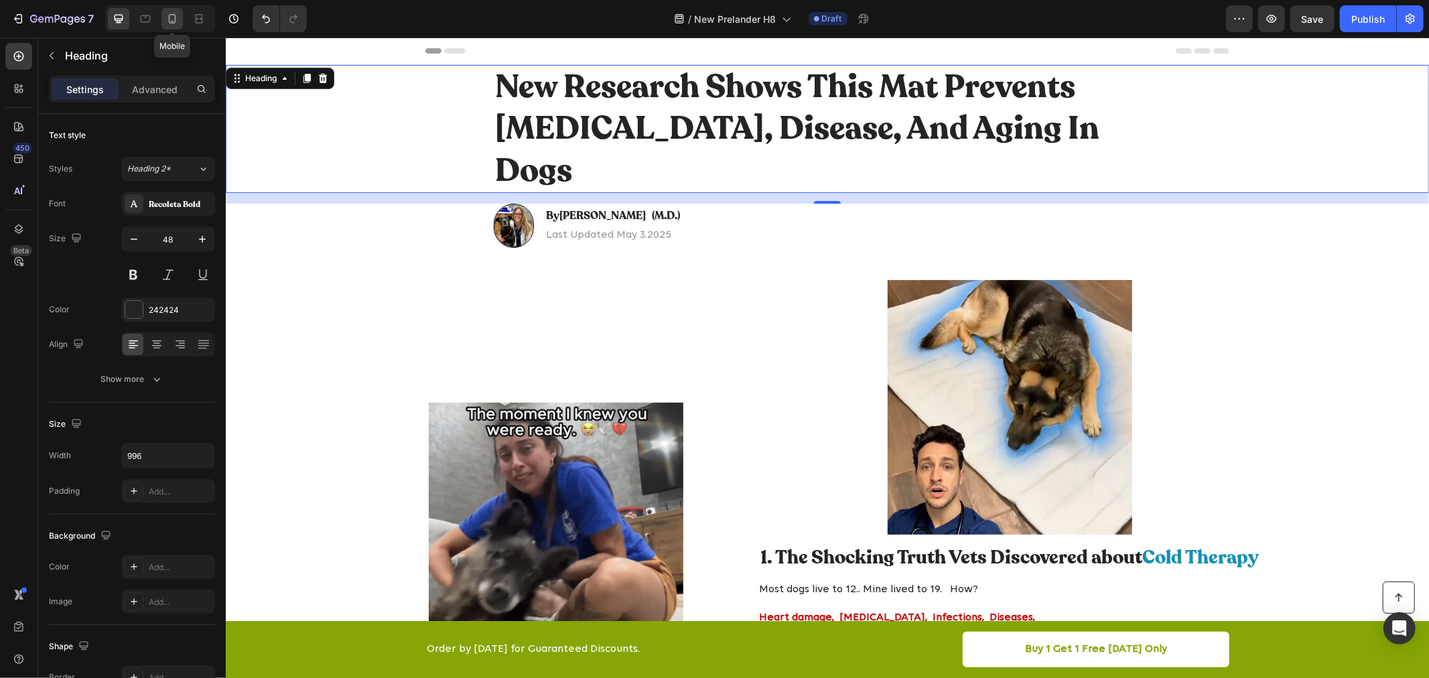
type input "100%"
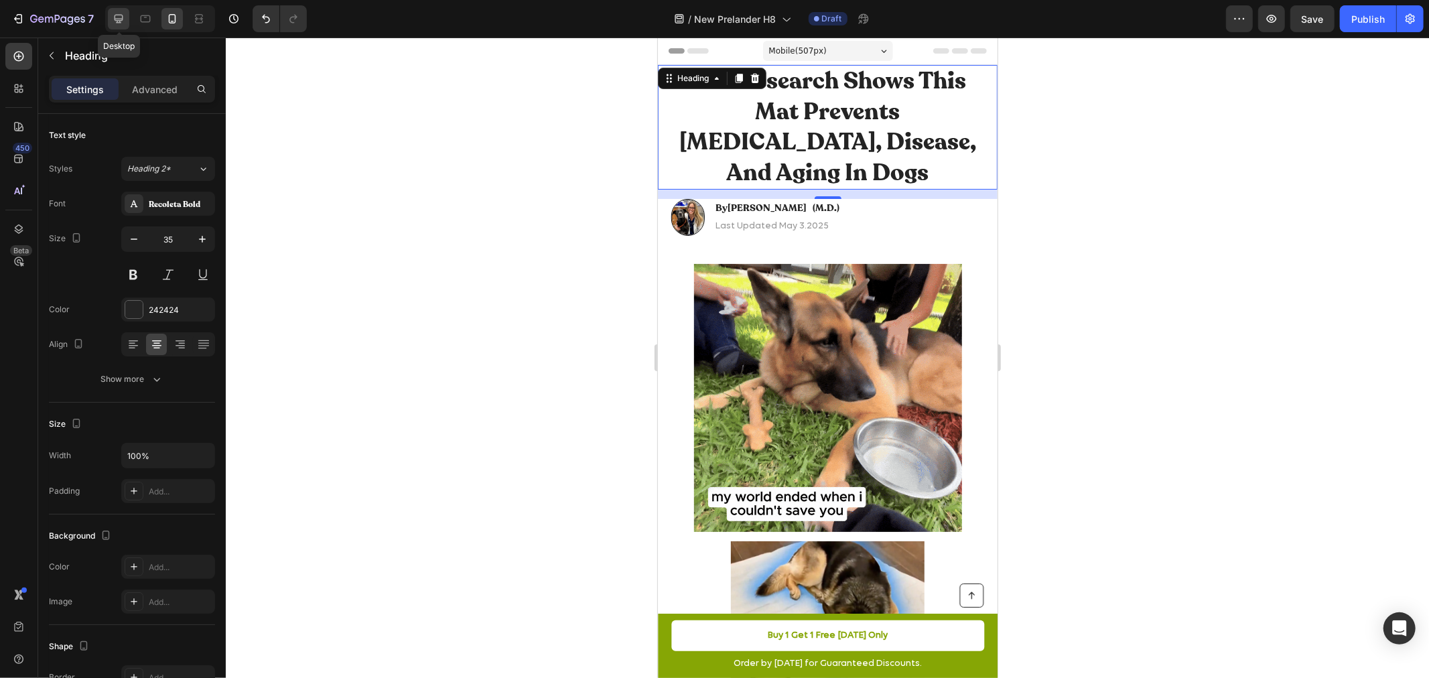
click at [119, 21] on icon at bounding box center [119, 19] width 9 height 9
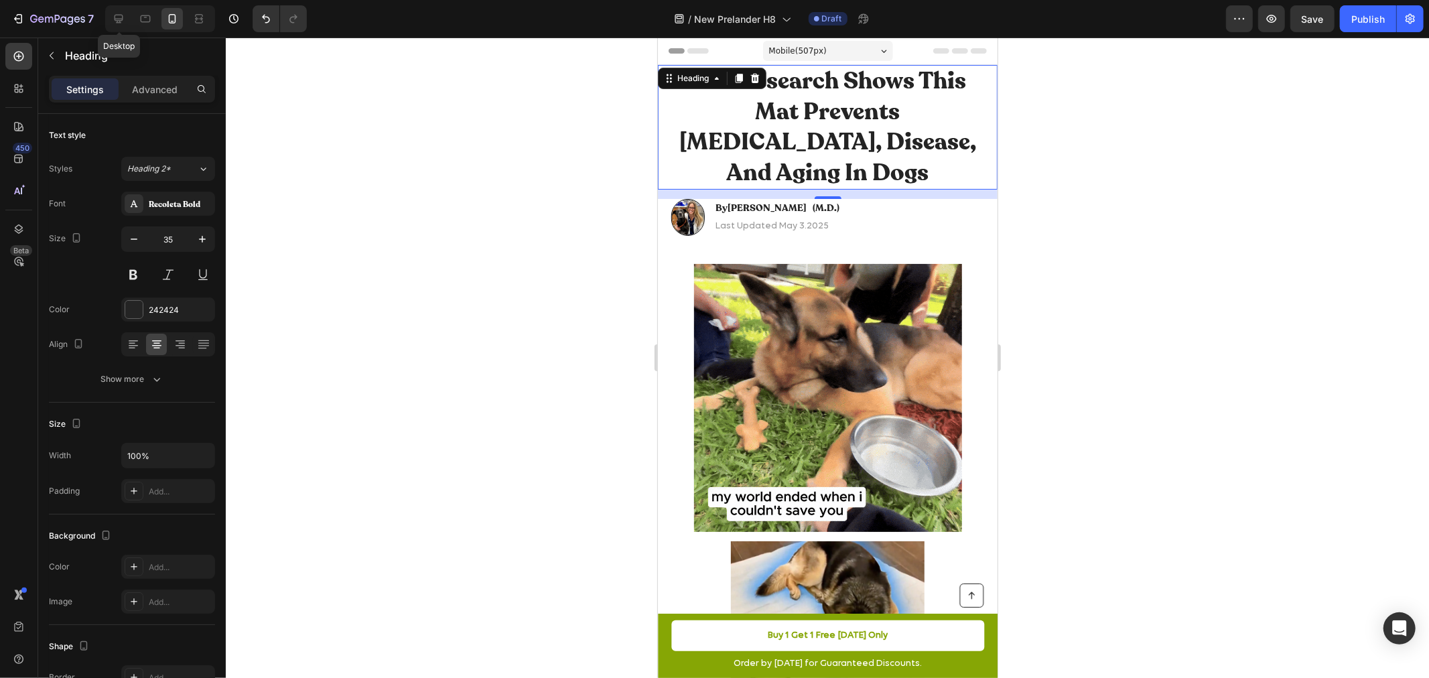
type input "48"
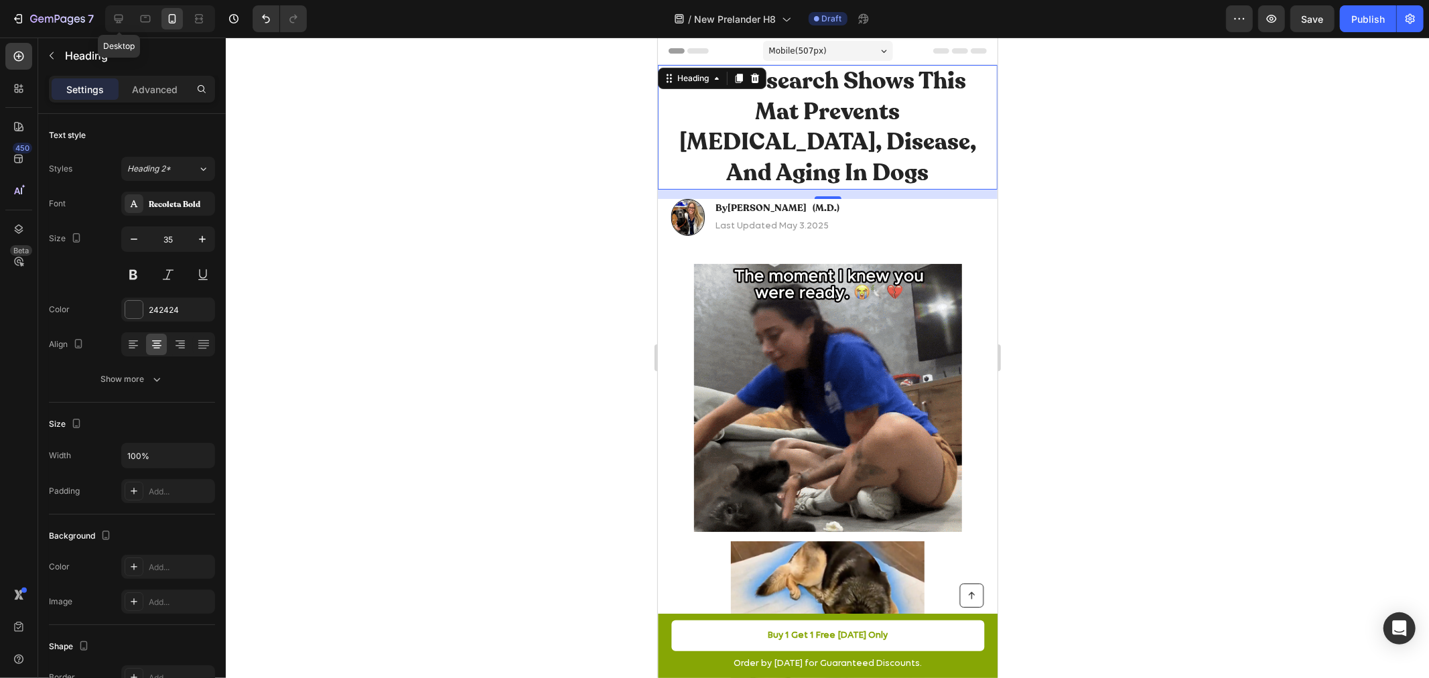
type input "996"
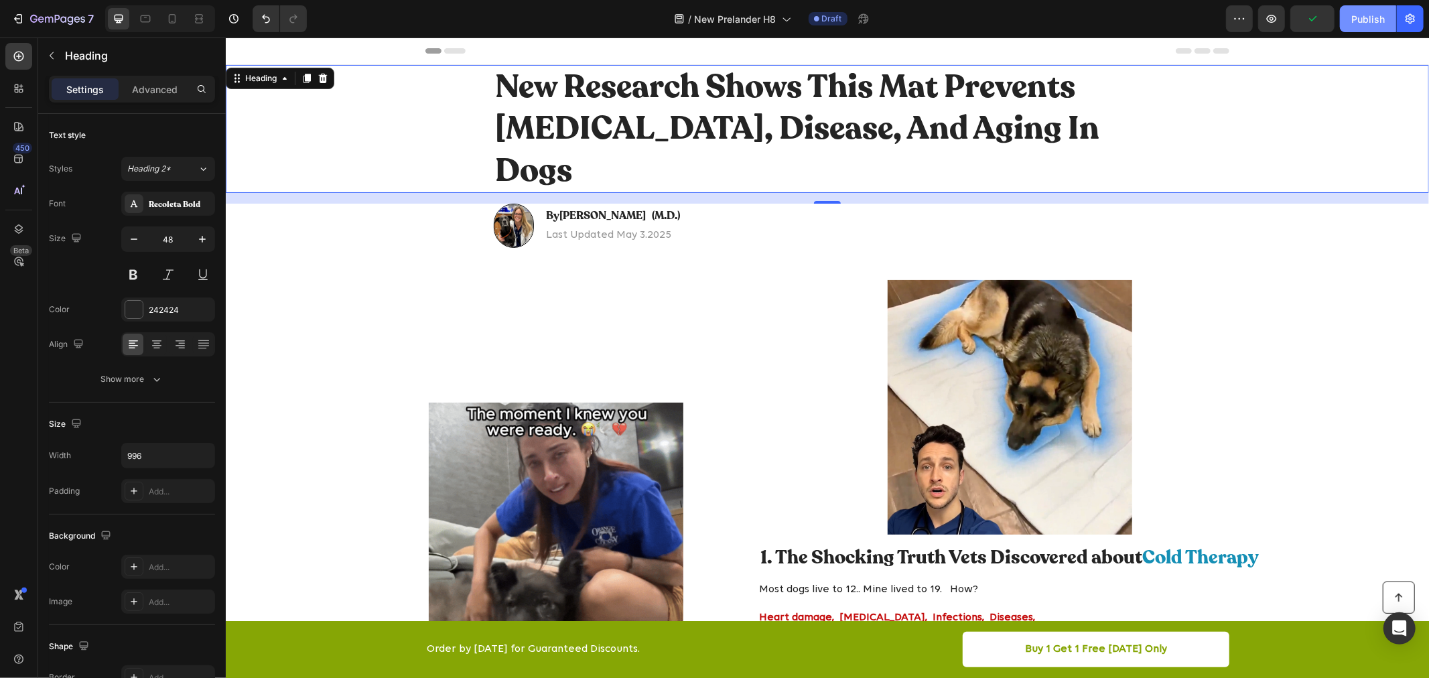
click at [1362, 18] on div "Publish" at bounding box center [1367, 19] width 33 height 14
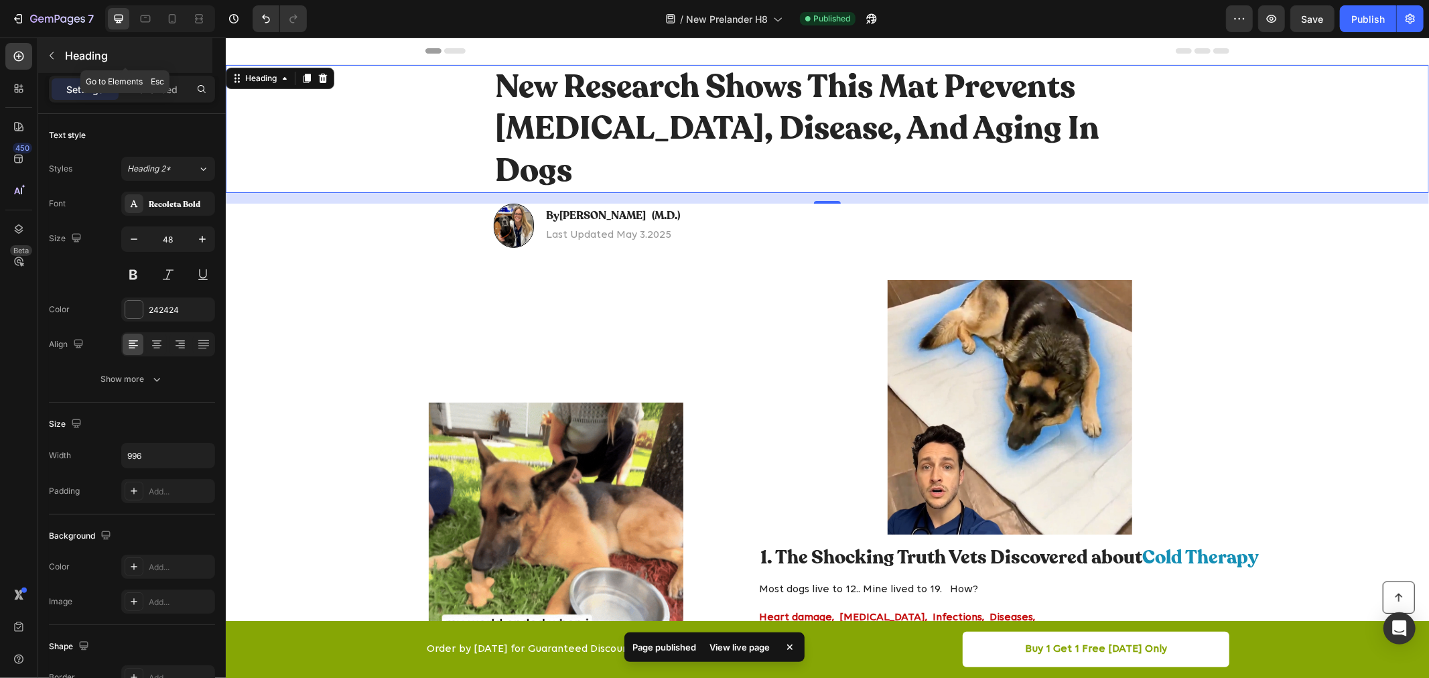
click at [54, 54] on icon "button" at bounding box center [51, 55] width 11 height 11
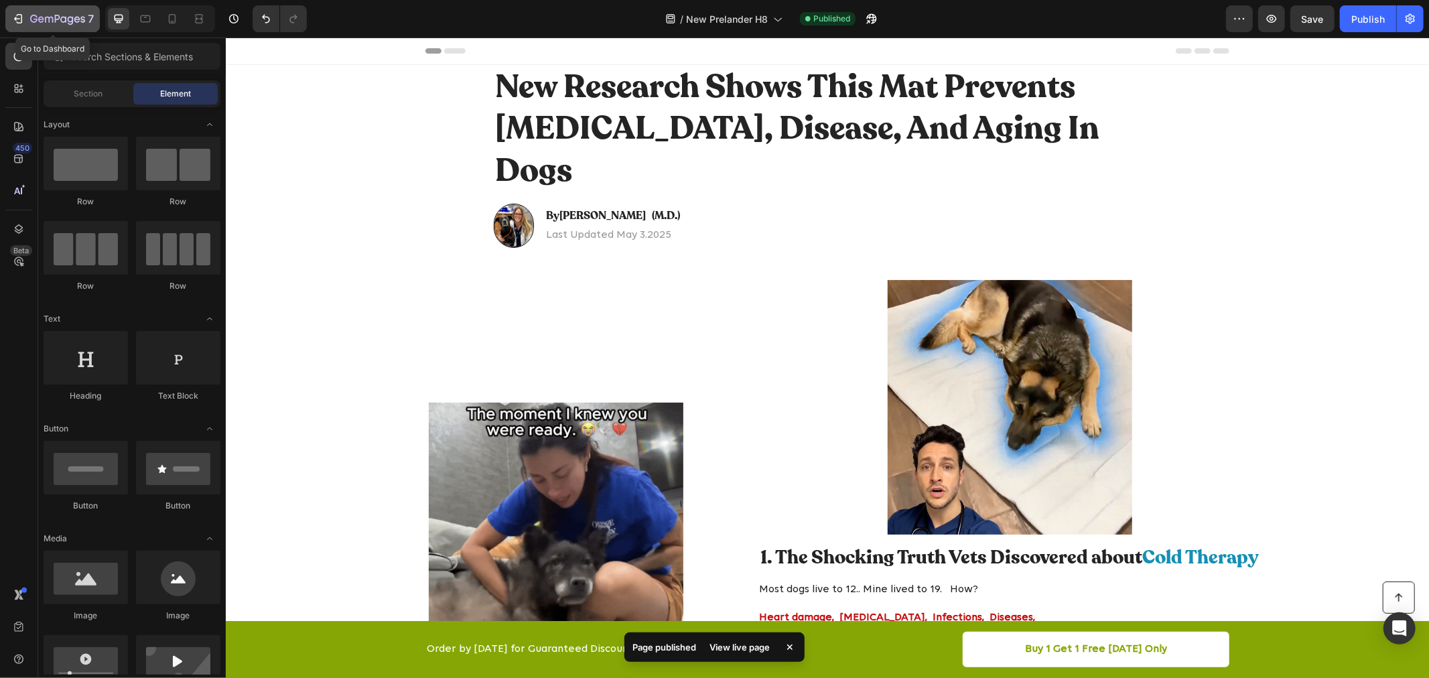
click at [24, 18] on icon "button" at bounding box center [17, 18] width 13 height 13
